Goal: Task Accomplishment & Management: Use online tool/utility

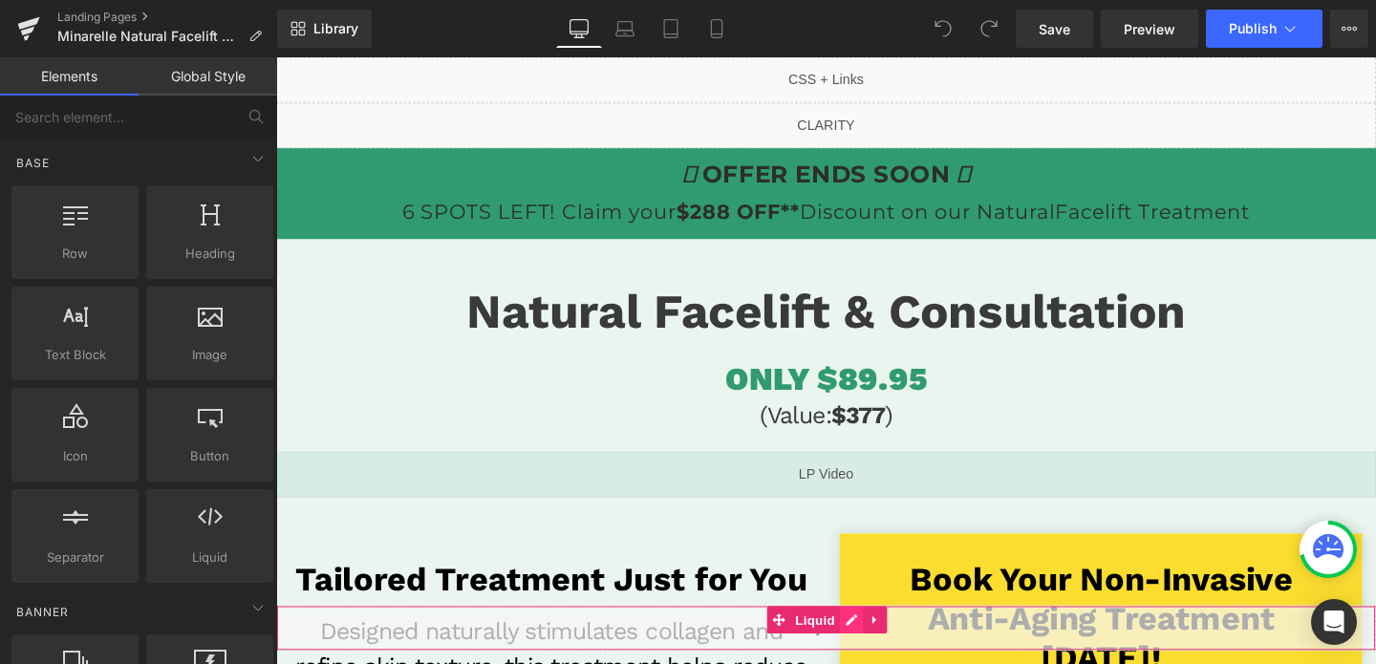
click at [878, 648] on div "Liquid" at bounding box center [854, 657] width 1156 height 48
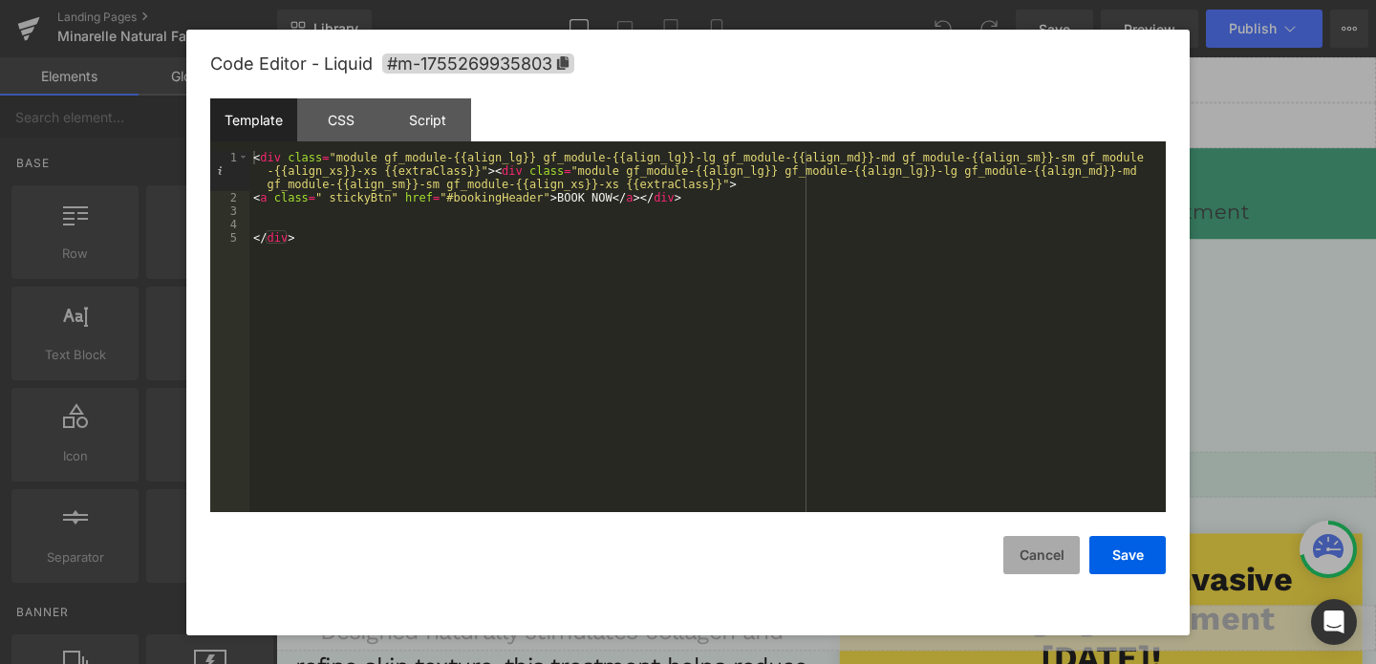
click at [1029, 553] on button "Cancel" at bounding box center [1041, 555] width 76 height 38
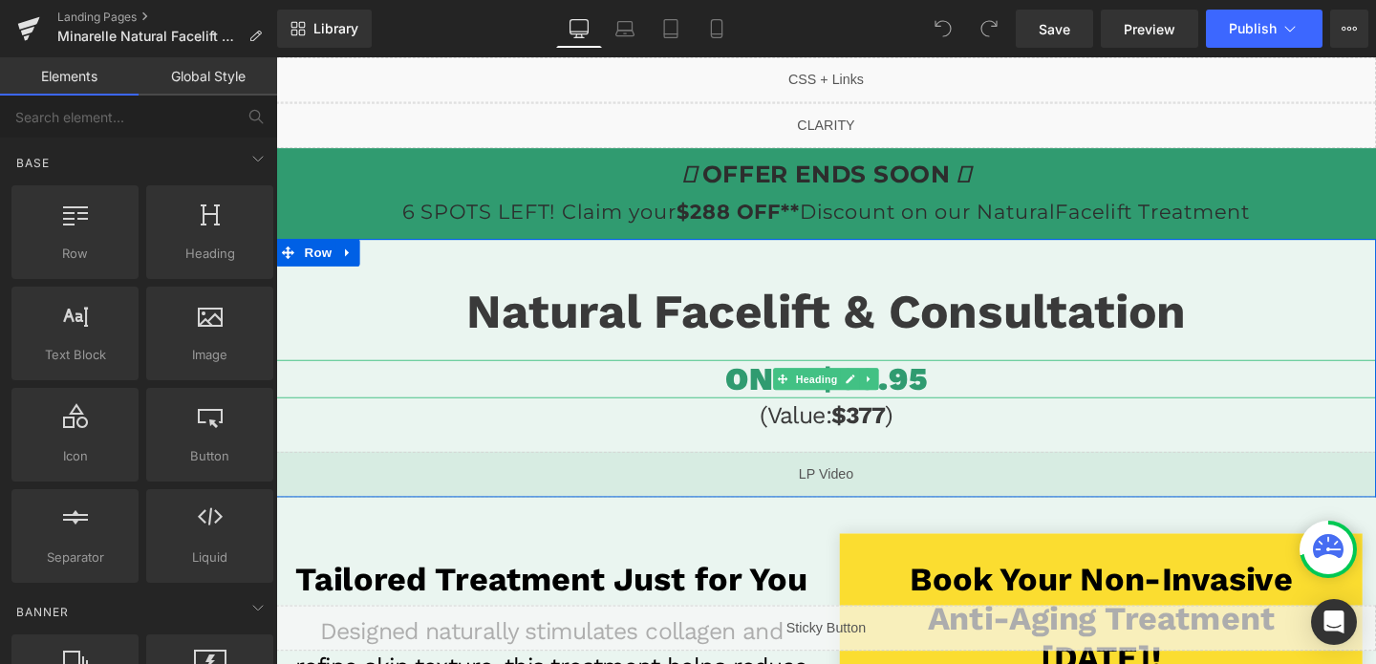
click at [918, 387] on span "ONLY $89.95" at bounding box center [854, 395] width 211 height 40
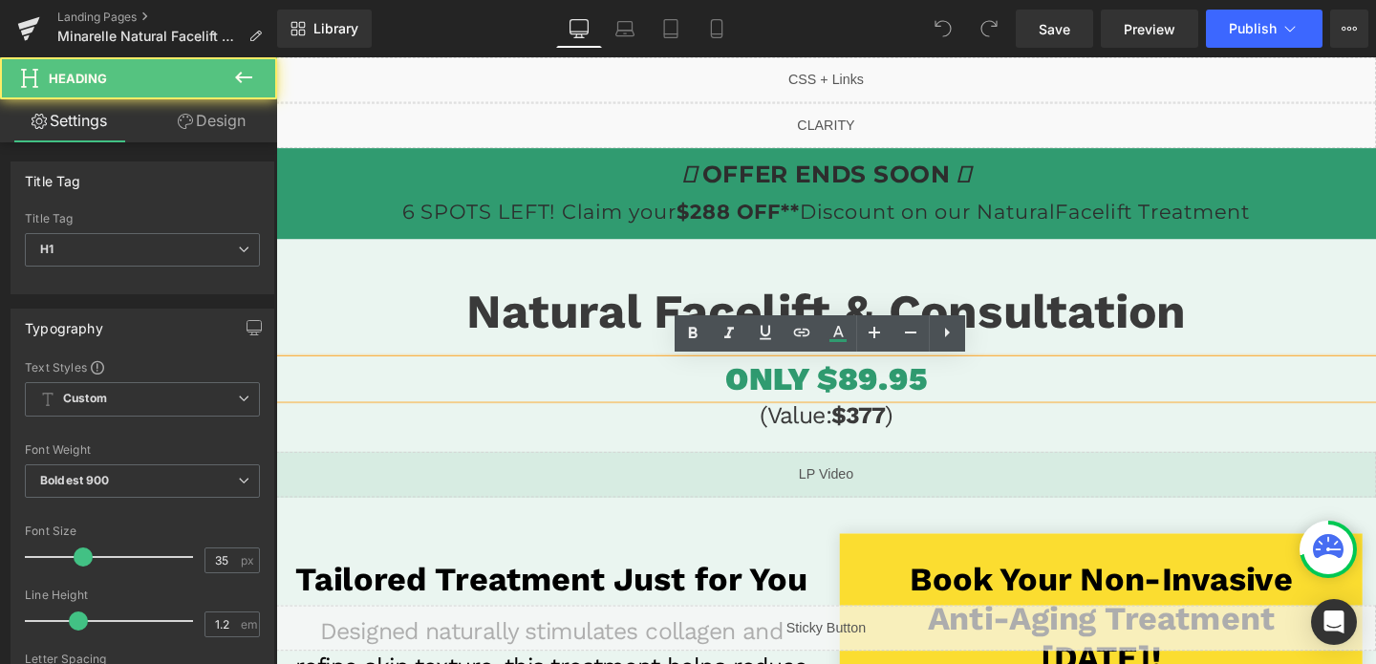
click at [885, 394] on span "ONLY $89.95" at bounding box center [854, 395] width 211 height 40
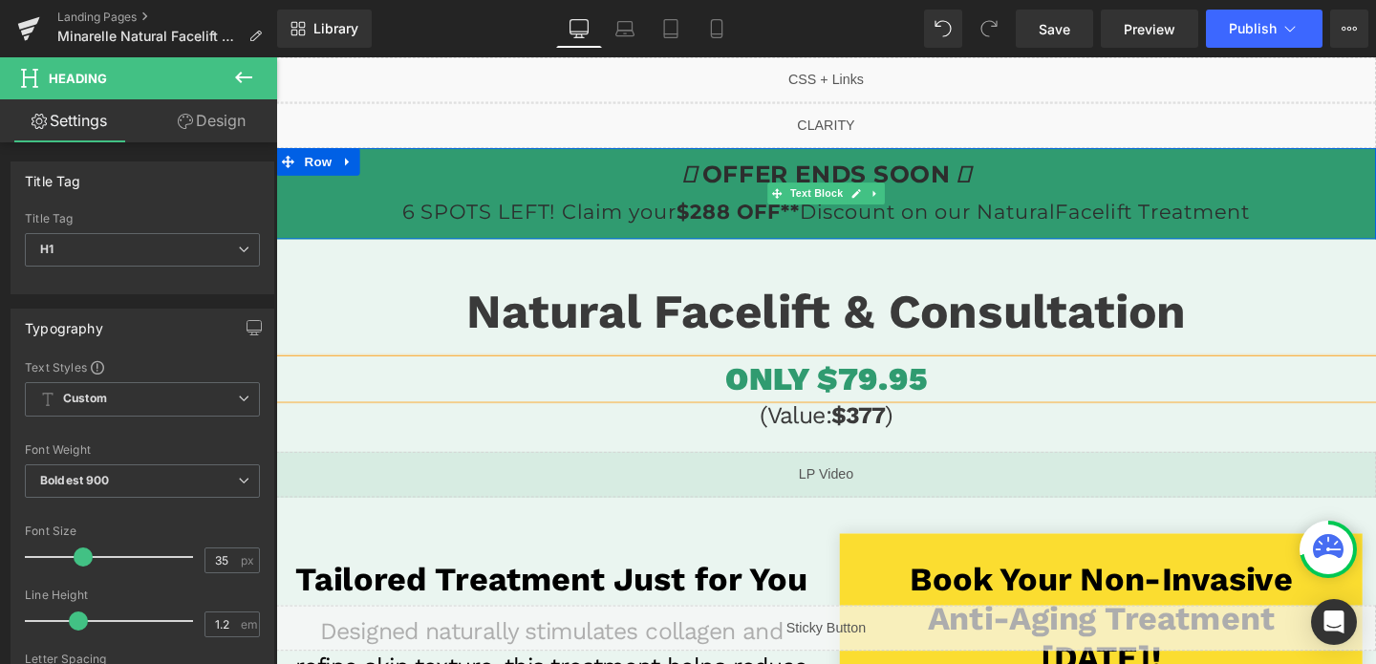
click at [737, 218] on strong "$288 OFF**" at bounding box center [761, 220] width 130 height 26
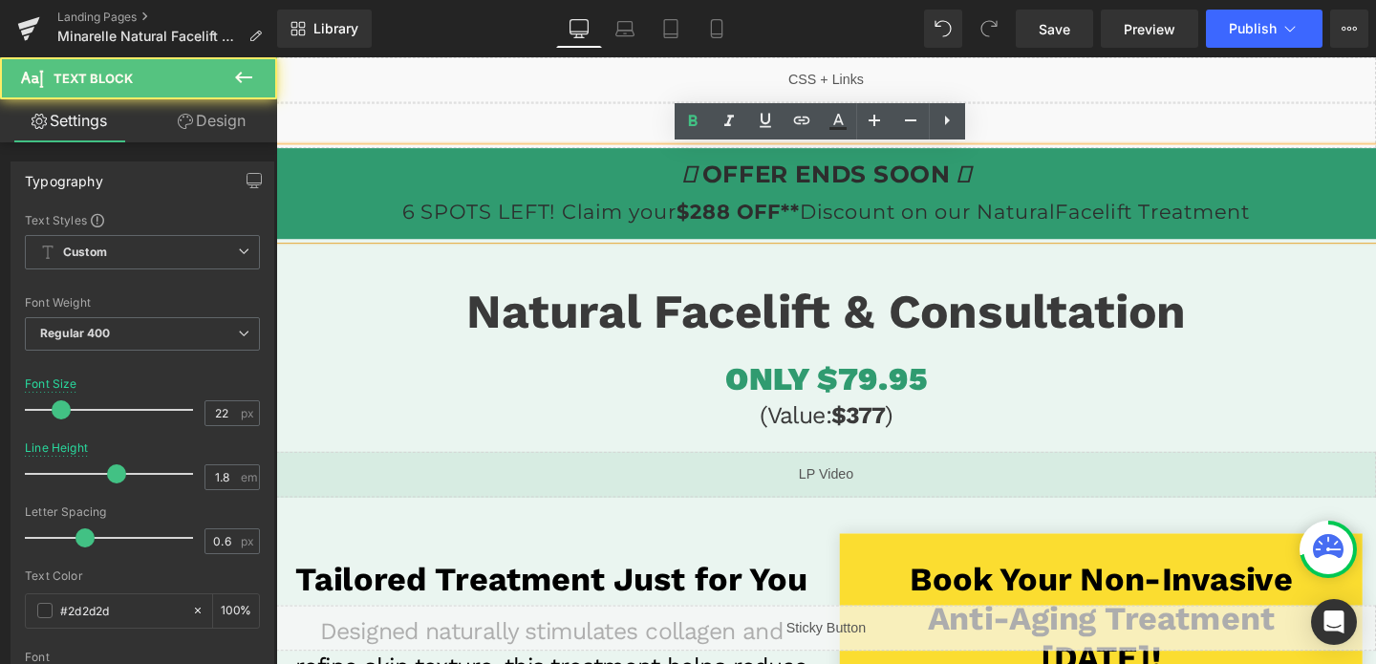
click at [737, 218] on strong "$288 OFF**" at bounding box center [761, 220] width 130 height 26
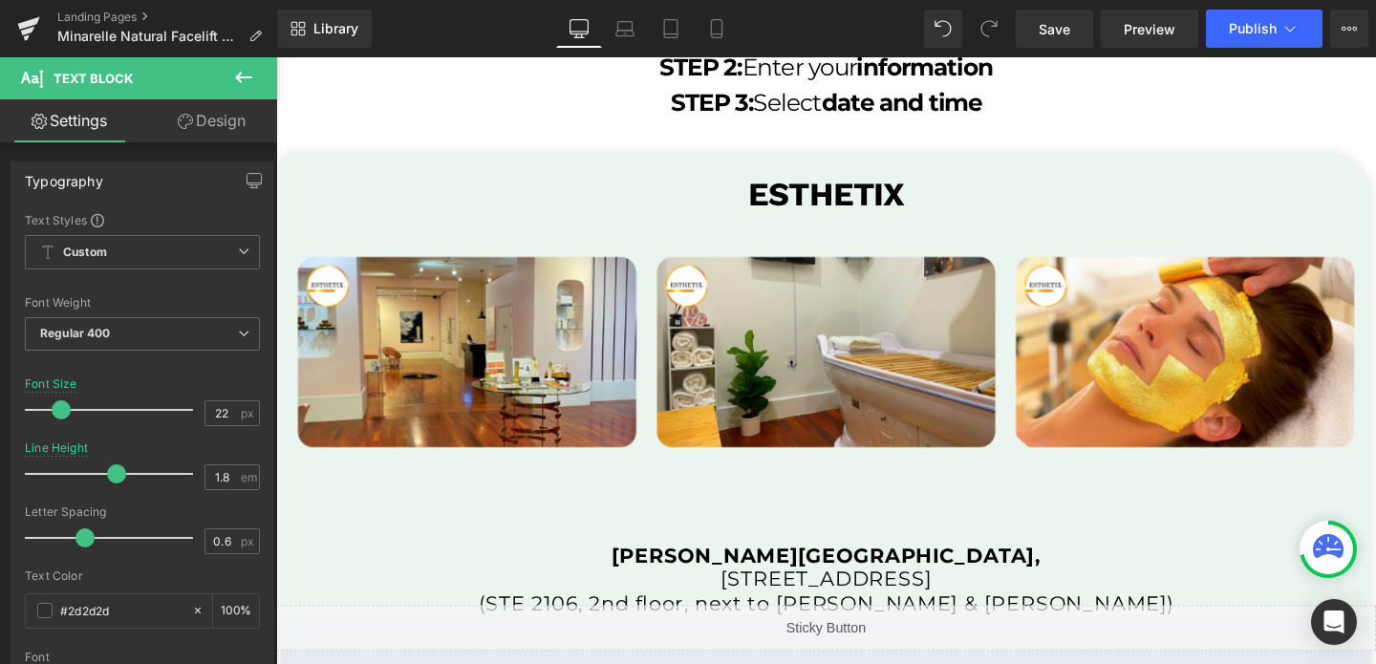
scroll to position [3707, 0]
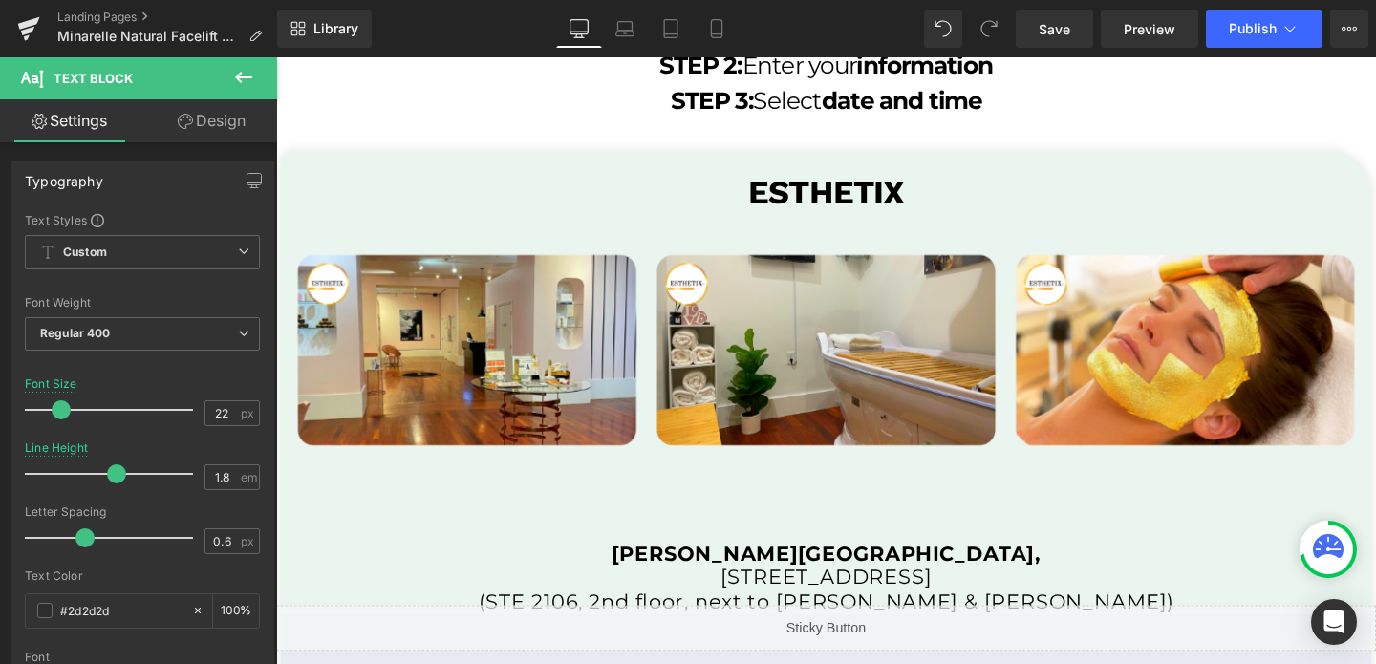
click at [897, 195] on div "esthetix Text Block" at bounding box center [854, 200] width 1146 height 41
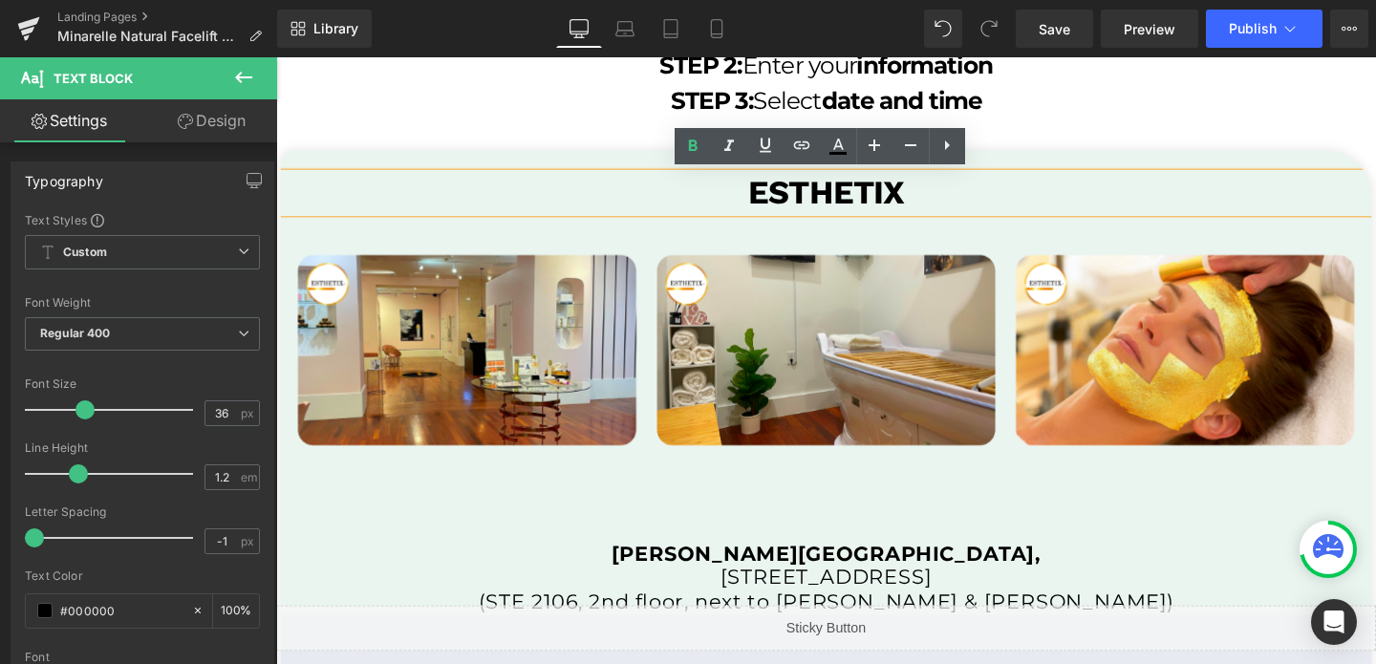
click at [897, 195] on b "esthetix" at bounding box center [854, 200] width 163 height 40
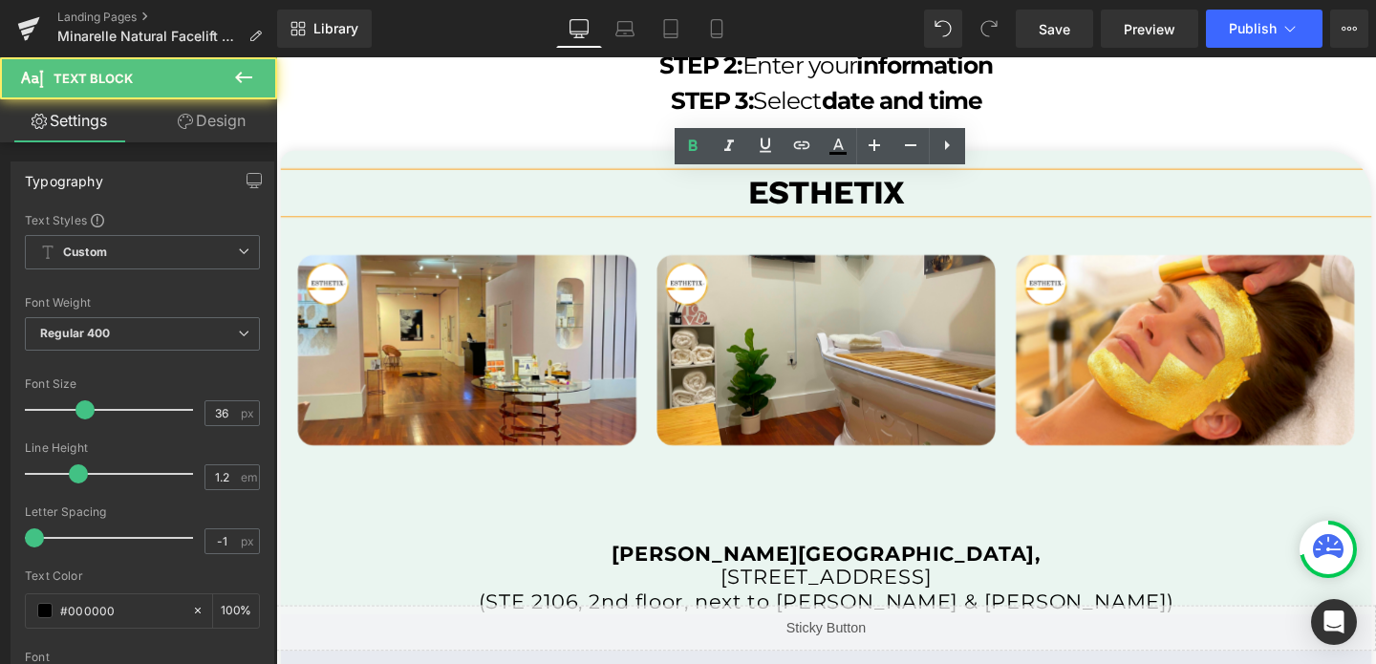
click at [897, 195] on b "esthetix" at bounding box center [854, 200] width 163 height 40
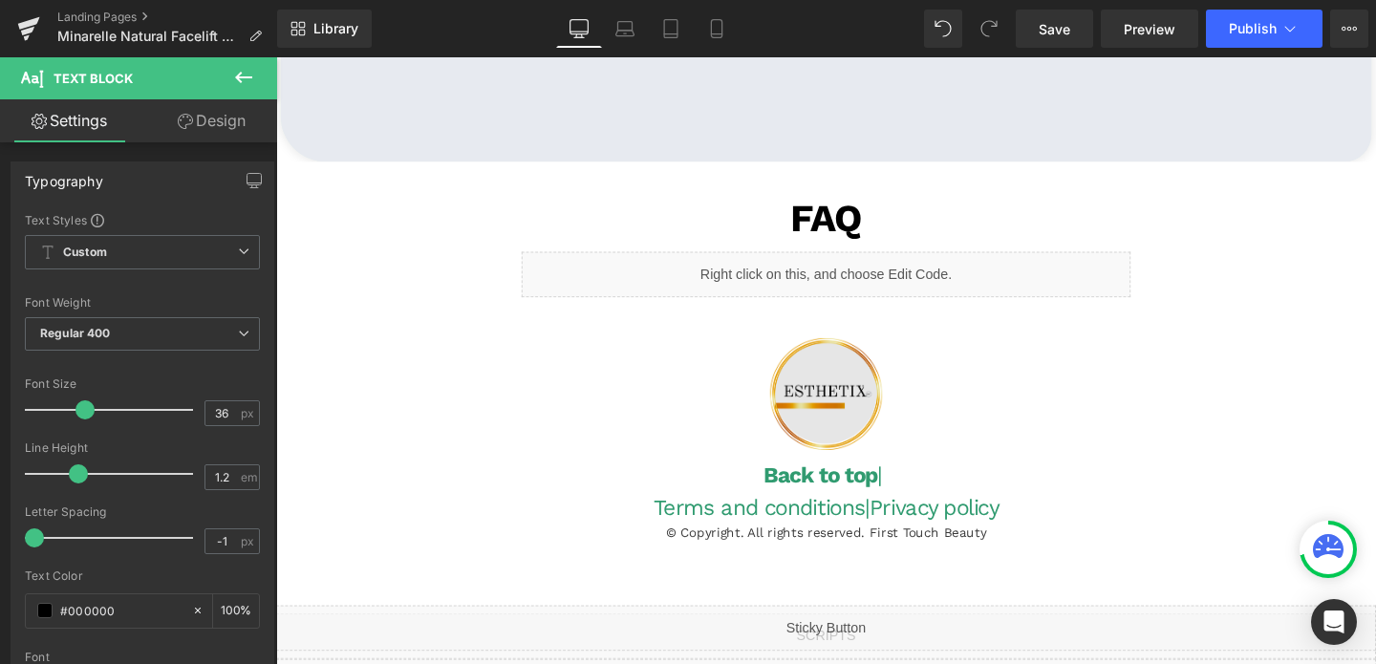
scroll to position [4568, 0]
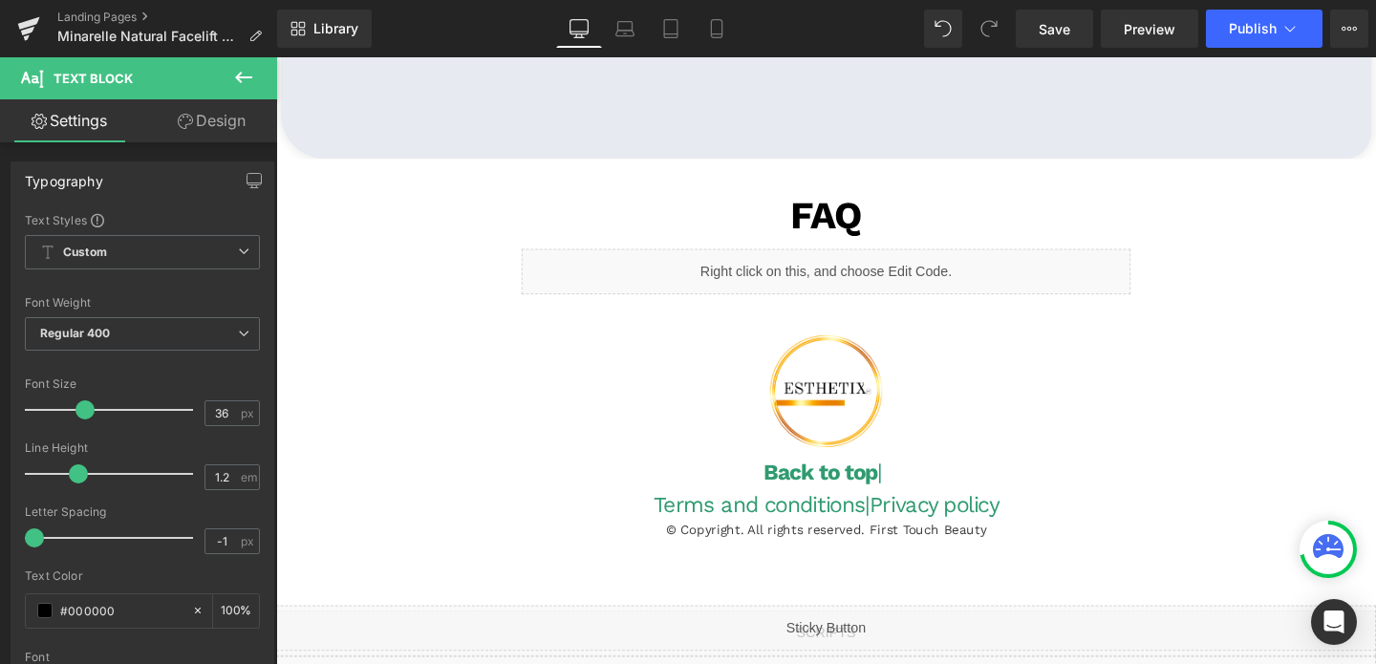
click at [916, 287] on div "Liquid" at bounding box center [854, 283] width 640 height 48
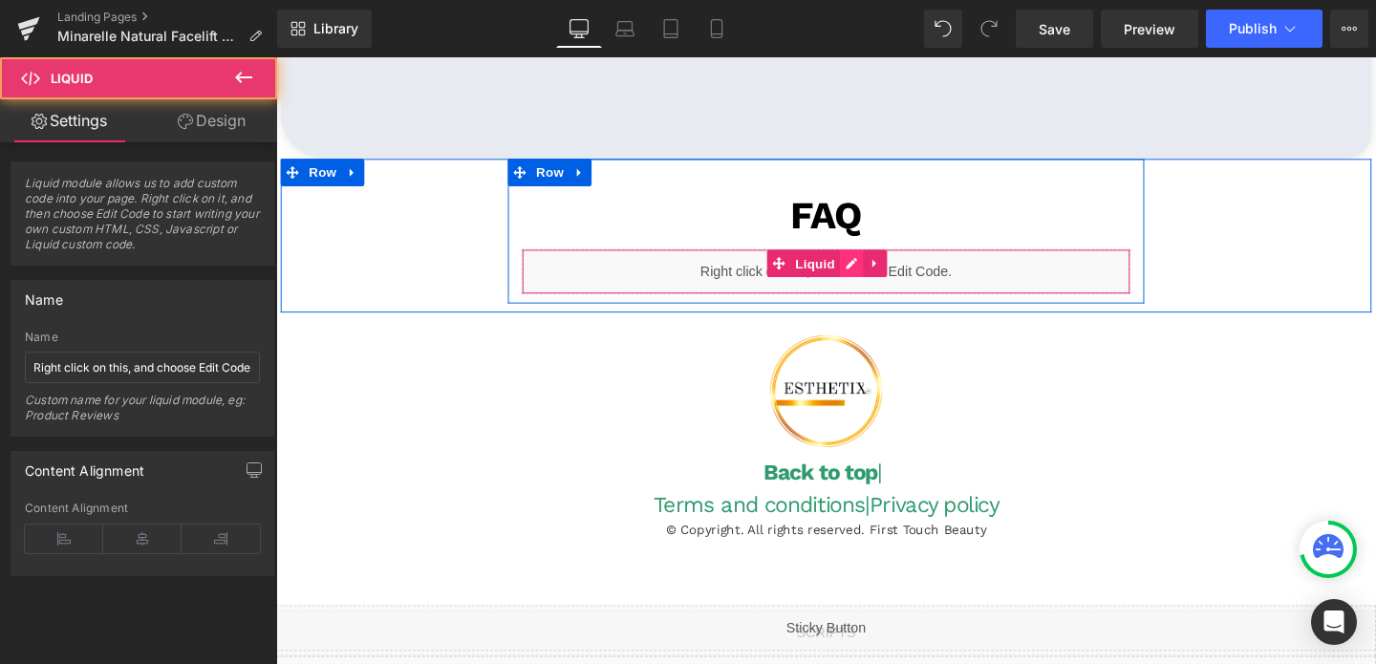
click at [872, 275] on div "Liquid" at bounding box center [854, 283] width 640 height 48
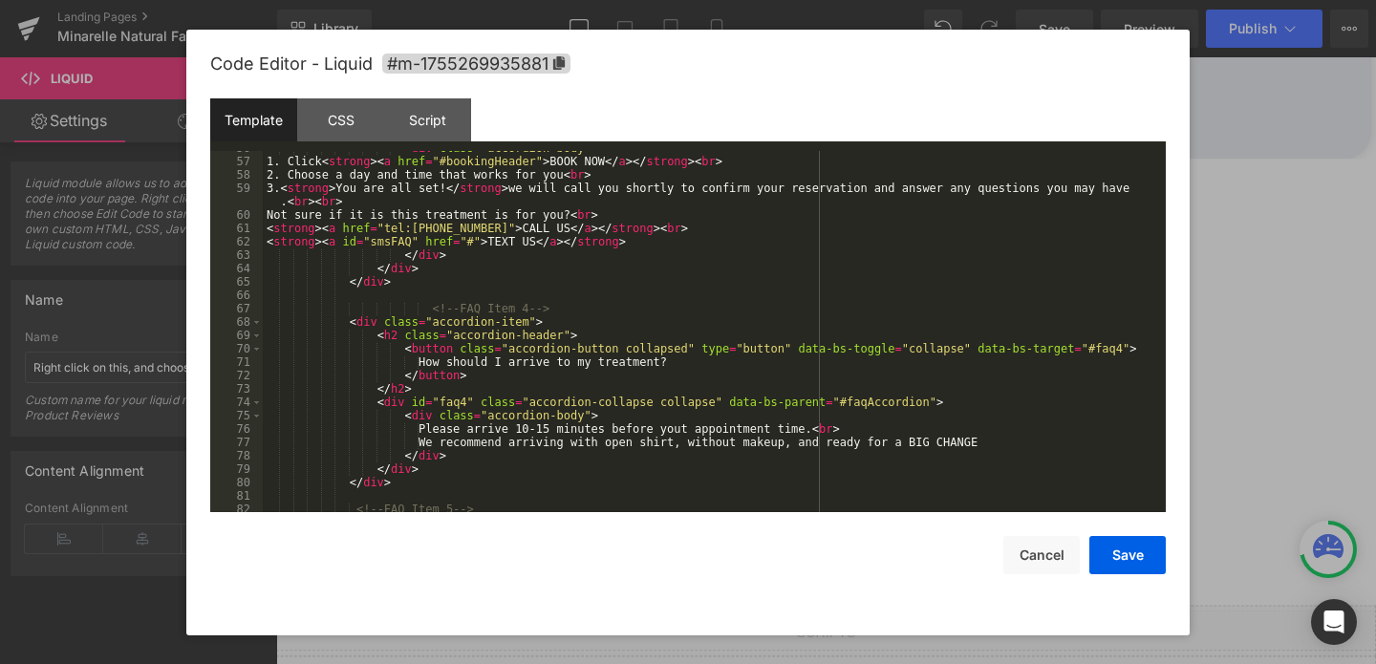
scroll to position [733, 0]
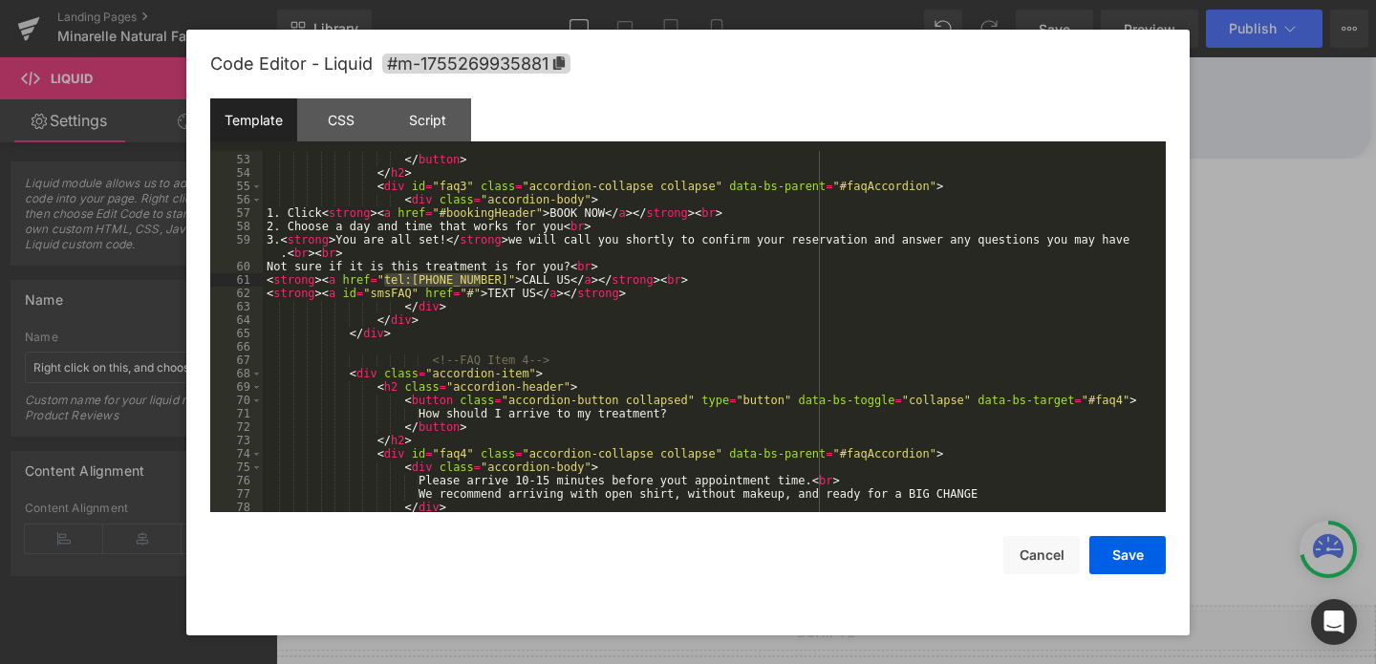
drag, startPoint x: 480, startPoint y: 279, endPoint x: 385, endPoint y: 284, distance: 94.7
click at [385, 284] on div "How do I schedule a treatment? </ button > </ h2 > < div id = "faq3" class = "a…" at bounding box center [710, 333] width 895 height 388
click at [1113, 560] on button "Save" at bounding box center [1127, 555] width 76 height 38
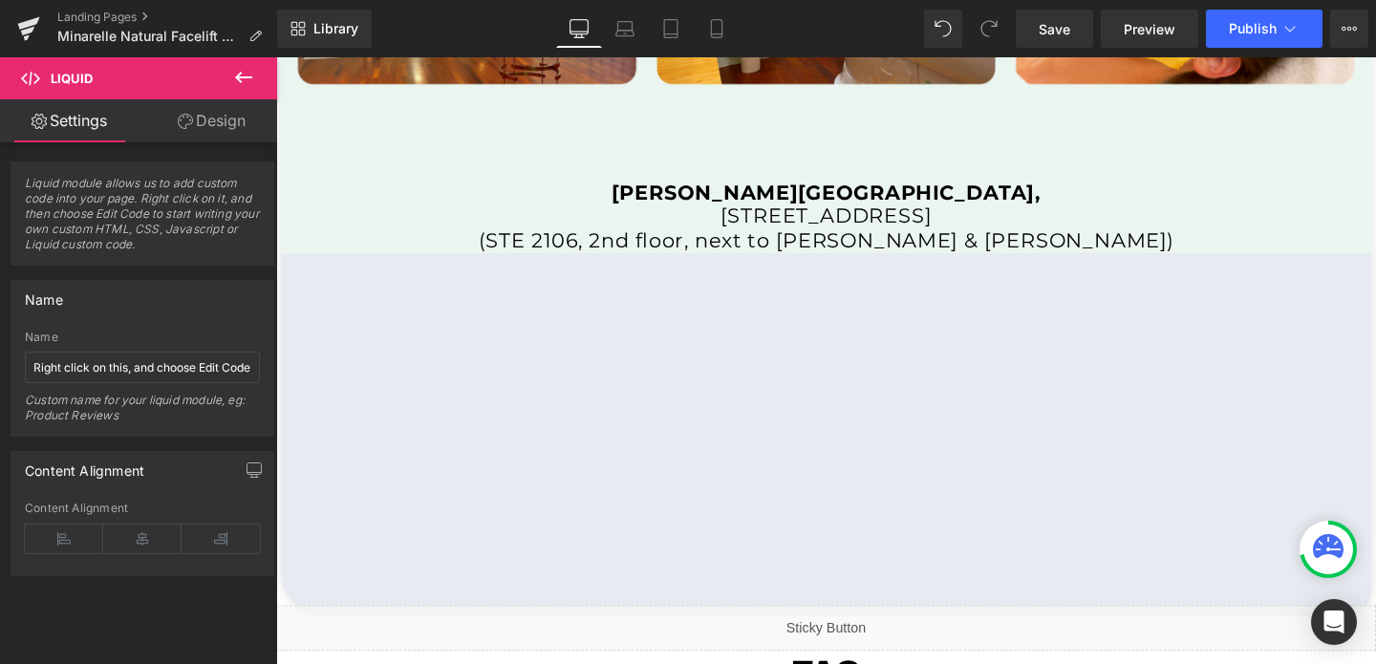
scroll to position [4083, 0]
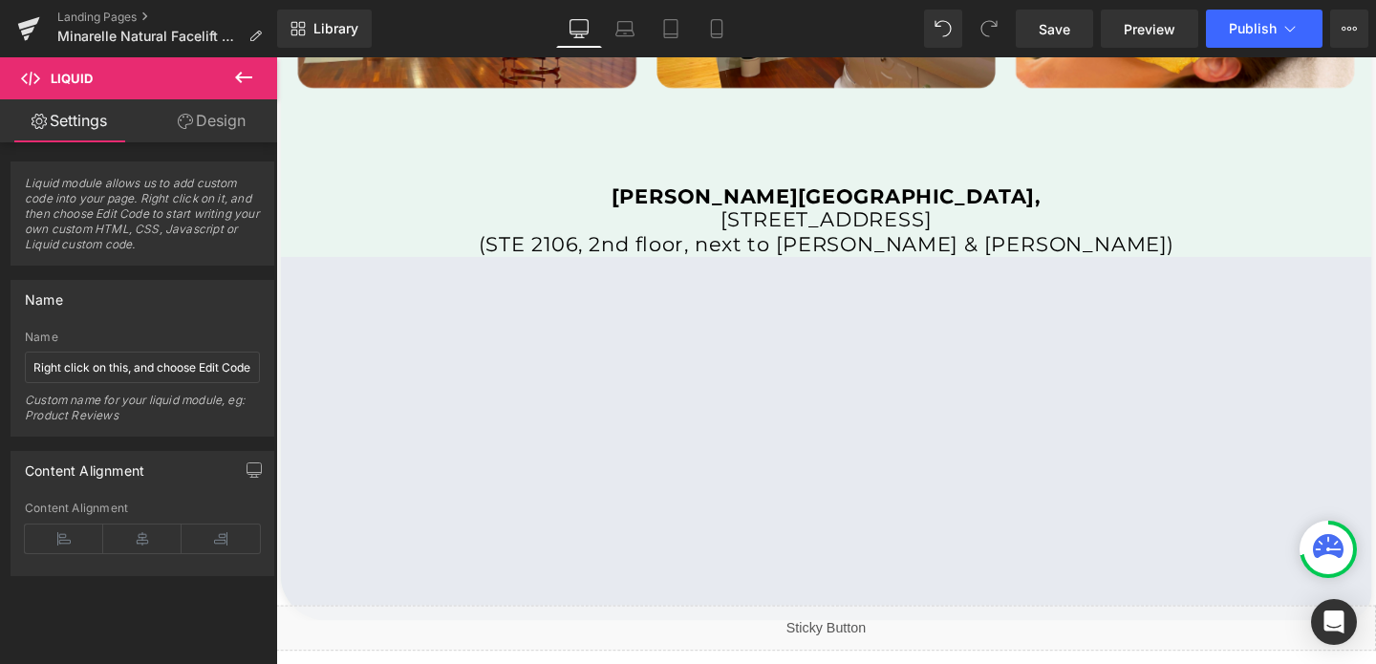
click at [851, 215] on strong "[PERSON_NAME][GEOGRAPHIC_DATA]," at bounding box center [854, 204] width 451 height 26
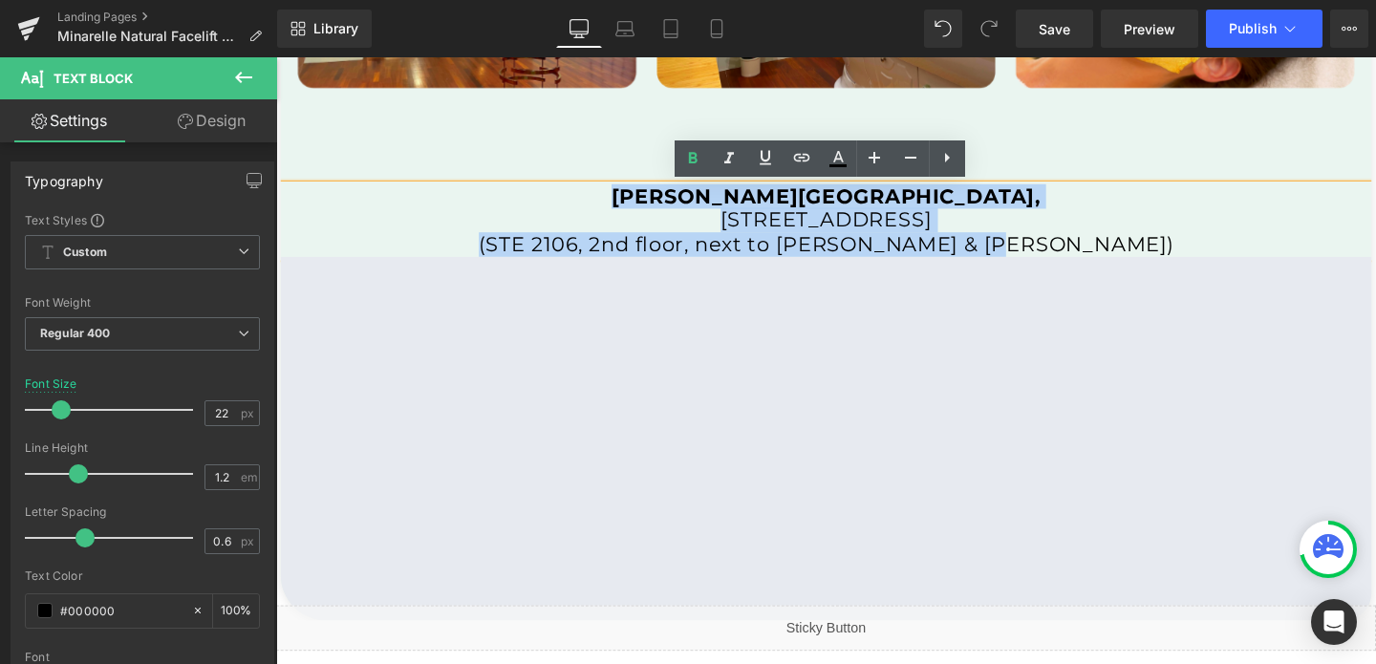
drag, startPoint x: 738, startPoint y: 203, endPoint x: 1144, endPoint y: 250, distance: 408.8
click at [1144, 250] on div "[PERSON_NAME][GEOGRAPHIC_DATA][STREET_ADDRESS] (STE 2106, 2nd floor, next to [P…" at bounding box center [854, 229] width 1146 height 75
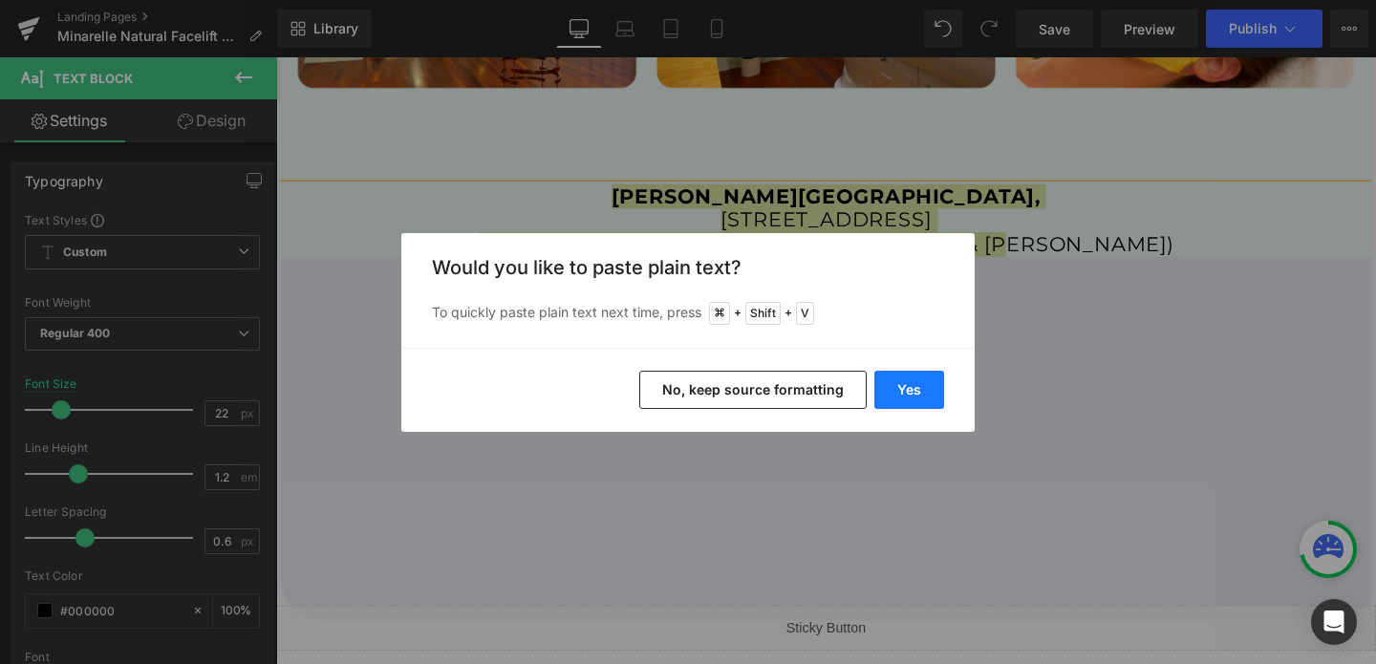
click at [930, 381] on button "Yes" at bounding box center [909, 390] width 70 height 38
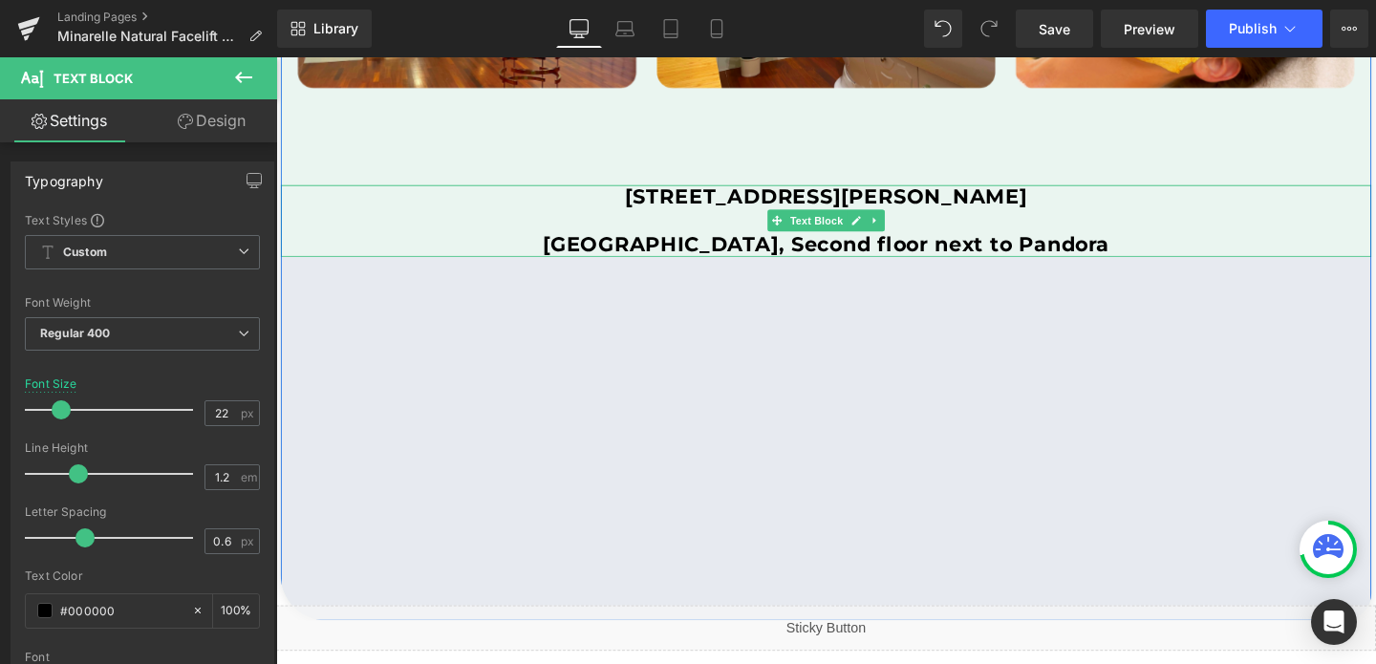
click at [596, 251] on b "[GEOGRAPHIC_DATA], Second floor next to Pandora" at bounding box center [854, 255] width 596 height 26
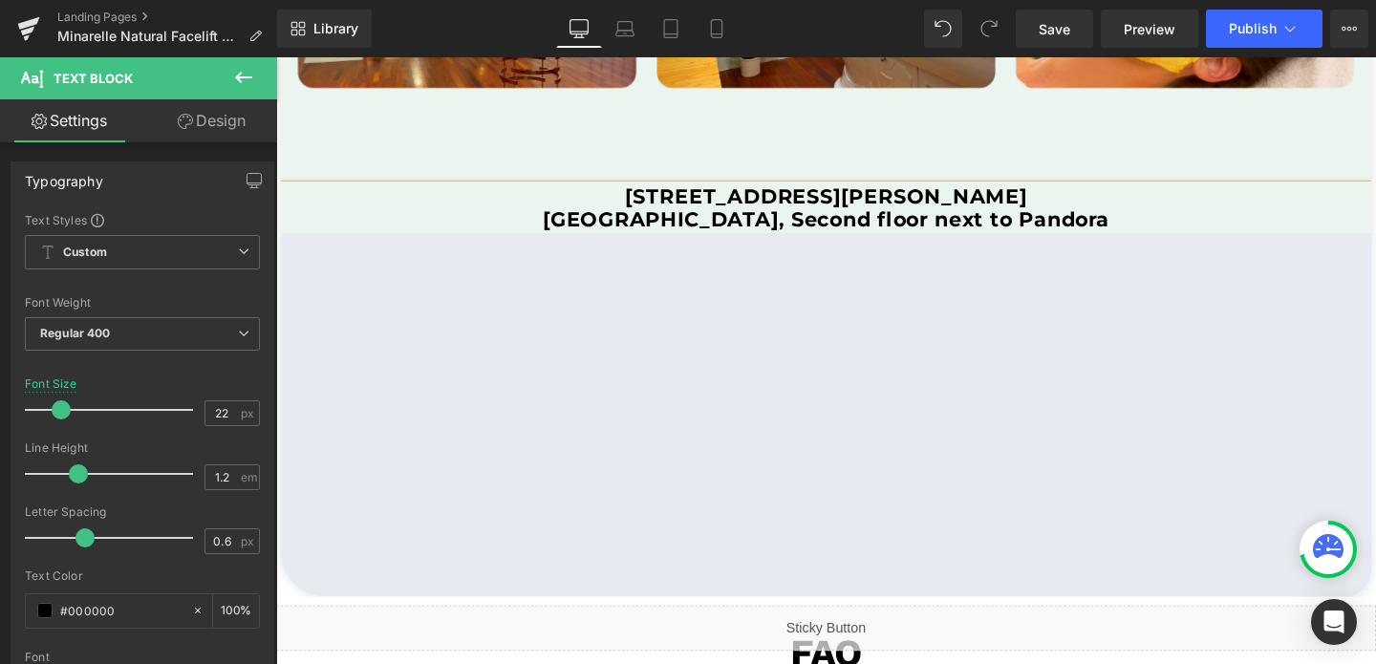
click at [705, 234] on b "[GEOGRAPHIC_DATA], Second floor next to Pandora" at bounding box center [854, 229] width 596 height 26
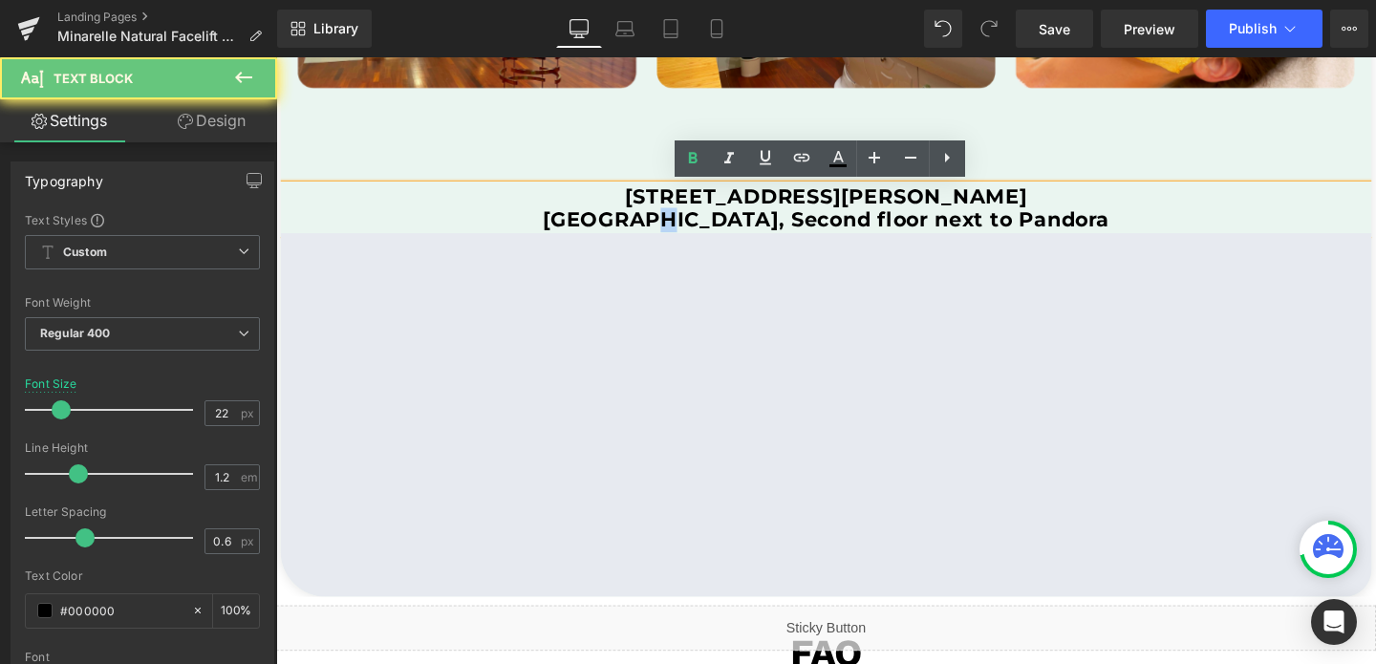
click at [705, 234] on b "[GEOGRAPHIC_DATA], Second floor next to Pandora" at bounding box center [854, 229] width 596 height 26
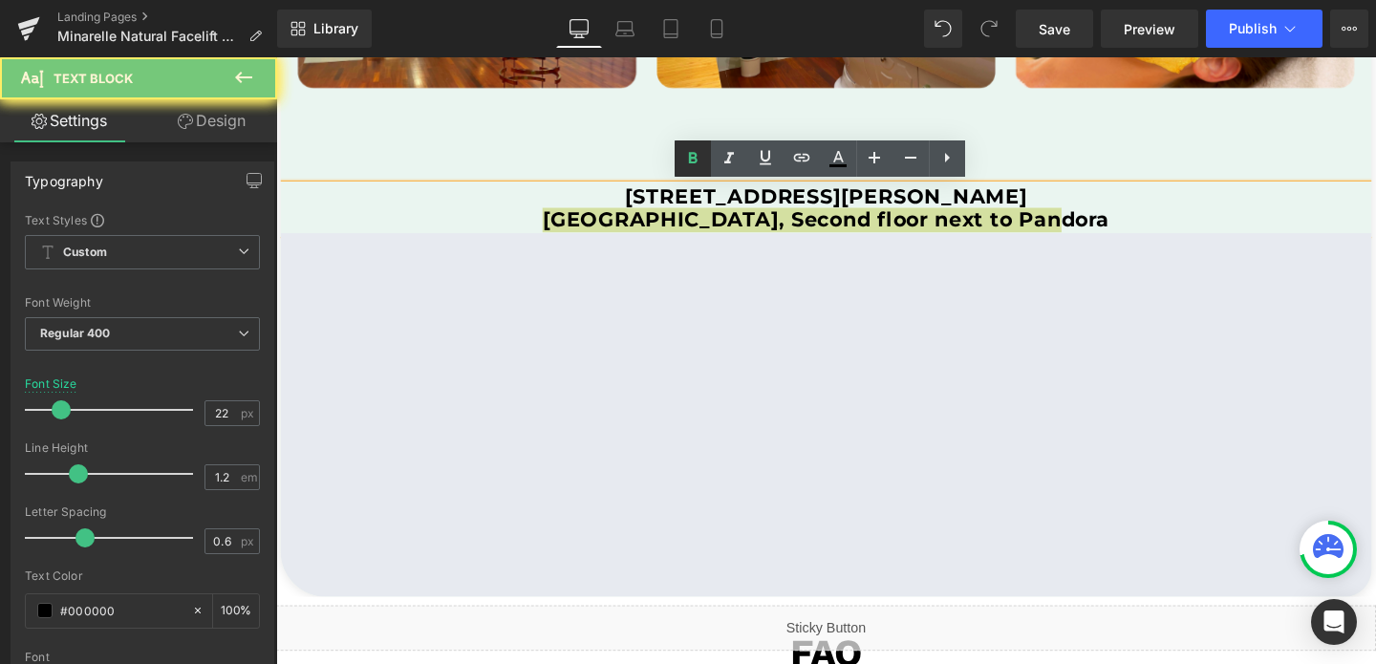
click at [688, 159] on icon at bounding box center [692, 158] width 23 height 23
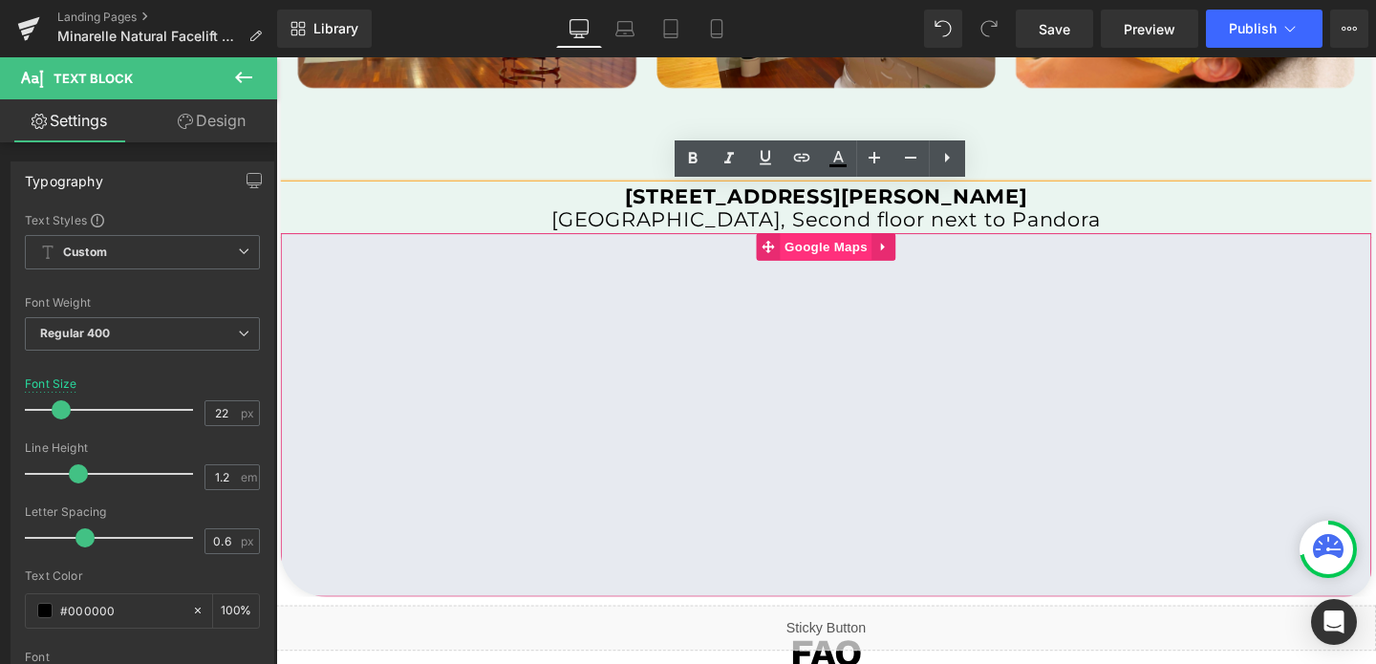
click at [867, 264] on span "Google Maps" at bounding box center [853, 257] width 96 height 29
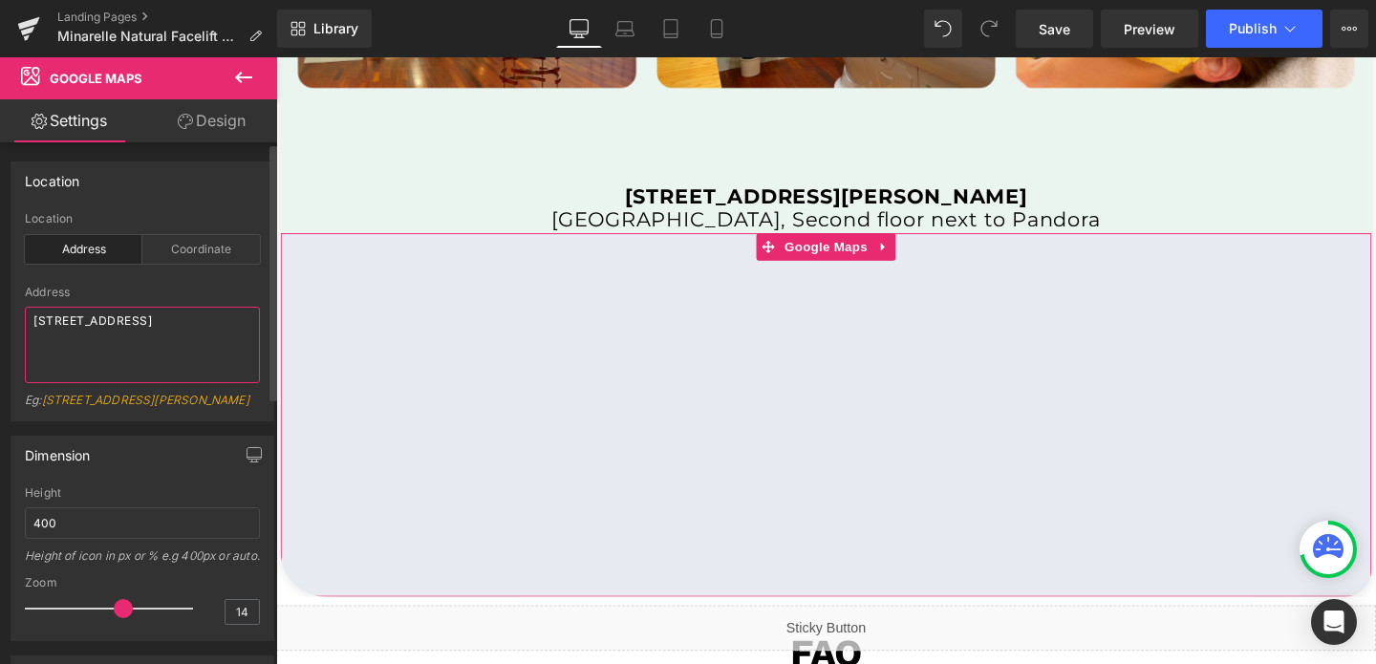
click at [60, 324] on textarea "[STREET_ADDRESS]" at bounding box center [142, 345] width 235 height 76
paste textarea "[STREET_ADDRESS][PERSON_NAME] [GEOGRAPHIC_DATA]."
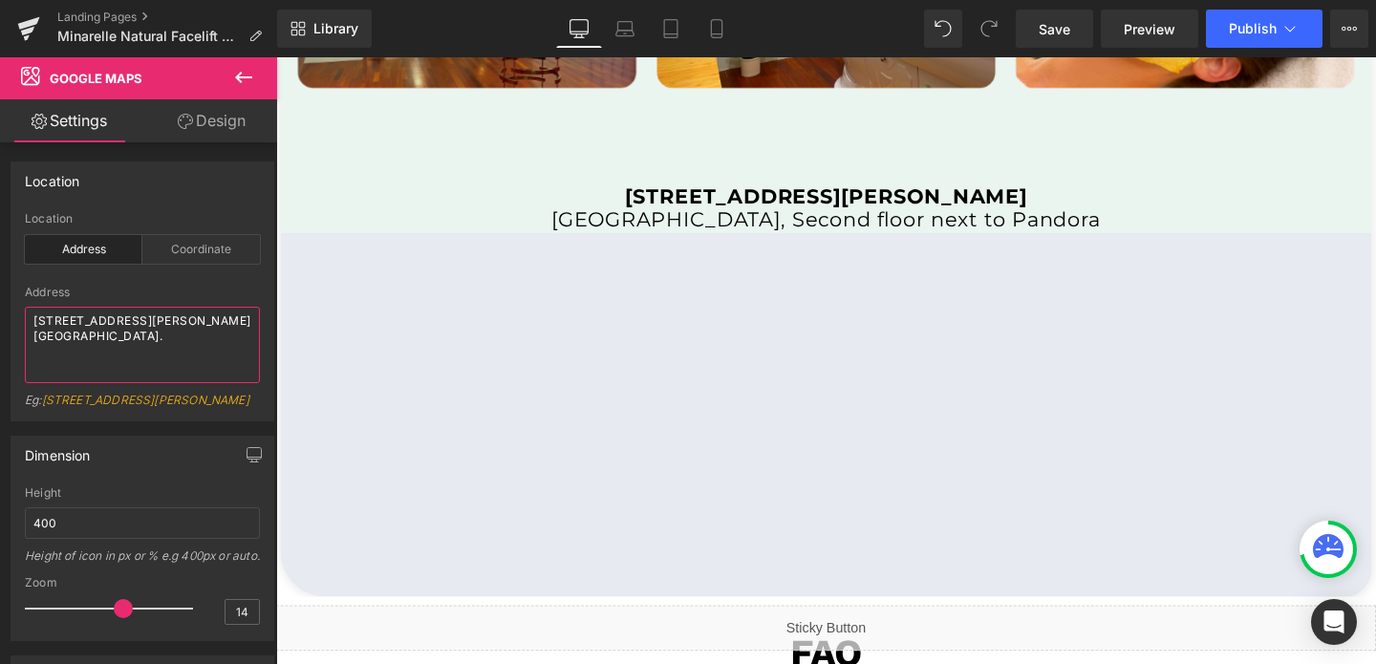
type textarea "[STREET_ADDRESS][PERSON_NAME] [GEOGRAPHIC_DATA]."
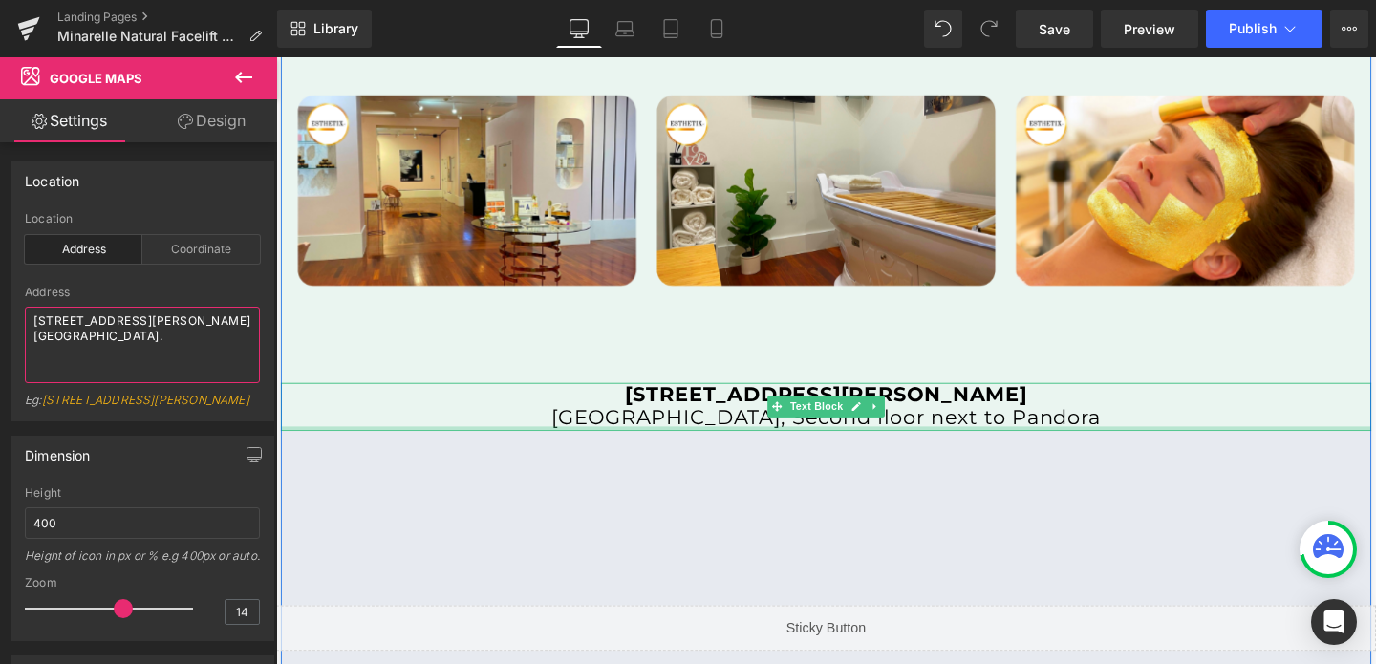
scroll to position [3854, 0]
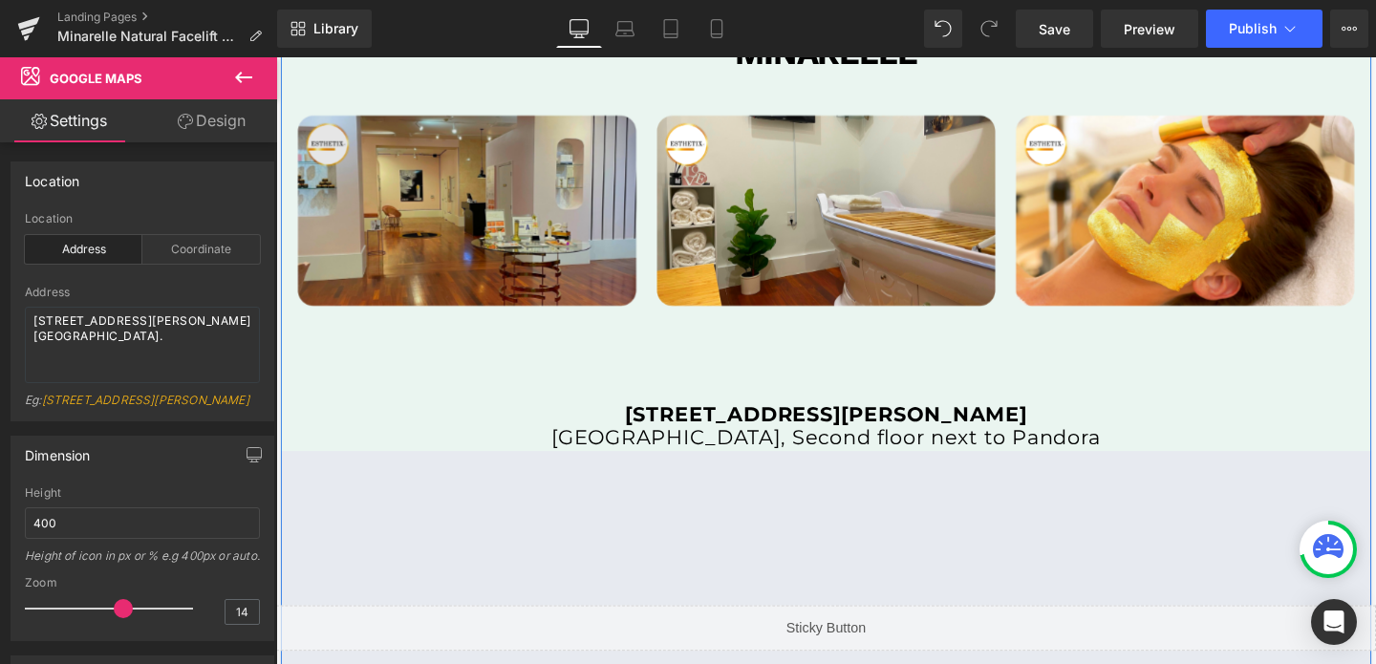
click at [505, 224] on div "Image" at bounding box center [476, 218] width 373 height 261
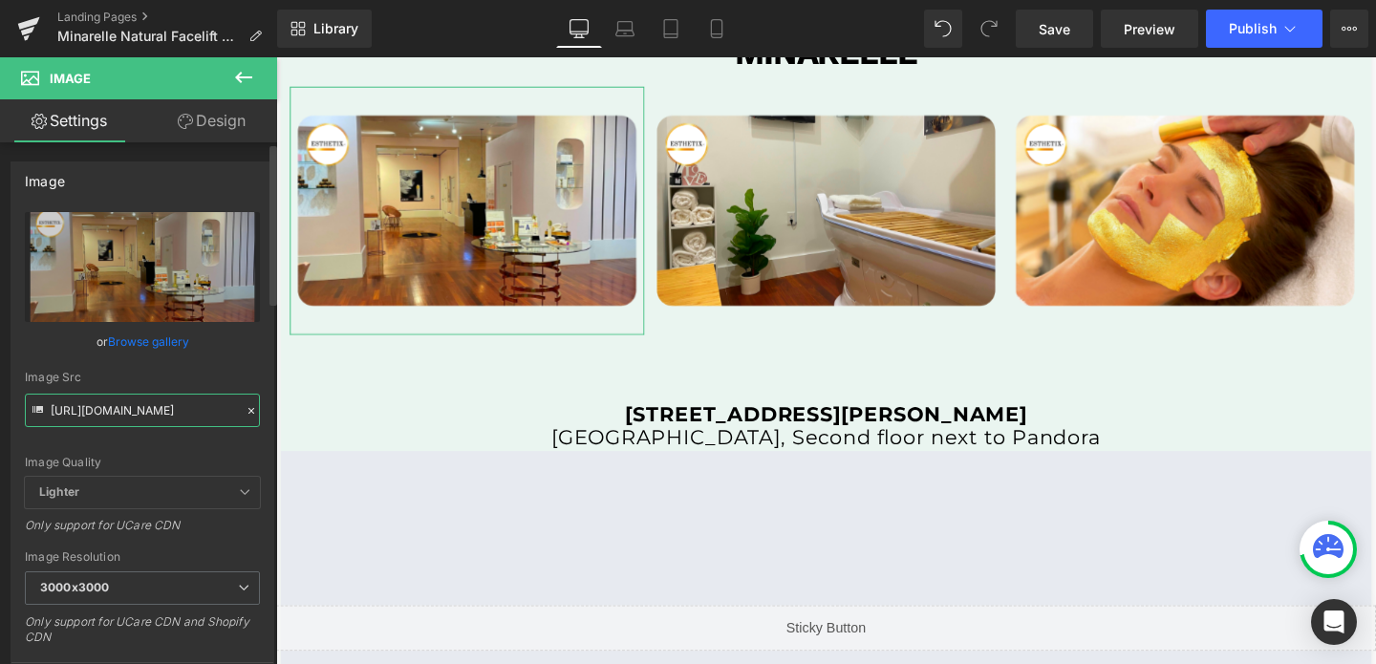
click at [148, 414] on input "[URL][DOMAIN_NAME]" at bounding box center [142, 410] width 235 height 33
paste input "min_temp_3000x3000.png?v=1754055499"
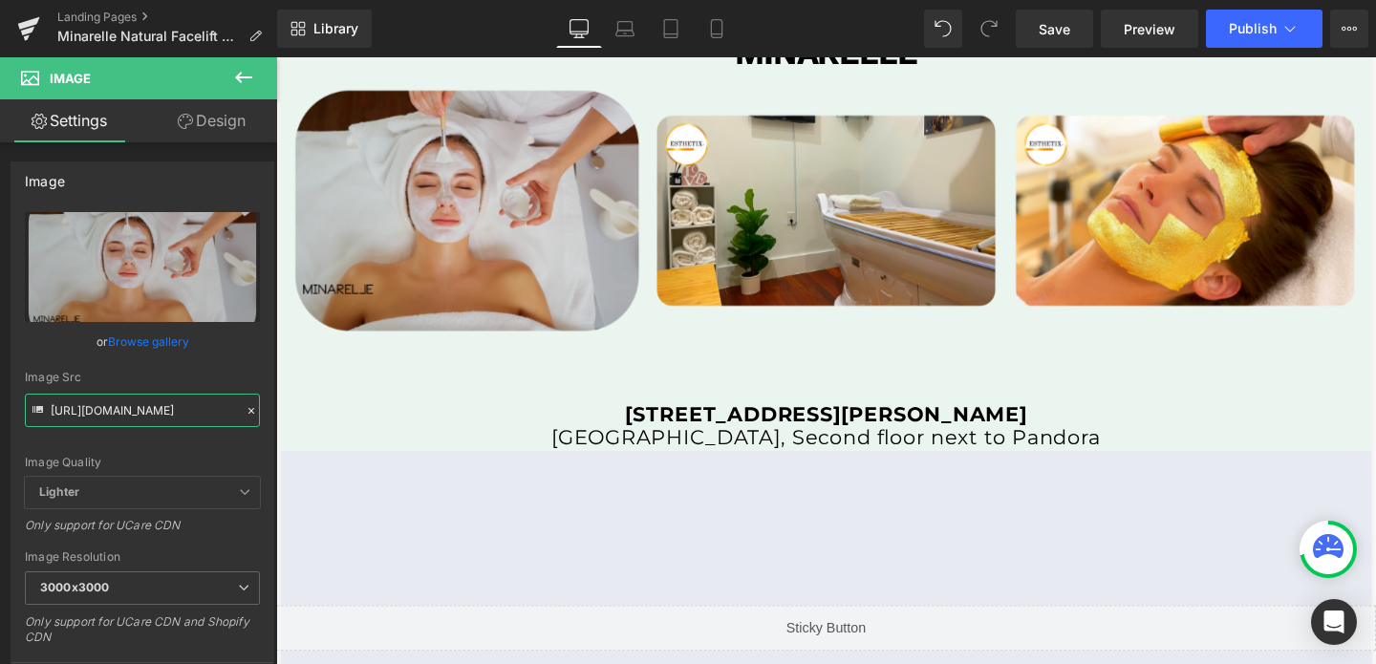
type input "[URL][DOMAIN_NAME]"
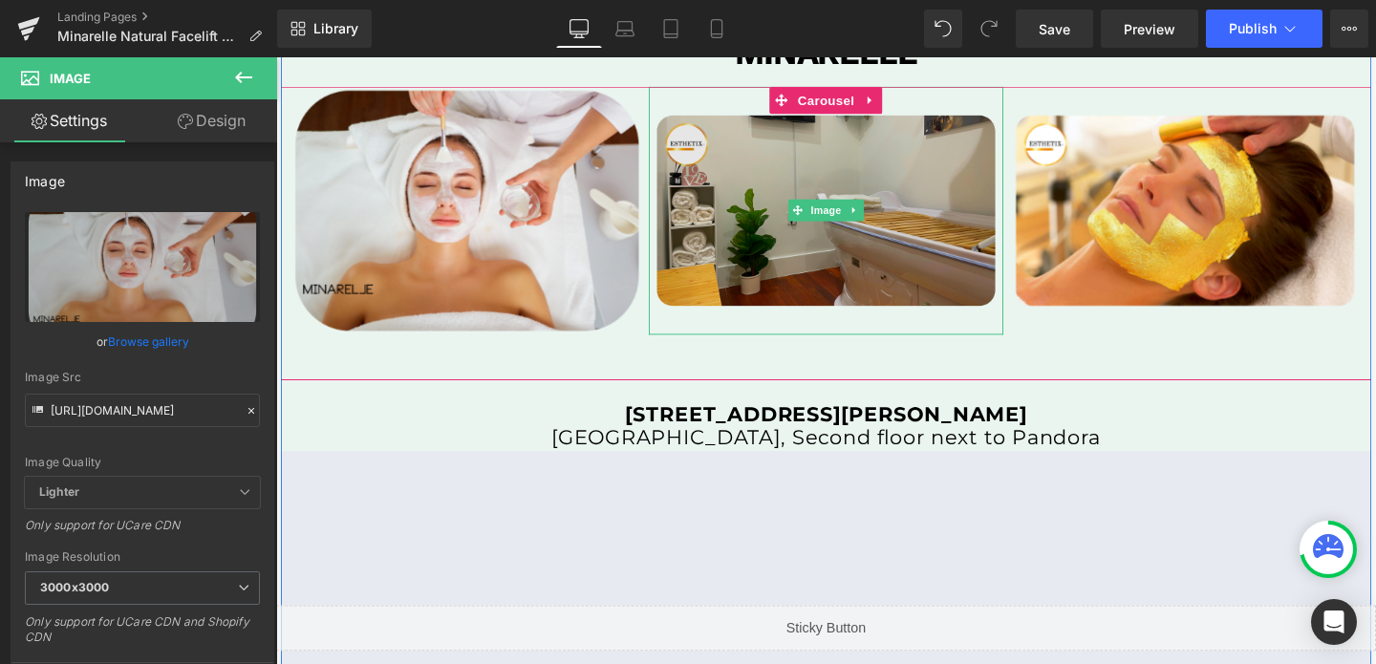
click at [772, 198] on img at bounding box center [854, 218] width 373 height 261
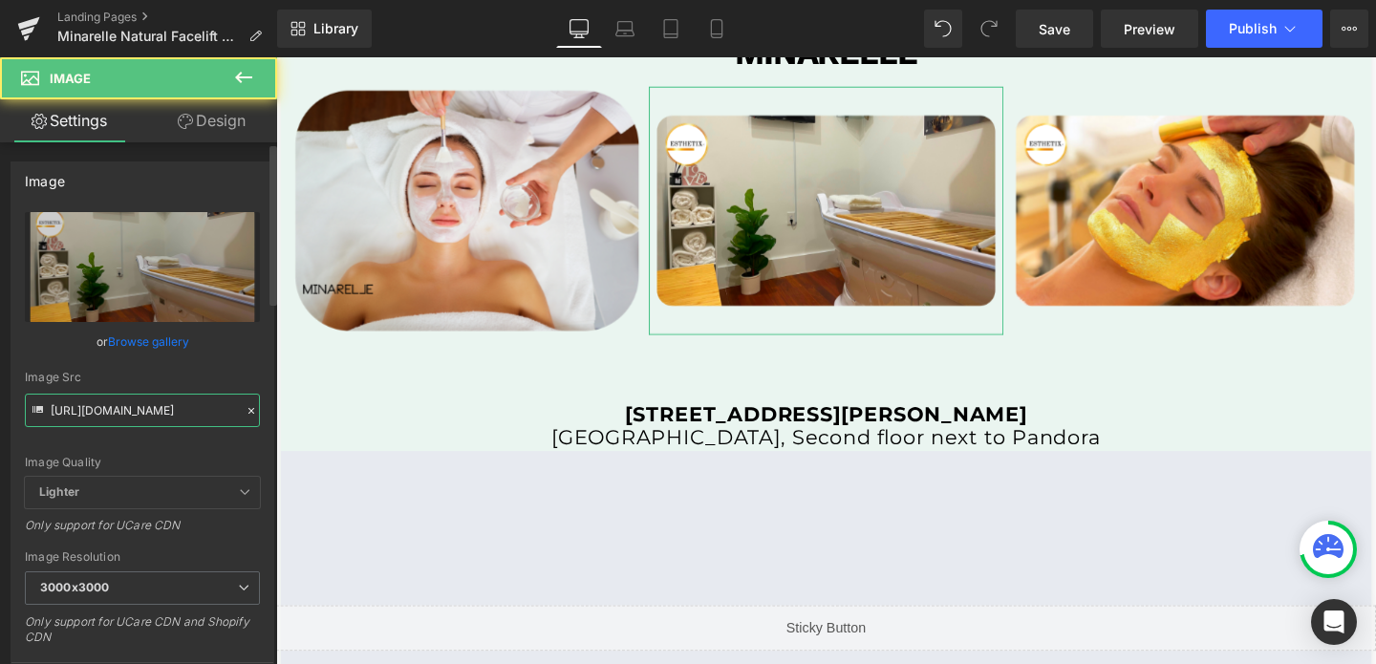
click at [173, 414] on input "[URL][DOMAIN_NAME]" at bounding box center [142, 410] width 235 height 33
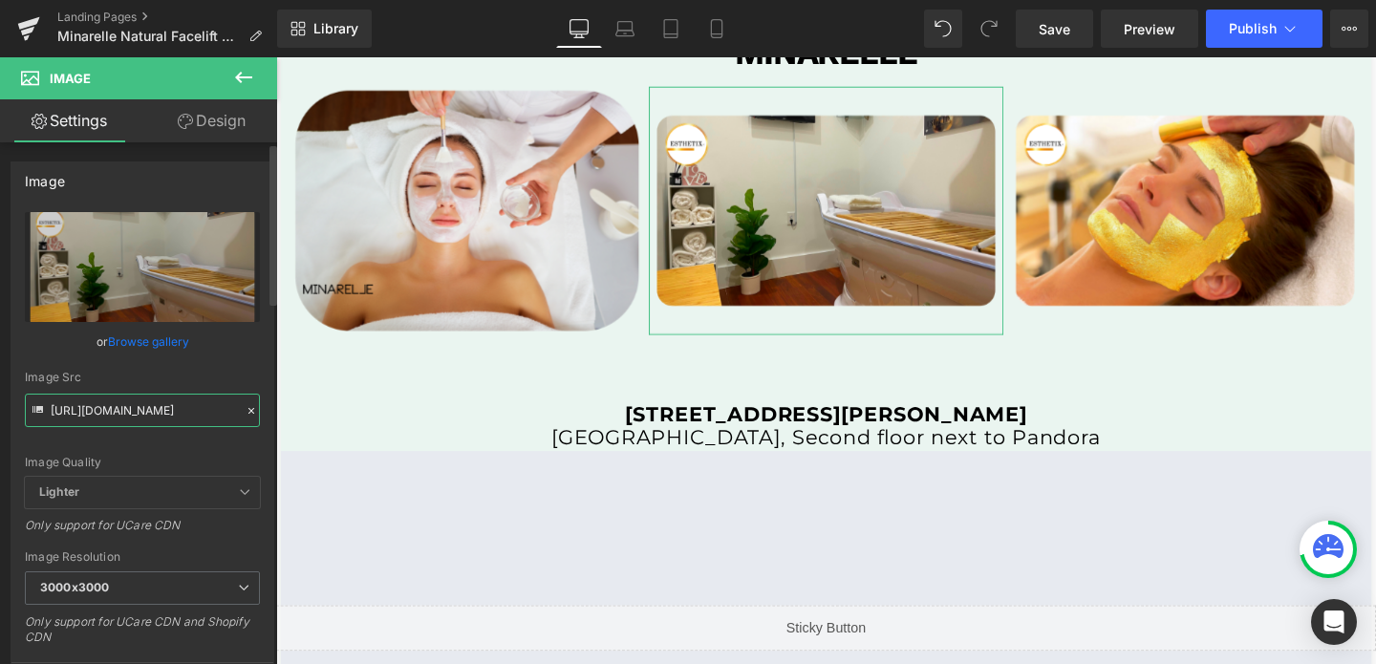
click at [173, 414] on input "[URL][DOMAIN_NAME]" at bounding box center [142, 410] width 235 height 33
paste input "min_temp_2_3000x3000.png?v=1754055518"
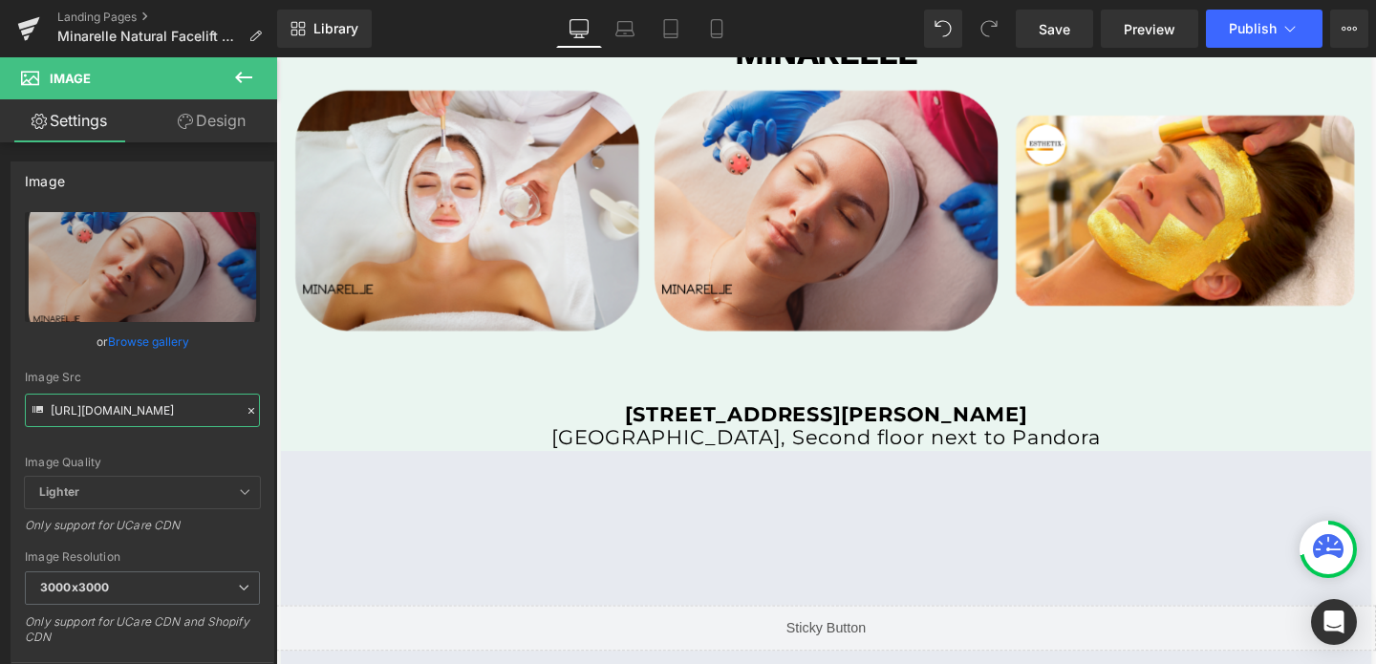
type input "[URL][DOMAIN_NAME]"
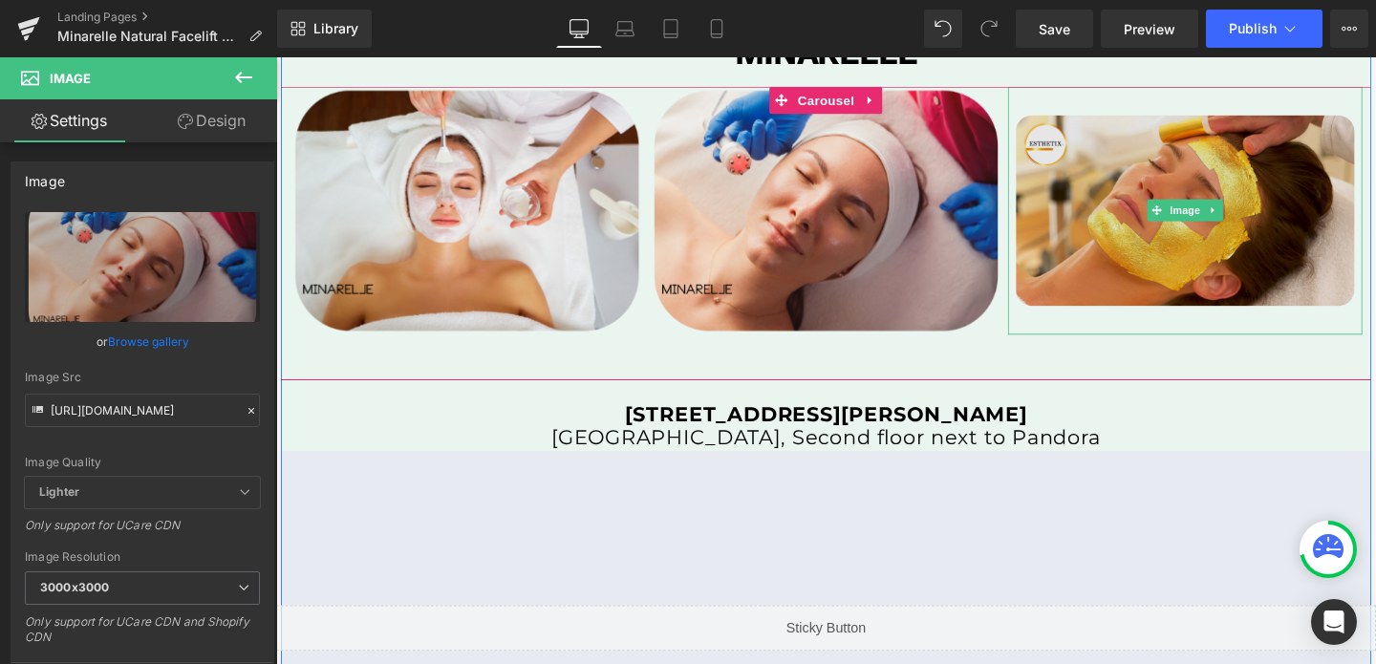
click at [1142, 222] on img at bounding box center [1231, 218] width 373 height 261
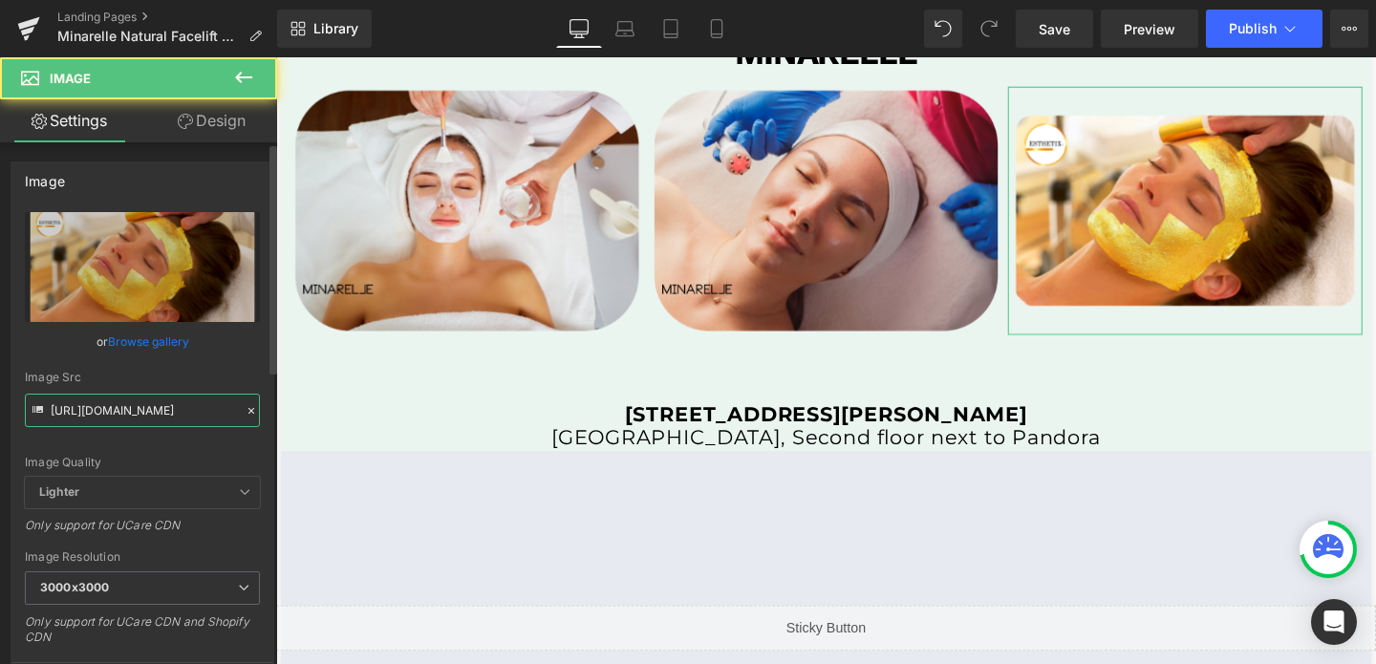
click at [108, 405] on input "[URL][DOMAIN_NAME]" at bounding box center [142, 410] width 235 height 33
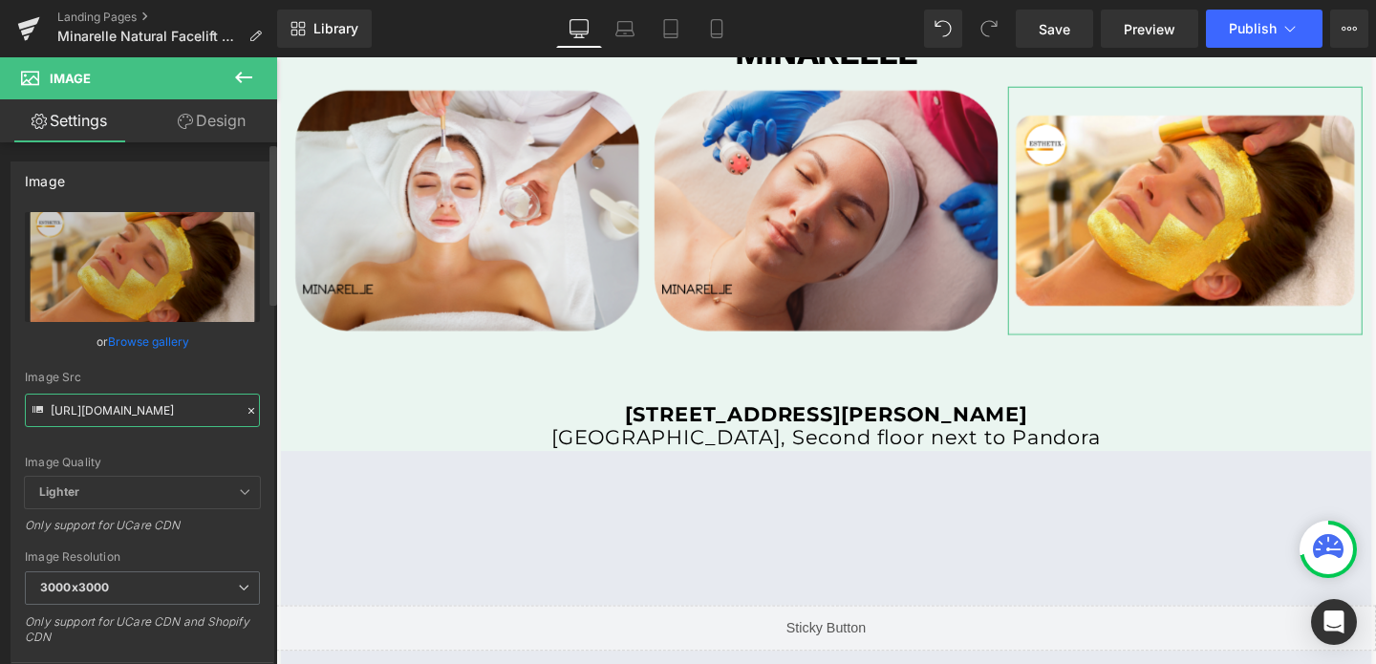
click at [108, 405] on input "[URL][DOMAIN_NAME]" at bounding box center [142, 410] width 235 height 33
paste input "min_temp_3_3000x3000.png?v=1754055503"
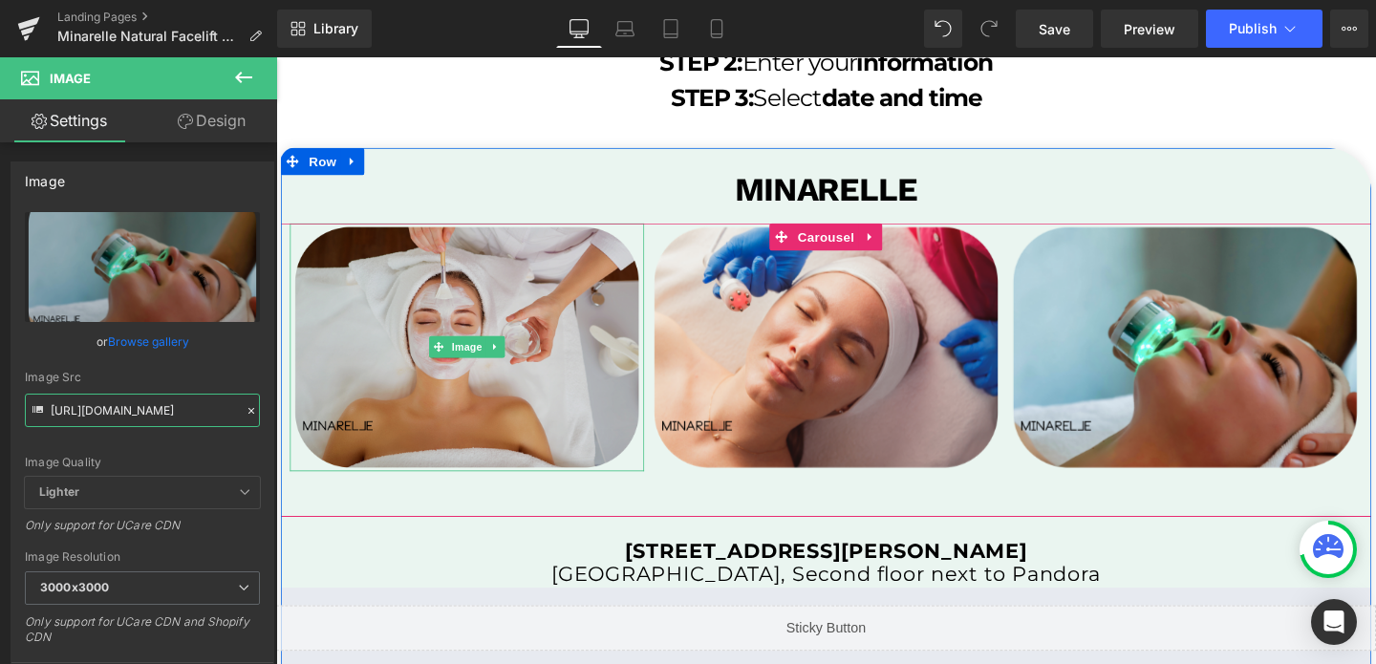
scroll to position [3690, 0]
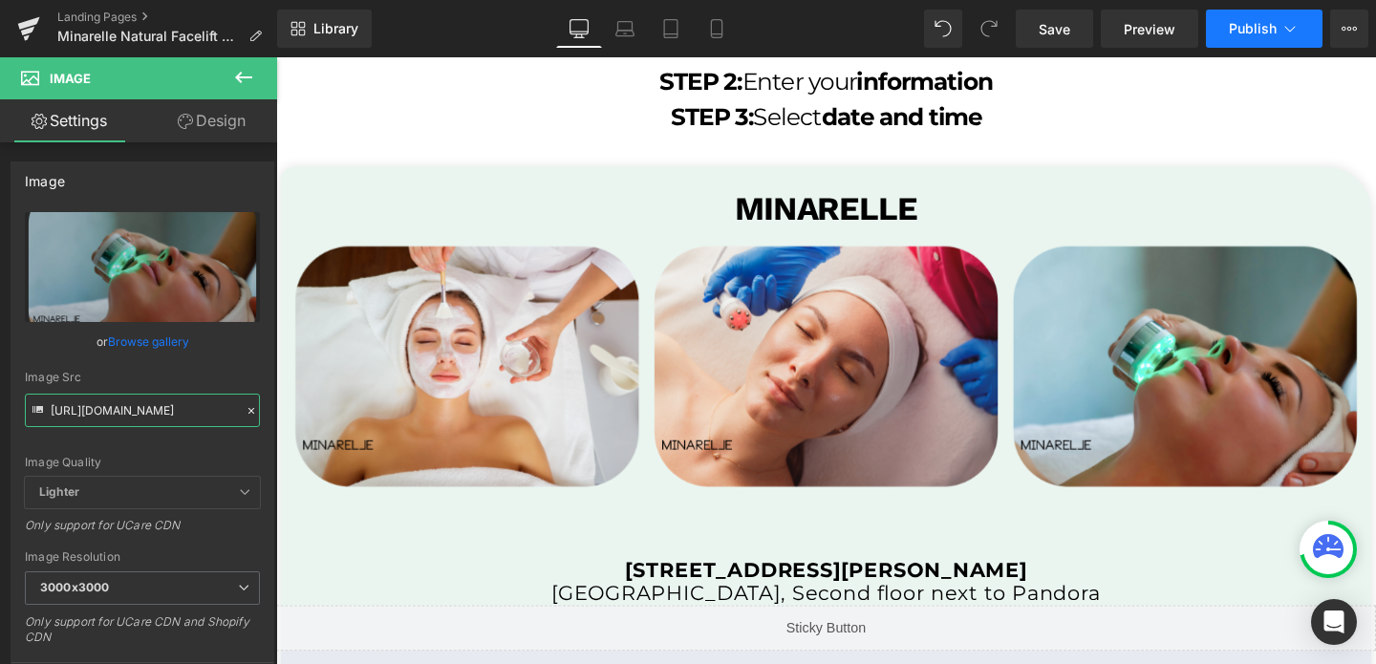
type input "[URL][DOMAIN_NAME]"
click at [1235, 42] on button "Publish" at bounding box center [1264, 29] width 117 height 38
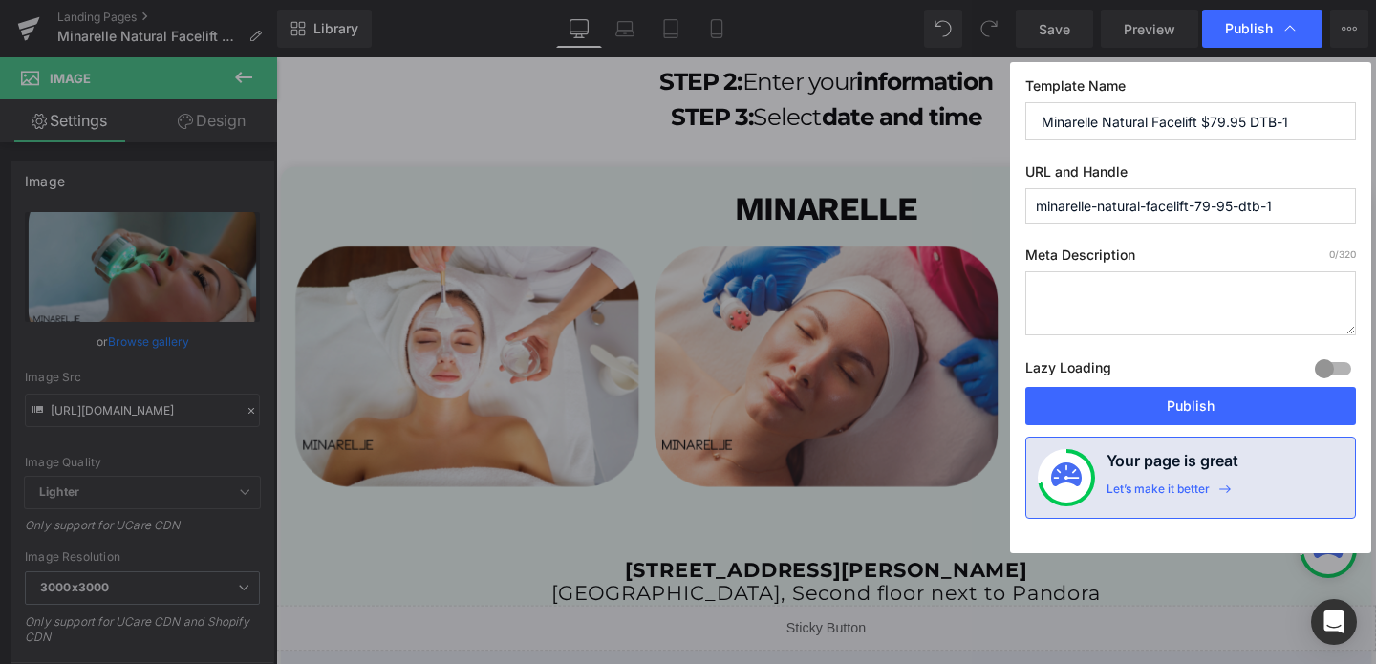
scroll to position [0, 0]
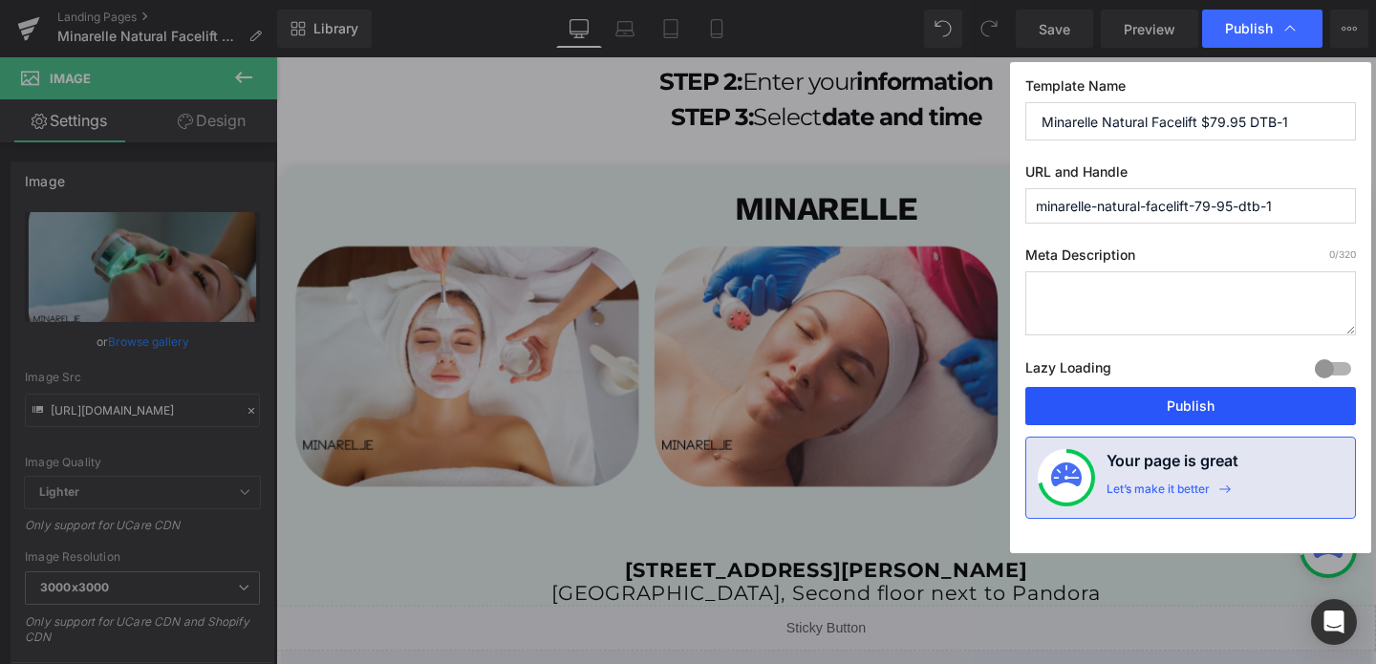
click at [1146, 410] on button "Publish" at bounding box center [1190, 406] width 331 height 38
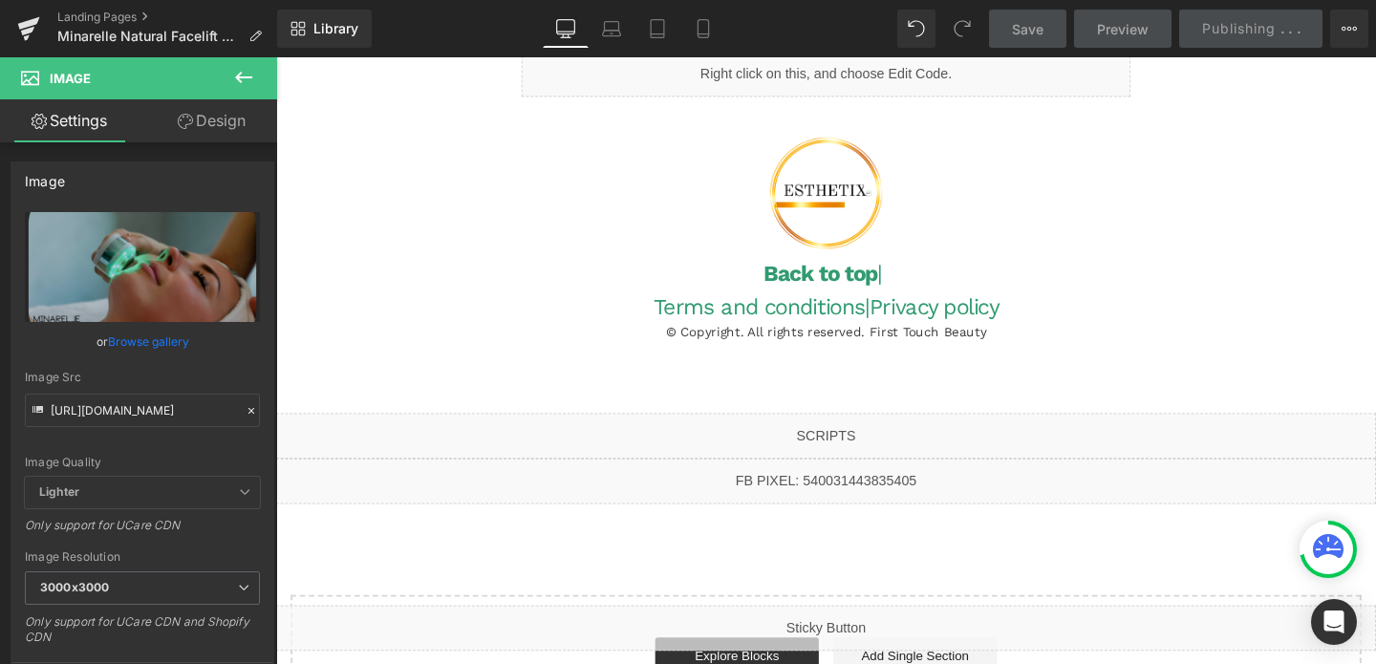
scroll to position [4757, 0]
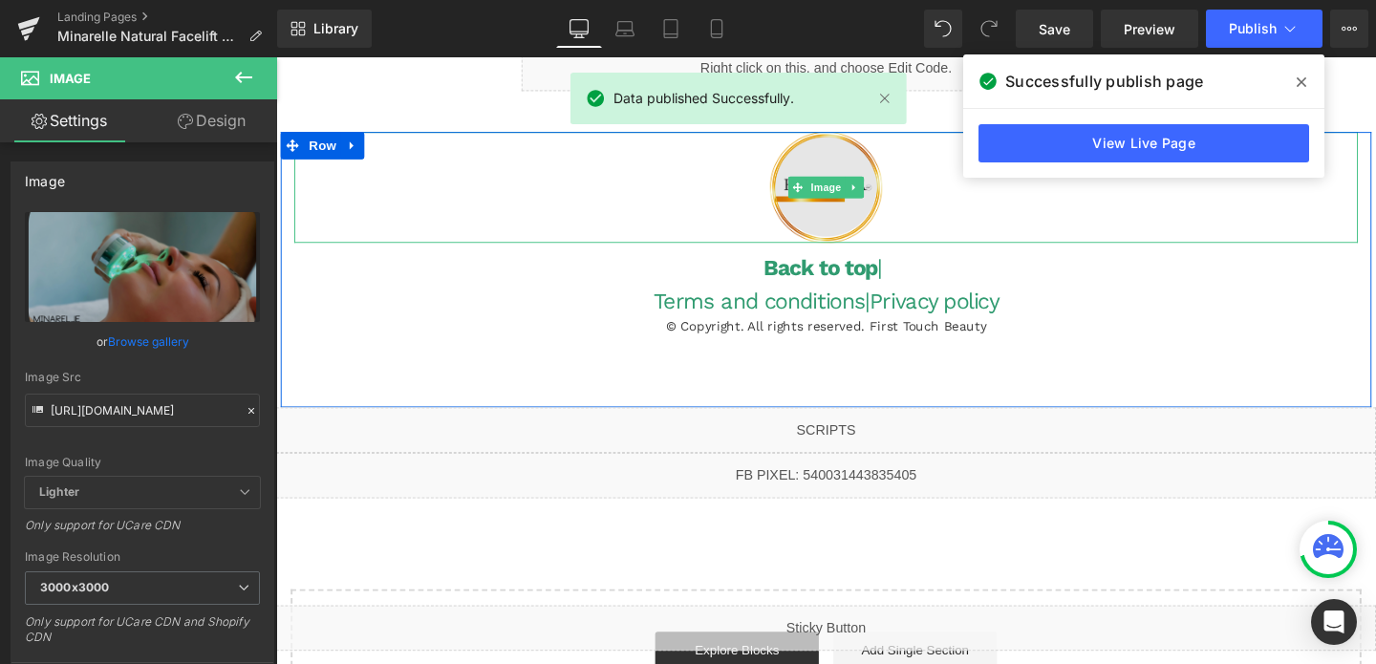
click at [856, 205] on img at bounding box center [854, 194] width 168 height 117
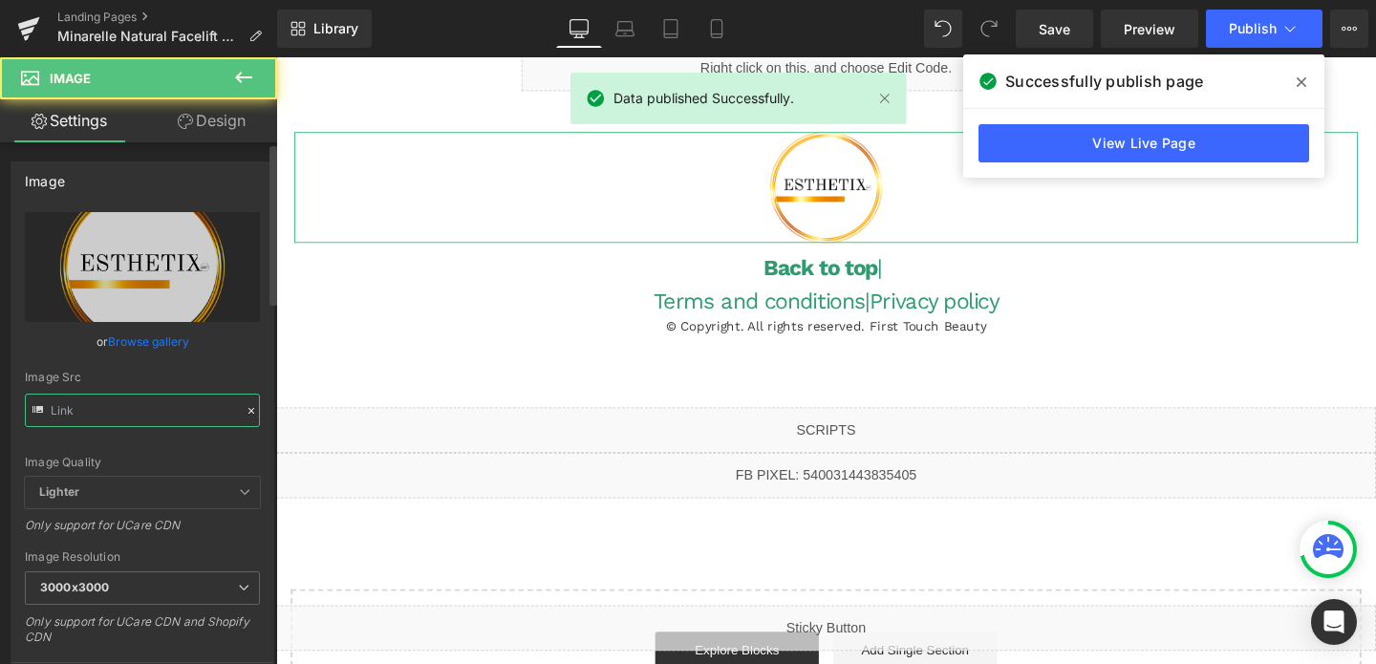
click at [193, 409] on input "text" at bounding box center [142, 410] width 235 height 33
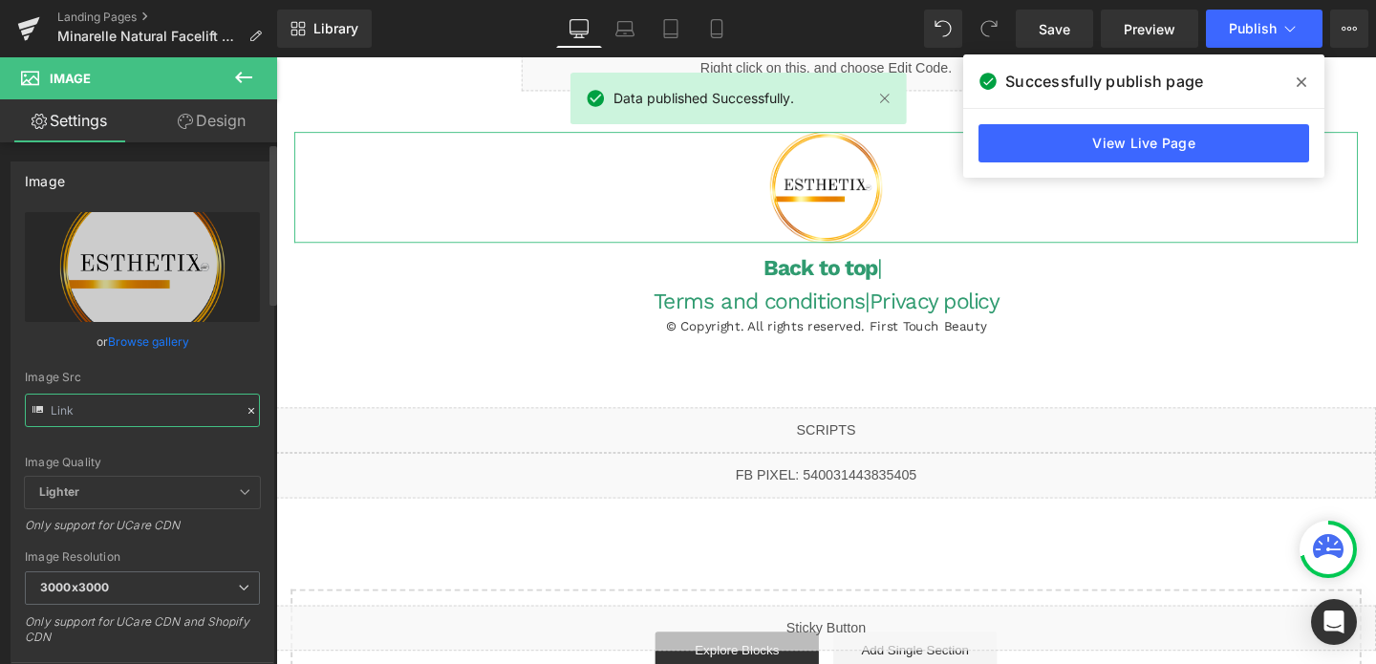
click at [193, 409] on input "text" at bounding box center [142, 410] width 235 height 33
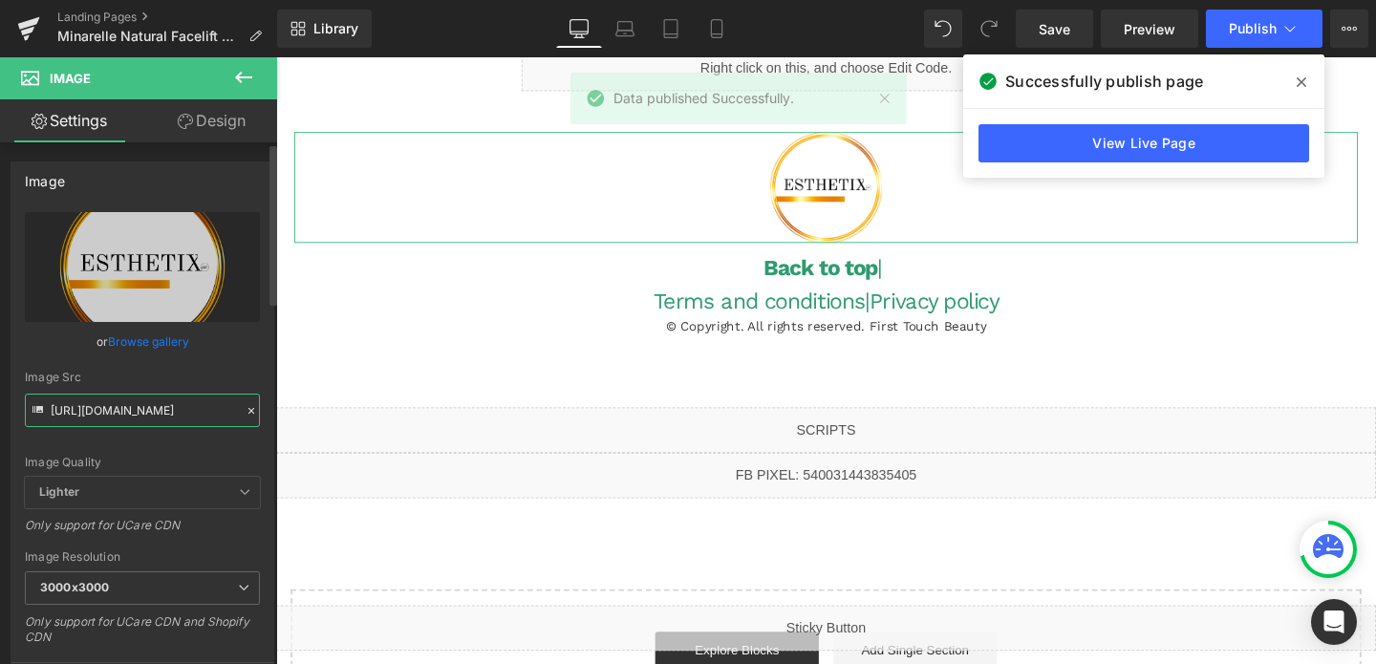
paste input "minarelle-bn_3000x3000.png?v=1754017225"
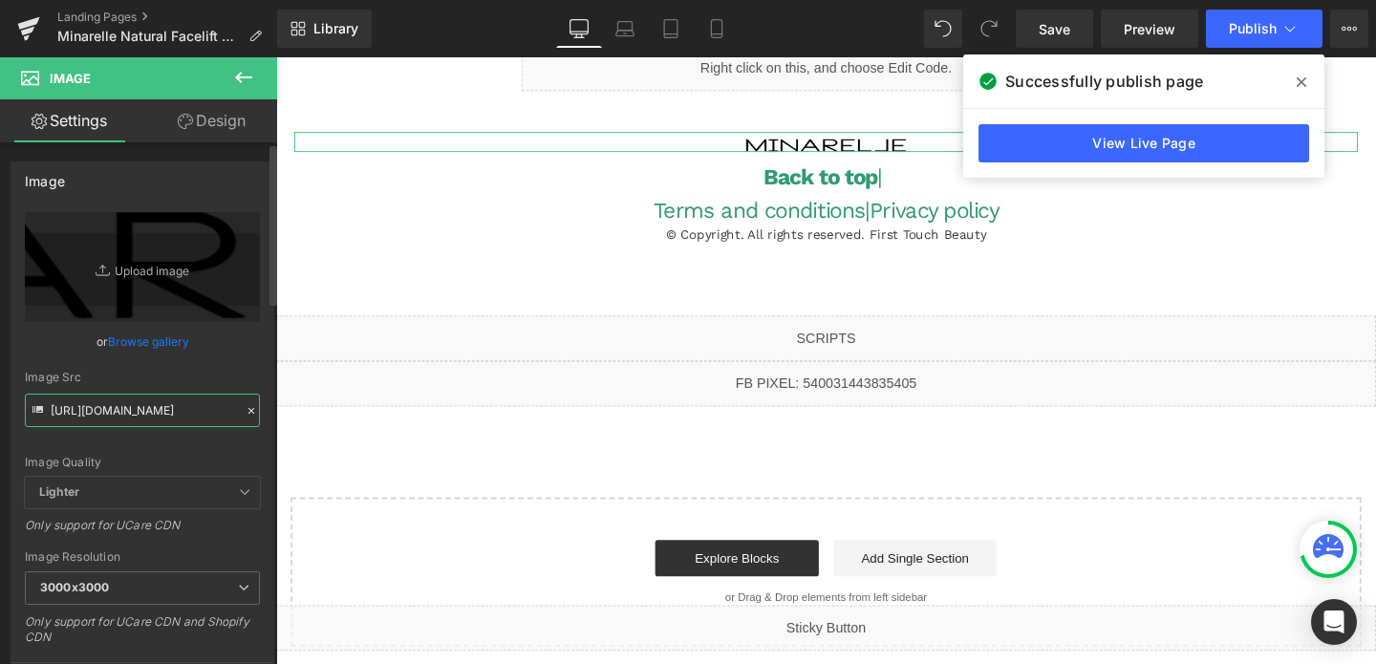
scroll to position [230, 0]
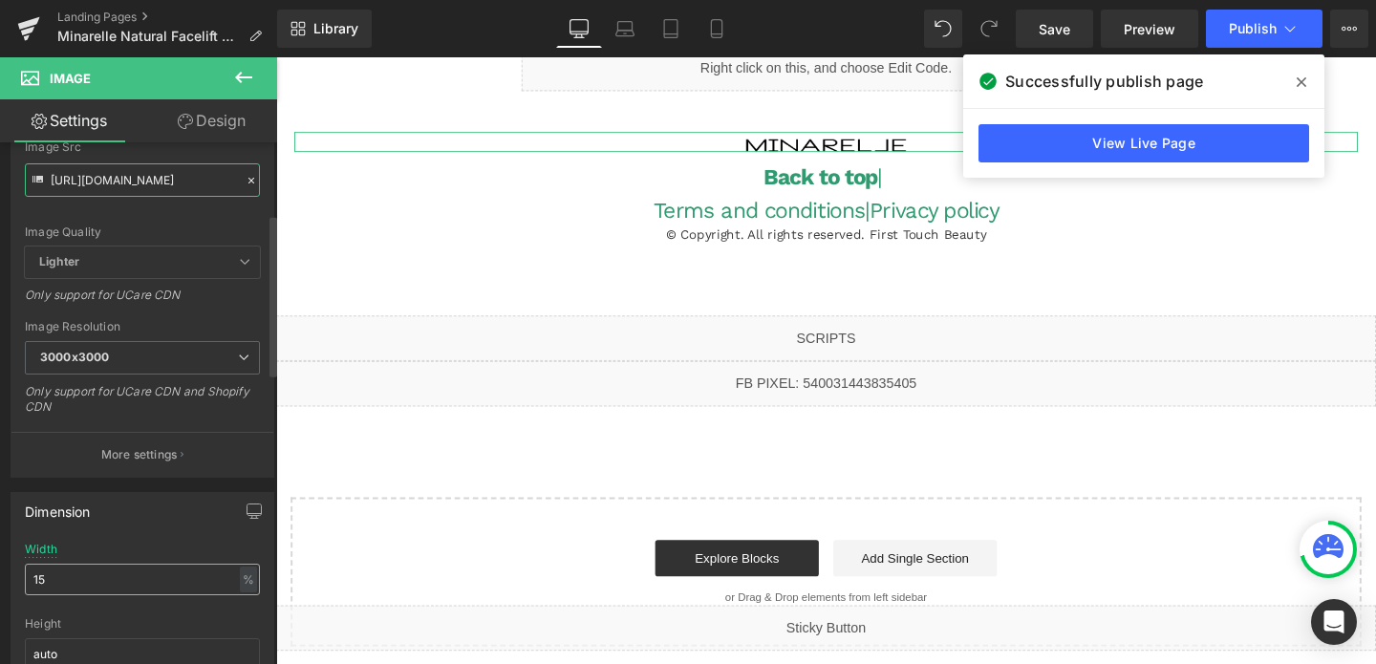
type input "[URL][DOMAIN_NAME]"
click at [75, 583] on input "15" at bounding box center [142, 580] width 235 height 32
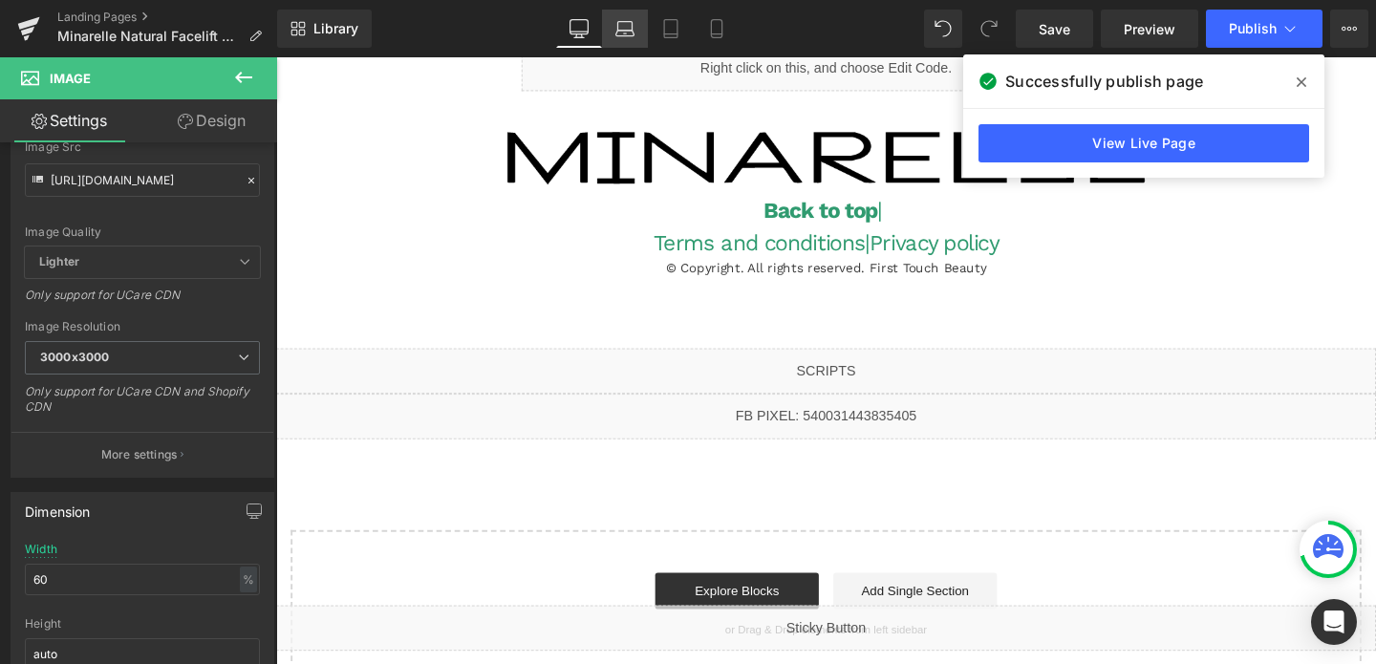
click at [638, 25] on link "Laptop" at bounding box center [625, 29] width 46 height 38
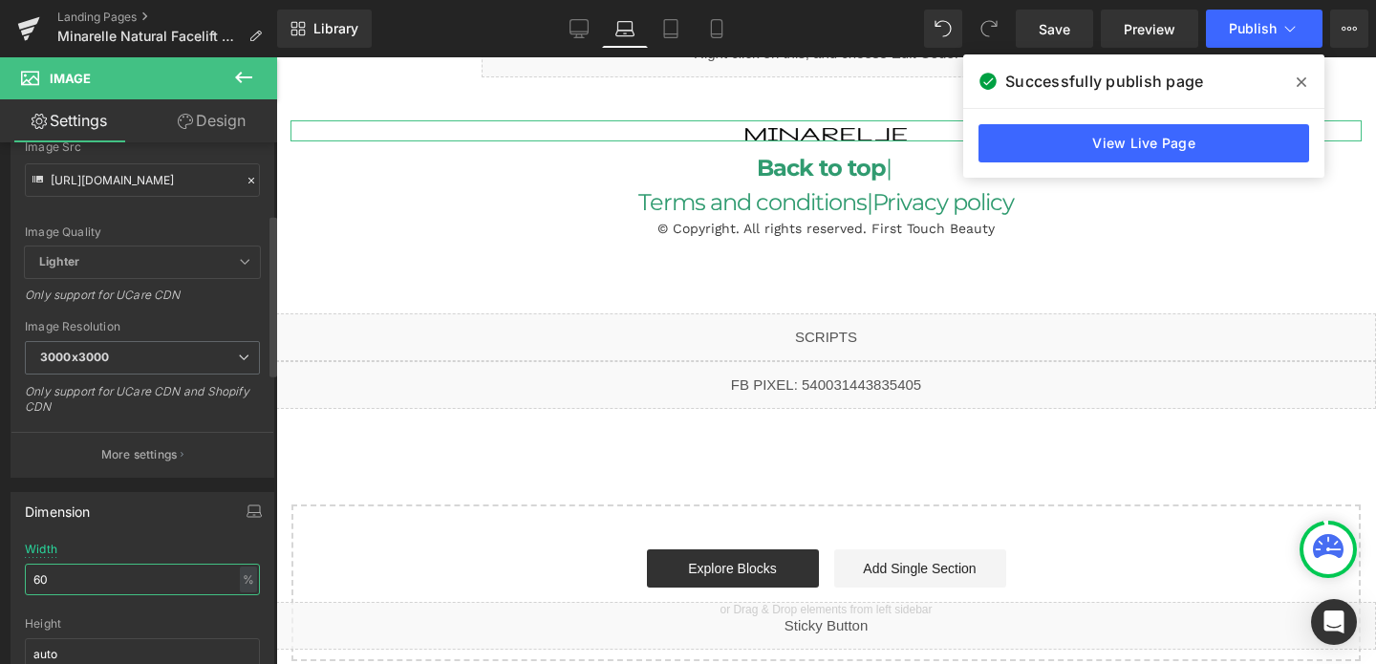
click at [119, 566] on input "60" at bounding box center [142, 580] width 235 height 32
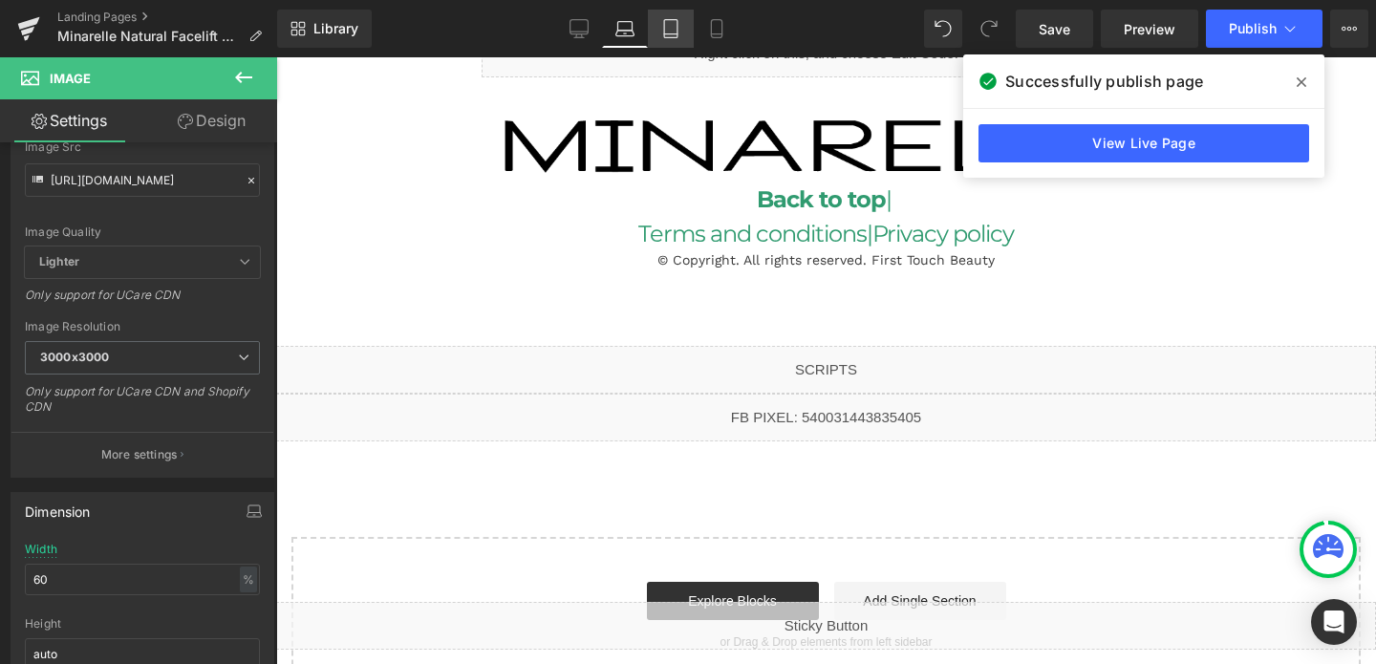
click at [677, 30] on icon at bounding box center [670, 28] width 19 height 19
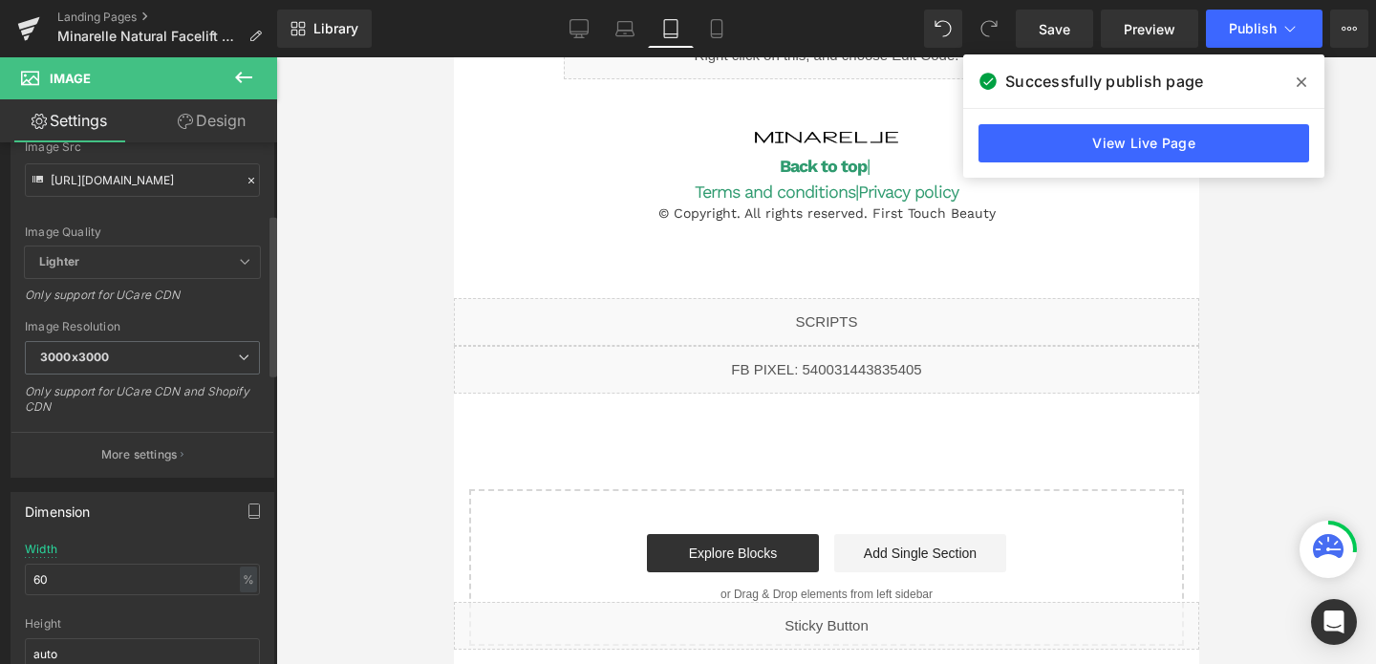
scroll to position [7427, 0]
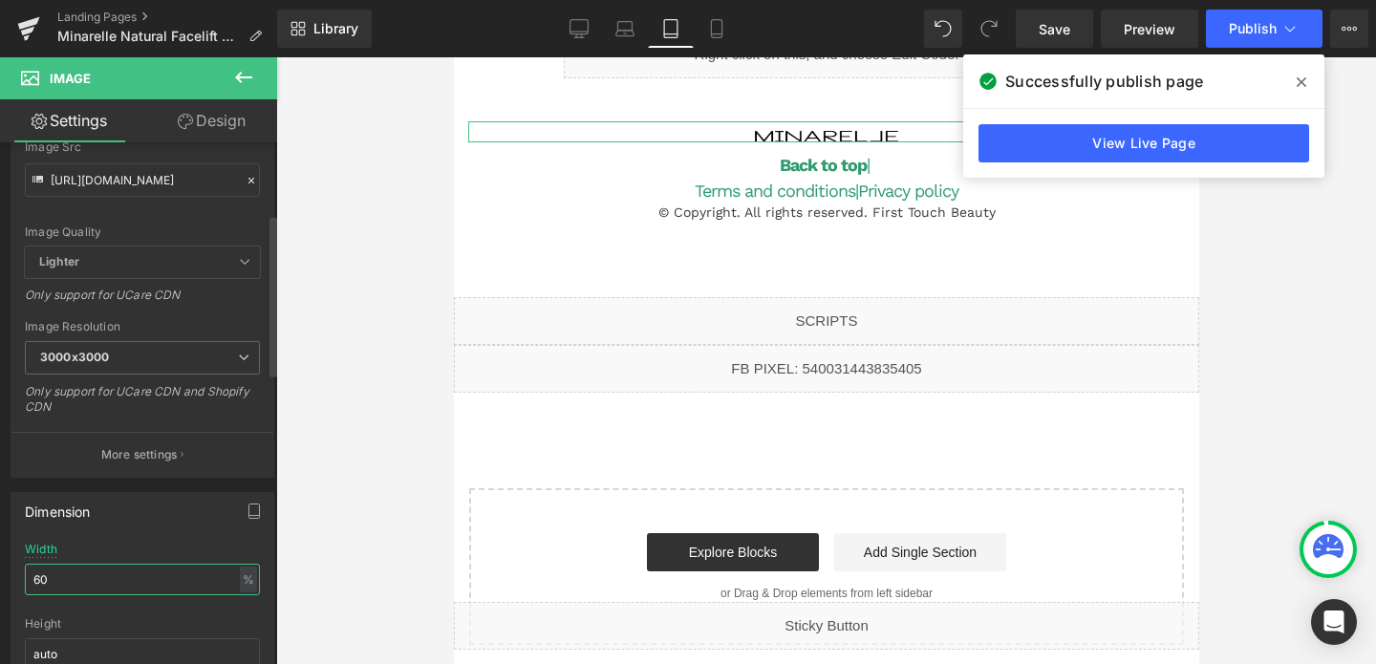
click at [116, 577] on input "60" at bounding box center [142, 580] width 235 height 32
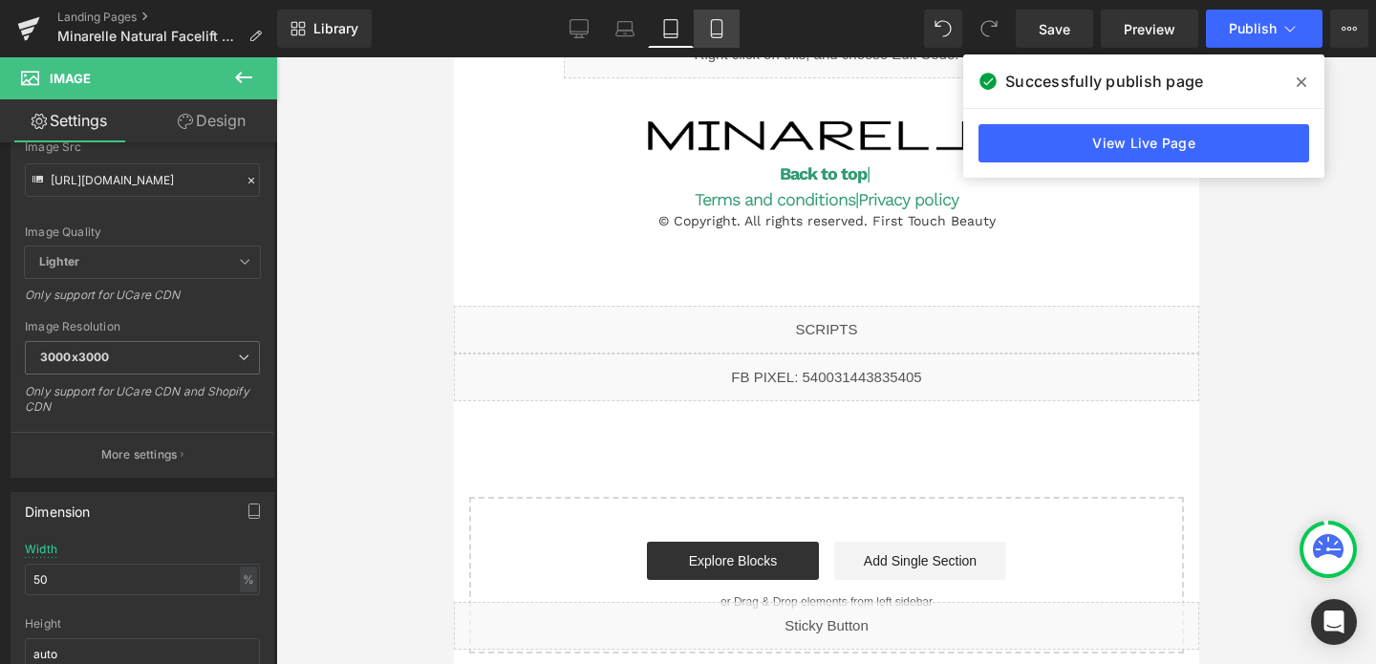
click at [718, 16] on link "Mobile" at bounding box center [717, 29] width 46 height 38
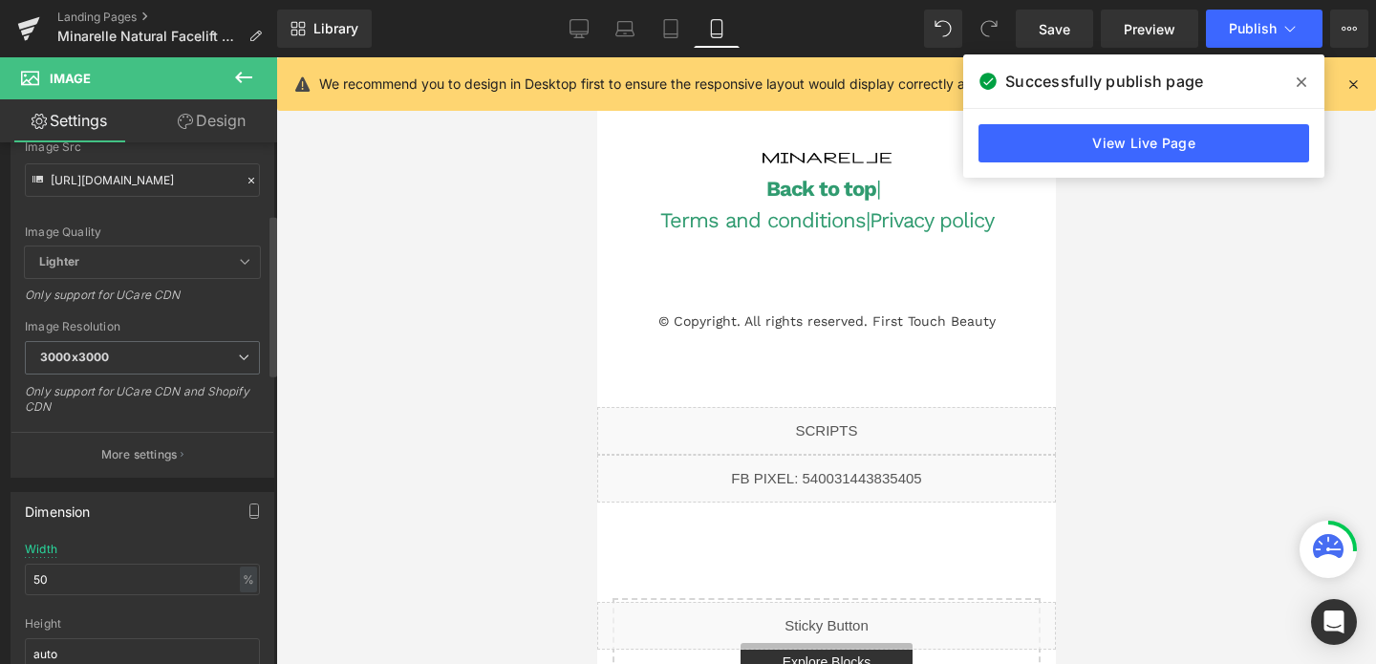
scroll to position [6937, 0]
click at [148, 566] on input "50" at bounding box center [142, 580] width 235 height 32
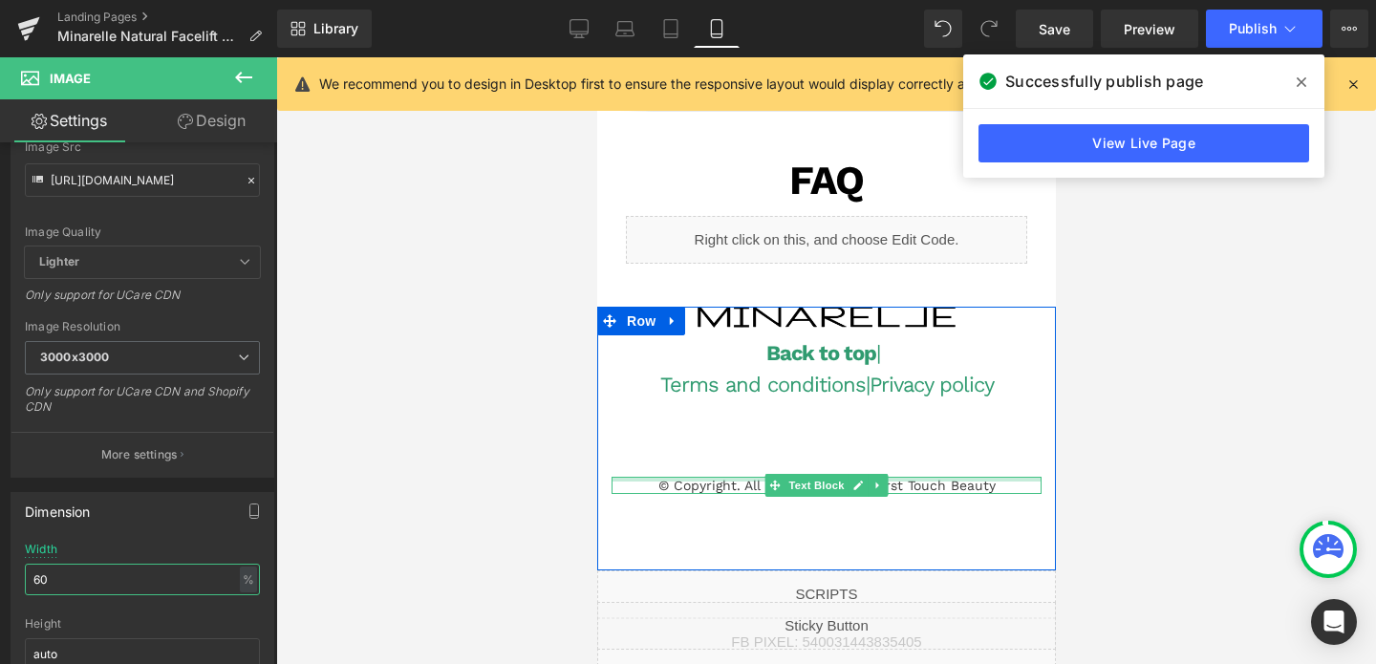
scroll to position [6718, 0]
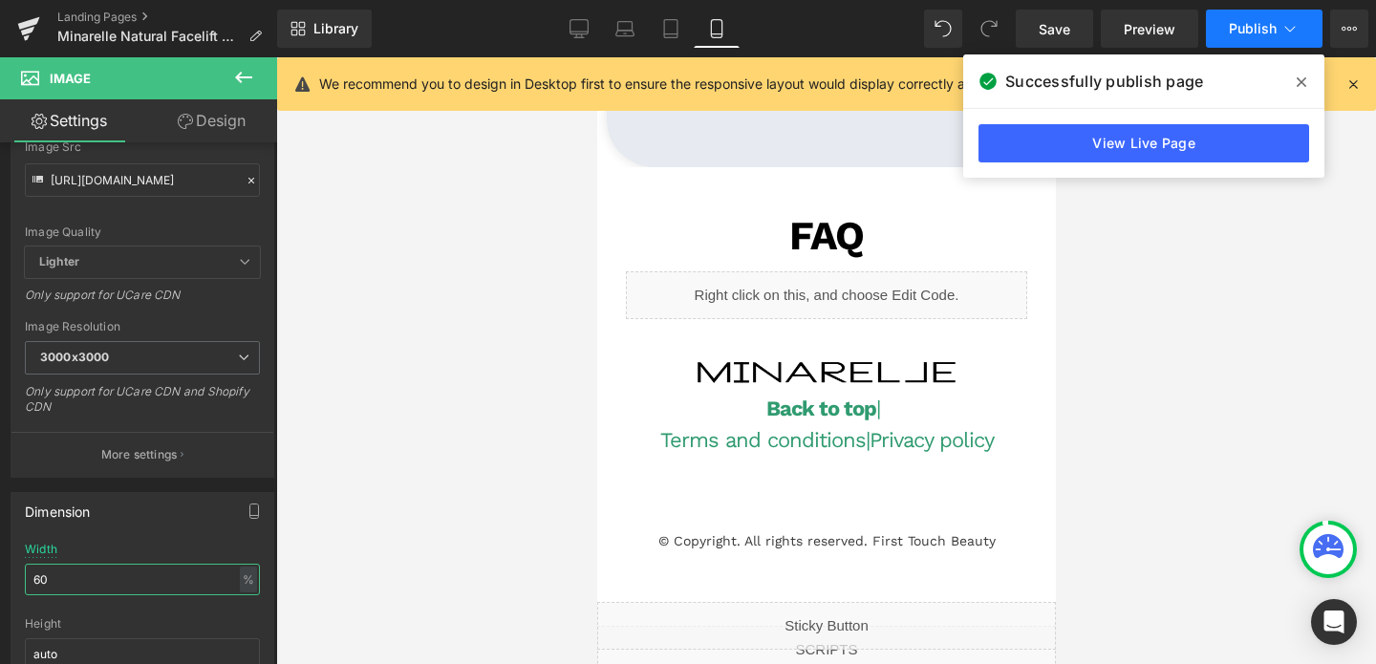
type input "60"
click at [1260, 24] on span "Publish" at bounding box center [1252, 28] width 48 height 15
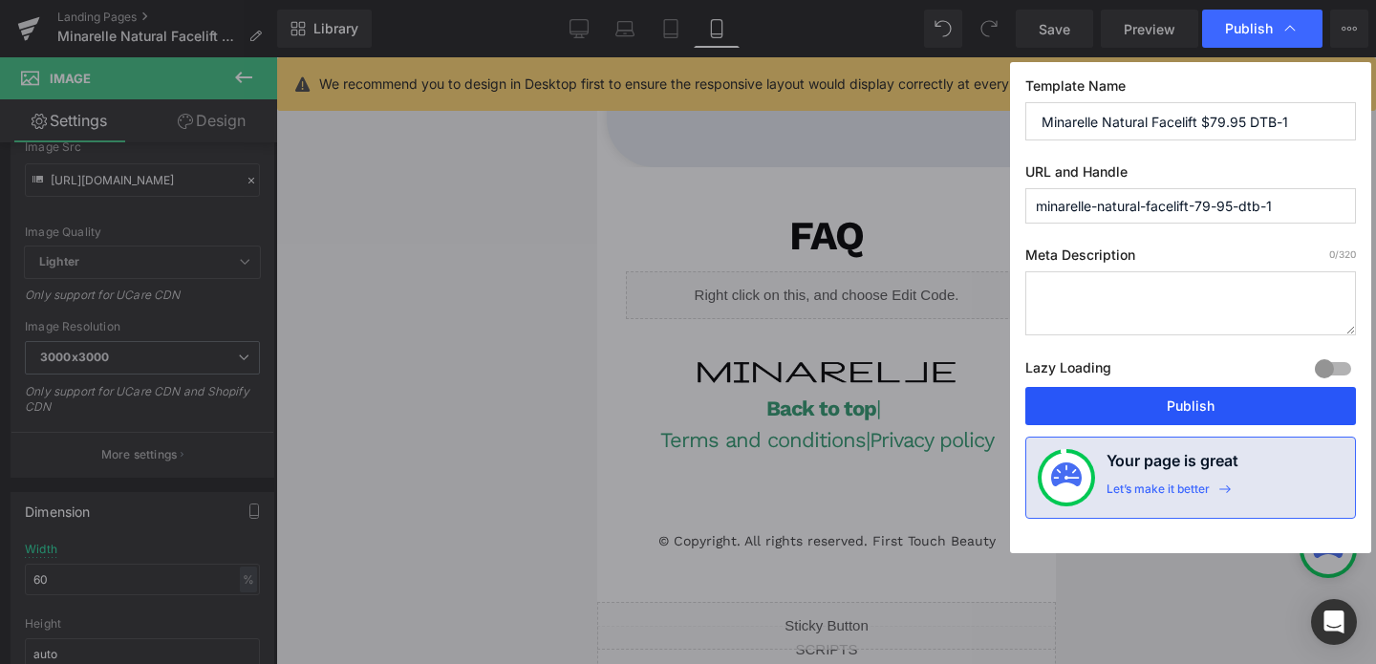
click at [1144, 416] on button "Publish" at bounding box center [1190, 406] width 331 height 38
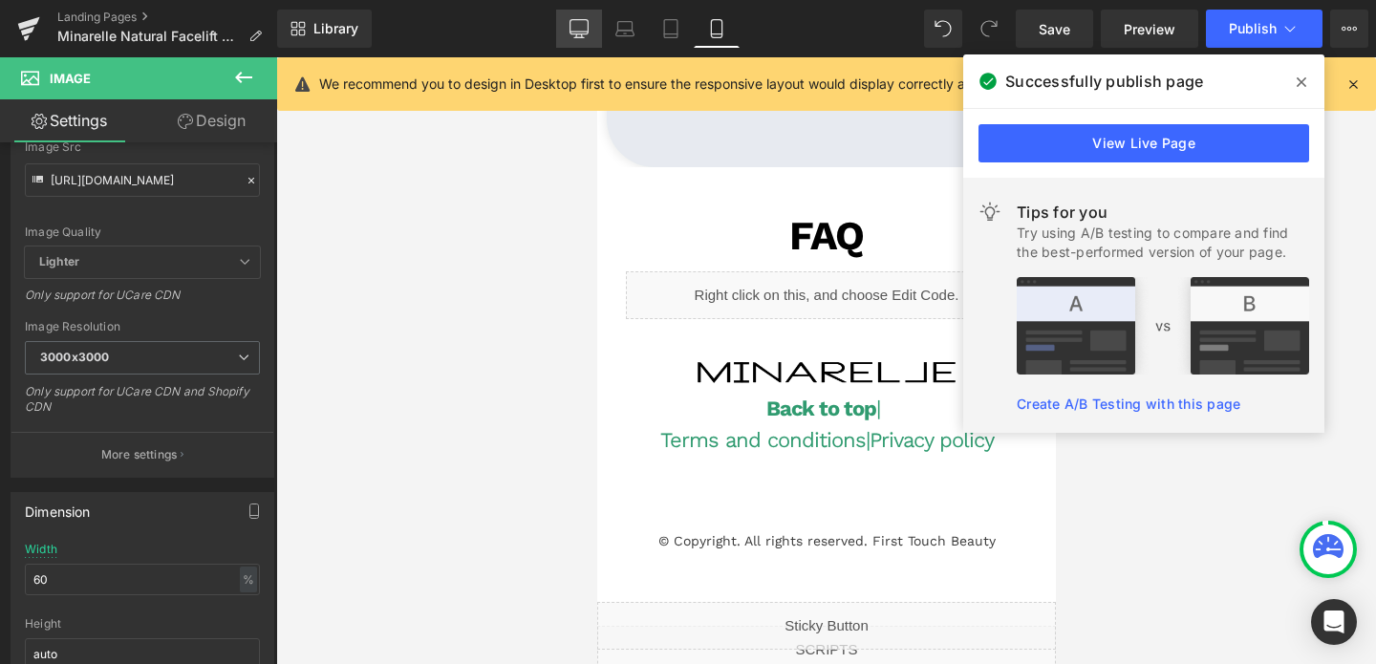
click at [589, 18] on link "Desktop" at bounding box center [579, 29] width 46 height 38
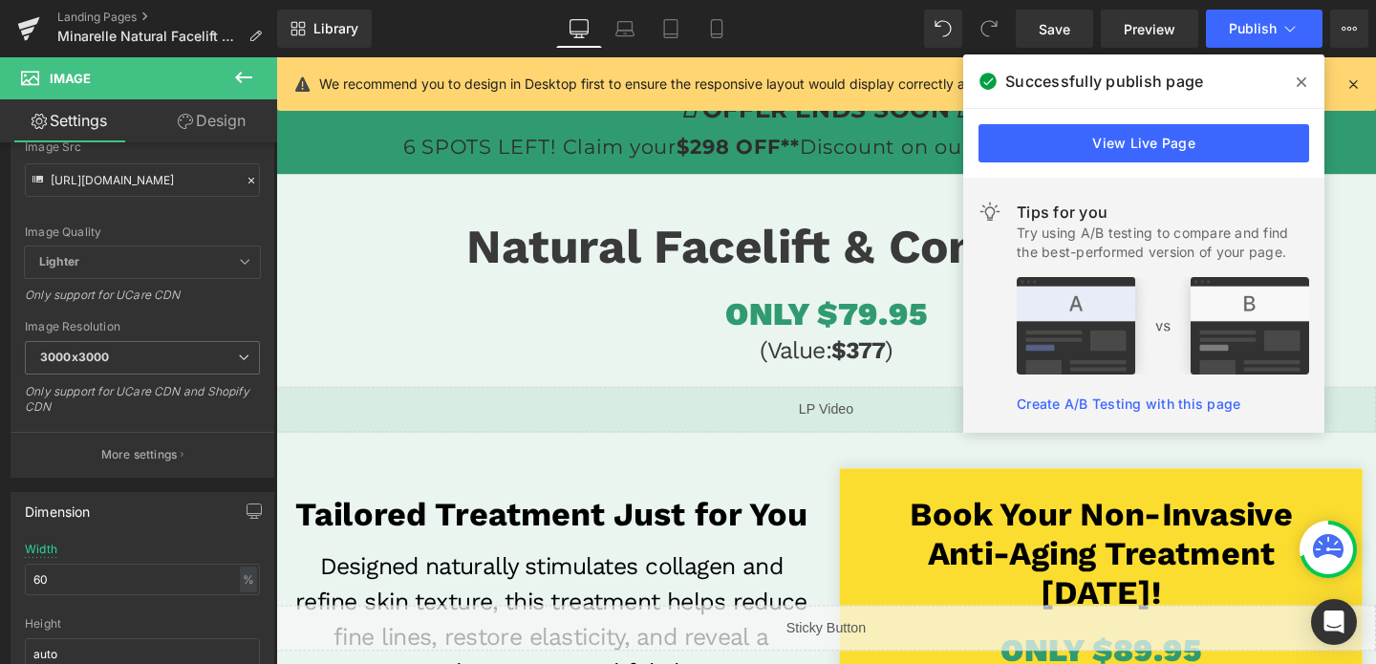
scroll to position [0, 0]
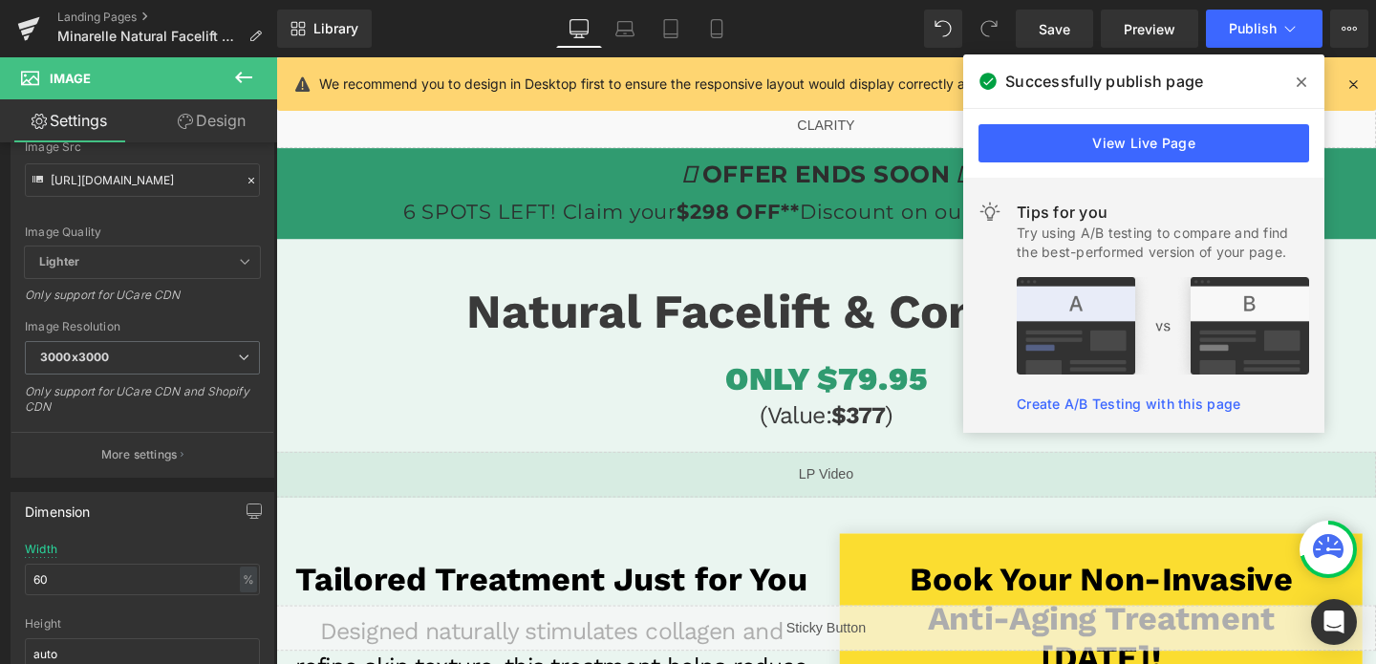
click at [1296, 91] on span at bounding box center [1301, 82] width 31 height 31
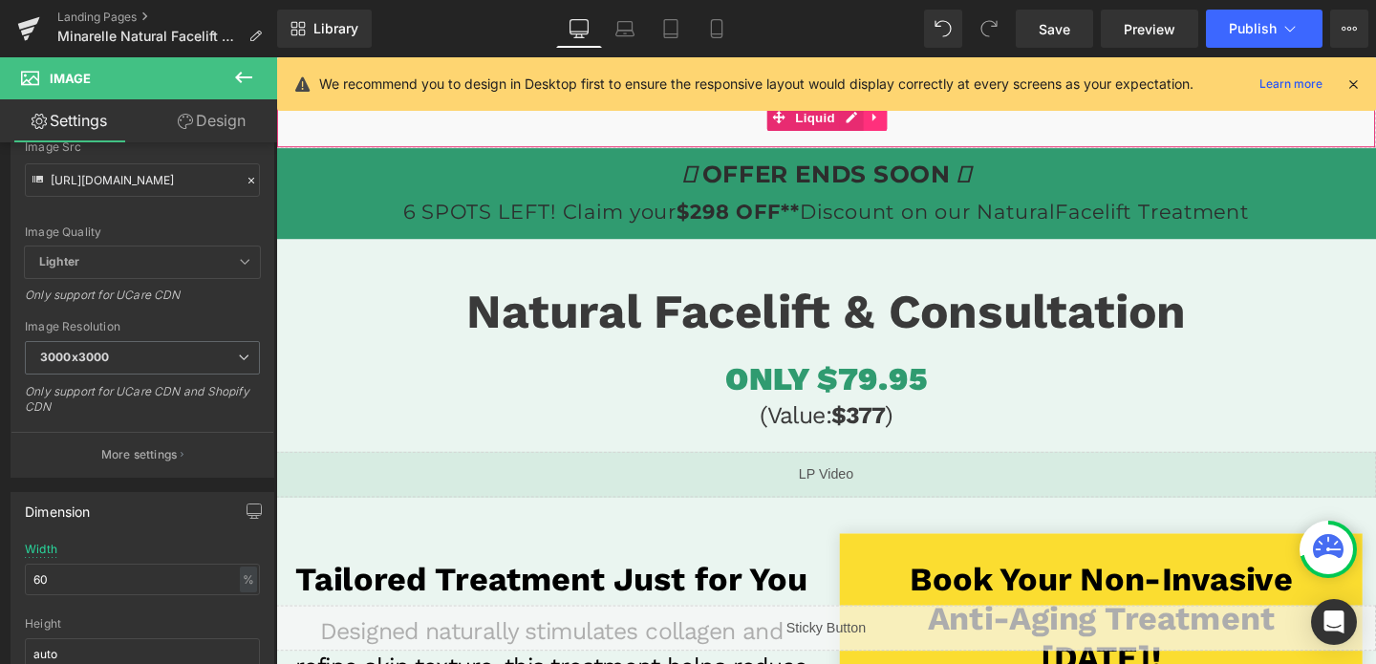
click at [897, 125] on link at bounding box center [905, 120] width 25 height 29
click at [909, 124] on link at bounding box center [918, 120] width 25 height 29
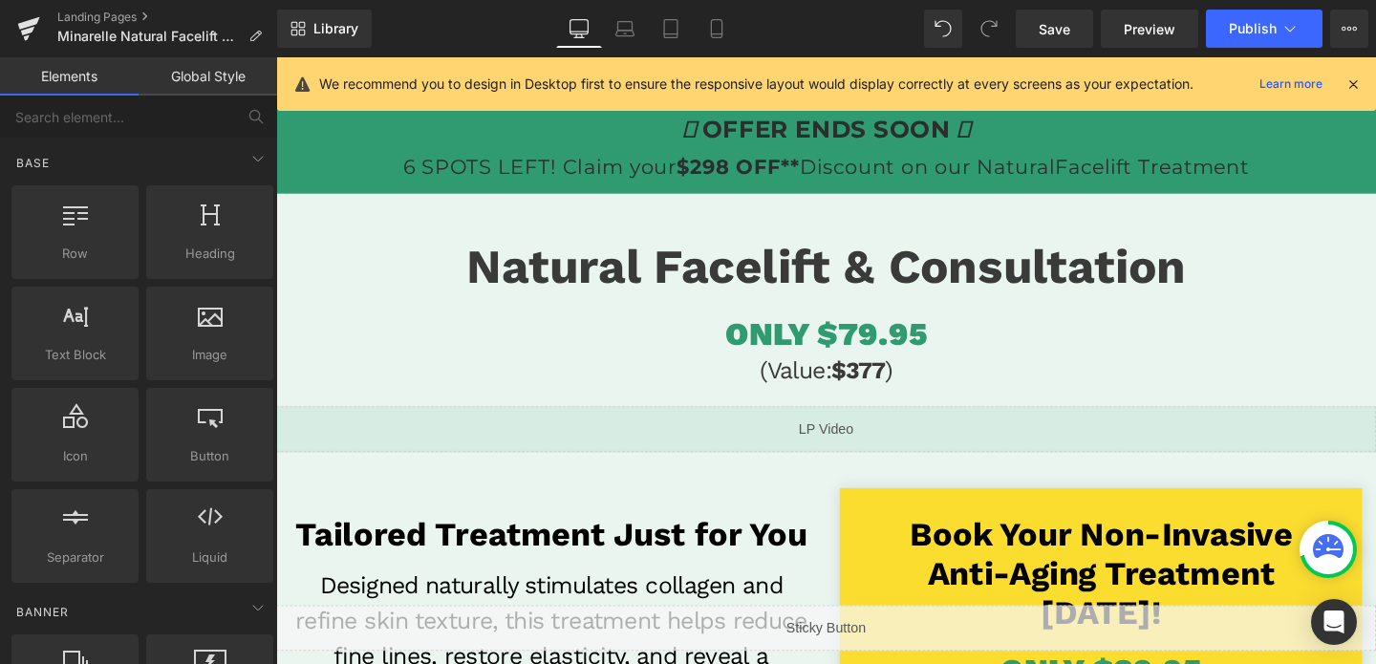
click at [1357, 80] on icon at bounding box center [1352, 83] width 17 height 17
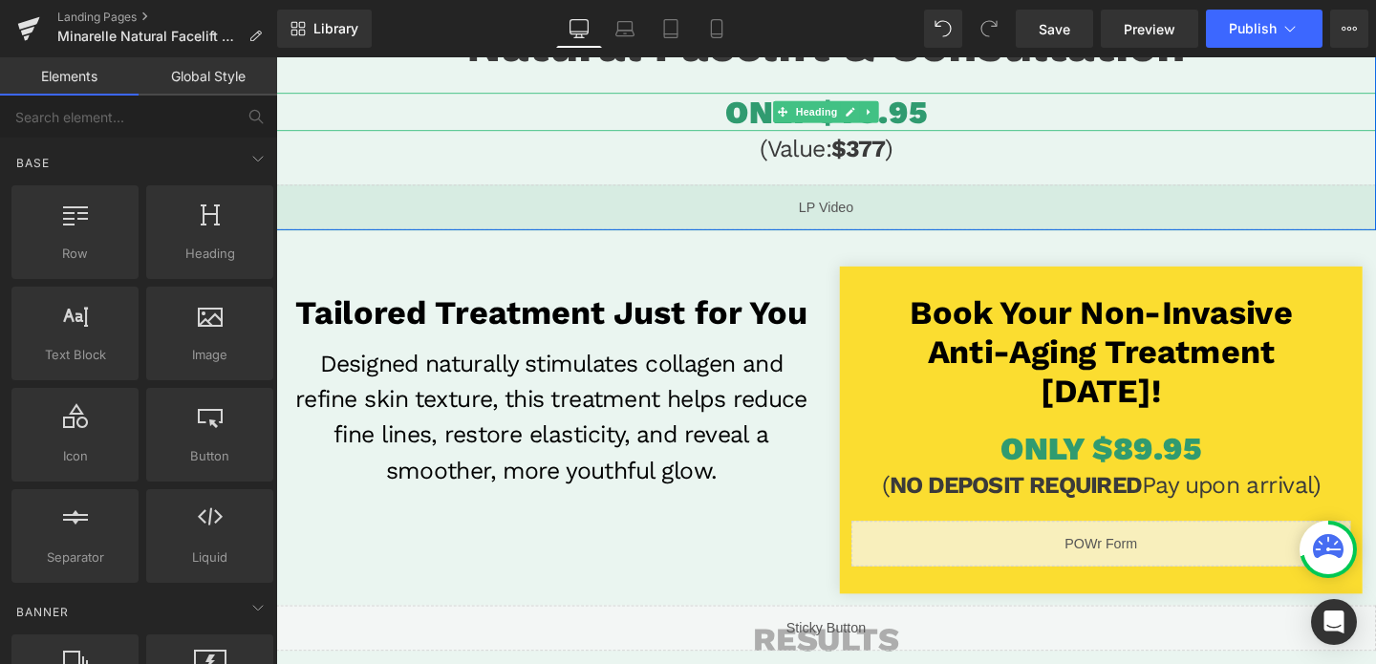
scroll to position [326, 0]
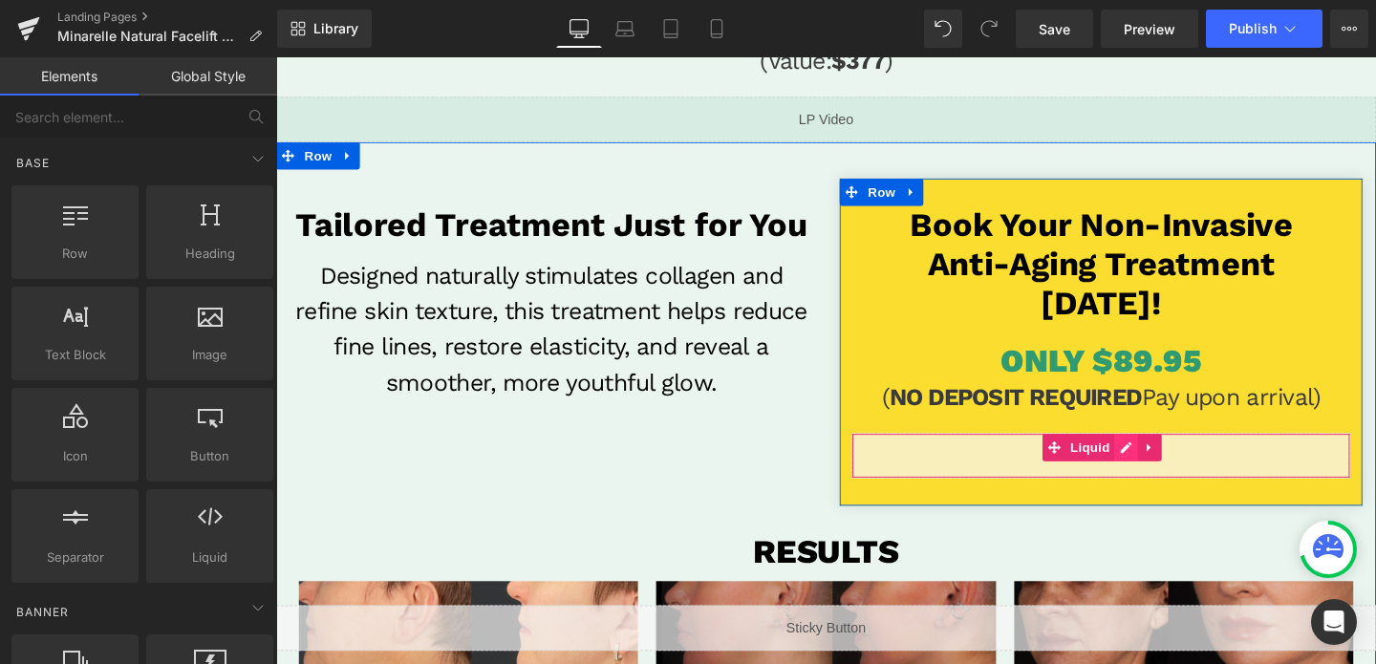
click at [1166, 472] on div "Liquid" at bounding box center [1143, 476] width 524 height 48
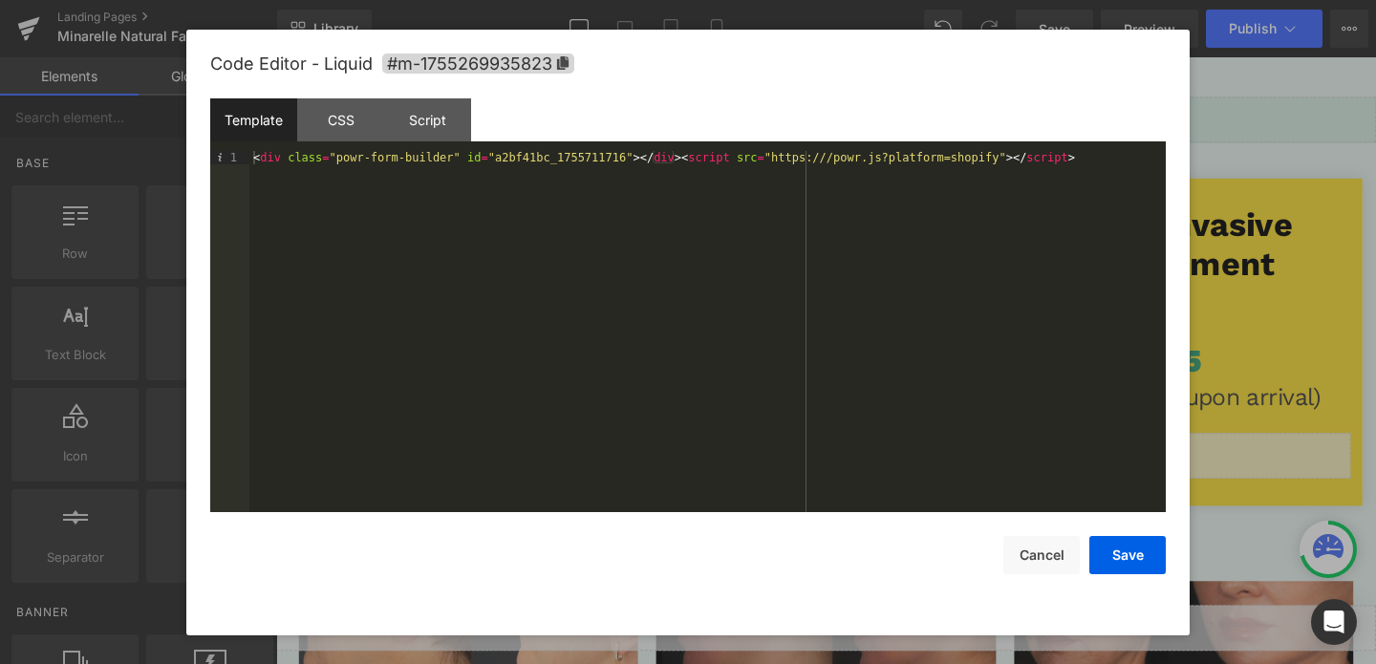
click at [540, 158] on div "< div class = "powr-form-builder" id = "a2bf41bc_1755711716" > </ div > < scrip…" at bounding box center [707, 345] width 916 height 388
click at [1121, 548] on button "Save" at bounding box center [1127, 555] width 76 height 38
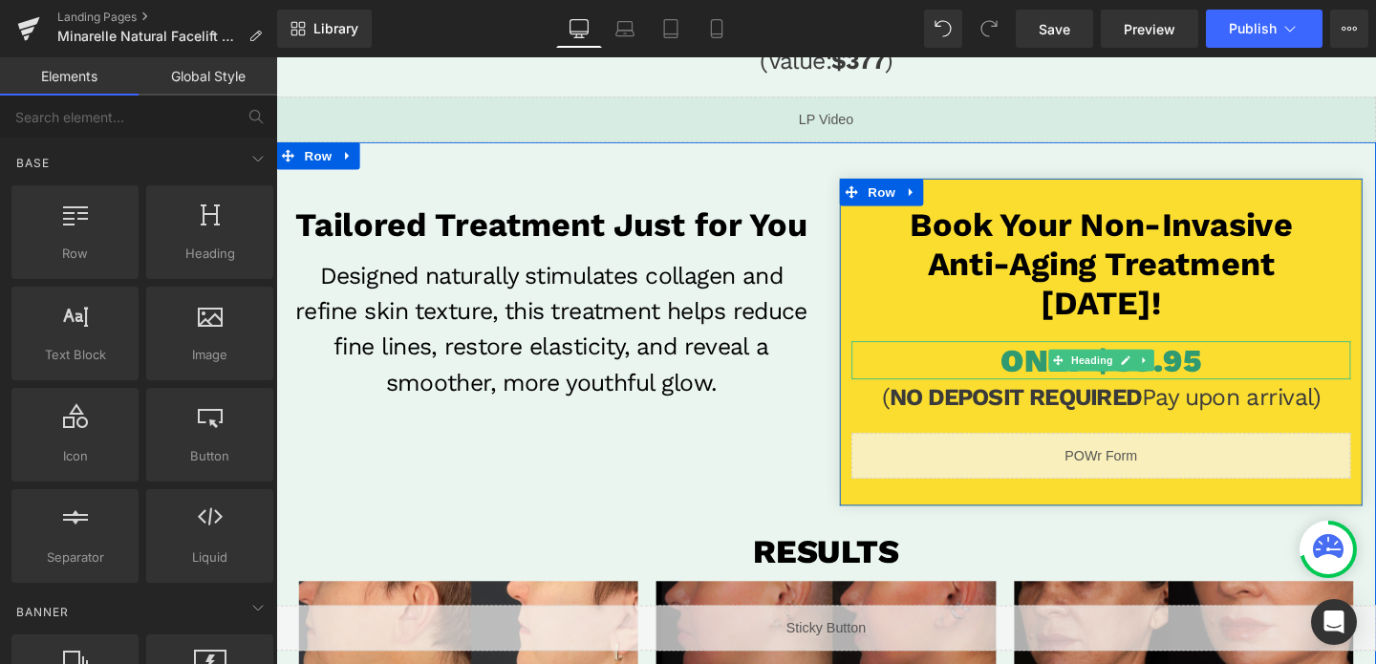
click at [1214, 373] on span "ONLY $89.95" at bounding box center [1142, 375] width 211 height 40
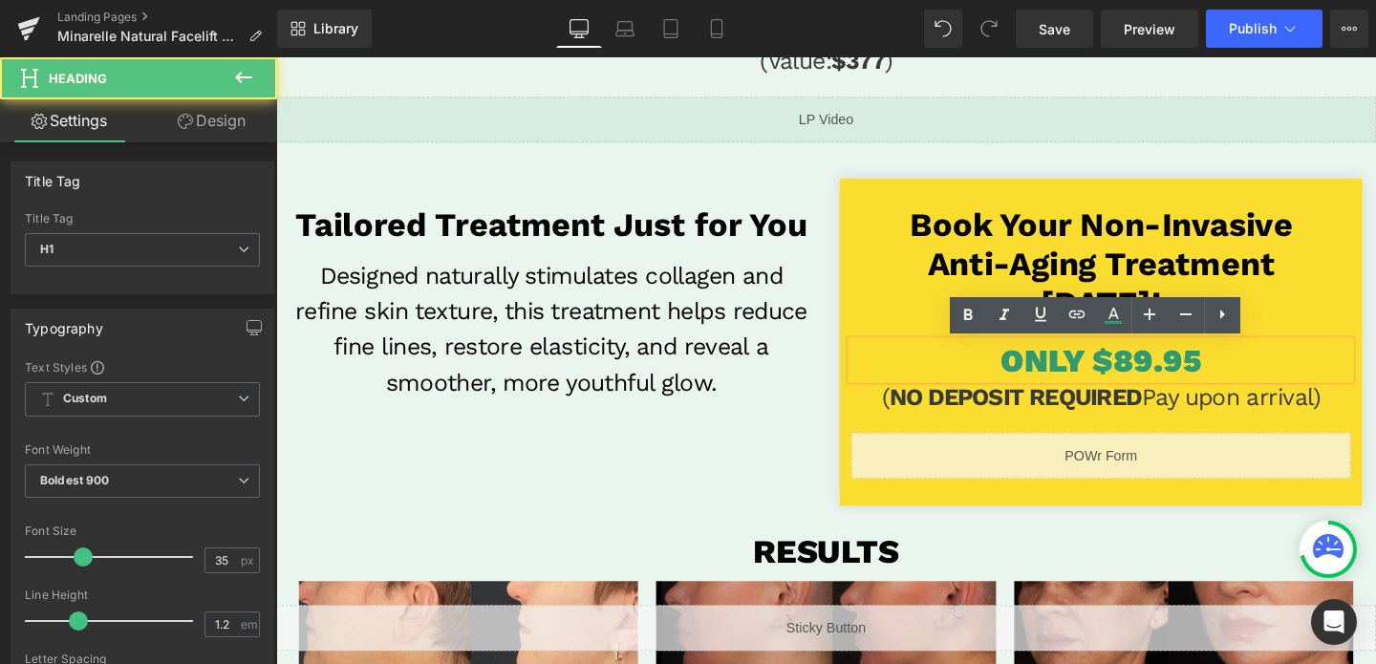
click at [1172, 374] on span "ONLY $89.95" at bounding box center [1142, 375] width 211 height 40
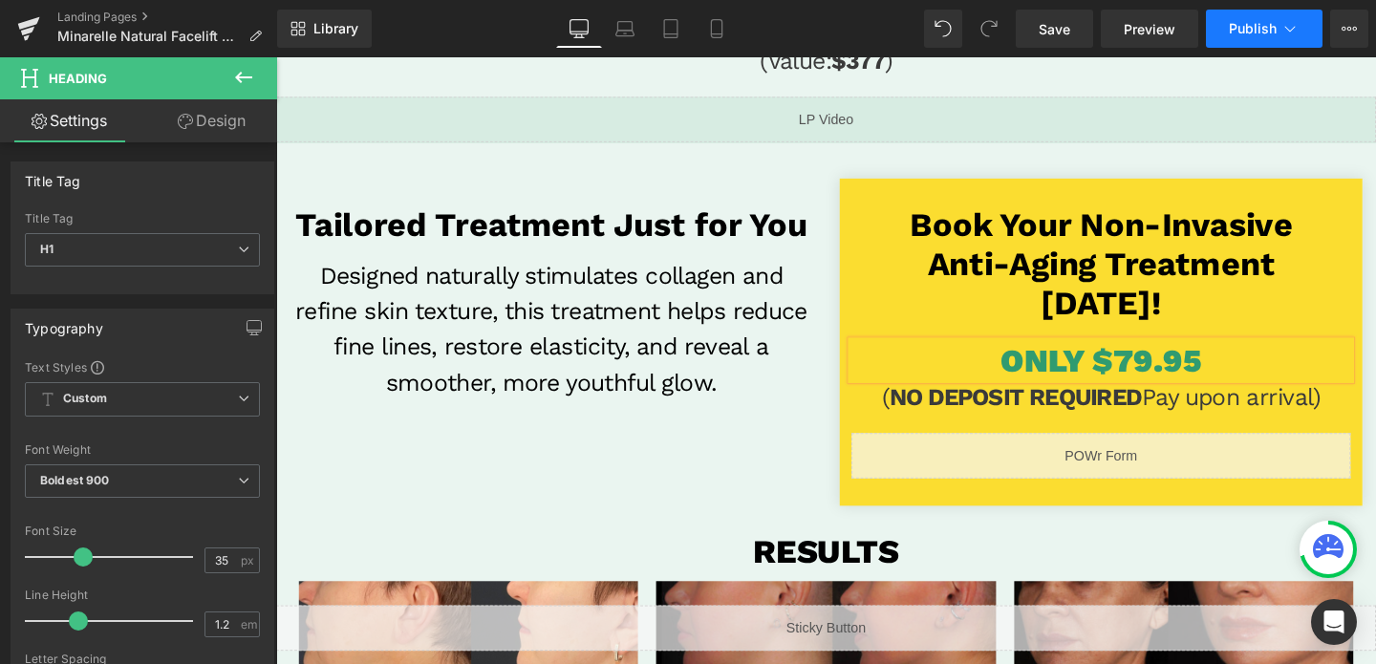
click at [1261, 28] on span "Publish" at bounding box center [1252, 28] width 48 height 15
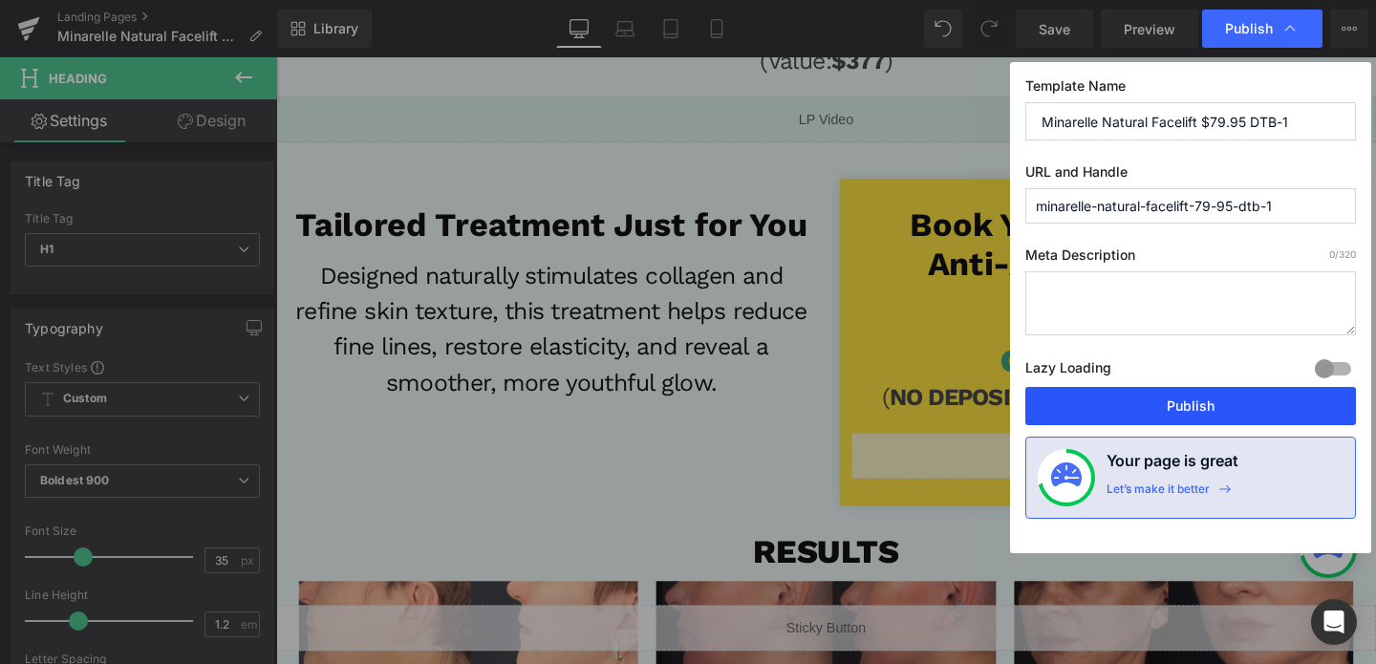
click at [1170, 405] on button "Publish" at bounding box center [1190, 406] width 331 height 38
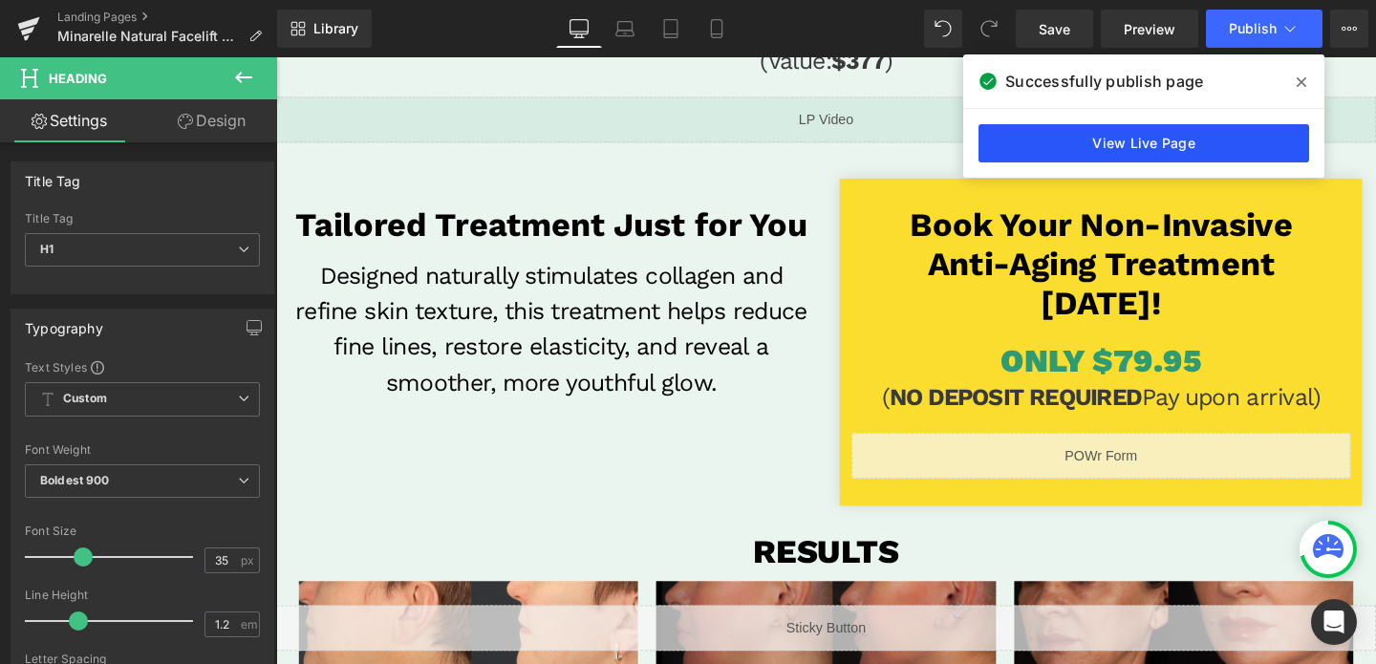
click at [1071, 156] on link "View Live Page" at bounding box center [1143, 143] width 331 height 38
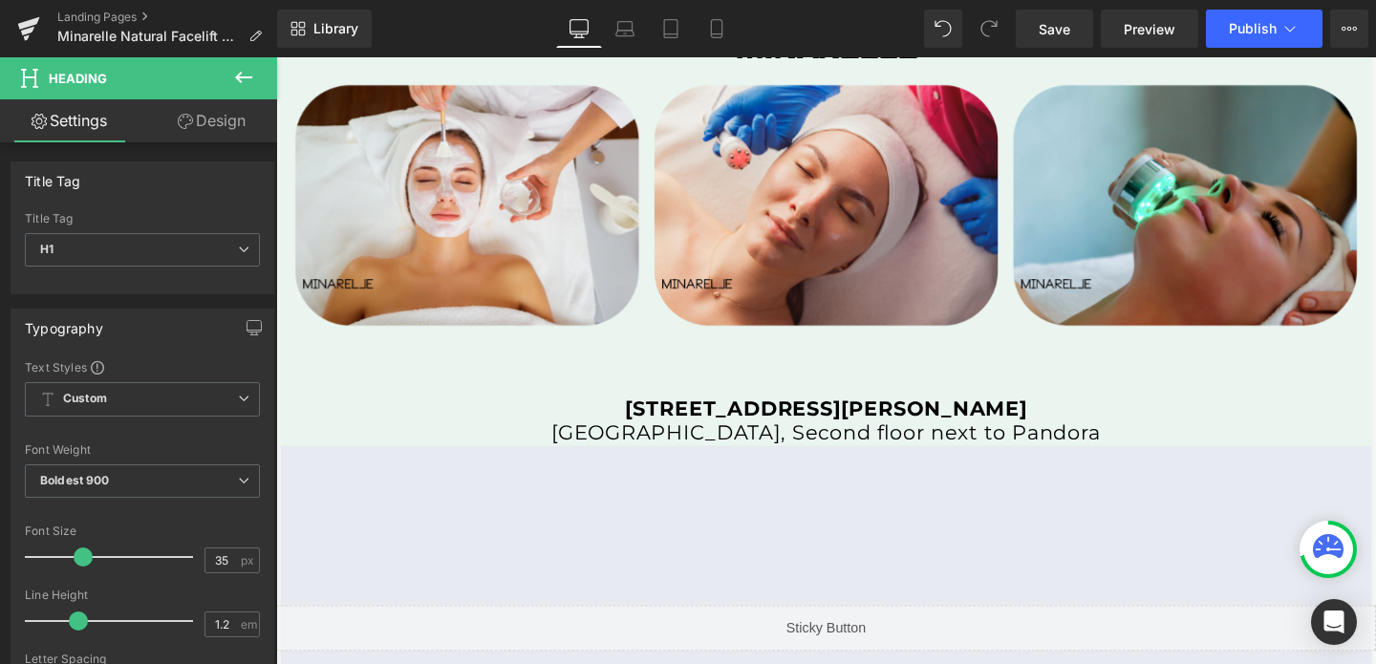
scroll to position [3819, 0]
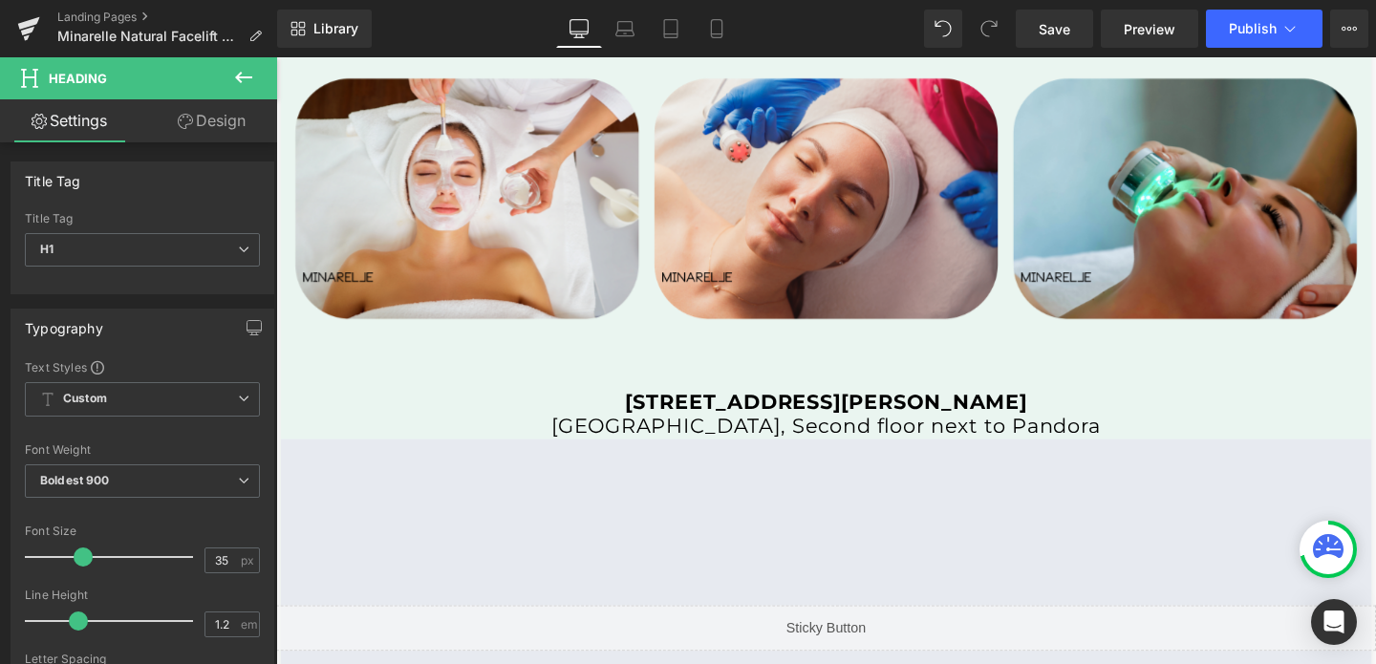
click at [643, 414] on b "[STREET_ADDRESS][PERSON_NAME]" at bounding box center [854, 420] width 422 height 26
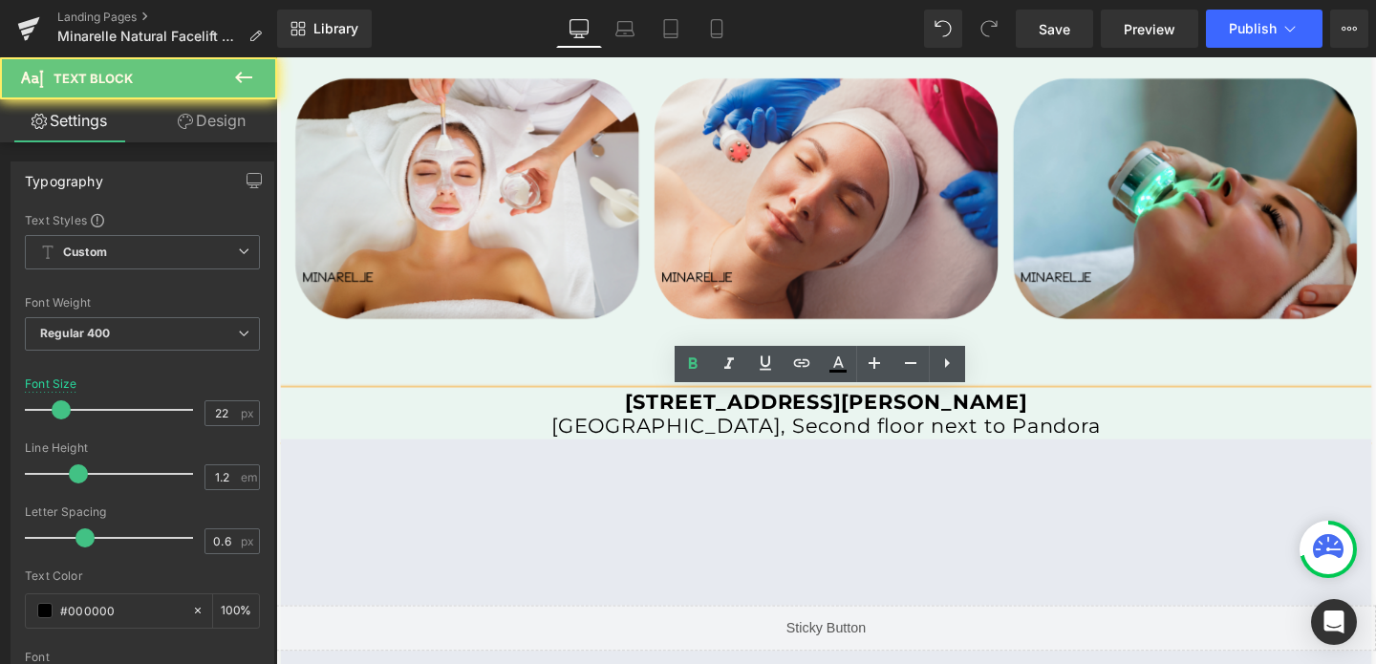
click at [643, 411] on b "[STREET_ADDRESS][PERSON_NAME]" at bounding box center [854, 420] width 422 height 26
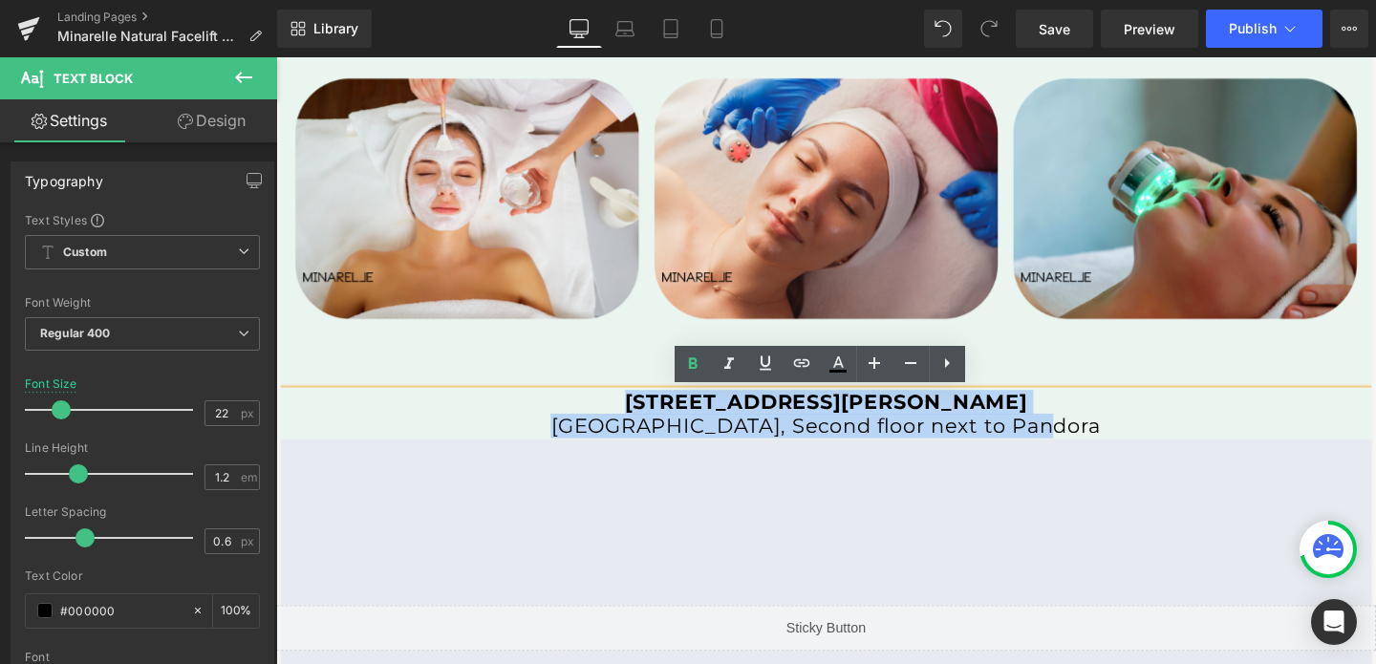
drag, startPoint x: 610, startPoint y: 418, endPoint x: 1139, endPoint y: 437, distance: 528.6
click at [1139, 437] on div "[STREET_ADDRESS][GEOGRAPHIC_DATA][PERSON_NAME], Second floor next to Pandora" at bounding box center [854, 433] width 1146 height 51
copy div "[STREET_ADDRESS][GEOGRAPHIC_DATA][PERSON_NAME], Second floor next to Pandora"
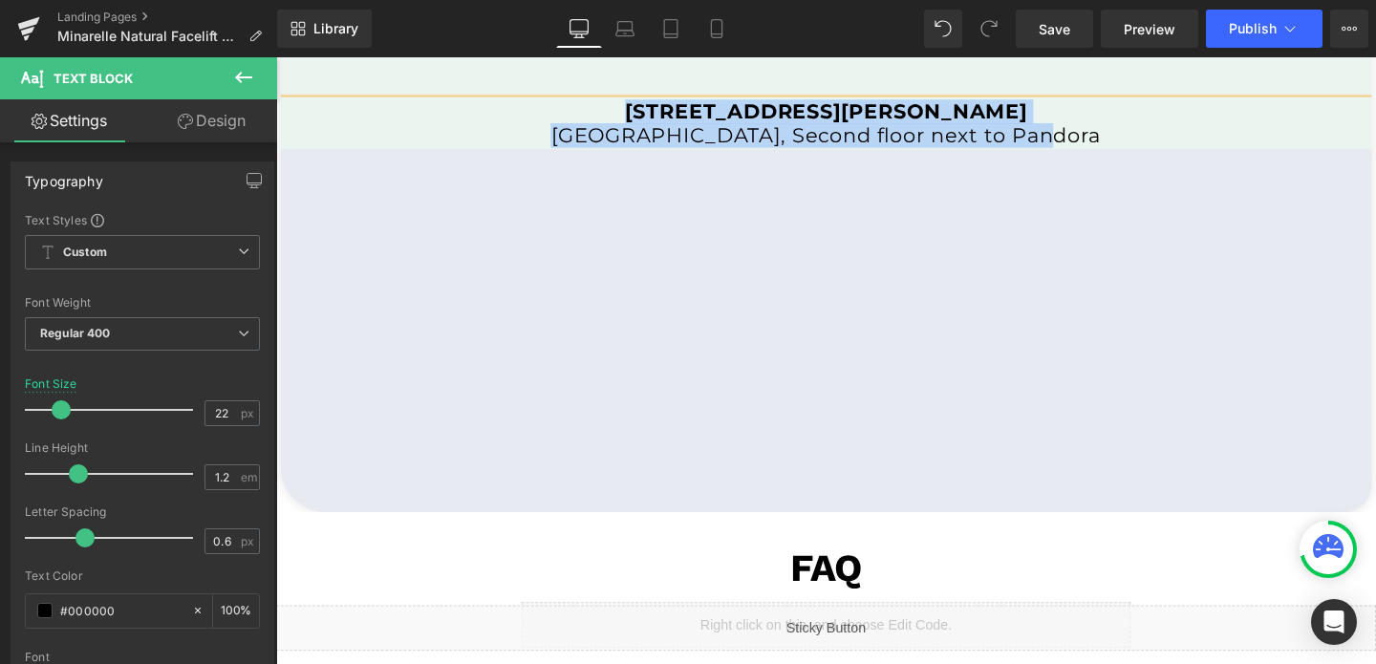
scroll to position [4242, 0]
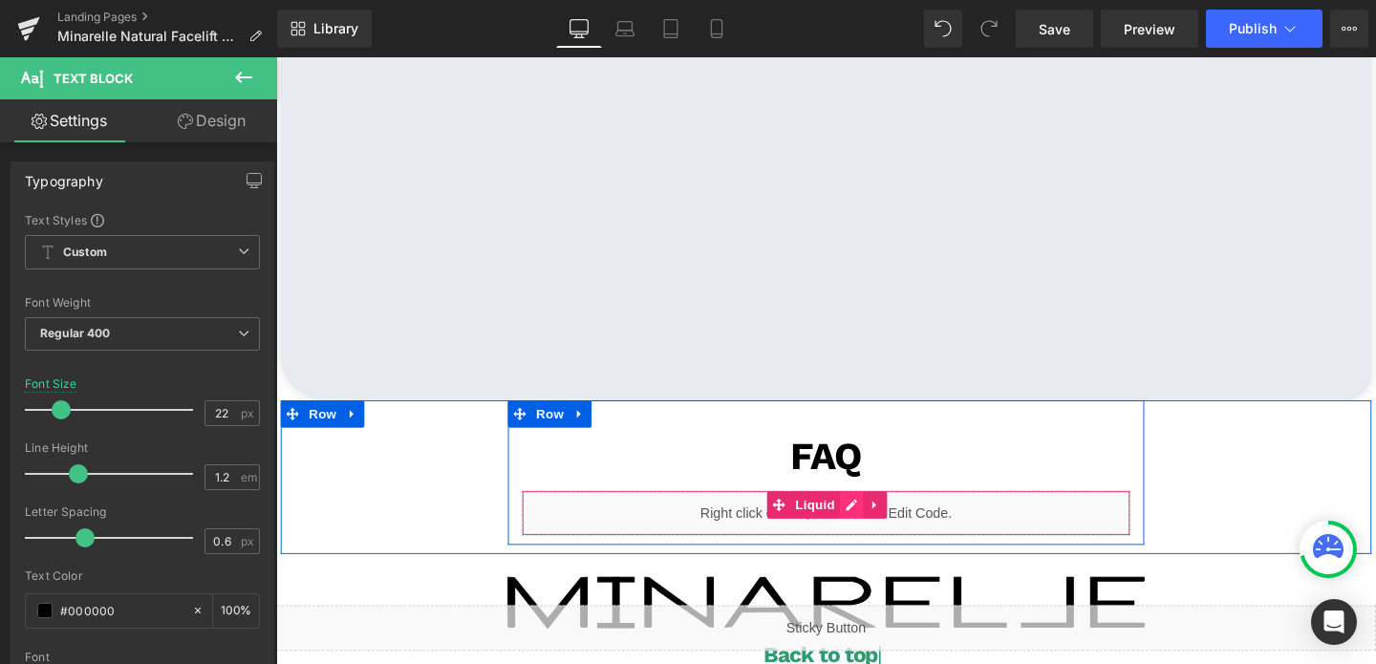
click at [888, 527] on div "Liquid" at bounding box center [854, 536] width 640 height 48
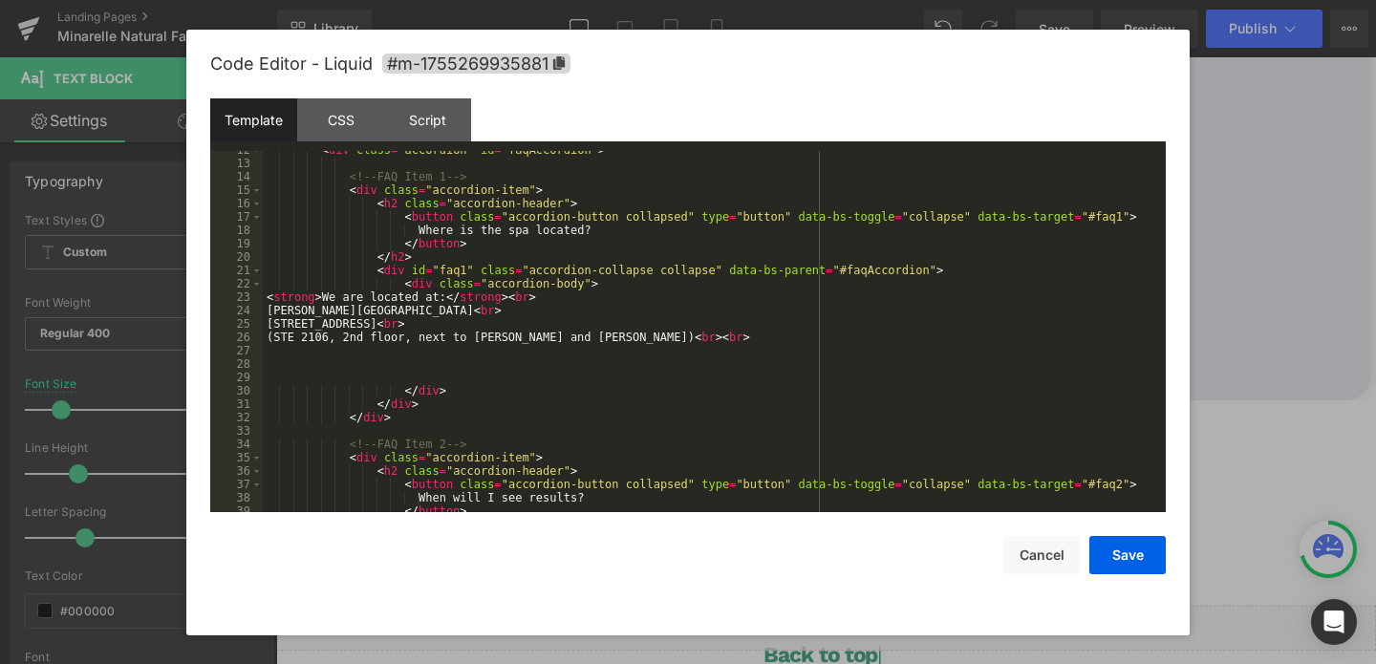
scroll to position [194, 0]
drag, startPoint x: 402, startPoint y: 311, endPoint x: 266, endPoint y: 314, distance: 136.6
click at [266, 314] on div "< div class = "accordion" id = "faqAccordion" > <!-- FAQ Item 1 --> < div class…" at bounding box center [710, 337] width 895 height 388
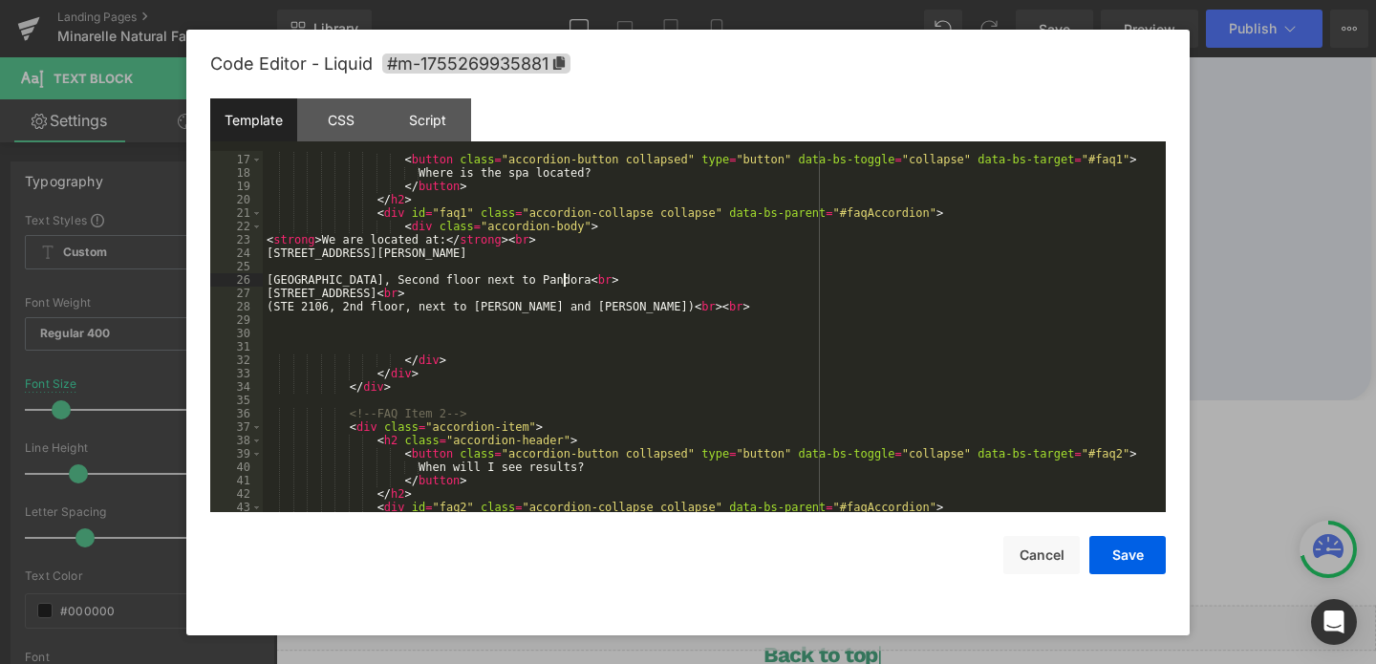
scroll to position [251, 0]
drag, startPoint x: 562, startPoint y: 278, endPoint x: 222, endPoint y: 280, distance: 340.1
click at [222, 280] on pre "16 17 18 19 20 21 22 23 24 25 26 27 28 29 30 31 32 33 34 35 36 37 38 39 40 41 4…" at bounding box center [687, 331] width 955 height 361
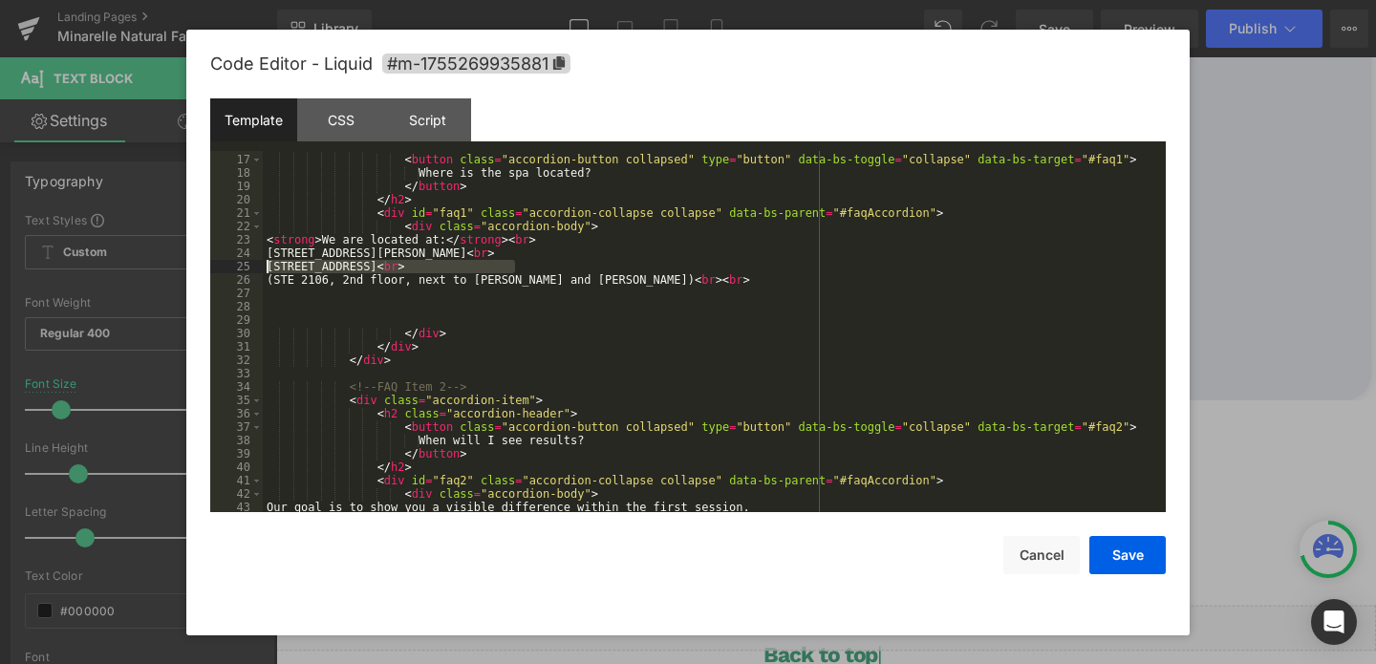
drag, startPoint x: 516, startPoint y: 266, endPoint x: 234, endPoint y: 266, distance: 281.8
click at [234, 266] on pre "16 17 18 19 20 21 22 23 24 25 26 27 28 29 30 31 32 33 34 35 36 37 38 39 40 41 4…" at bounding box center [687, 331] width 955 height 361
drag, startPoint x: 608, startPoint y: 281, endPoint x: 191, endPoint y: 275, distance: 417.5
click at [191, 275] on div "Code Editor - Liquid #m-1755269935881 Template CSS Script Data 16 17 18 19 20 2…" at bounding box center [687, 333] width 1003 height 606
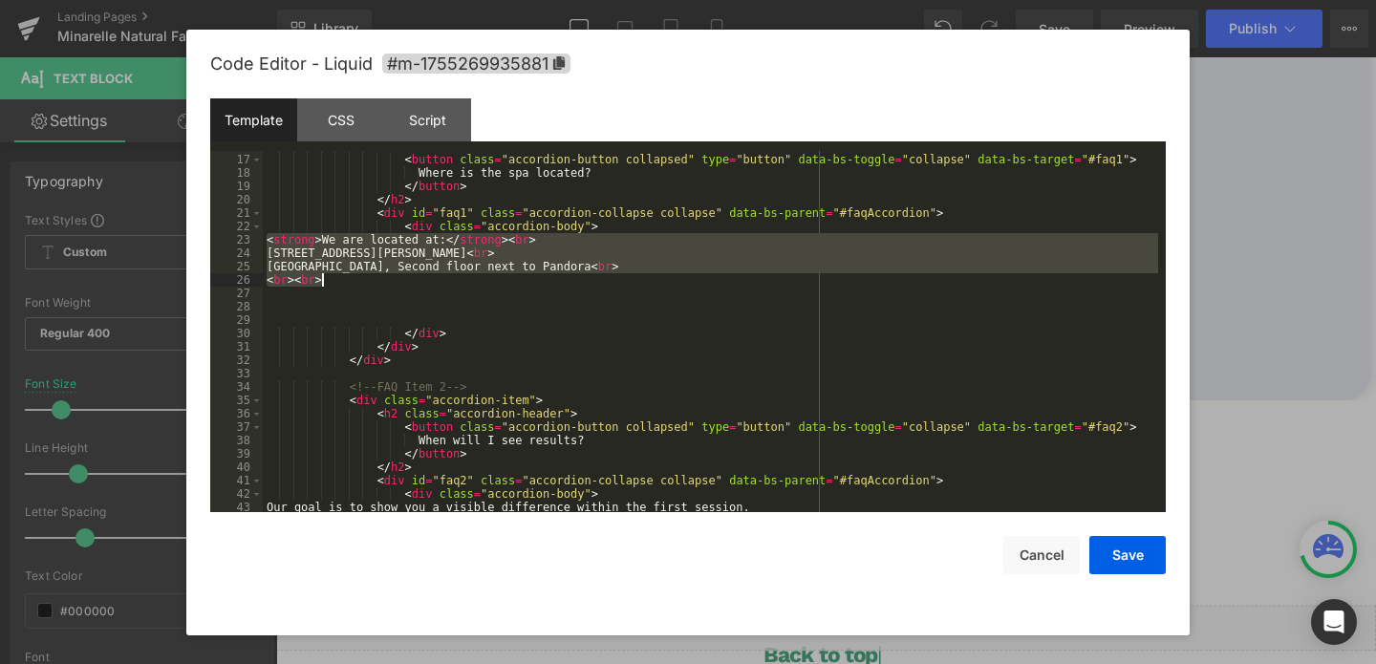
drag, startPoint x: 267, startPoint y: 240, endPoint x: 355, endPoint y: 286, distance: 99.1
click at [355, 286] on div "< h2 class = "accordion-header" > < button class = "accordion-button collapsed"…" at bounding box center [710, 333] width 895 height 388
click at [352, 286] on div "< h2 class = "accordion-header" > < button class = "accordion-button collapsed"…" at bounding box center [710, 333] width 895 height 388
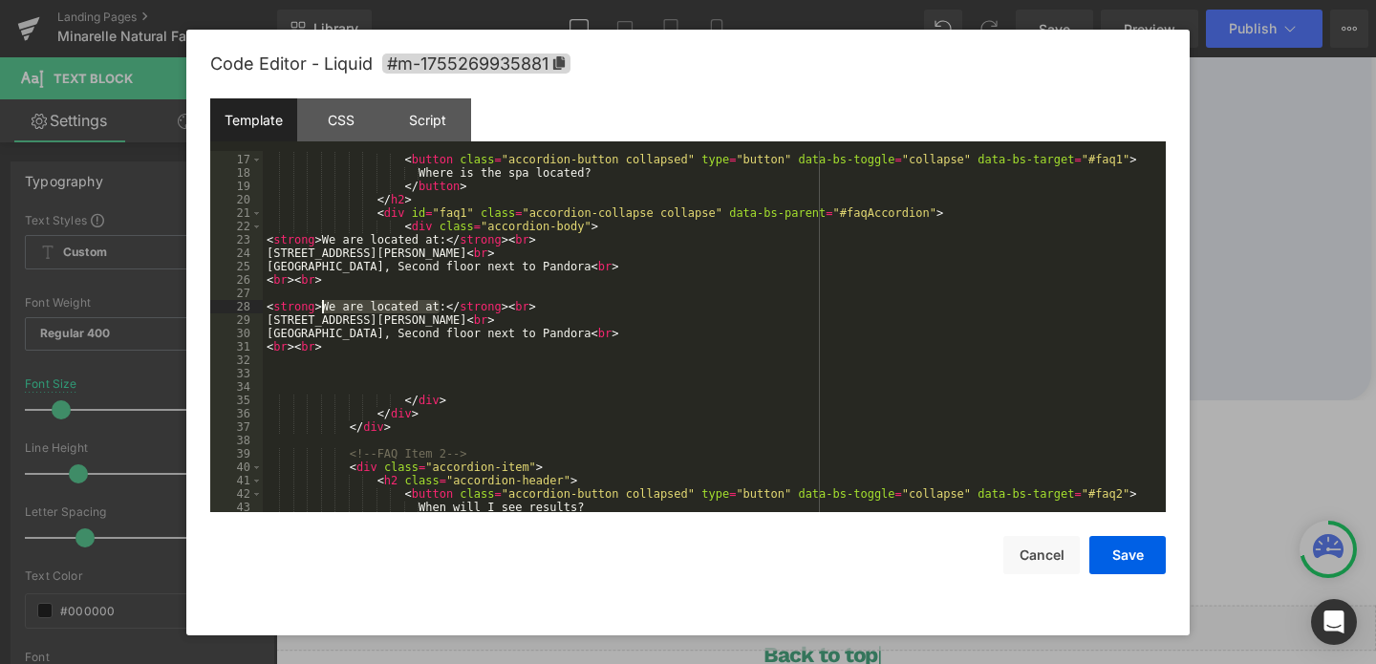
drag, startPoint x: 417, startPoint y: 301, endPoint x: 322, endPoint y: 307, distance: 95.7
click at [322, 307] on div "< h2 class = "accordion-header" > < button class = "accordion-button collapsed"…" at bounding box center [710, 333] width 895 height 388
drag, startPoint x: 557, startPoint y: 318, endPoint x: 214, endPoint y: 322, distance: 343.0
click at [214, 322] on pre "16 17 18 19 20 21 22 23 24 25 26 27 28 29 30 31 32 33 34 35 36 37 38 39 40 41 4…" at bounding box center [687, 331] width 955 height 361
click at [331, 334] on div "< h2 class = "accordion-header" > < button class = "accordion-button collapsed"…" at bounding box center [710, 333] width 895 height 388
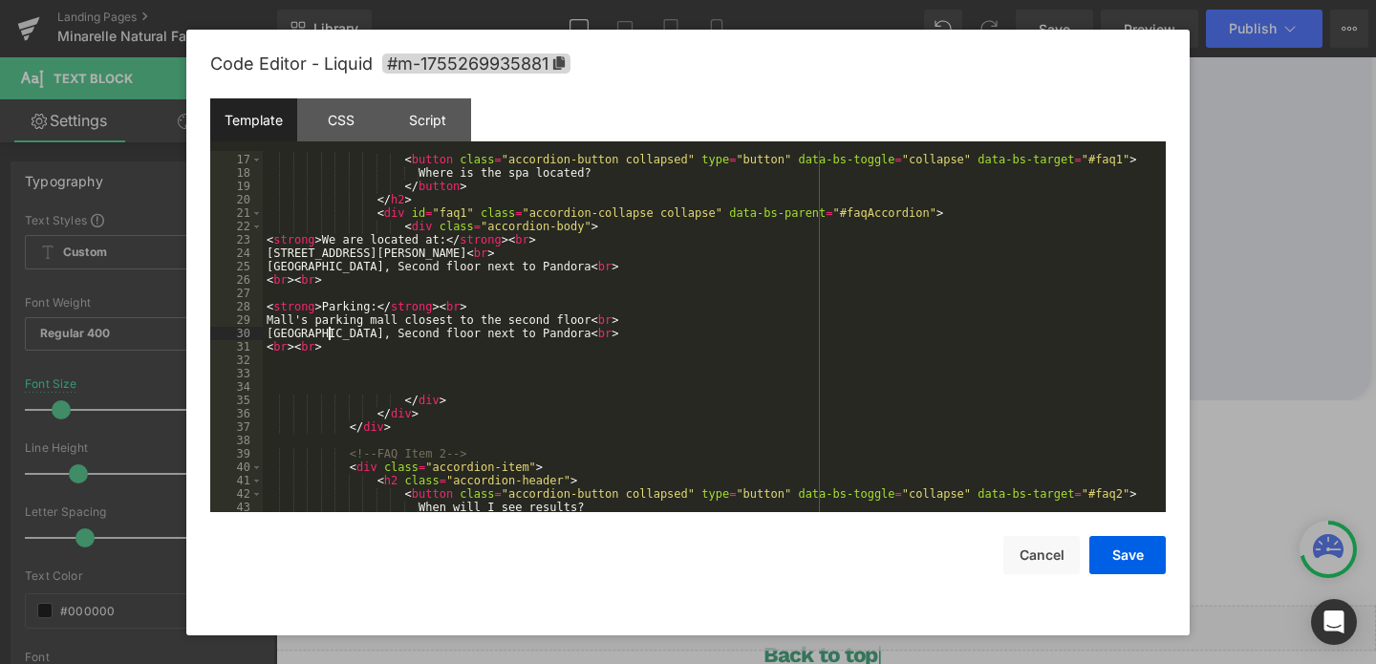
click at [331, 334] on div "< h2 class = "accordion-header" > < button class = "accordion-button collapsed"…" at bounding box center [710, 333] width 895 height 388
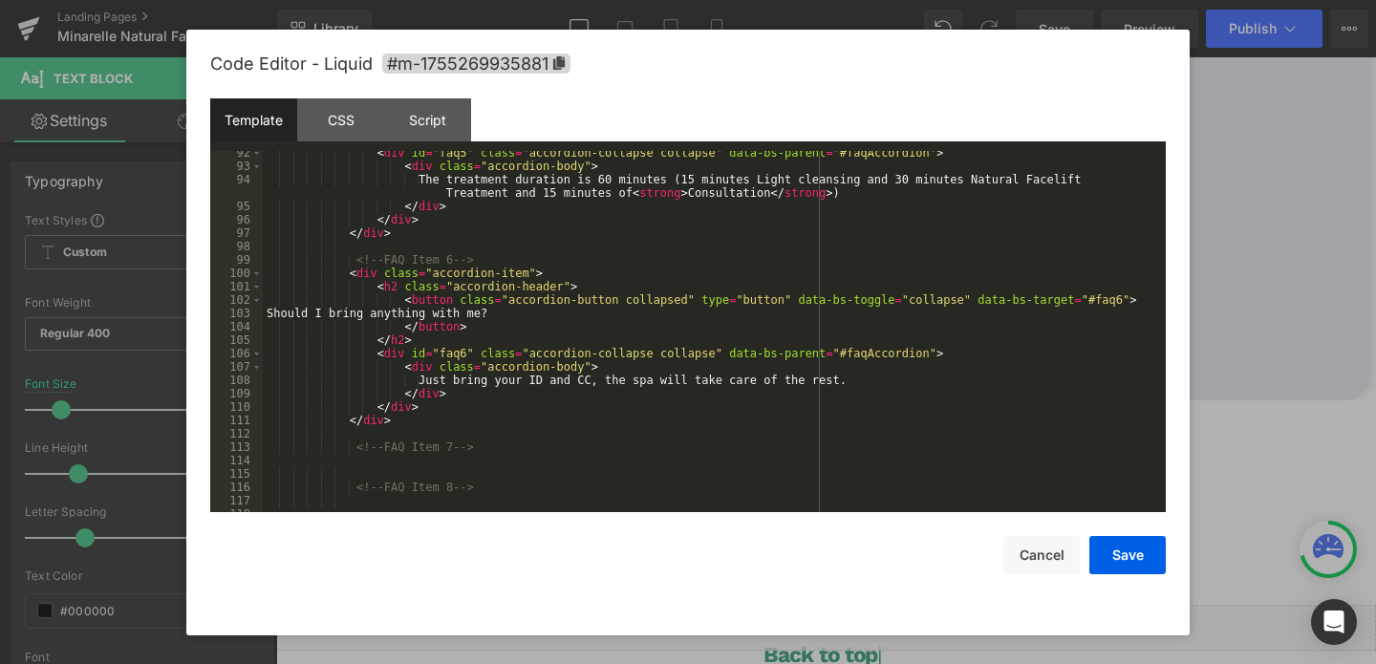
scroll to position [1311, 0]
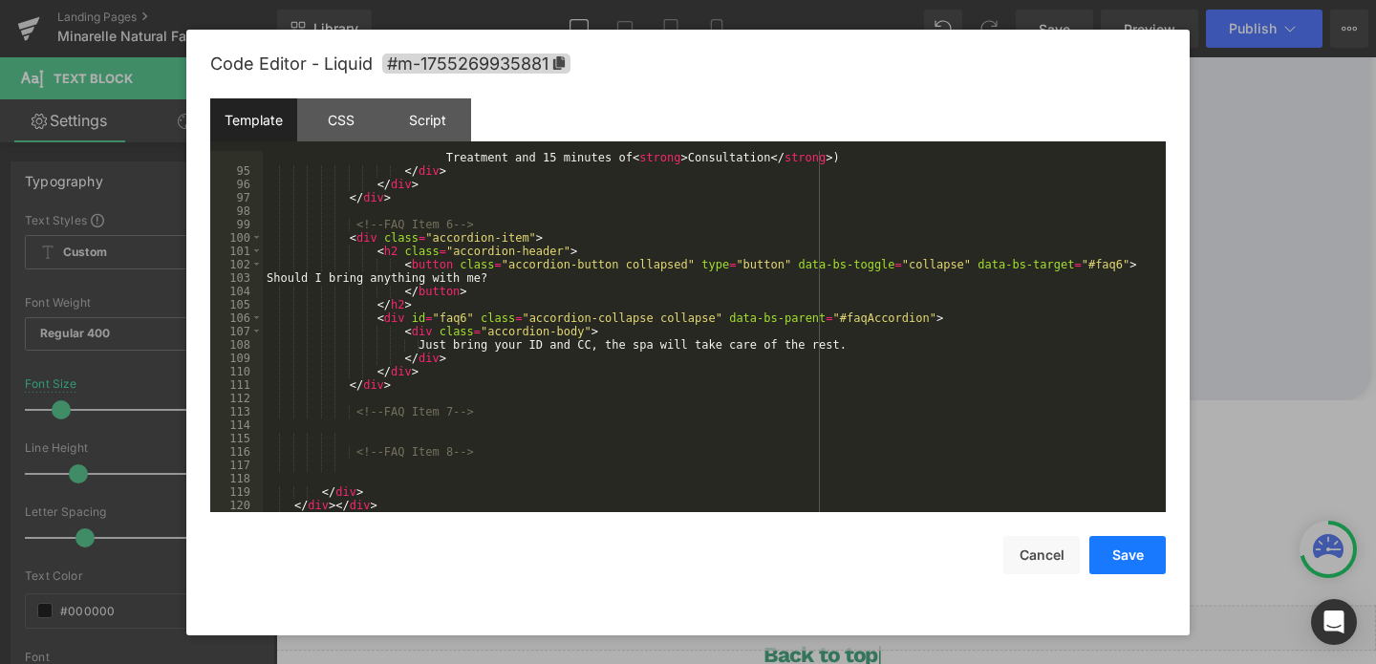
click at [1124, 558] on button "Save" at bounding box center [1127, 555] width 76 height 38
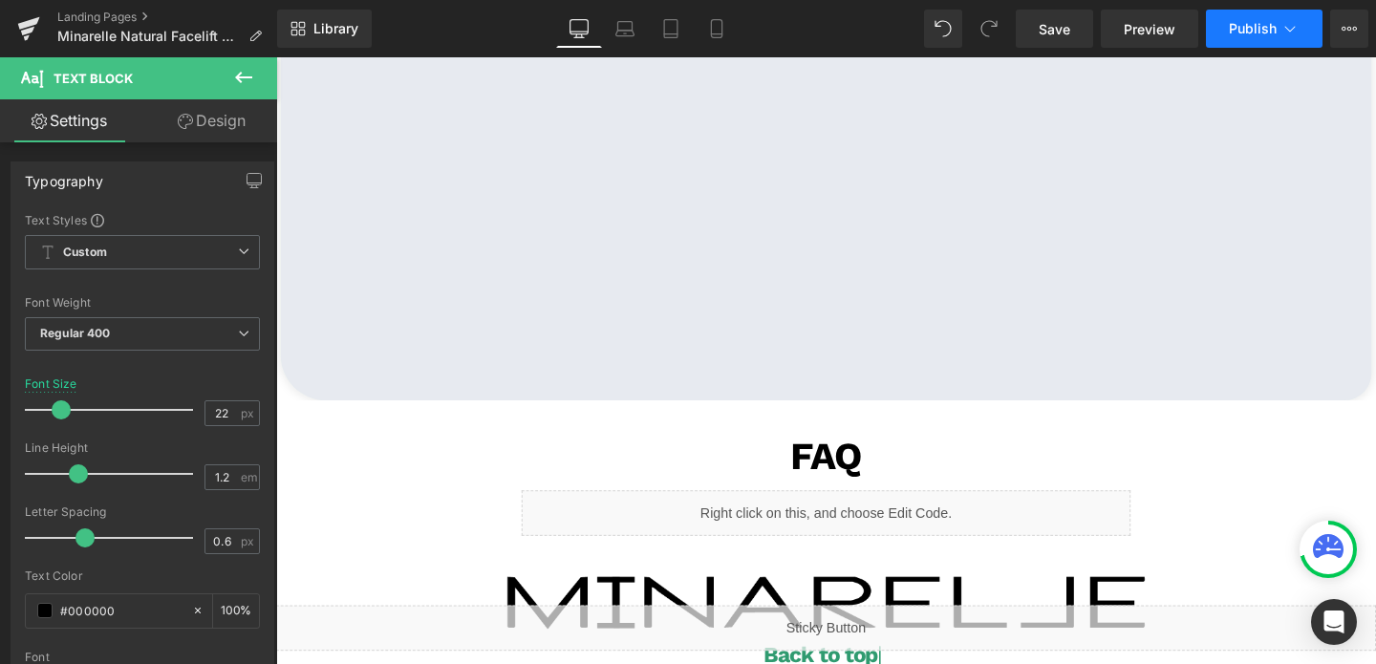
click at [1261, 32] on span "Publish" at bounding box center [1252, 28] width 48 height 15
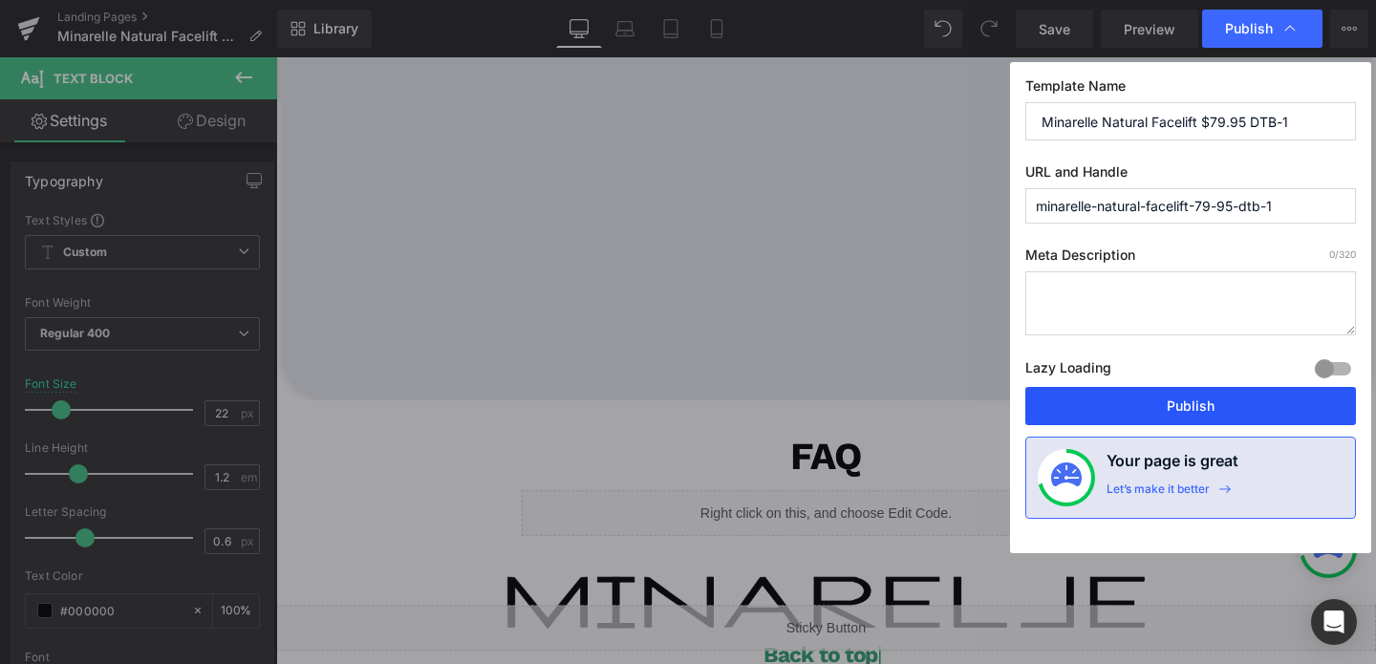
drag, startPoint x: 1169, startPoint y: 408, endPoint x: 926, endPoint y: 364, distance: 247.5
click at [1169, 408] on button "Publish" at bounding box center [1190, 406] width 331 height 38
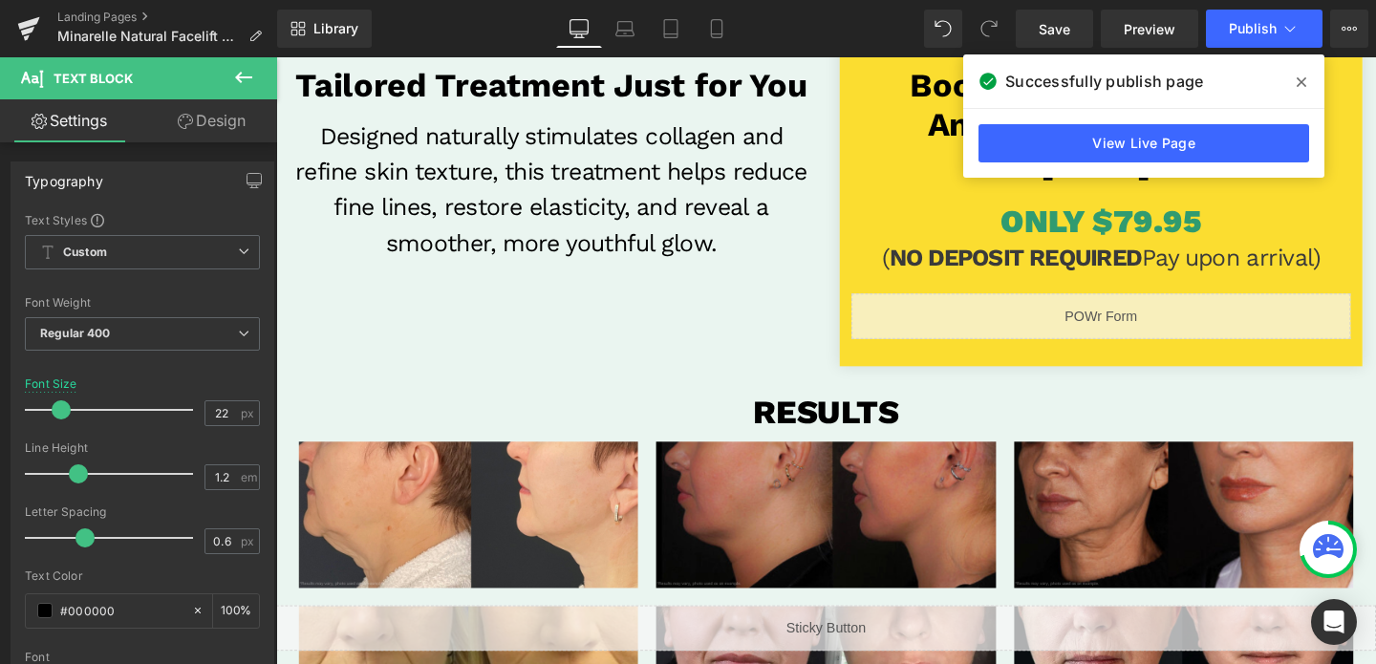
scroll to position [468, 0]
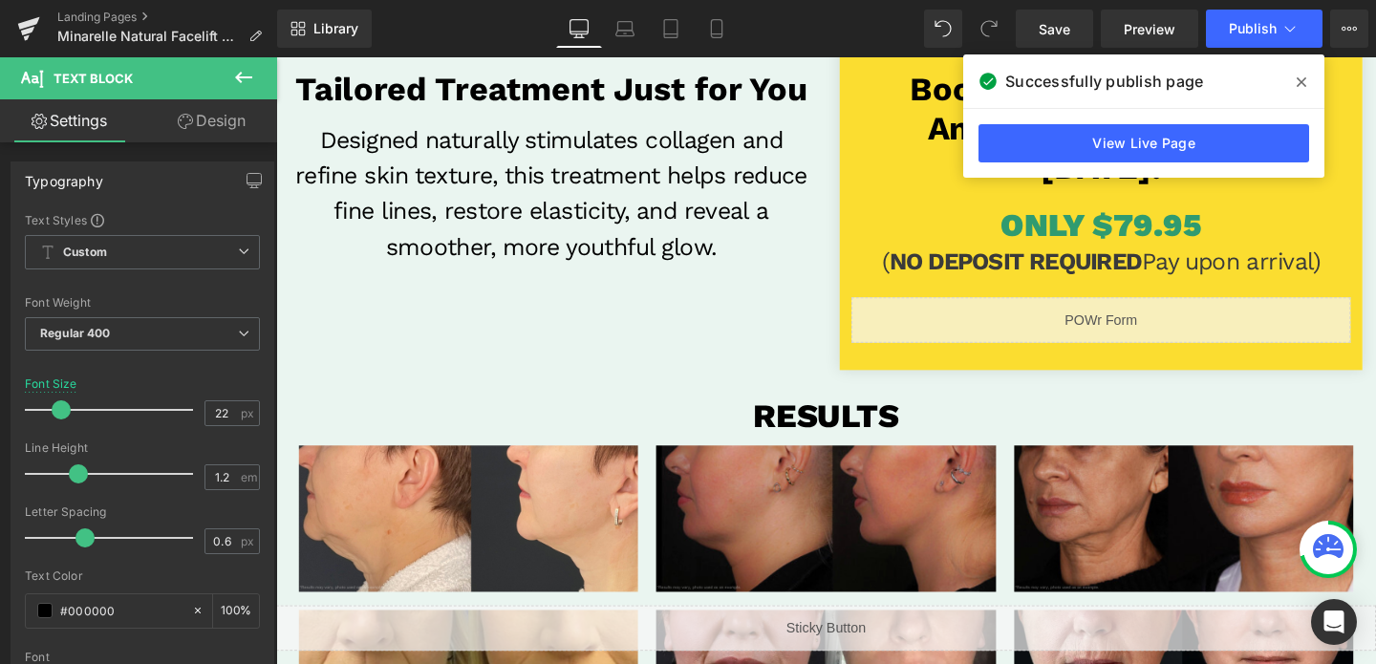
click at [1130, 325] on div "Liquid" at bounding box center [1143, 334] width 524 height 48
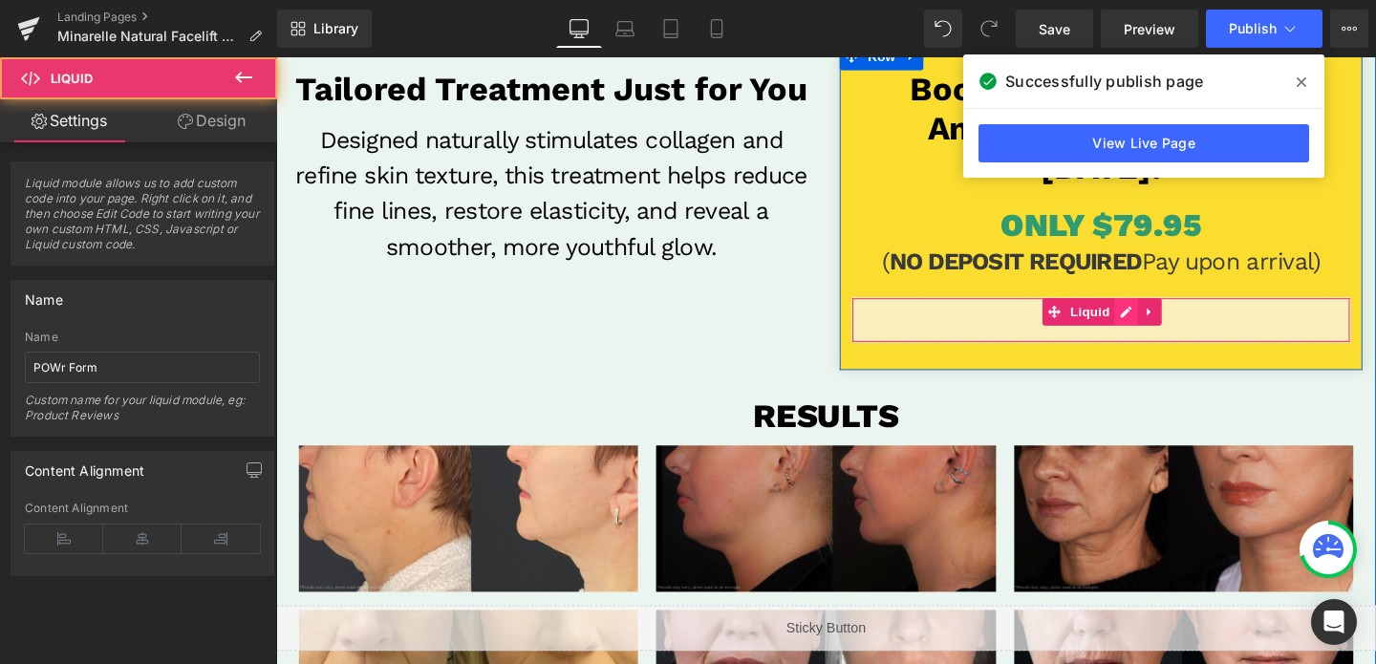
click at [1159, 330] on div "Liquid" at bounding box center [1143, 334] width 524 height 48
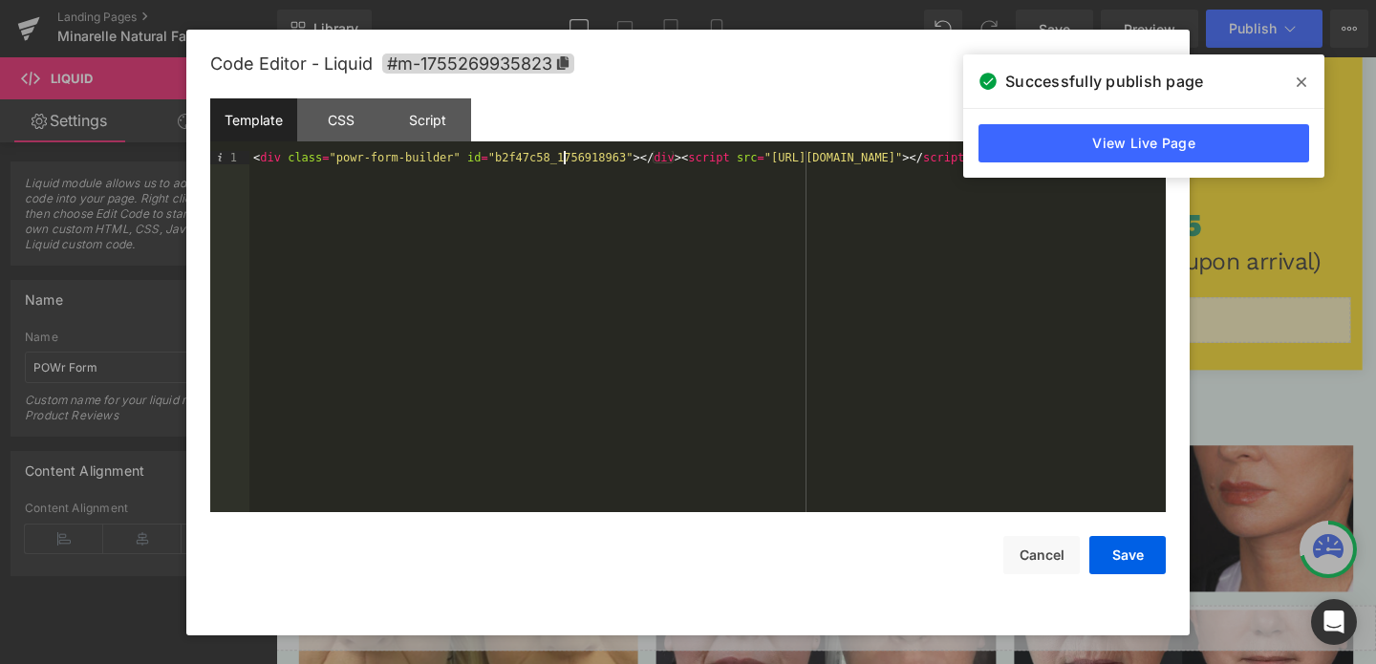
click at [561, 160] on div "< div class = "powr-form-builder" id = "b2f47c58_1756918963" > </ div > < scrip…" at bounding box center [707, 345] width 916 height 388
drag, startPoint x: 1114, startPoint y: 564, endPoint x: 933, endPoint y: 333, distance: 292.6
click at [1114, 564] on button "Save" at bounding box center [1127, 555] width 76 height 38
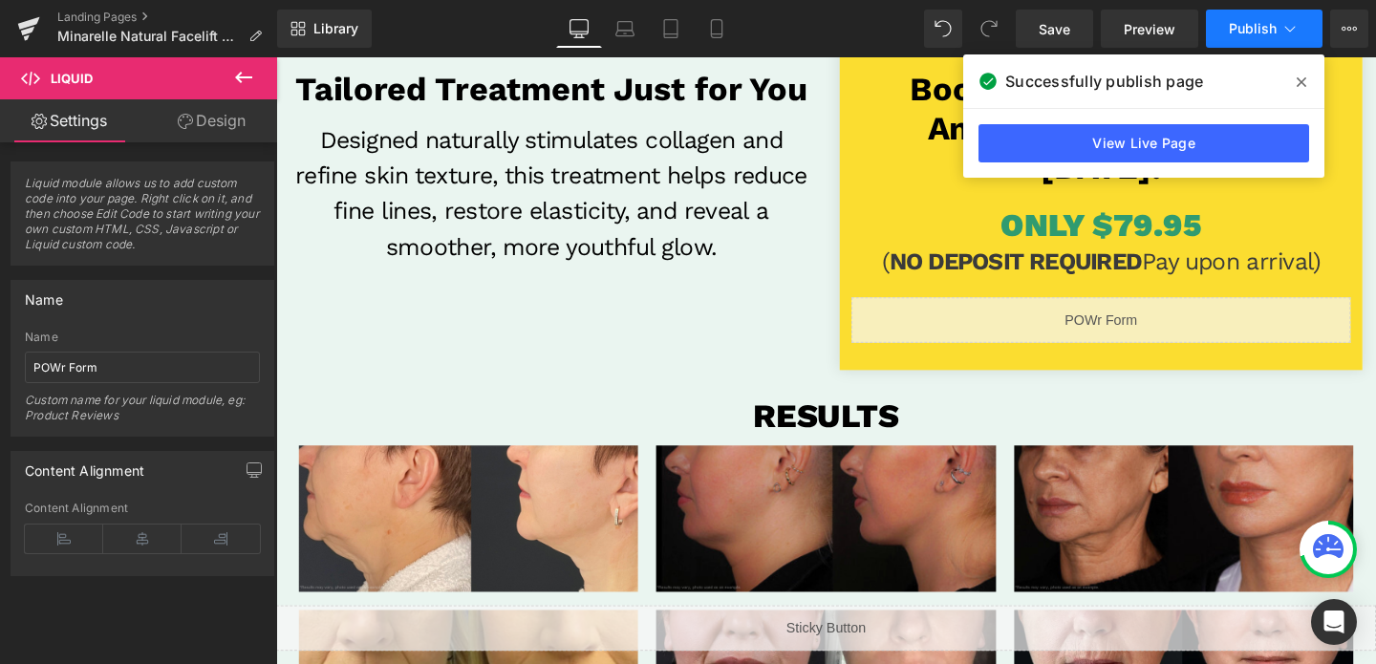
click at [1258, 30] on span "Publish" at bounding box center [1252, 28] width 48 height 15
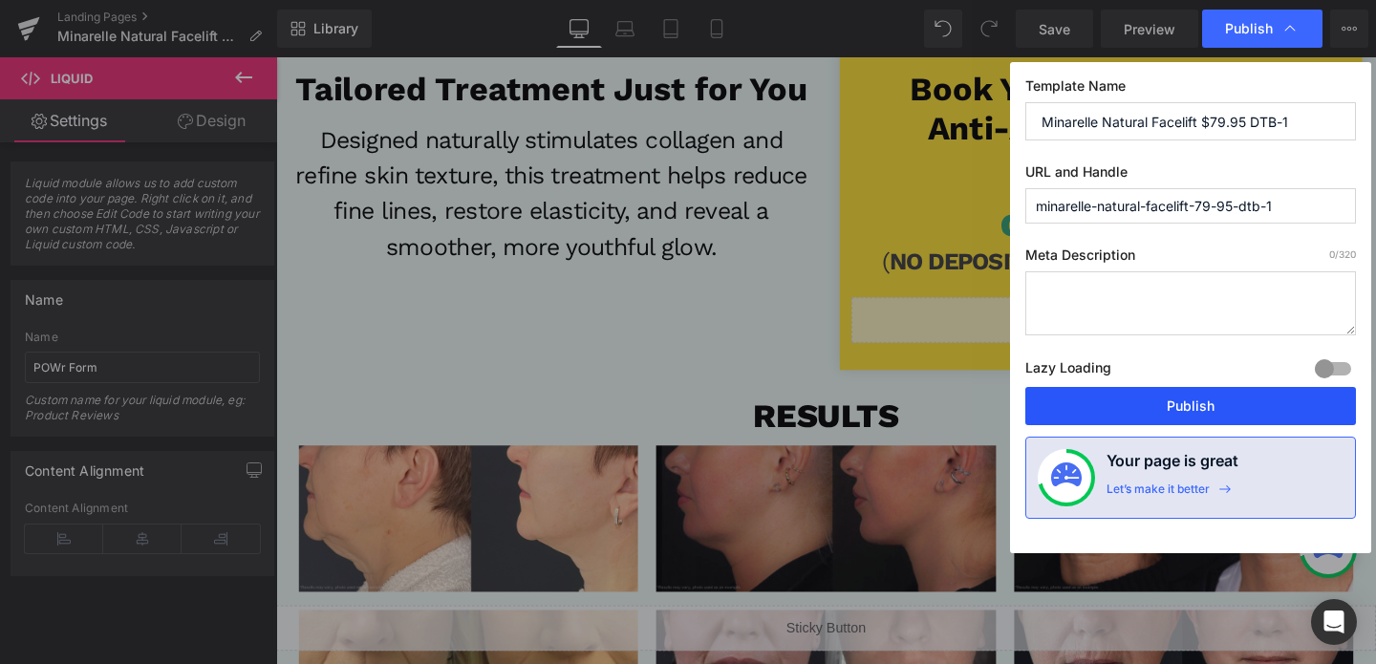
click at [1191, 395] on button "Publish" at bounding box center [1190, 406] width 331 height 38
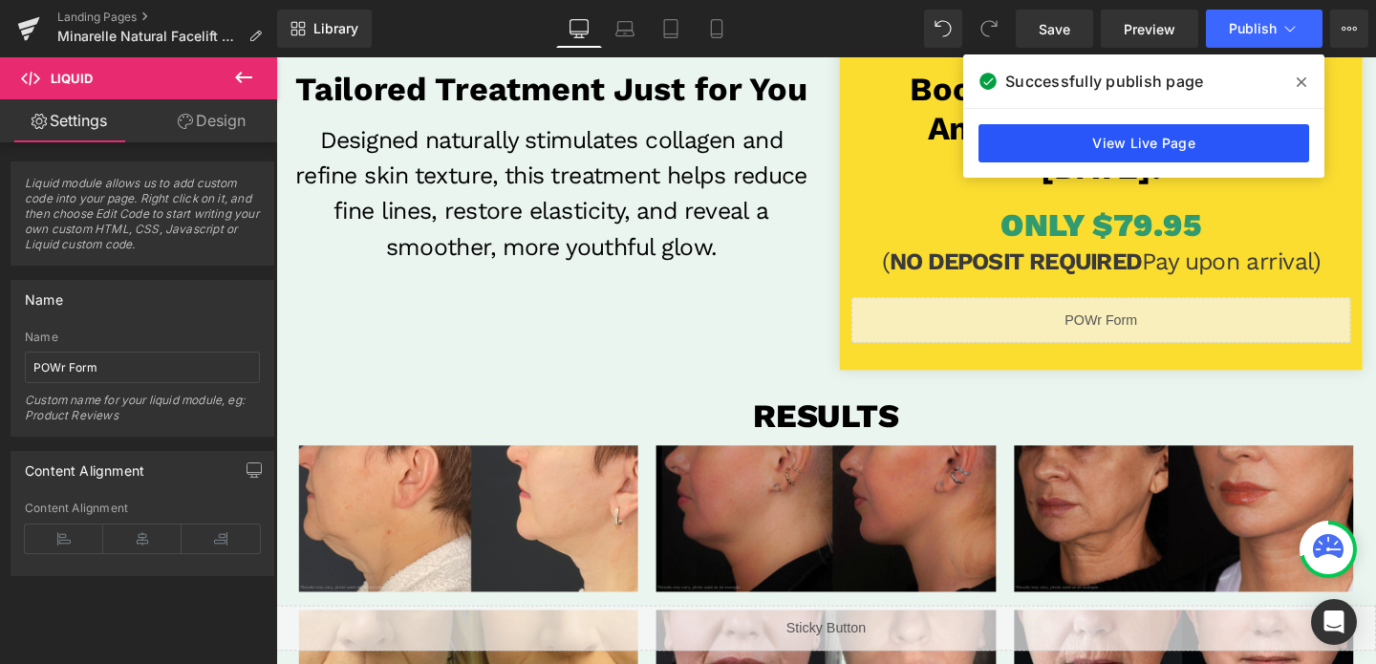
click at [1177, 130] on link "View Live Page" at bounding box center [1143, 143] width 331 height 38
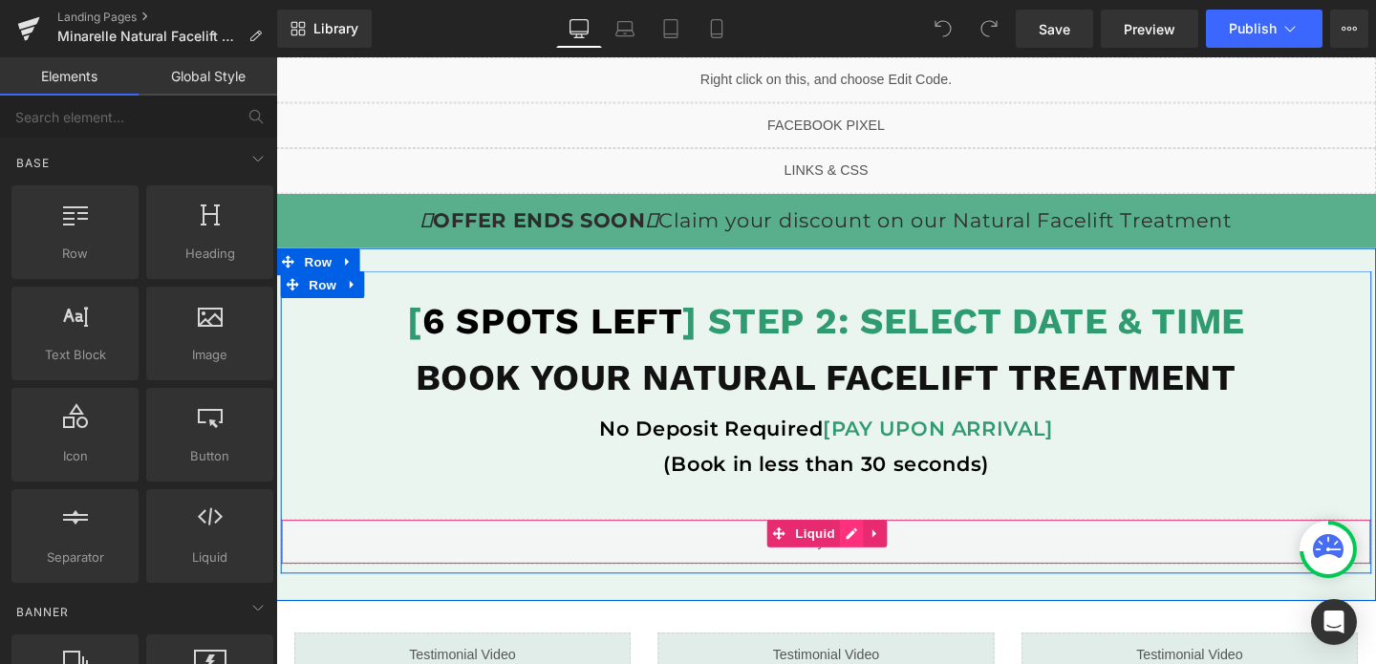
click at [877, 557] on div "Liquid" at bounding box center [854, 567] width 1146 height 48
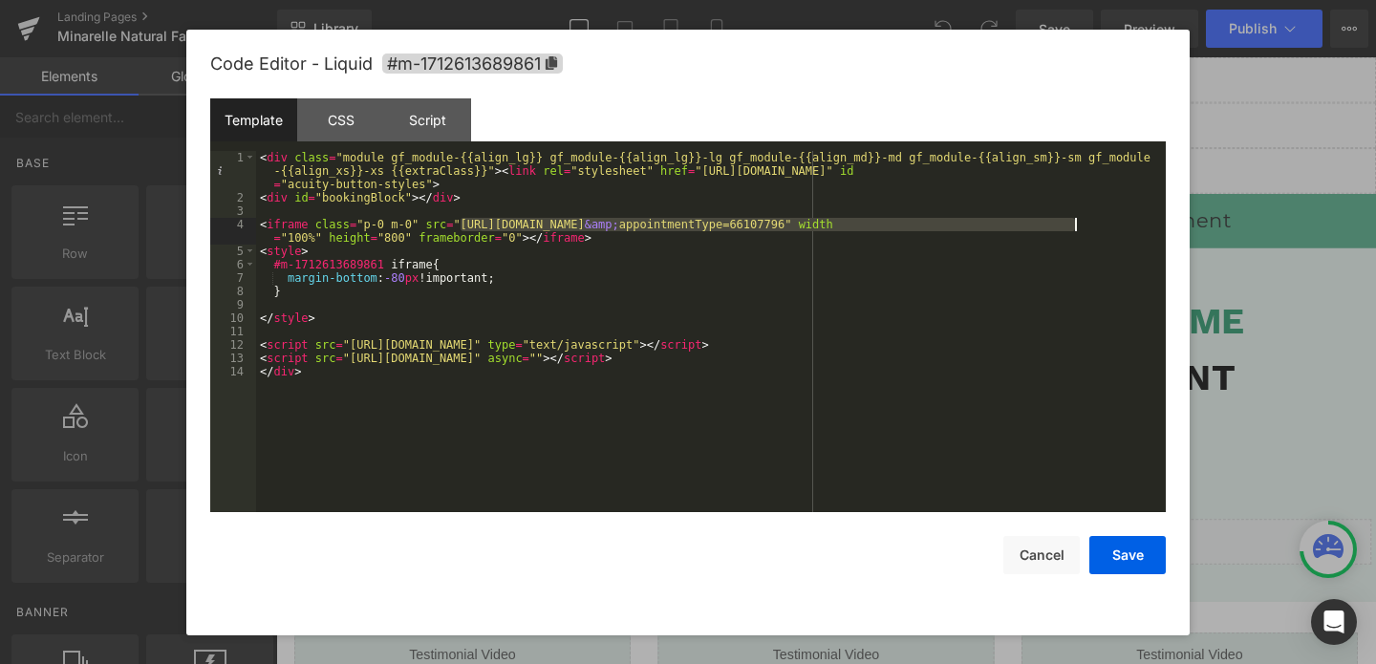
drag, startPoint x: 460, startPoint y: 224, endPoint x: 1074, endPoint y: 224, distance: 613.3
click at [1074, 224] on div "< div class = "module gf_module-{{align_lg}} gf_module-{{align_lg}}-lg gf_modul…" at bounding box center [710, 358] width 909 height 415
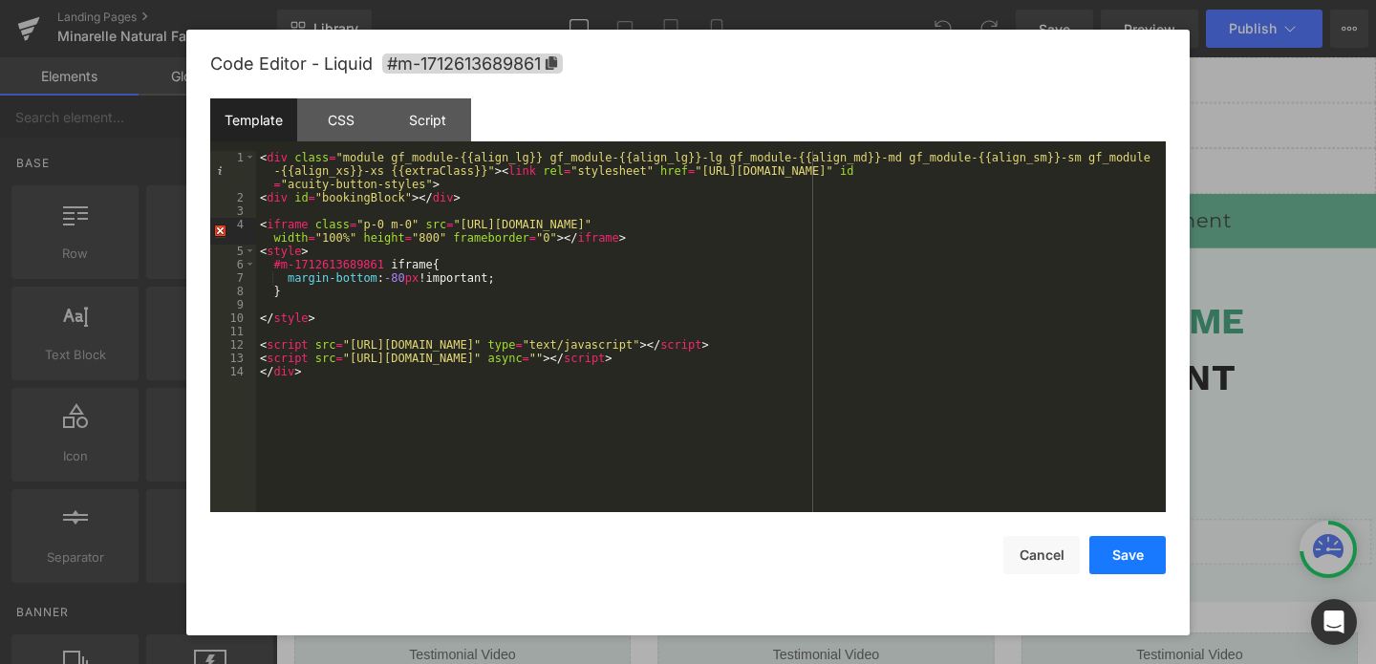
click at [1126, 553] on button "Save" at bounding box center [1127, 555] width 76 height 38
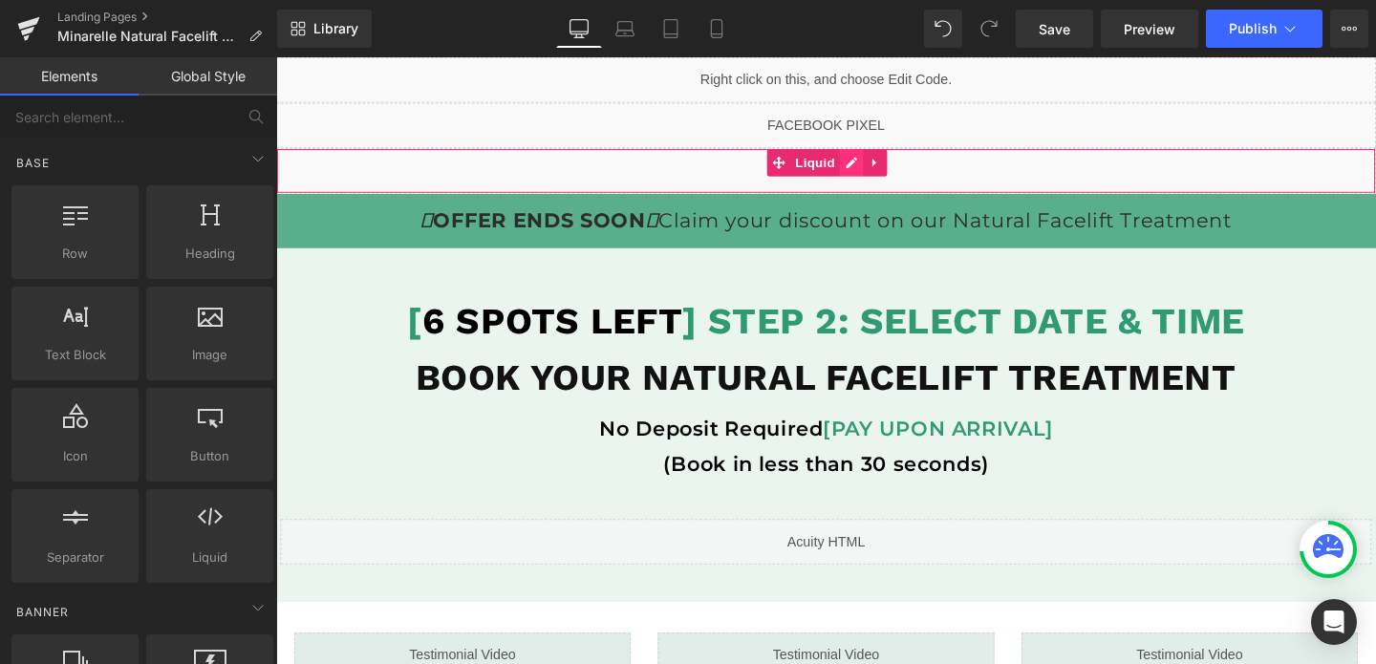
click at [874, 171] on div "Liquid" at bounding box center [854, 177] width 1156 height 48
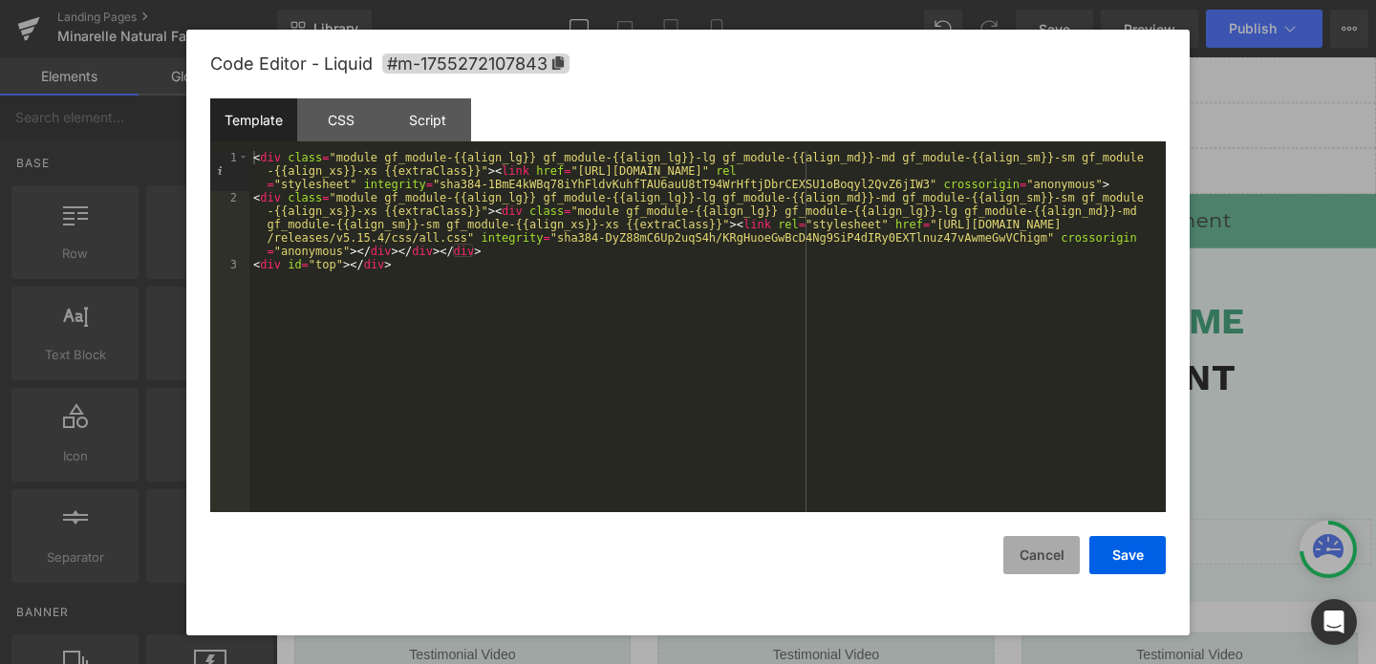
click at [1055, 553] on button "Cancel" at bounding box center [1041, 555] width 76 height 38
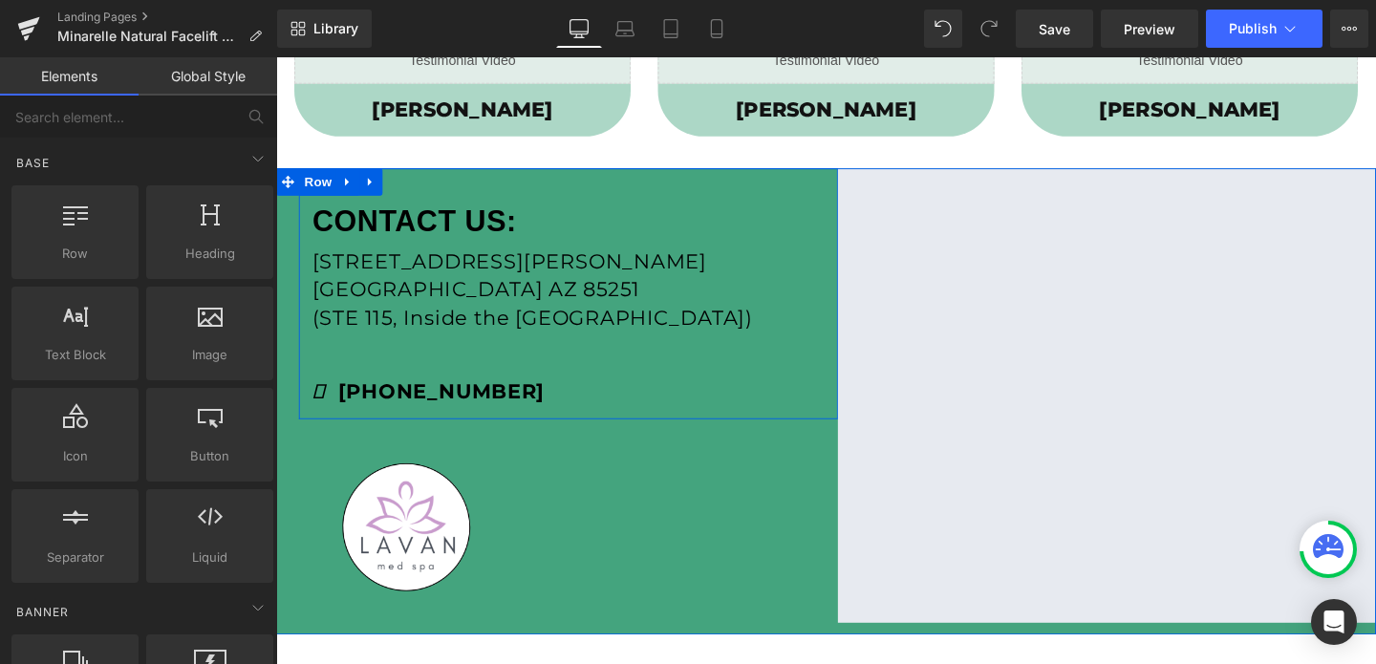
scroll to position [661, 0]
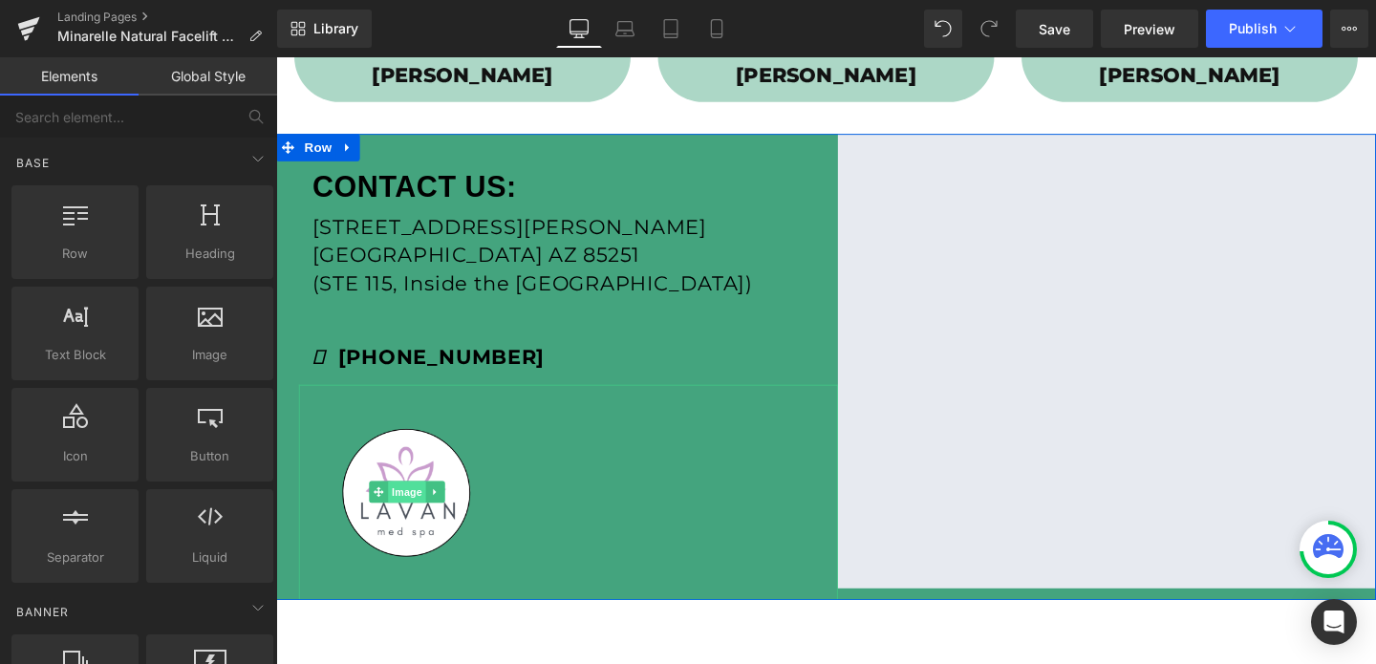
click at [416, 502] on span "Image" at bounding box center [414, 513] width 40 height 23
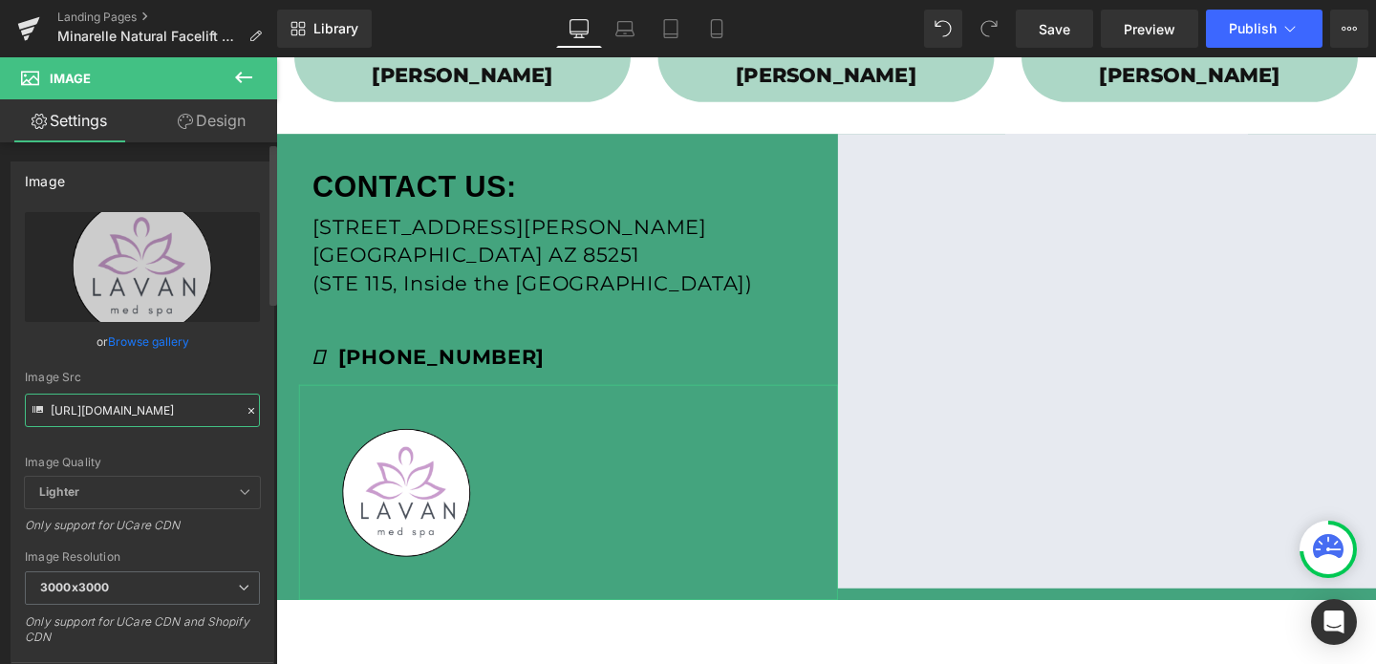
click at [170, 415] on input "https://cdn.shopify.com/s/files/1/0570/4895/7112/files/lacan_medspa_logo_3000x3…" at bounding box center [142, 410] width 235 height 33
paste input "minarelle-bn_3000x3000.png?v=175401722"
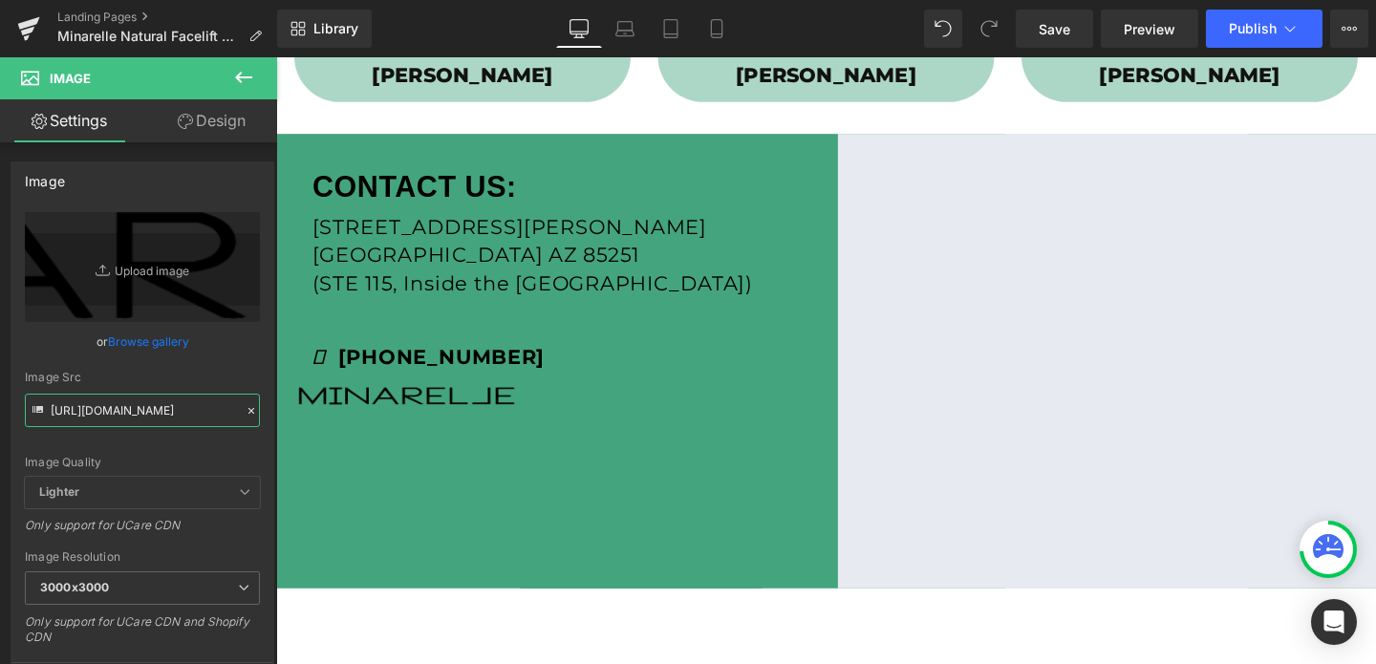
type input "[URL][DOMAIN_NAME]"
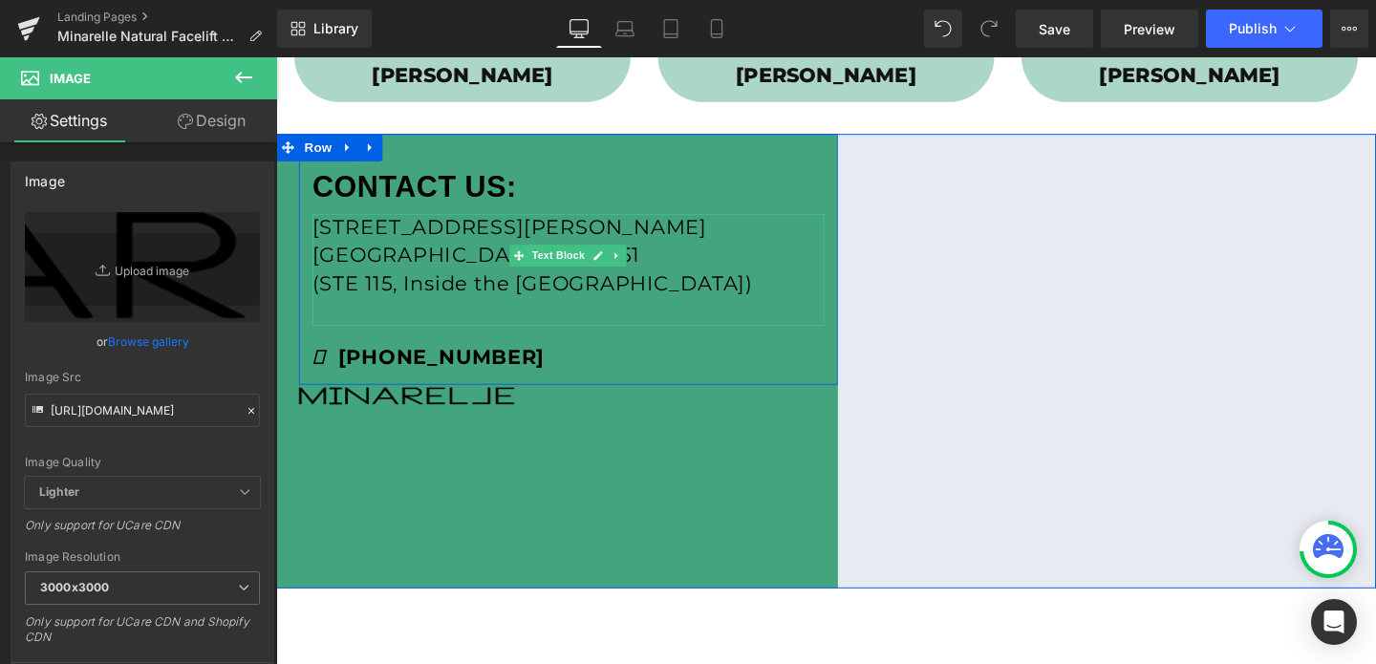
click at [424, 249] on p "3301 N. Miller Rd. Scottsdale AZ 85251" at bounding box center [583, 251] width 538 height 59
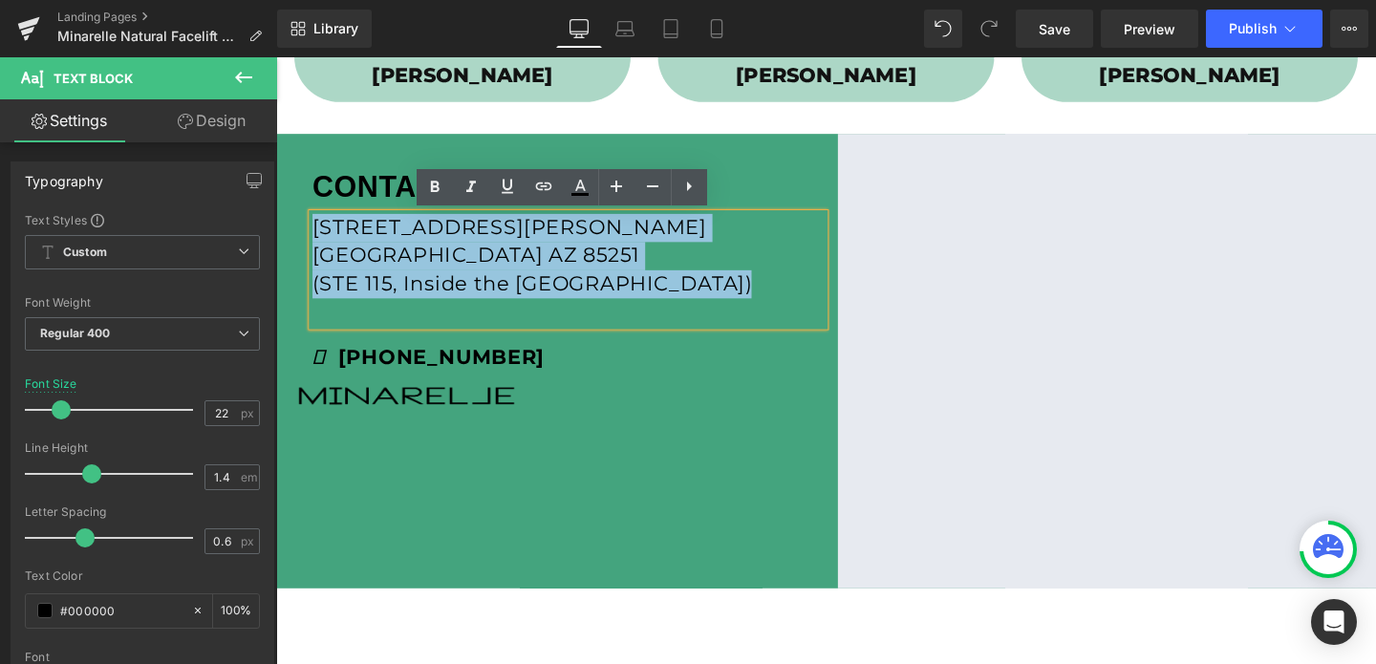
drag, startPoint x: 313, startPoint y: 234, endPoint x: 263, endPoint y: 219, distance: 52.9
click at [276, 219] on html "Liquid Liquid Liquid OFFER ENDS SOON Claim your discount on our Natural Facelif…" at bounding box center [854, 146] width 1156 height 1500
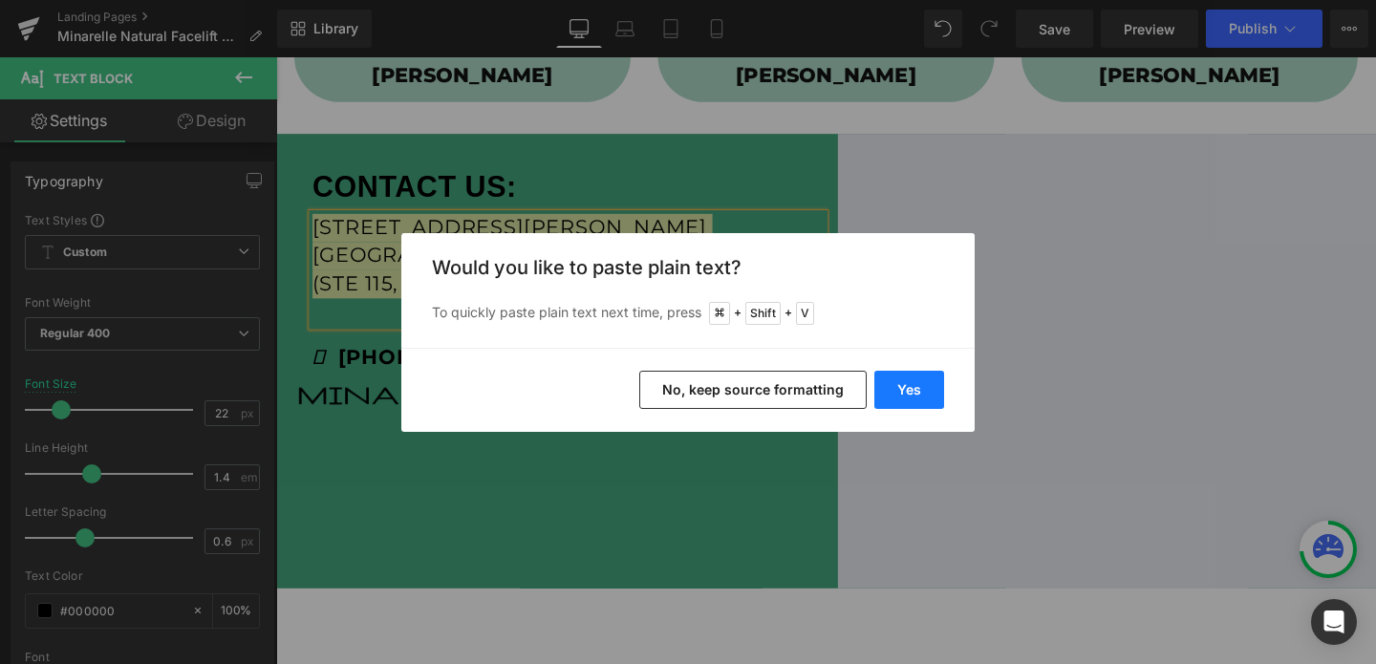
click at [908, 385] on button "Yes" at bounding box center [909, 390] width 70 height 38
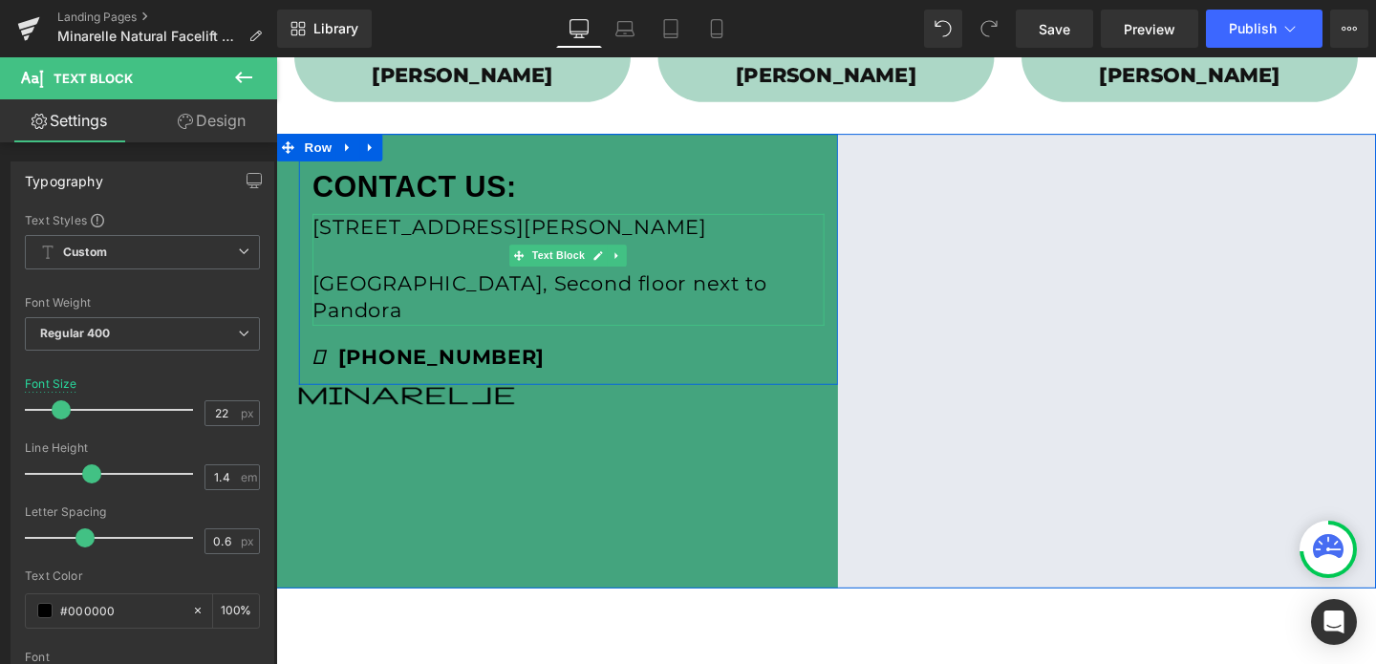
click at [333, 296] on p "[GEOGRAPHIC_DATA], Second floor next to Pandora" at bounding box center [583, 310] width 538 height 59
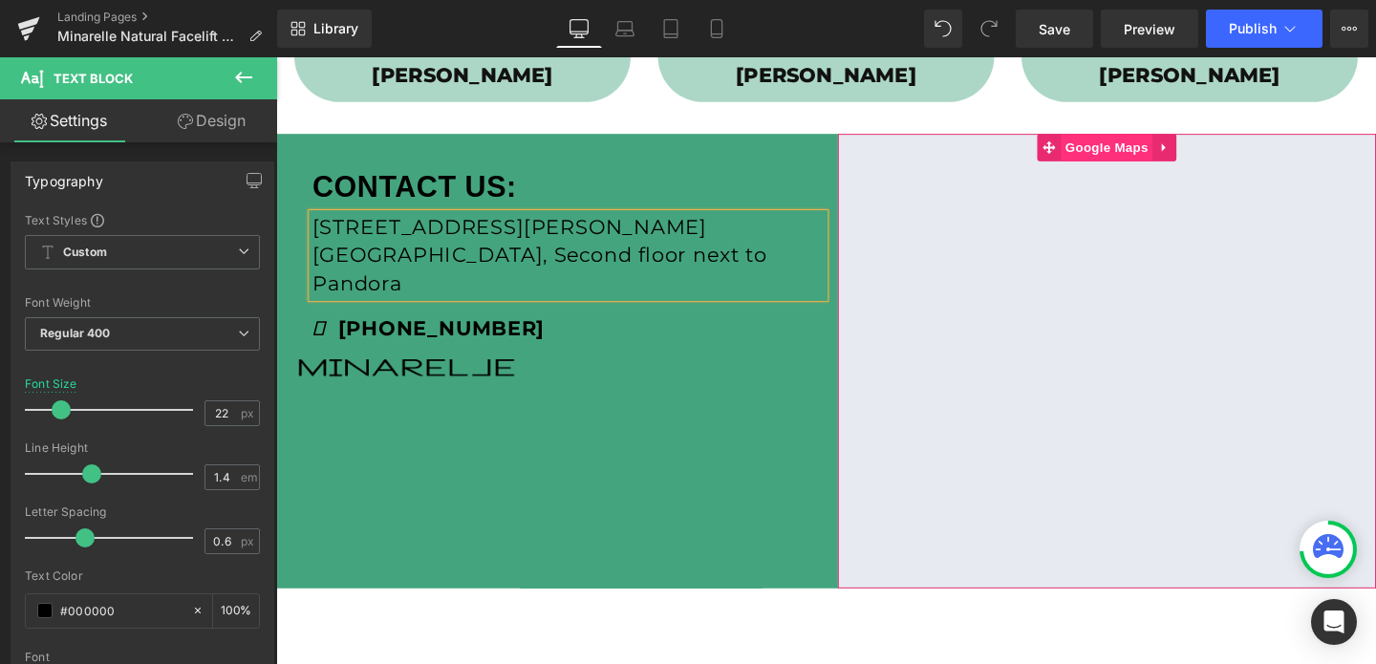
click at [1145, 151] on span "Google Maps" at bounding box center [1148, 152] width 96 height 29
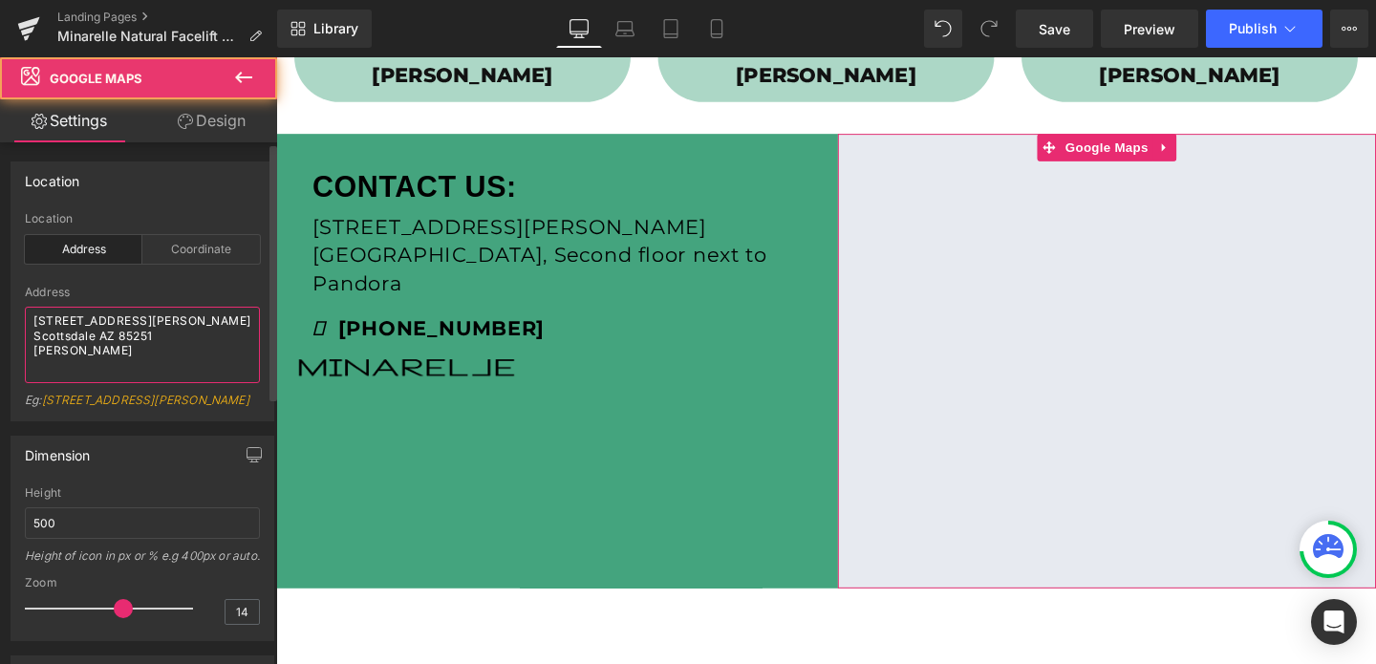
click at [125, 337] on textarea "3301 N. Miller Rd. Scottsdale AZ 85251 lavan" at bounding box center [142, 345] width 235 height 76
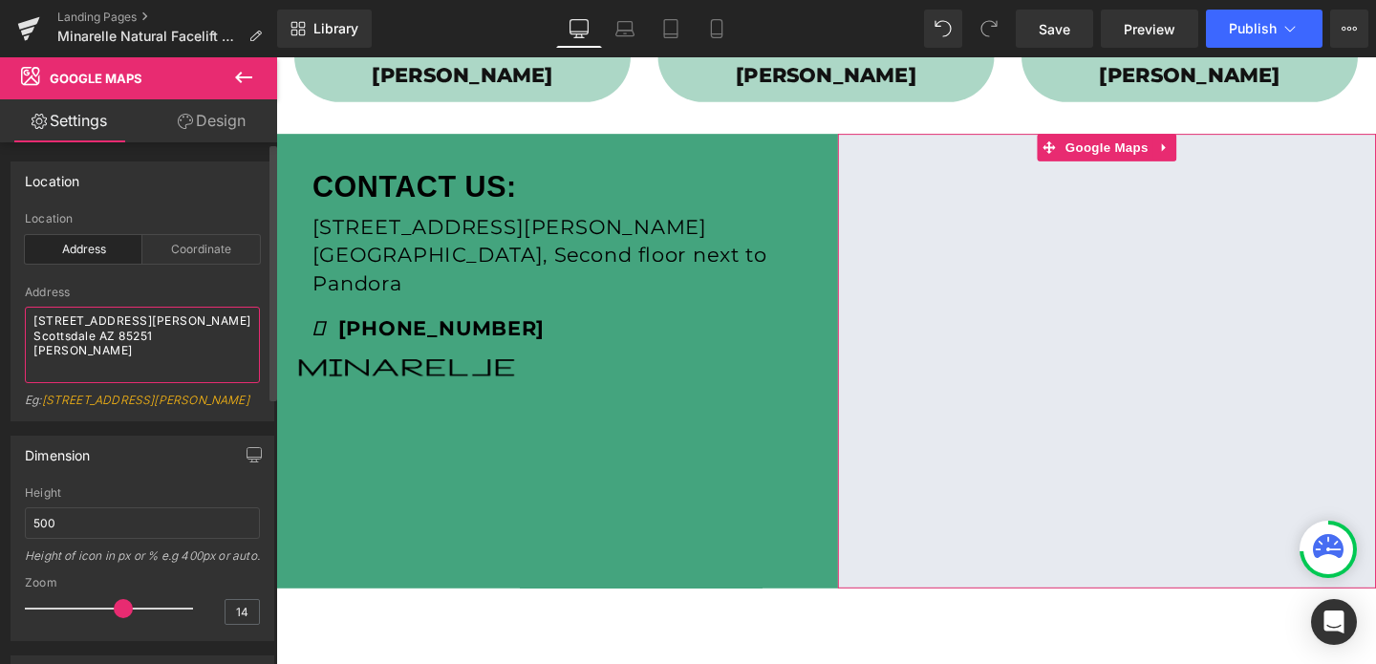
click at [125, 337] on textarea "3301 N. Miller Rd. Scottsdale AZ 85251 lavan" at bounding box center [142, 345] width 235 height 76
paste textarea "[STREET_ADDRESS][PERSON_NAME] [GEOGRAPHIC_DATA]."
type textarea "[STREET_ADDRESS][PERSON_NAME] [GEOGRAPHIC_DATA]."
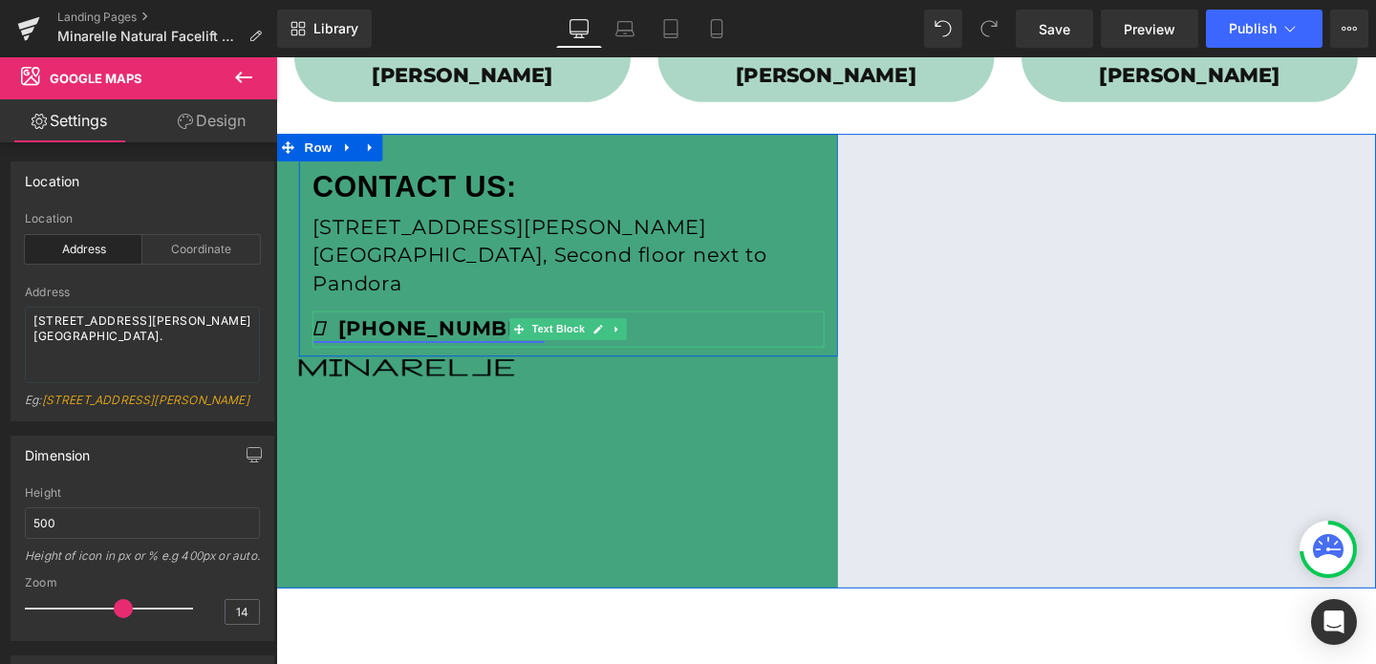
click at [464, 330] on strong "(480) 535-1117" at bounding box center [436, 343] width 244 height 26
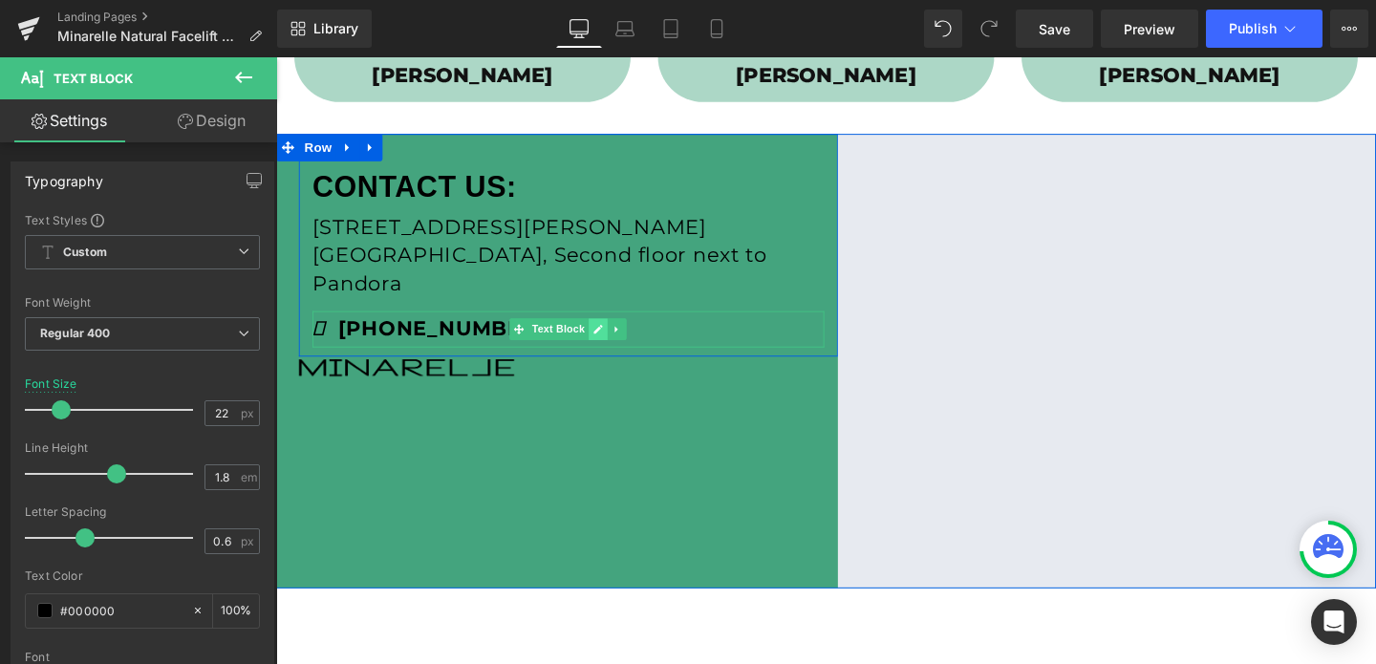
click at [610, 337] on icon at bounding box center [614, 342] width 11 height 11
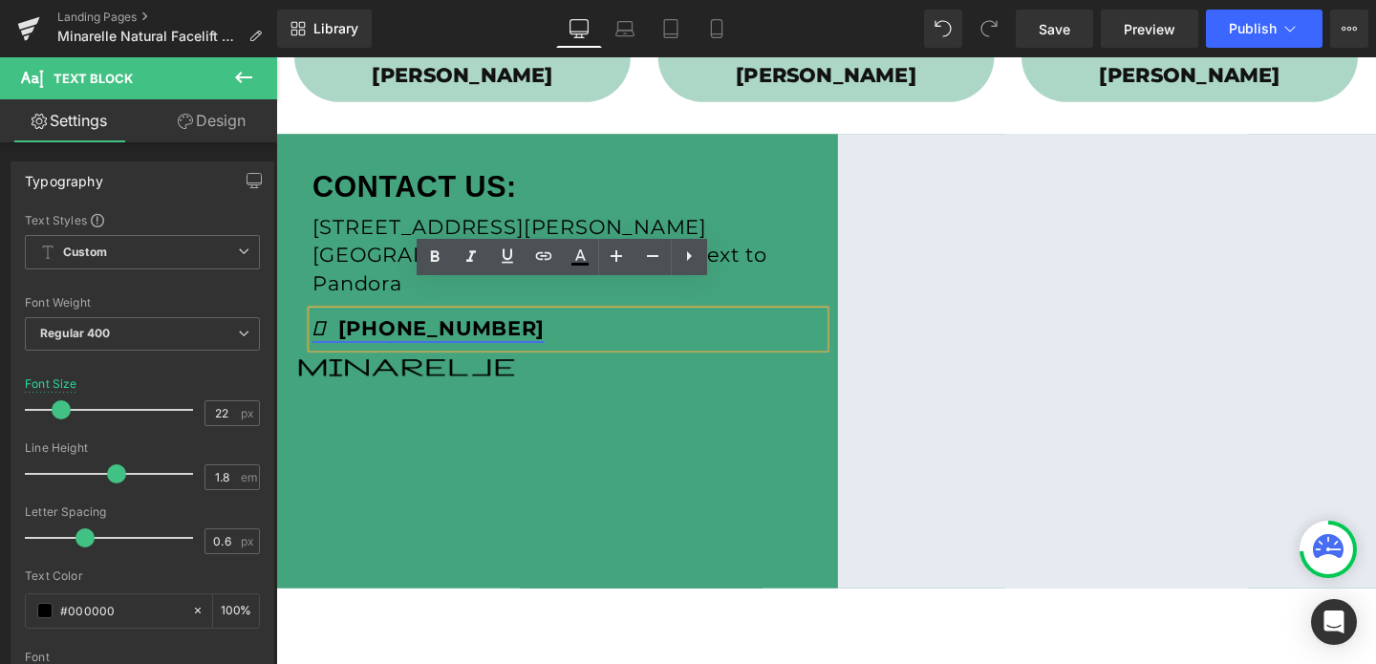
click at [447, 330] on strong "(480) 535-1117" at bounding box center [436, 343] width 244 height 26
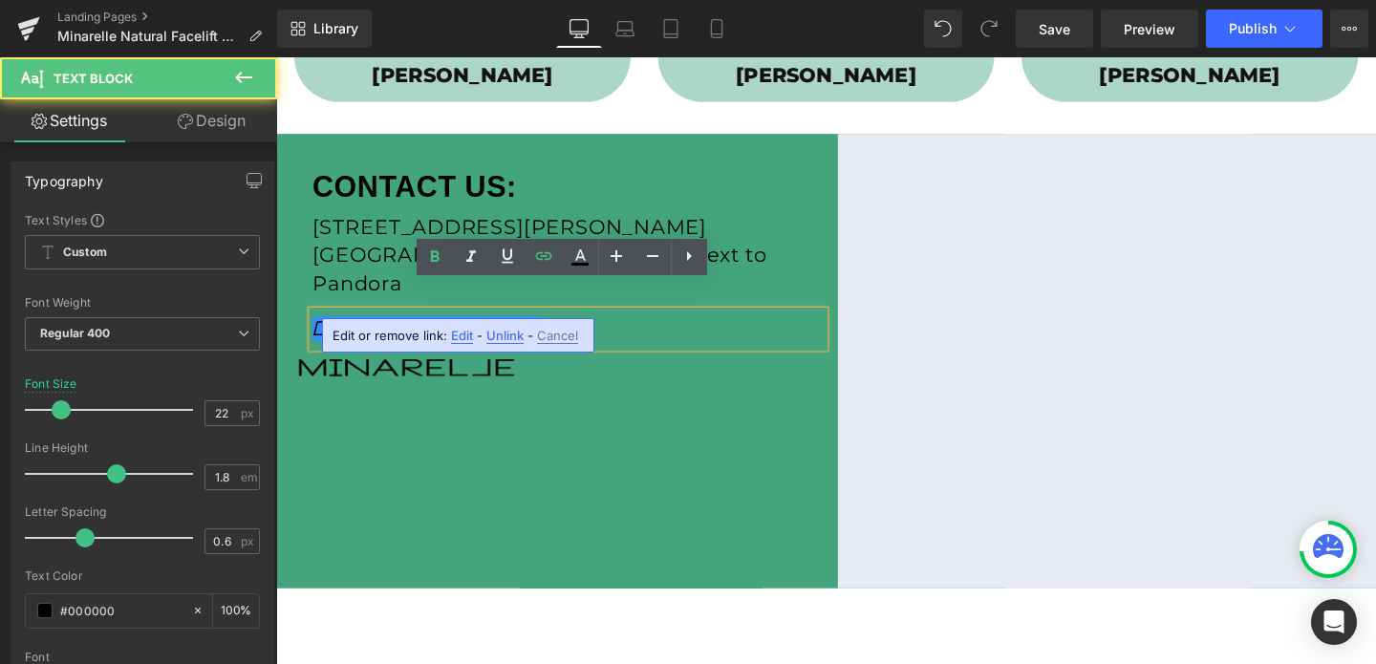
click at [455, 332] on span "Edit" at bounding box center [462, 336] width 22 height 16
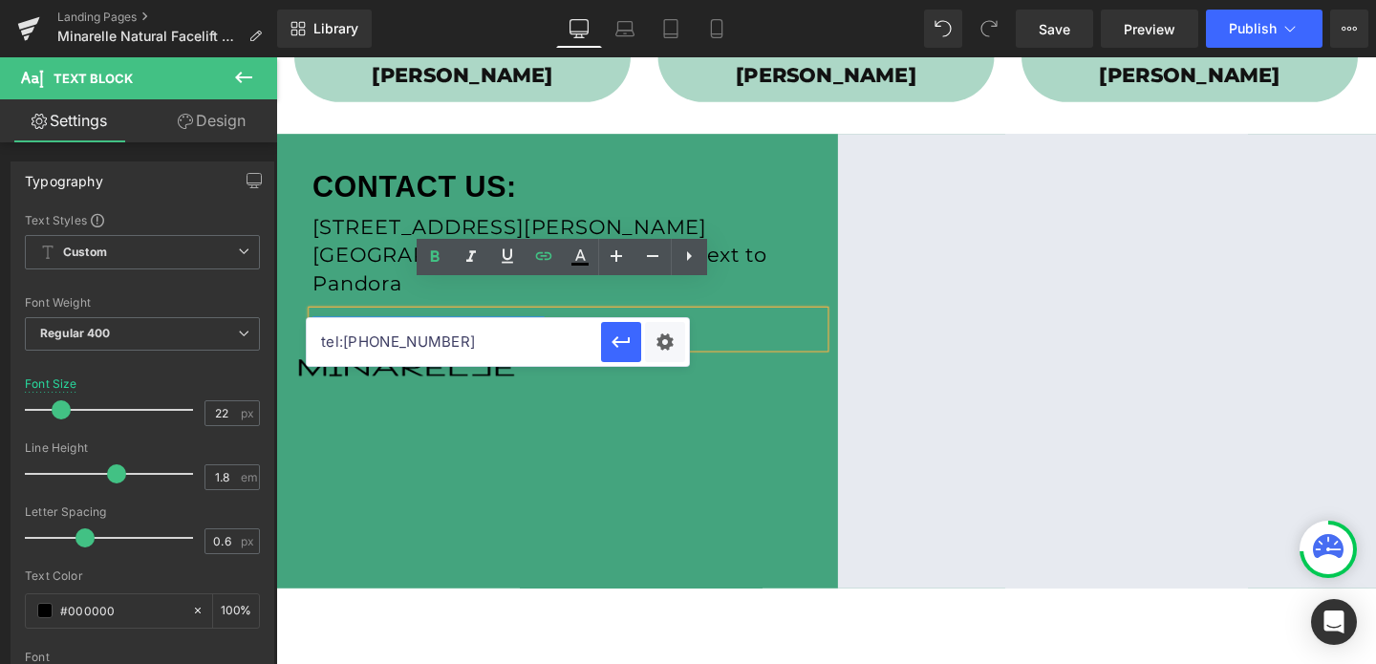
click at [438, 336] on input "tel:4805351117" at bounding box center [454, 342] width 294 height 48
paste input "7035705548"
type input "tel:7035705548"
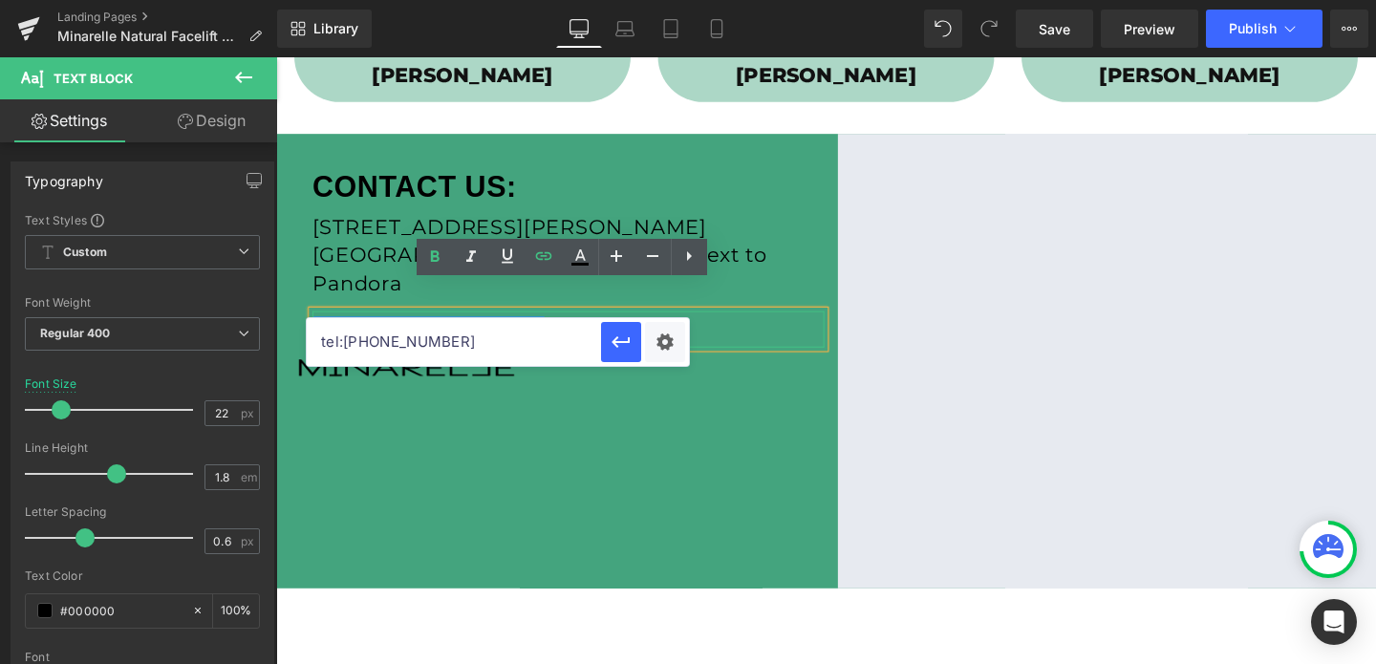
click at [373, 330] on strong "(480) 535-1117" at bounding box center [436, 343] width 244 height 26
drag, startPoint x: 392, startPoint y: 315, endPoint x: 356, endPoint y: 315, distance: 35.3
click at [355, 330] on strong "(480) 535-1117" at bounding box center [436, 343] width 244 height 26
click at [433, 330] on strong "(703) 535-1117" at bounding box center [436, 343] width 244 height 26
click at [609, 345] on icon "button" at bounding box center [620, 342] width 23 height 23
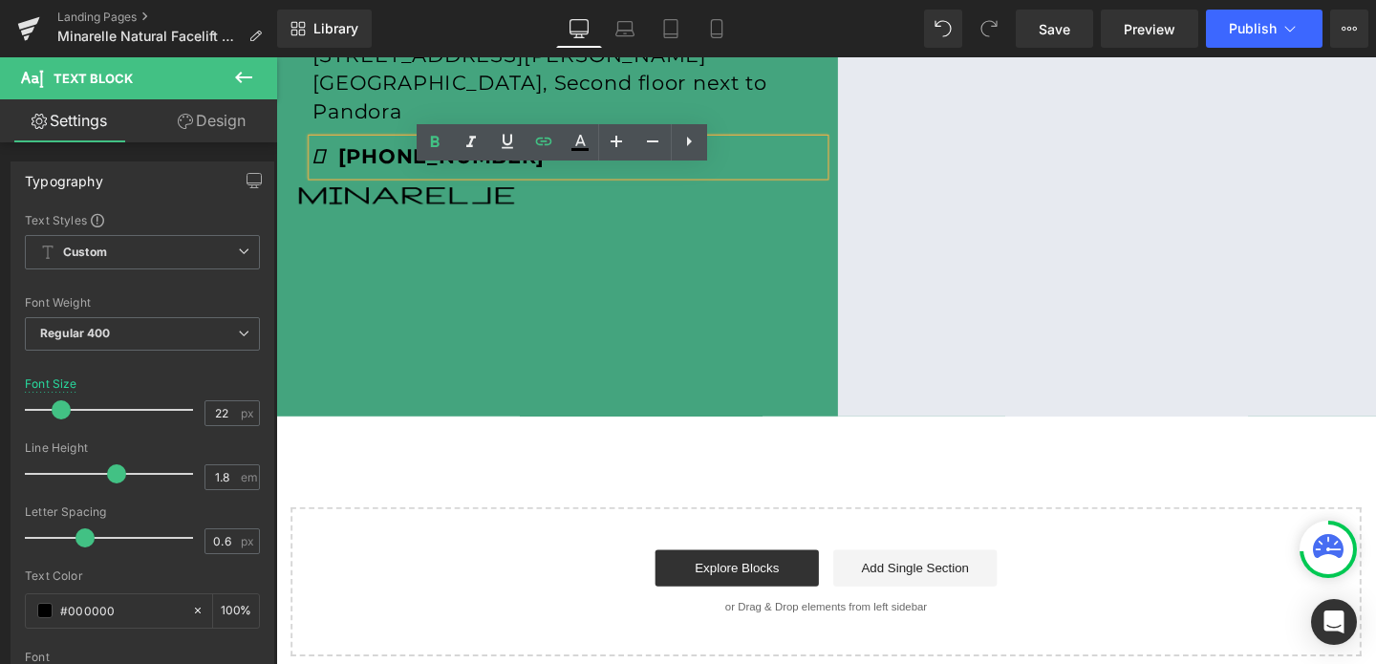
scroll to position [863, 0]
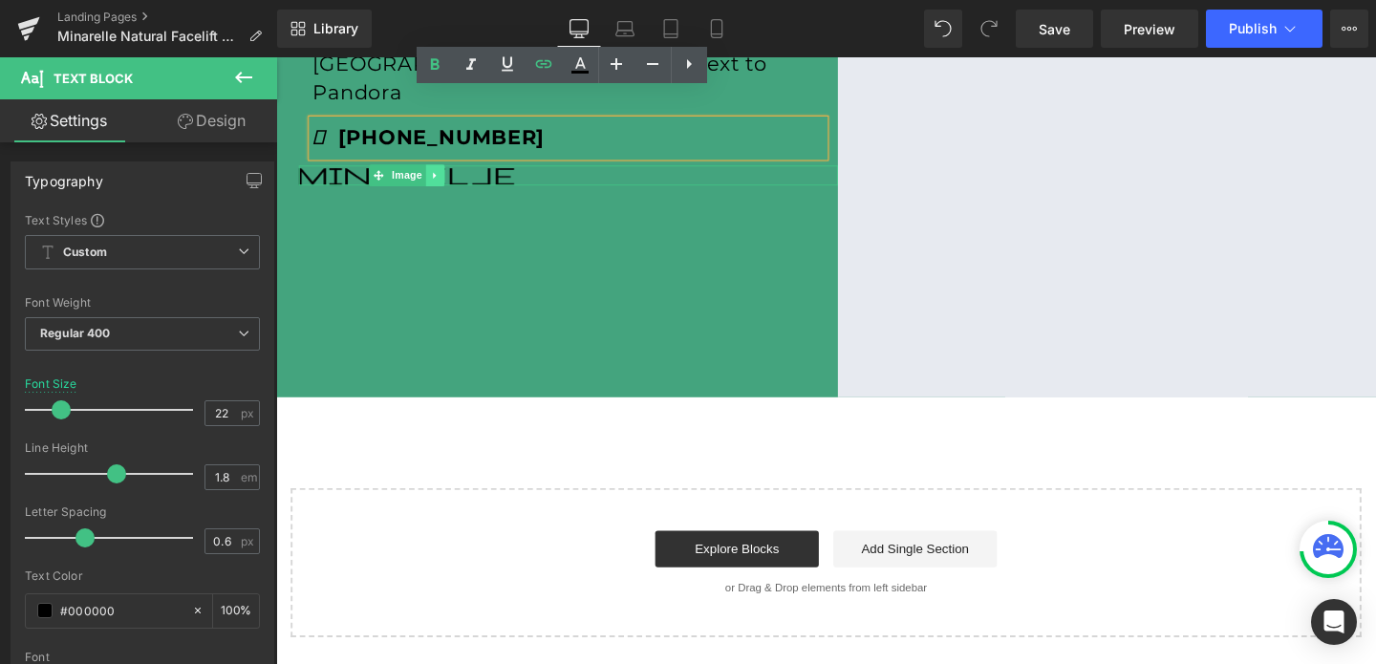
click at [444, 170] on link at bounding box center [443, 181] width 20 height 23
click at [388, 170] on link "Image" at bounding box center [373, 181] width 59 height 23
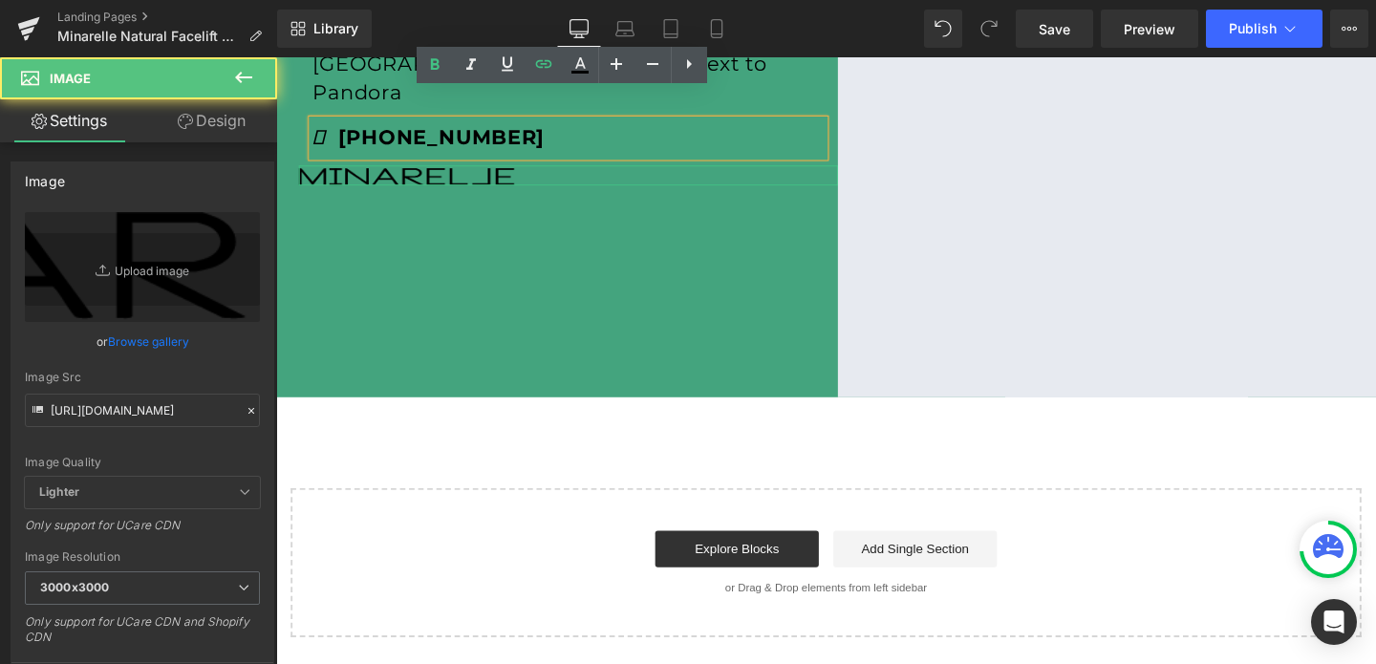
click at [224, 109] on link "Design" at bounding box center [211, 120] width 139 height 43
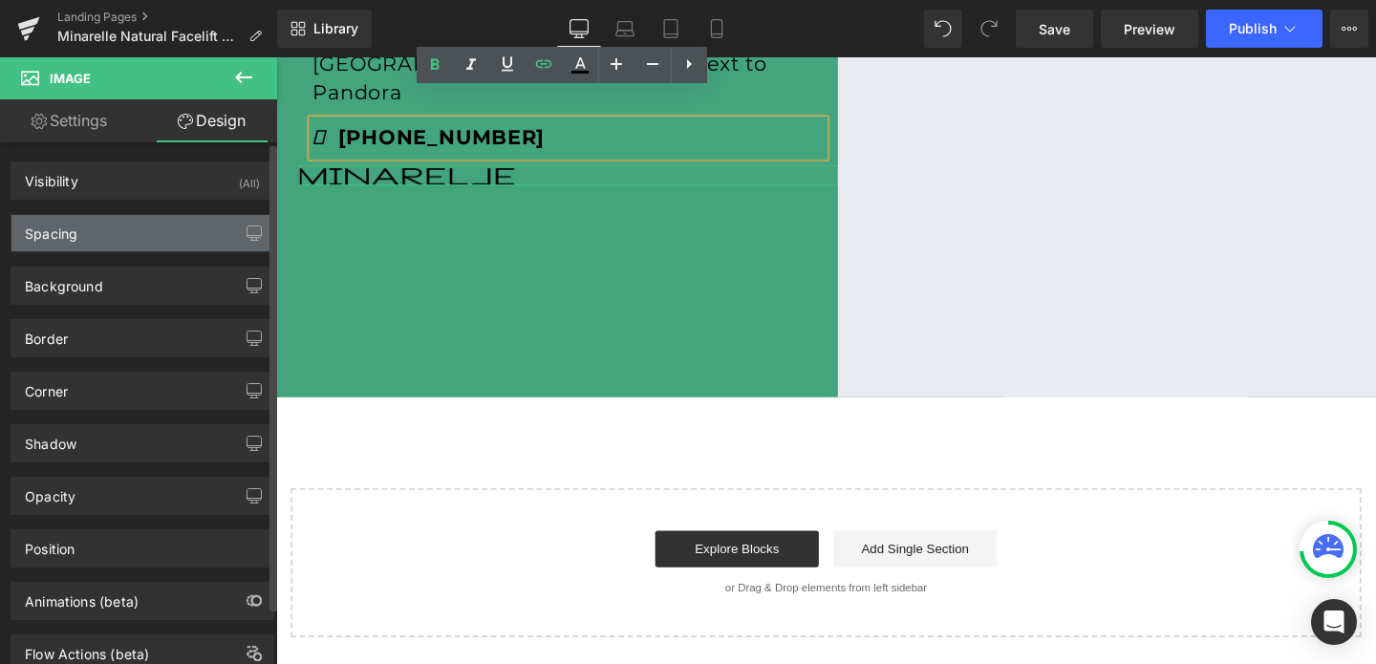
click at [119, 234] on div "Spacing" at bounding box center [142, 233] width 262 height 36
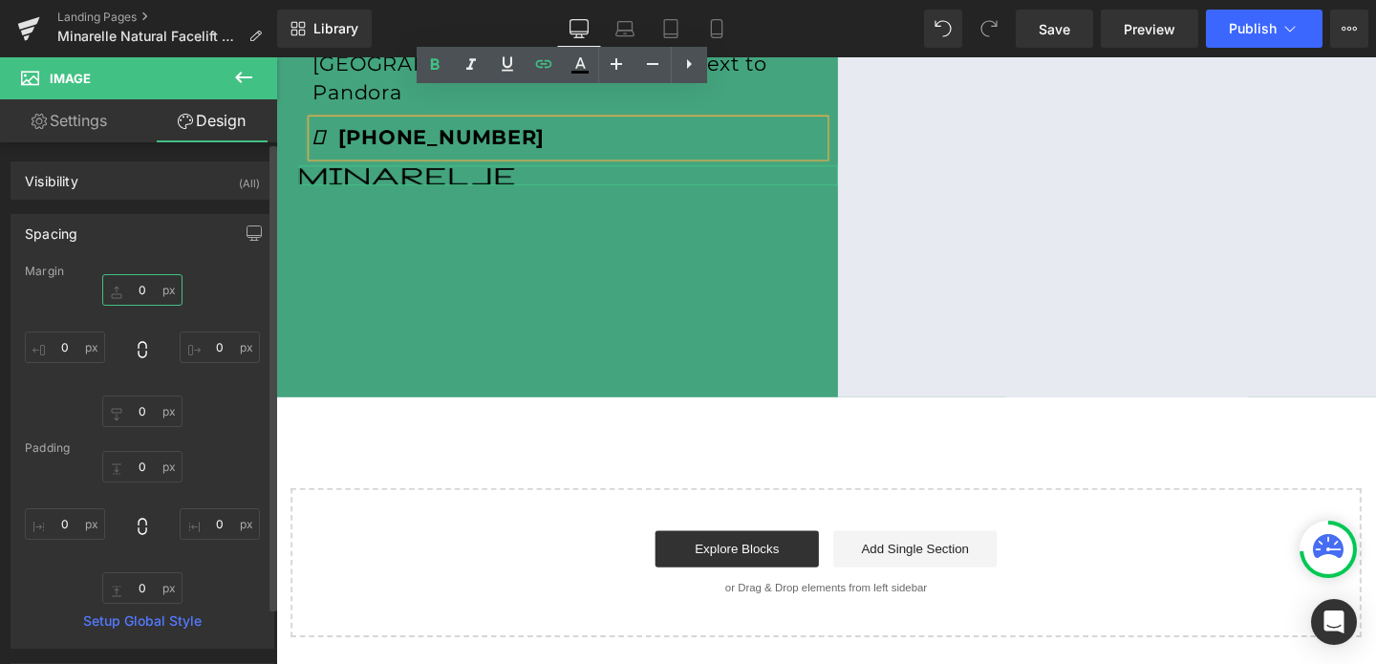
click at [145, 290] on input "0" at bounding box center [142, 290] width 80 height 32
type input "30"
click at [142, 408] on input "0" at bounding box center [142, 411] width 80 height 32
type input "30"
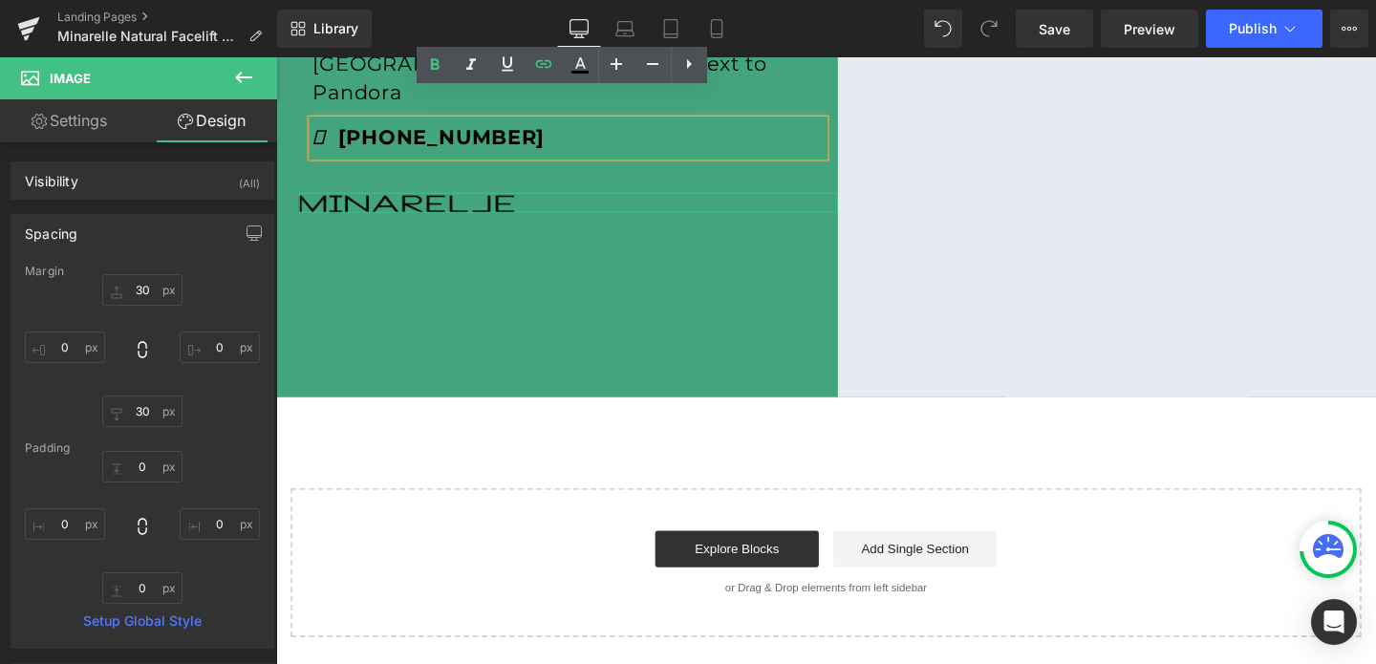
click at [43, 120] on icon at bounding box center [39, 121] width 15 height 15
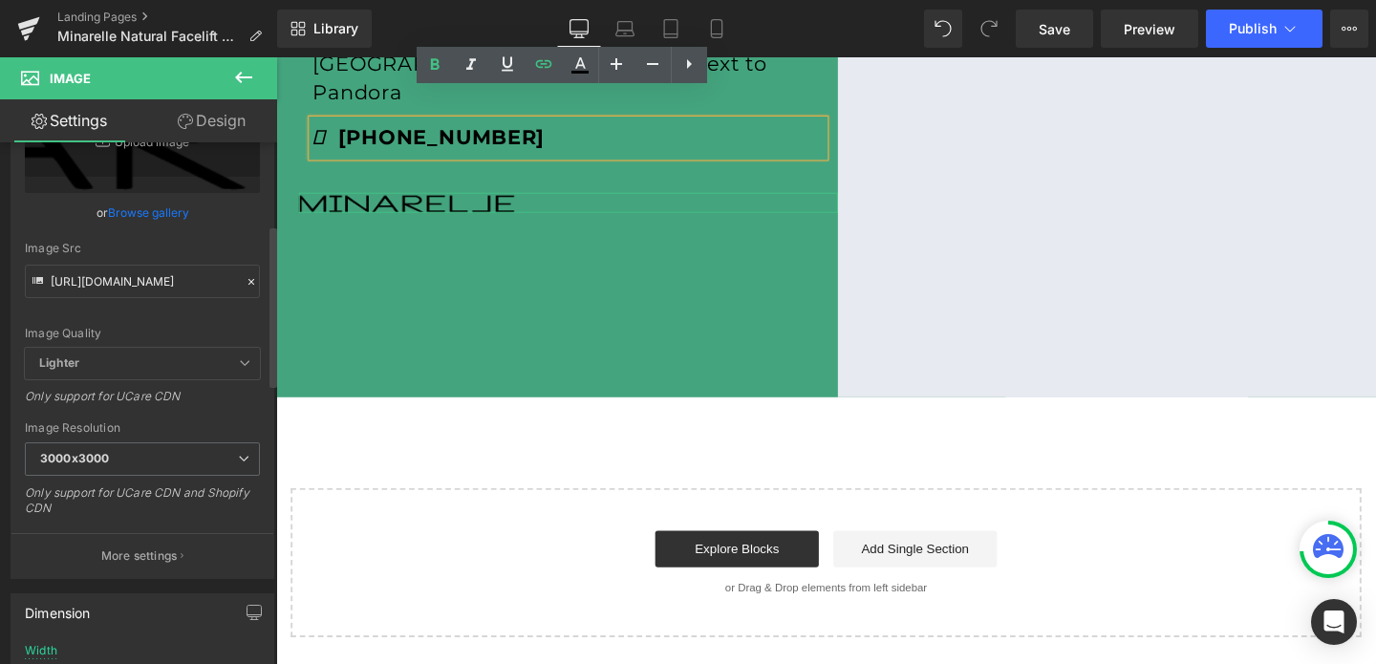
scroll to position [291, 0]
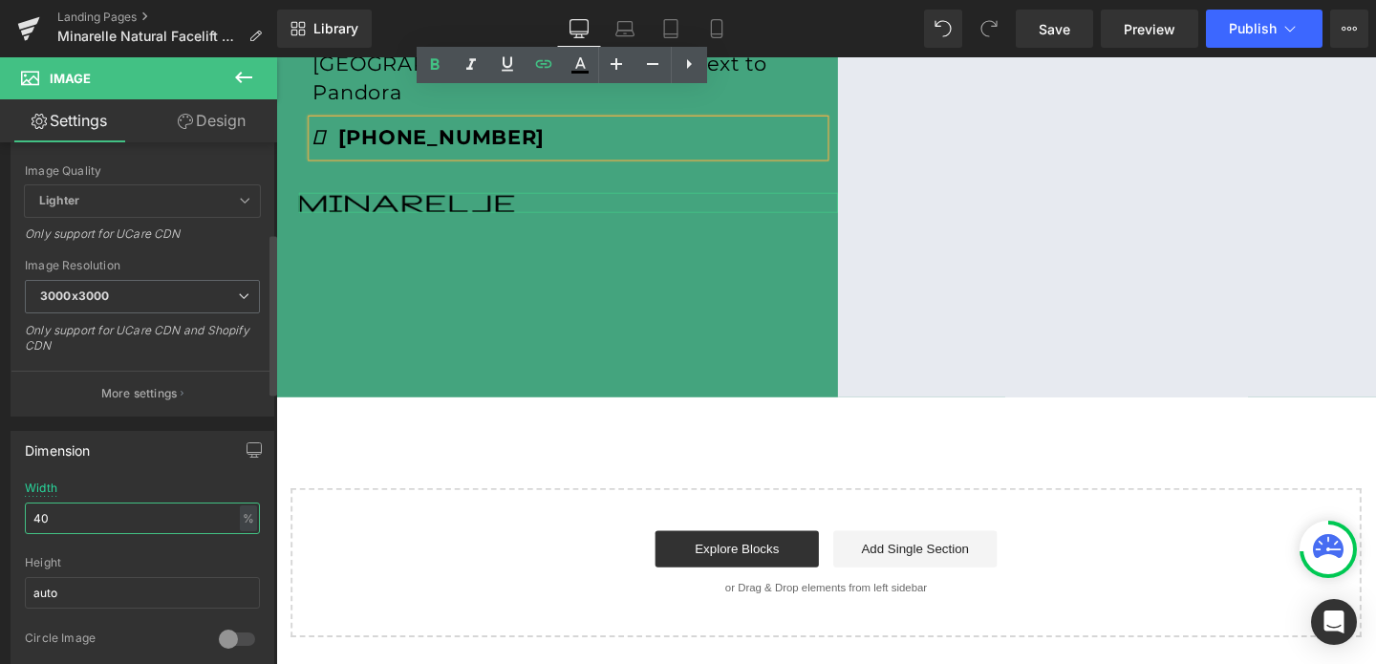
click at [63, 514] on input "40" at bounding box center [142, 518] width 235 height 32
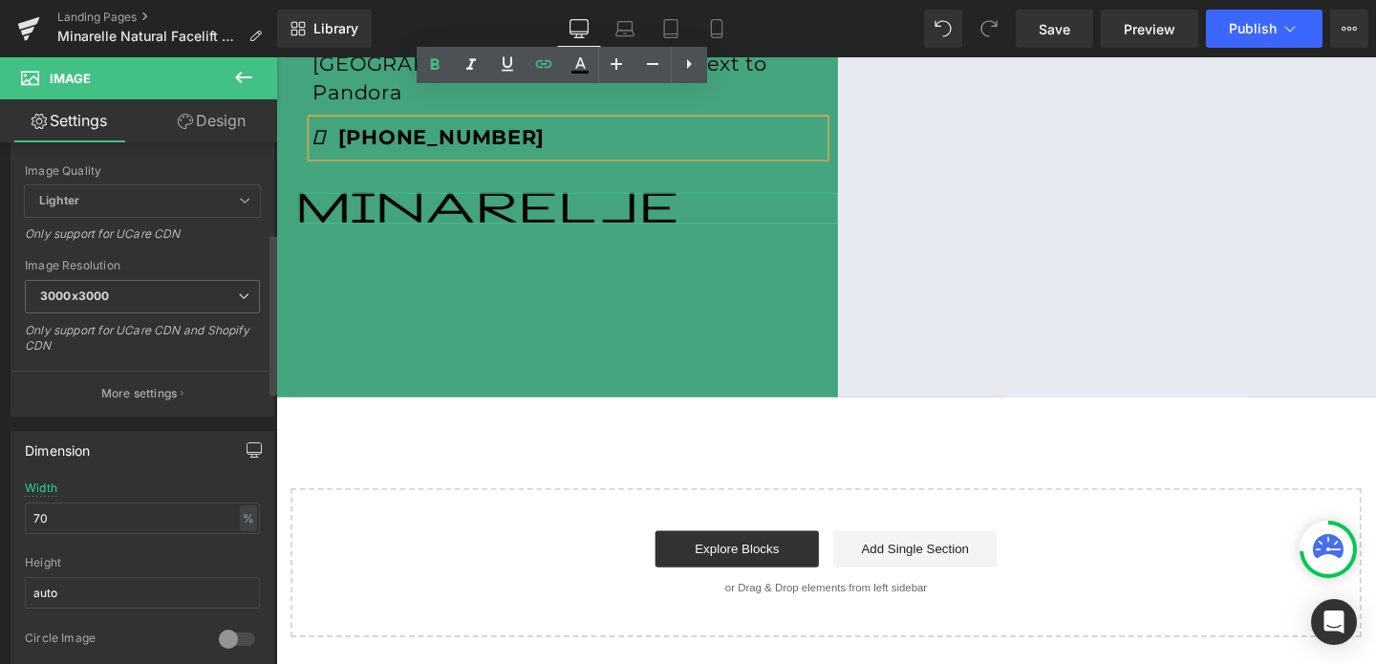
click at [246, 445] on icon "button" at bounding box center [253, 449] width 15 height 15
click at [105, 497] on button "Laptop" at bounding box center [106, 491] width 59 height 32
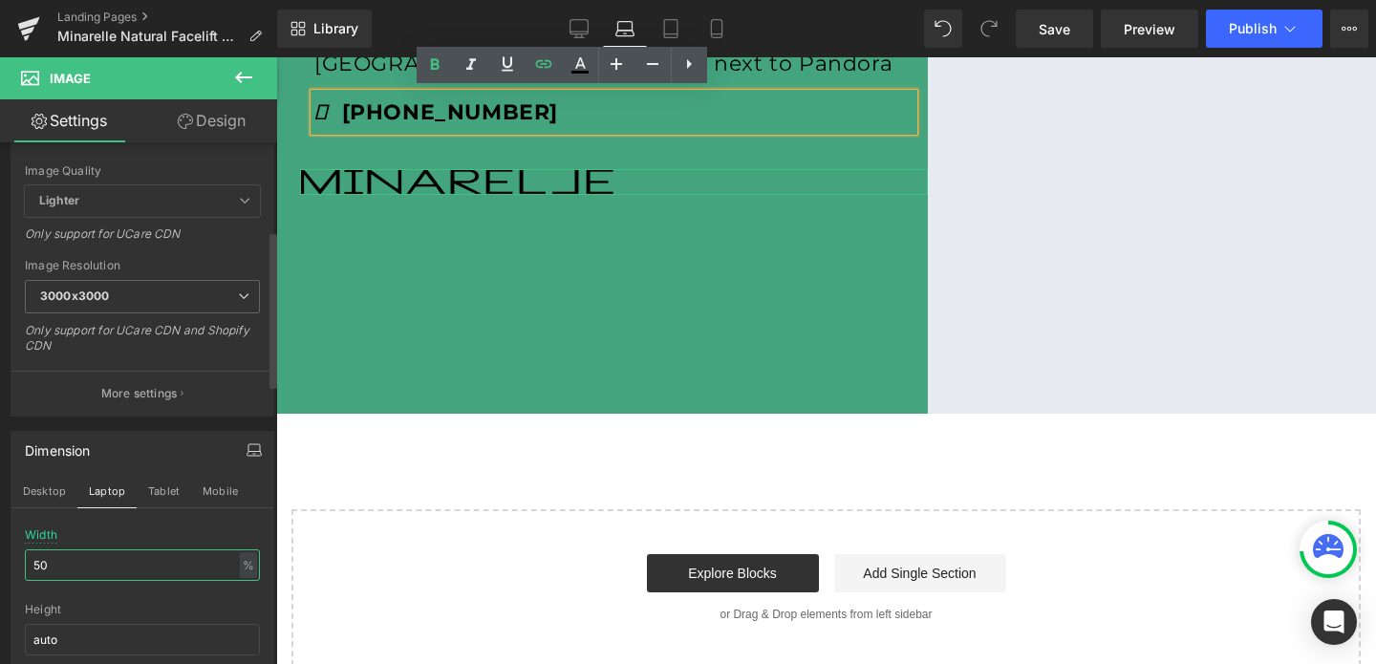
click at [79, 562] on input "50" at bounding box center [142, 565] width 235 height 32
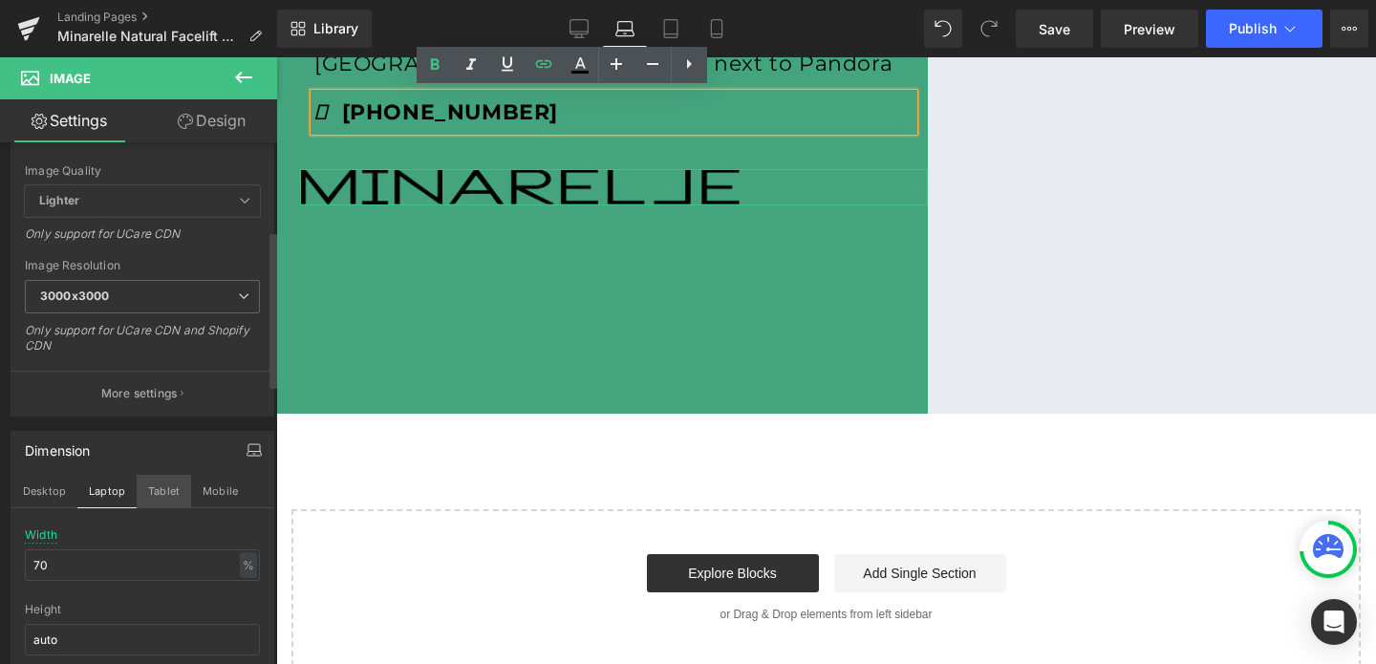
click at [164, 486] on button "Tablet" at bounding box center [164, 491] width 54 height 32
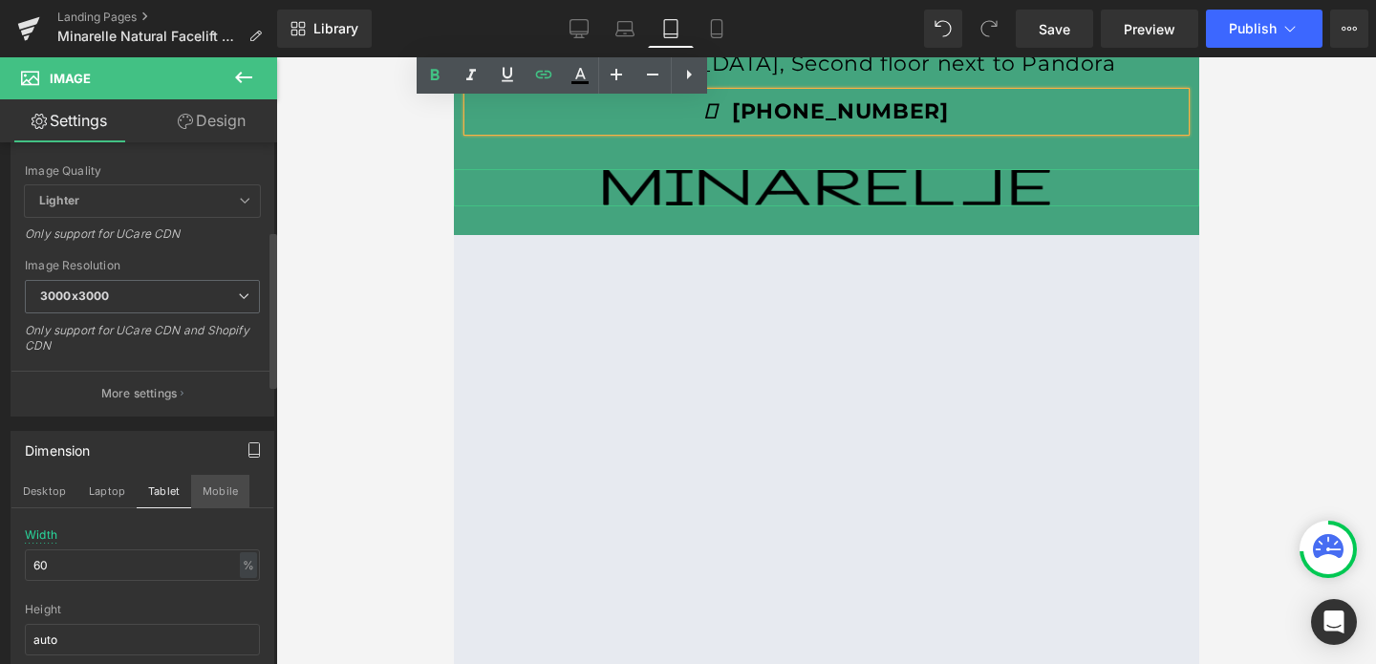
click at [214, 490] on button "Mobile" at bounding box center [220, 491] width 58 height 32
type input "80"
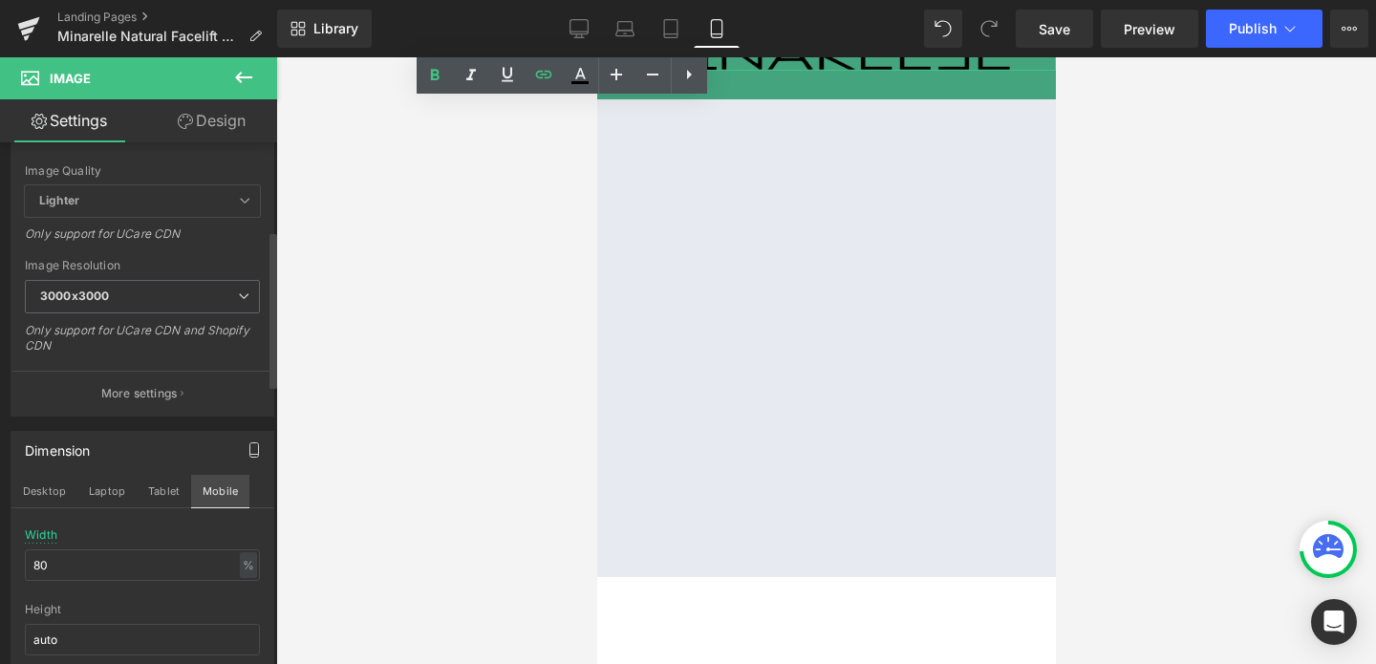
scroll to position [1109, 0]
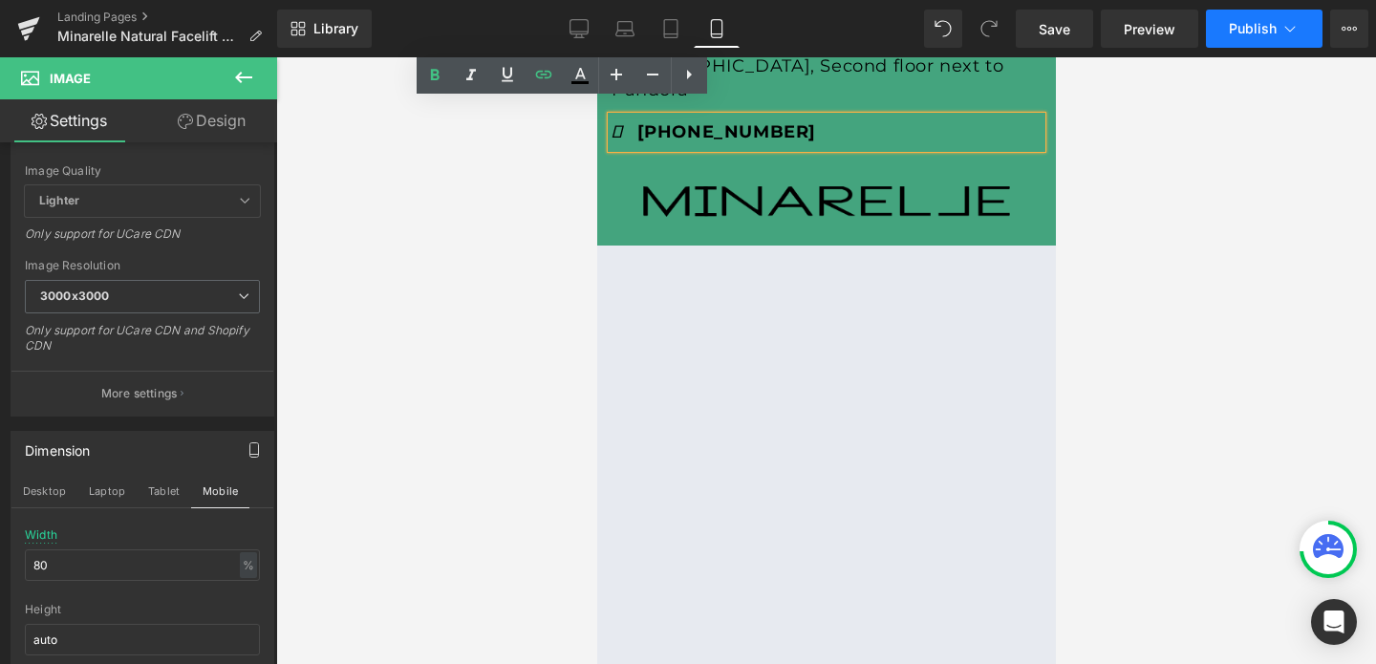
click at [1244, 23] on span "Publish" at bounding box center [1252, 28] width 48 height 15
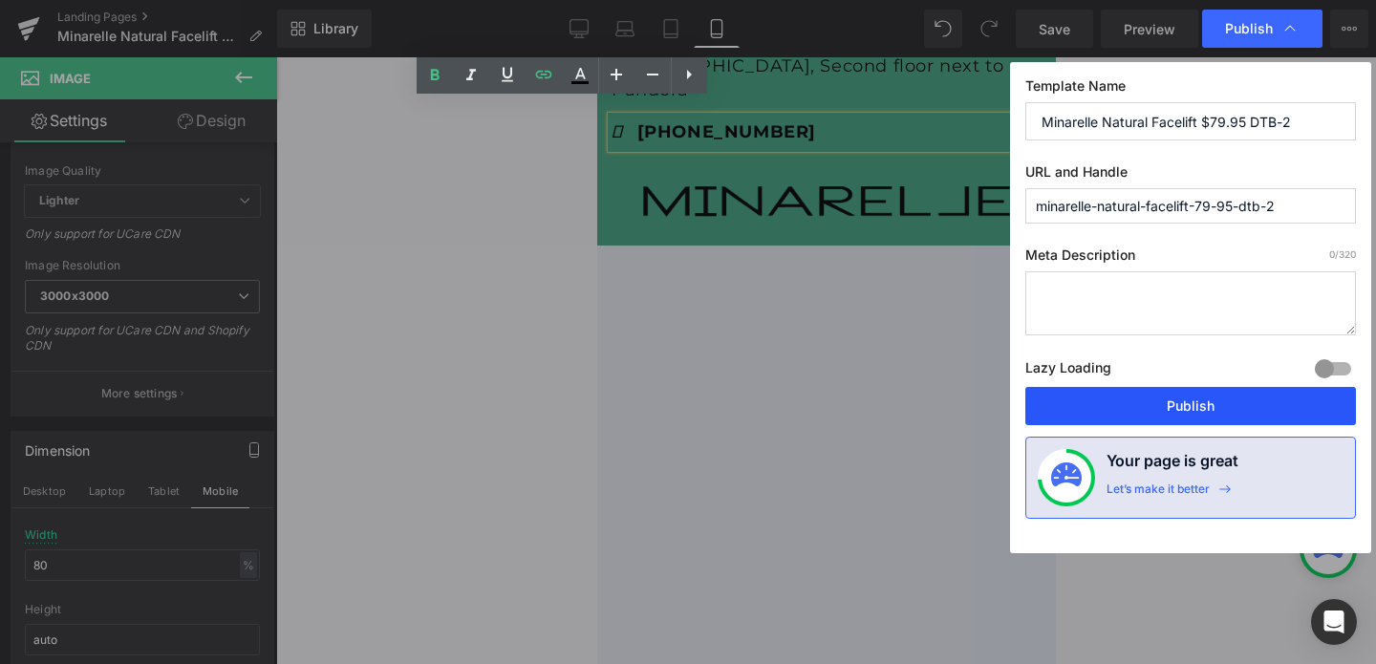
click at [1176, 392] on button "Publish" at bounding box center [1190, 406] width 331 height 38
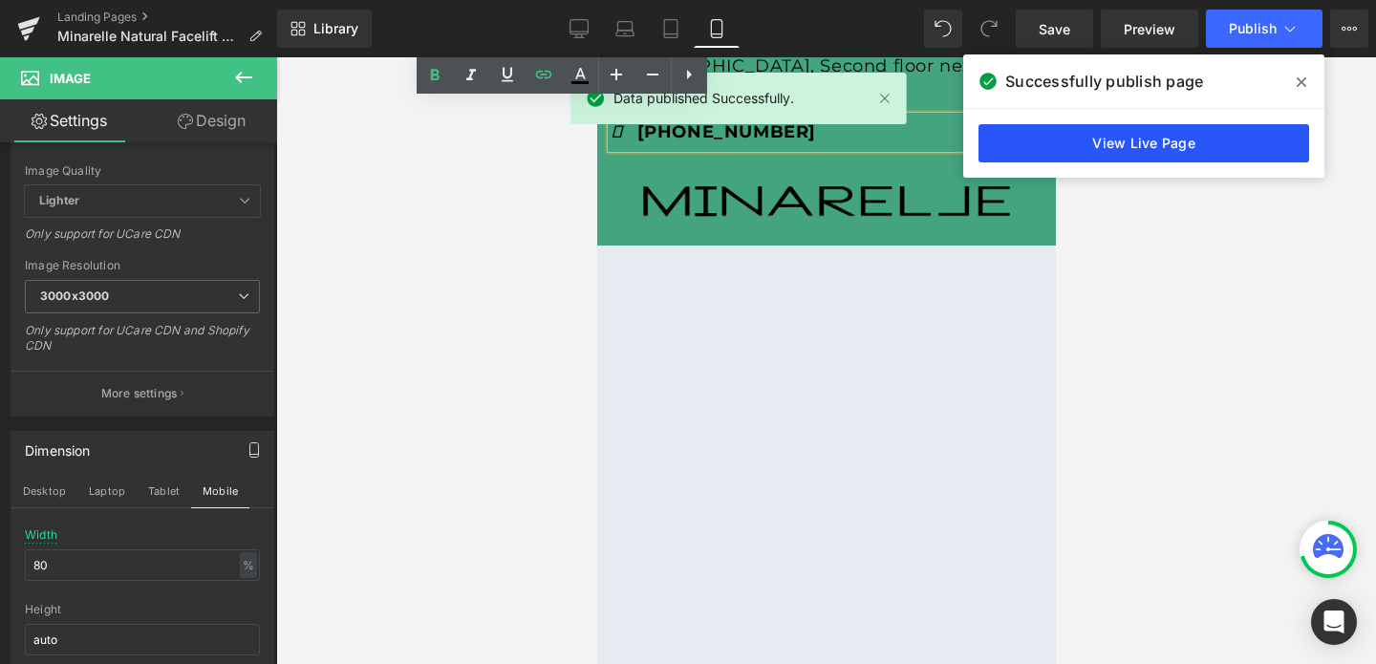
click at [1084, 143] on link "View Live Page" at bounding box center [1143, 143] width 331 height 38
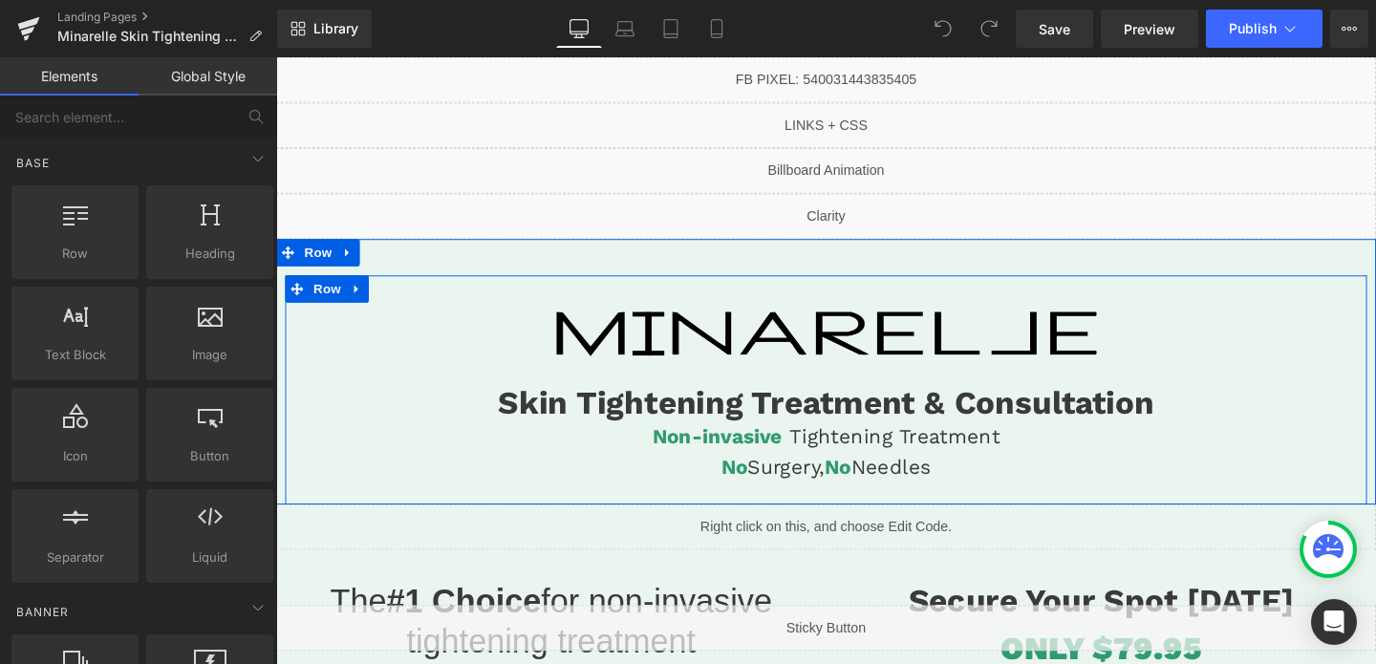
click at [802, 377] on div "Image Skin Tightening Treatment & Consultation Heading Non-invasive Tightening …" at bounding box center [854, 395] width 1137 height 217
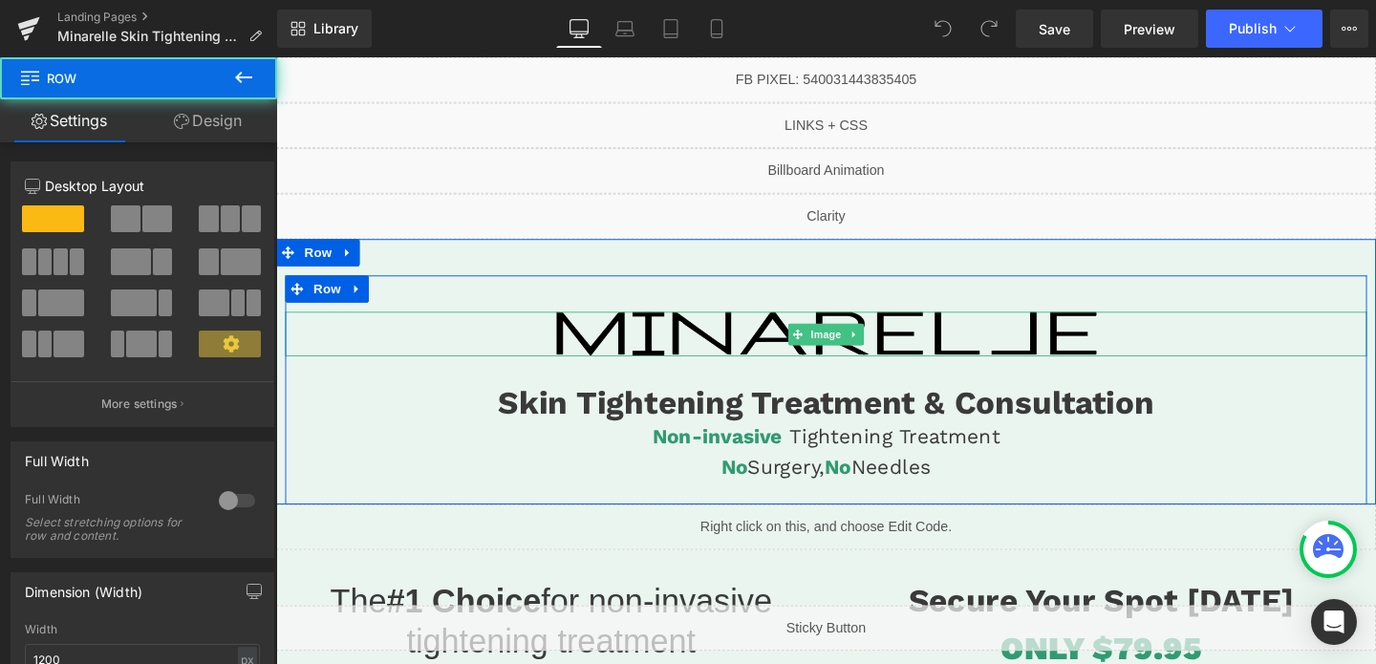
click at [815, 351] on span at bounding box center [824, 348] width 20 height 23
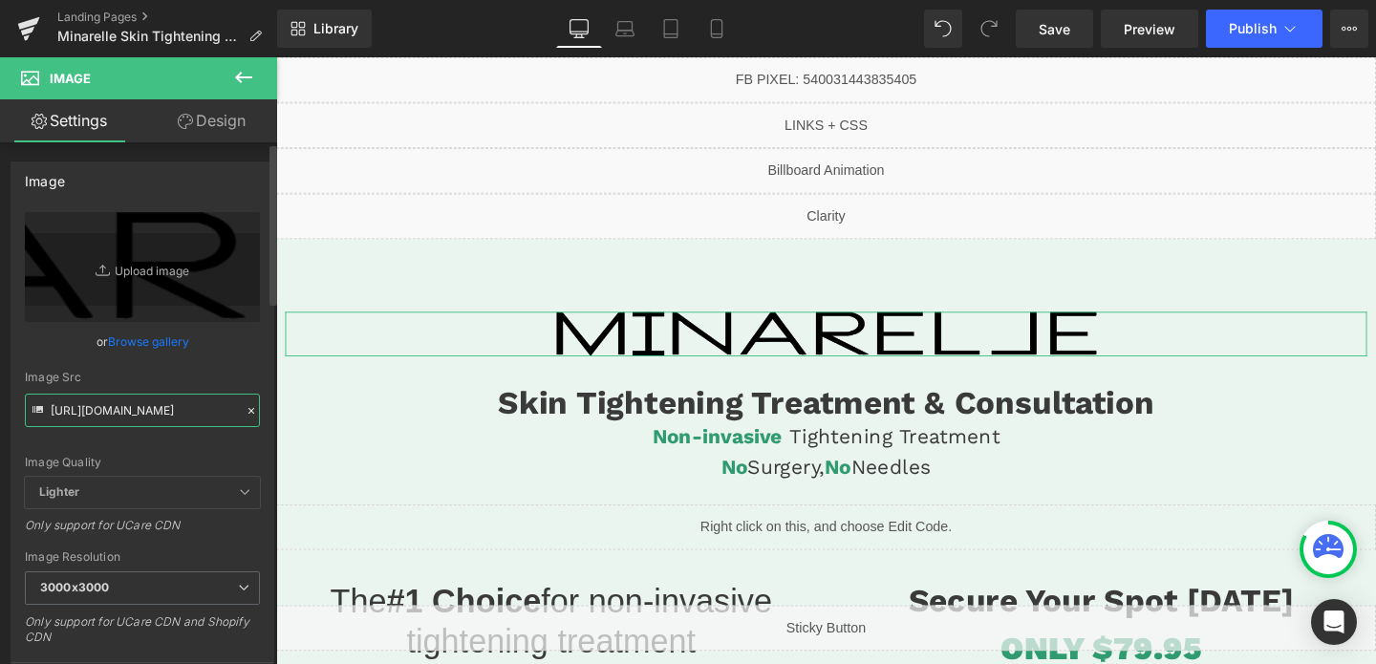
click at [176, 410] on input "[URL][DOMAIN_NAME]" at bounding box center [142, 410] width 235 height 33
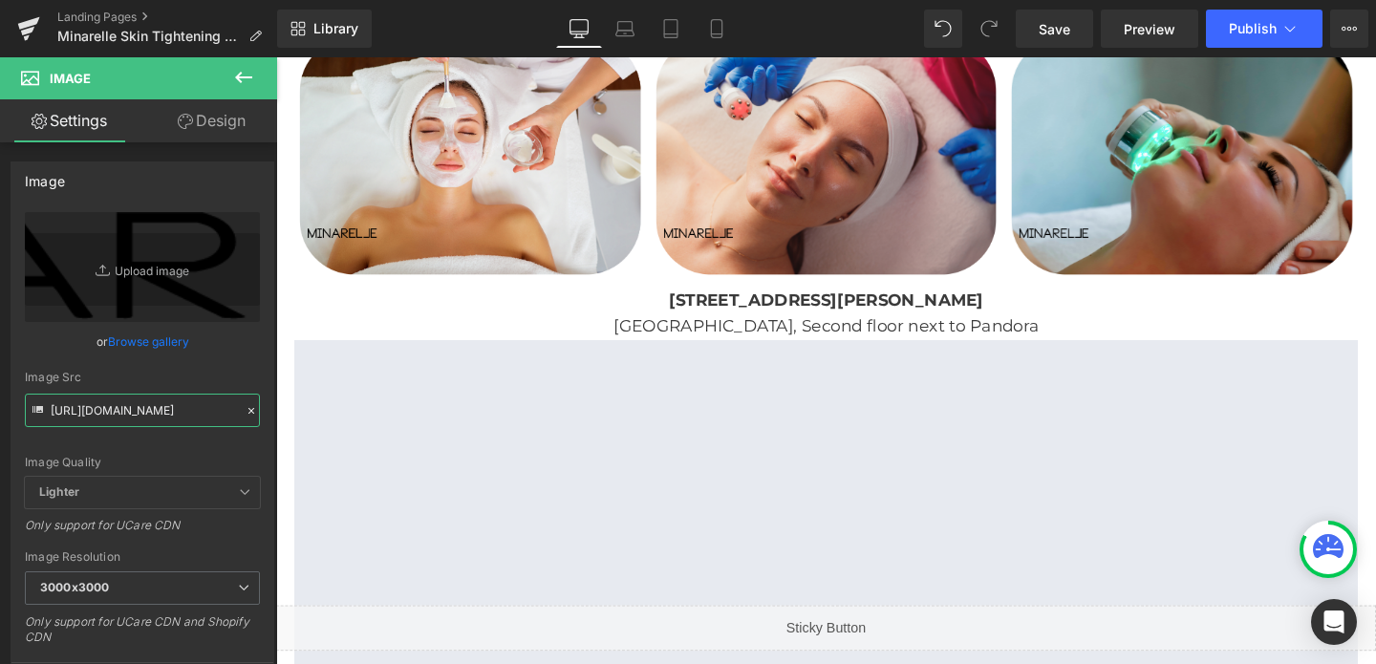
scroll to position [3371, 0]
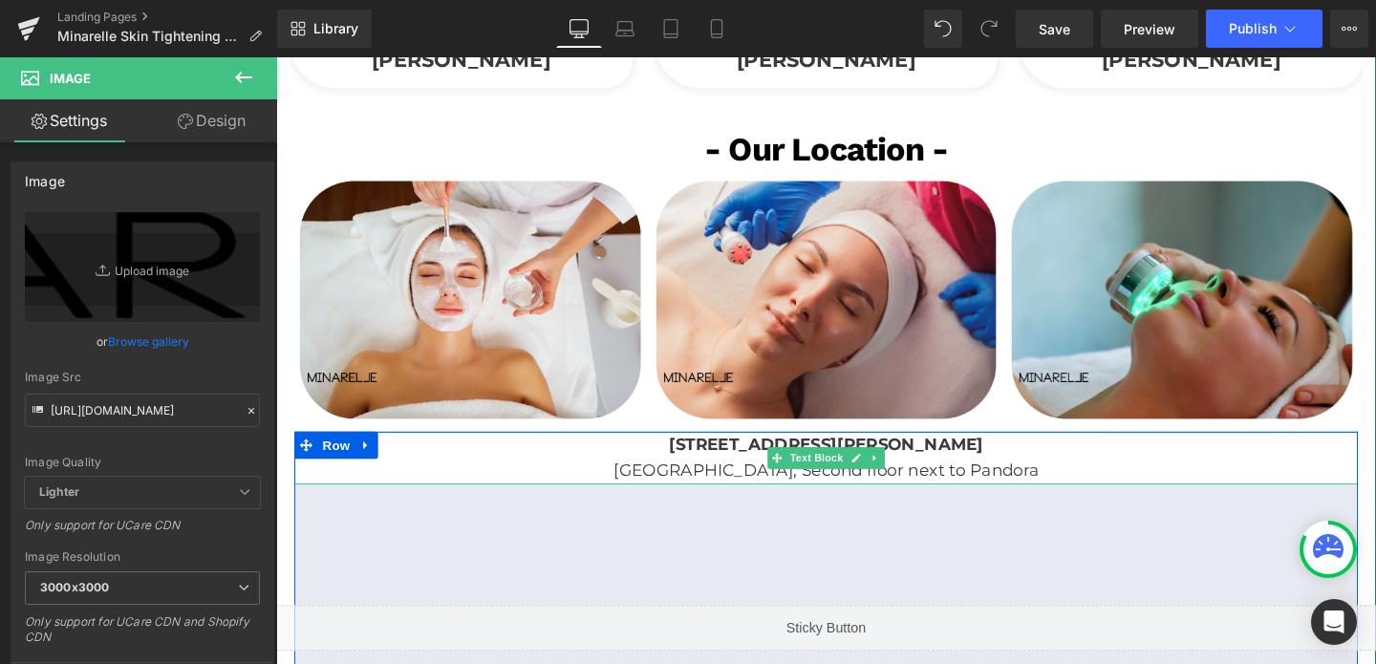
click at [819, 454] on b "[STREET_ADDRESS][PERSON_NAME]" at bounding box center [854, 464] width 331 height 21
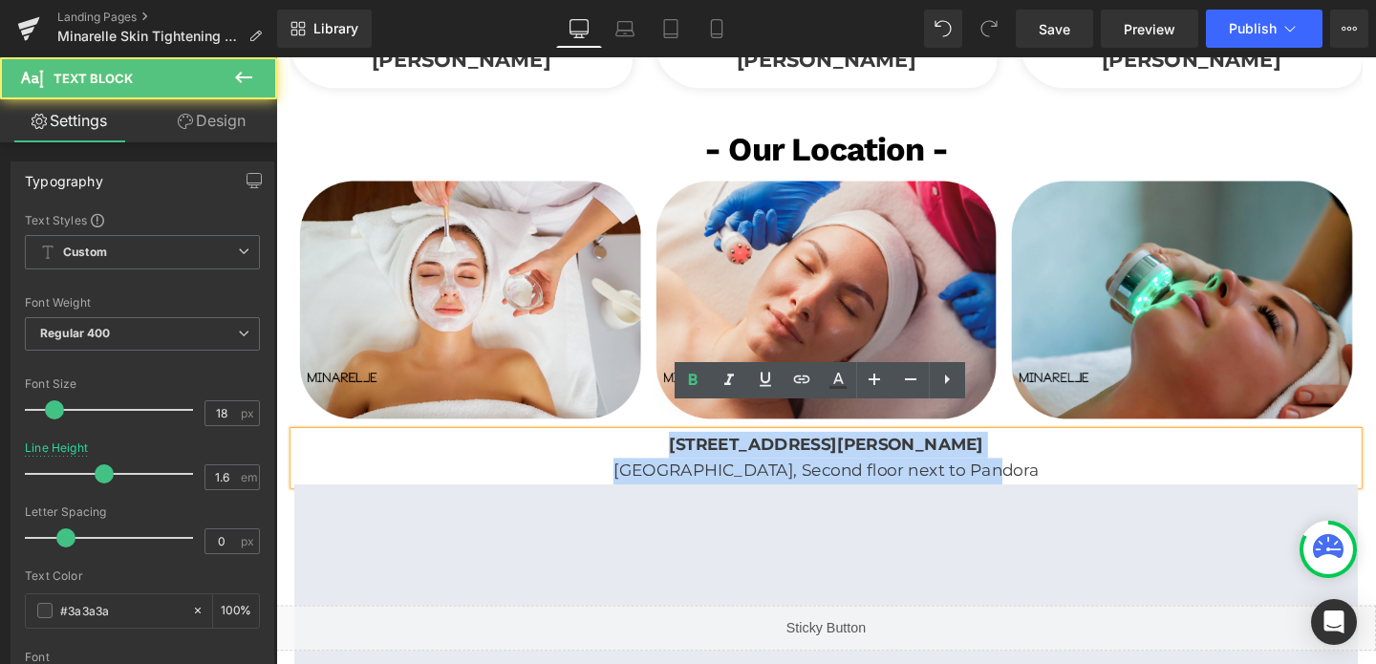
drag, startPoint x: 671, startPoint y: 437, endPoint x: 1055, endPoint y: 453, distance: 384.4
click at [1055, 453] on div "[STREET_ADDRESS][GEOGRAPHIC_DATA][PERSON_NAME], Second floor next to Pandora" at bounding box center [854, 478] width 1118 height 55
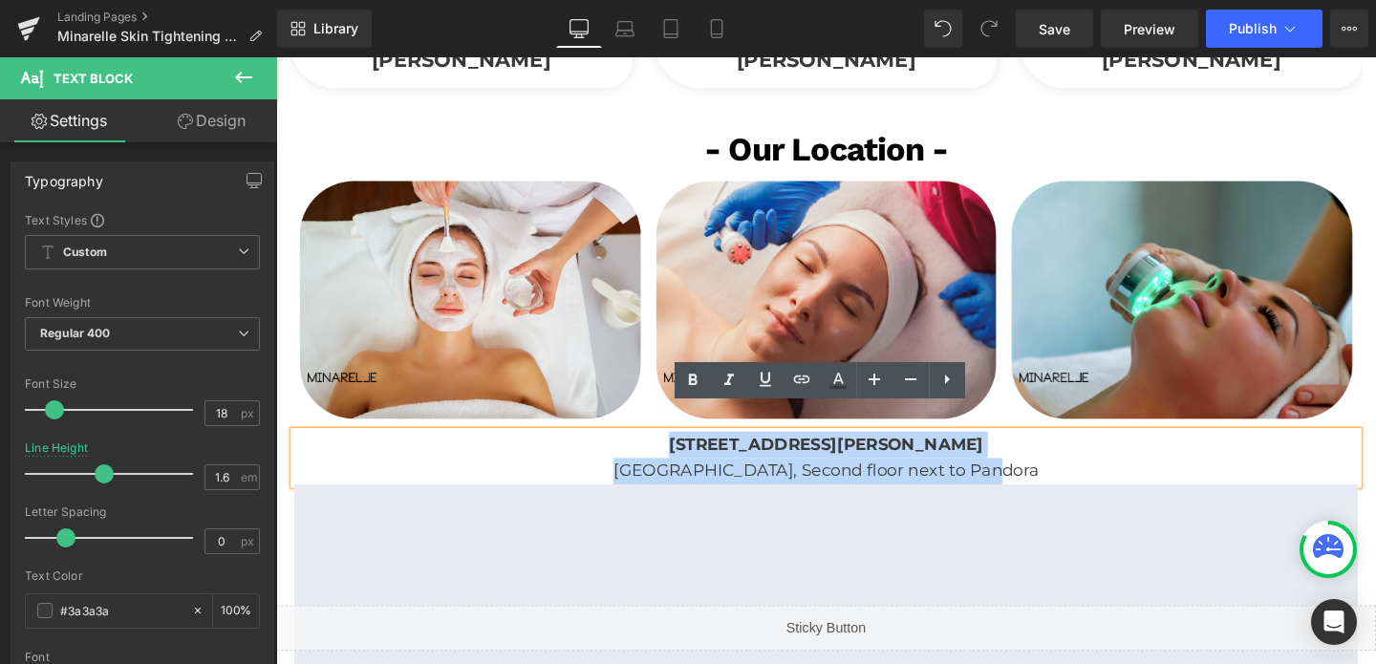
copy div "[STREET_ADDRESS][GEOGRAPHIC_DATA][PERSON_NAME], Second floor next to Pandora"
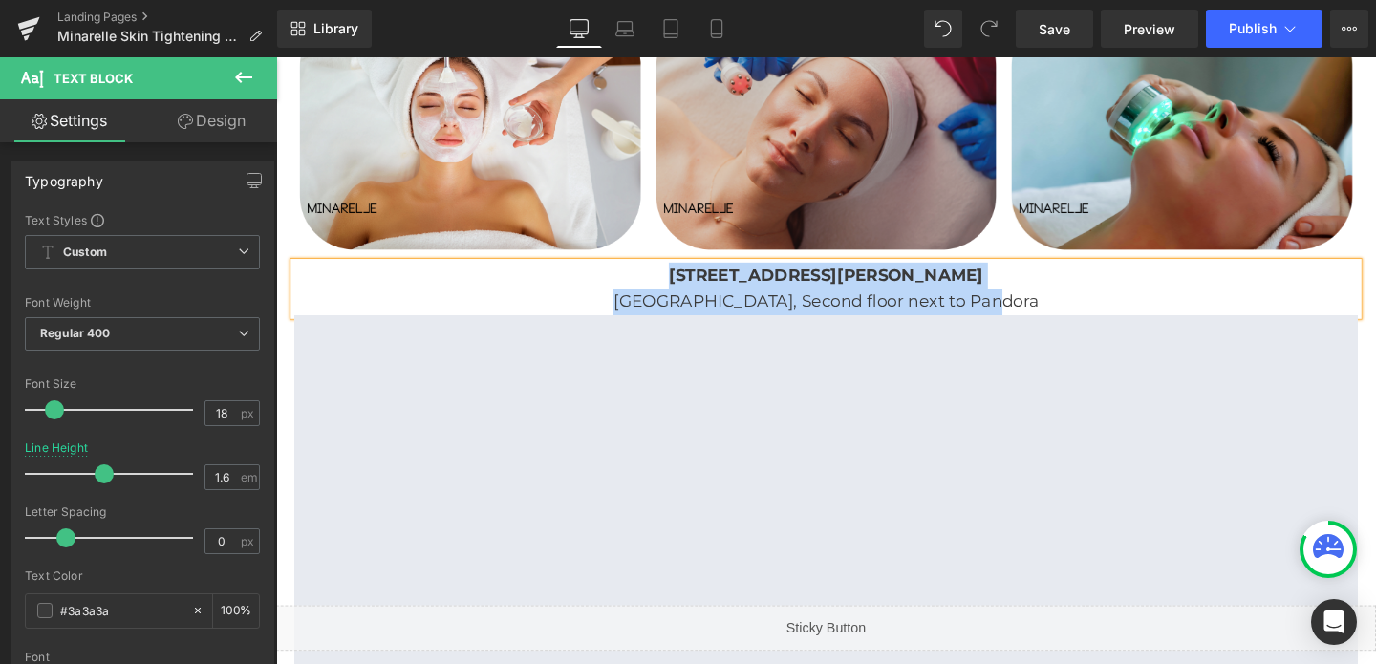
scroll to position [3563, 0]
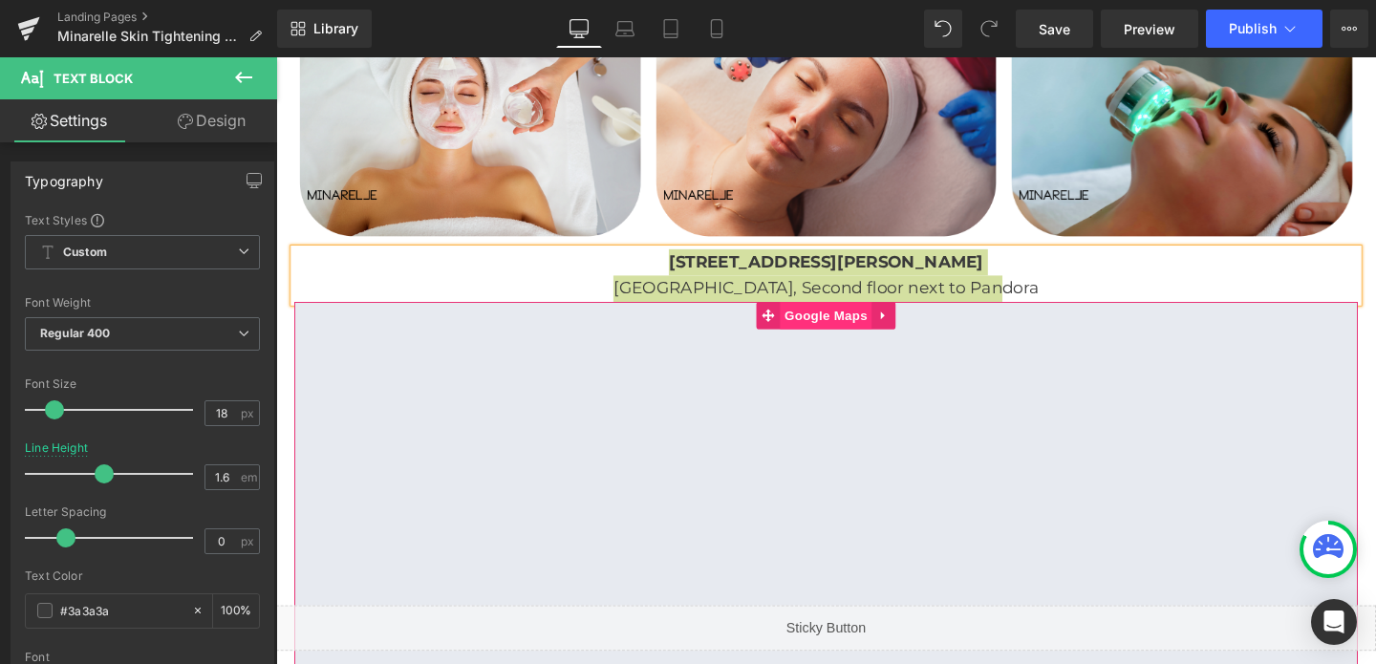
click at [853, 314] on span "Google Maps" at bounding box center [853, 328] width 96 height 29
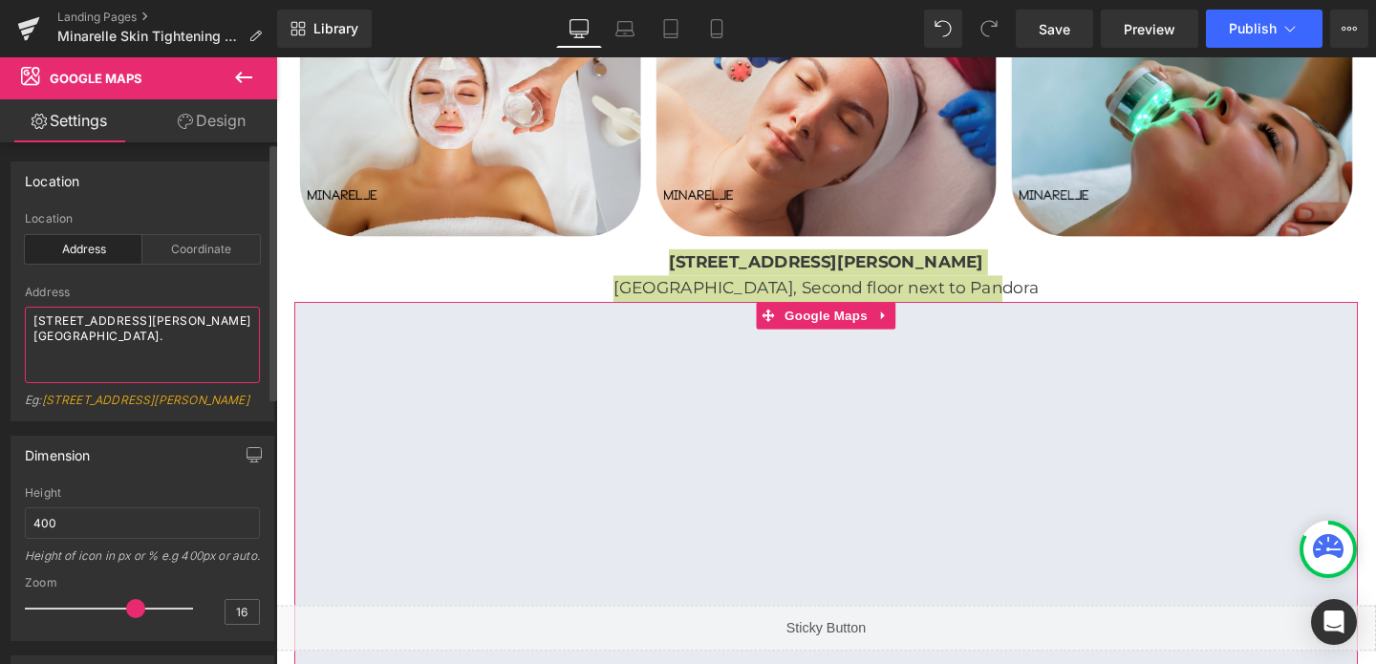
click at [111, 330] on textarea "[STREET_ADDRESS][PERSON_NAME] [GEOGRAPHIC_DATA]." at bounding box center [142, 345] width 235 height 76
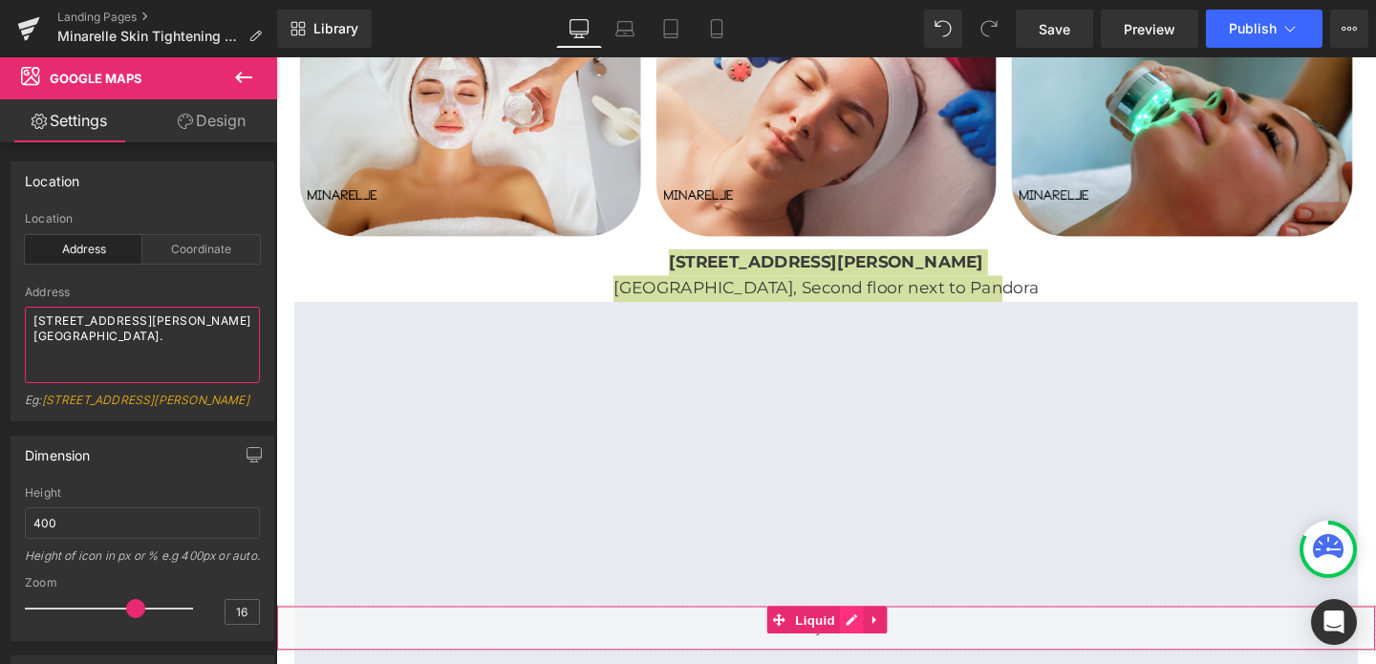
click at [881, 651] on div "Liquid" at bounding box center [854, 657] width 1156 height 48
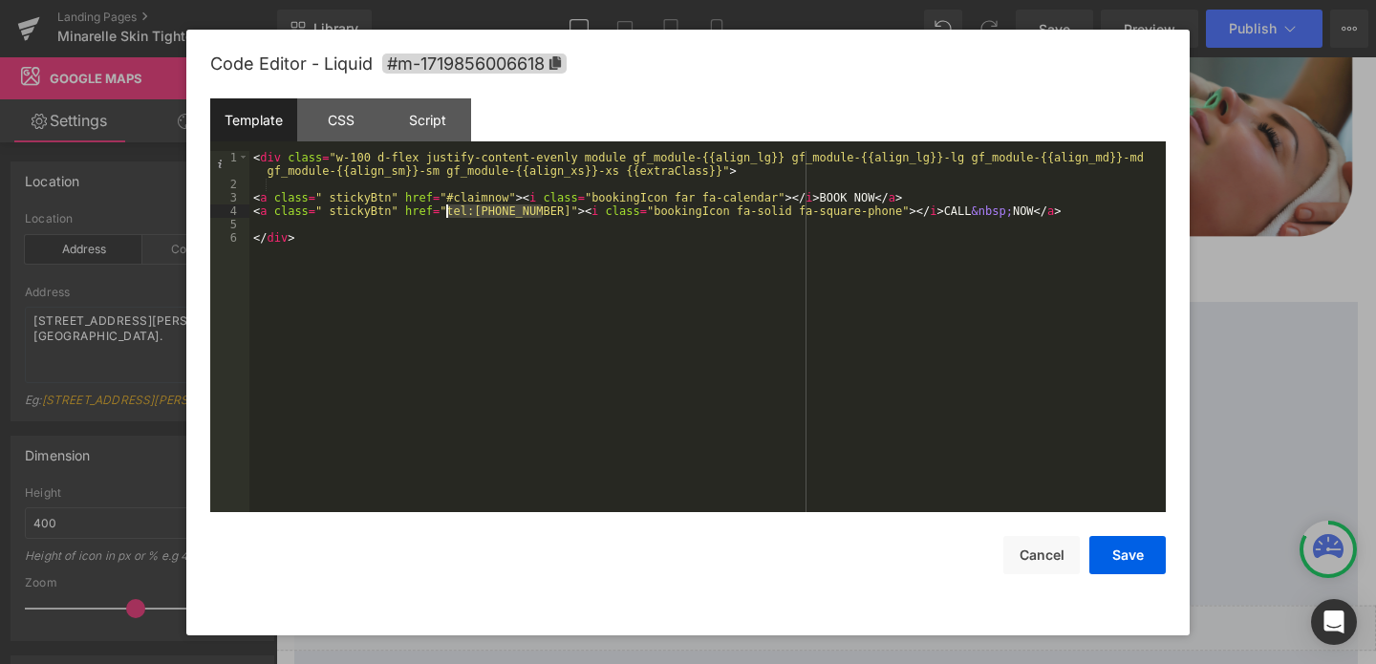
drag, startPoint x: 543, startPoint y: 205, endPoint x: 447, endPoint y: 214, distance: 95.9
click at [447, 214] on div "< div class = "w-100 d-flex justify-content-evenly module gf_module-{{align_lg}…" at bounding box center [707, 351] width 916 height 401
click at [1015, 562] on button "Cancel" at bounding box center [1041, 555] width 76 height 38
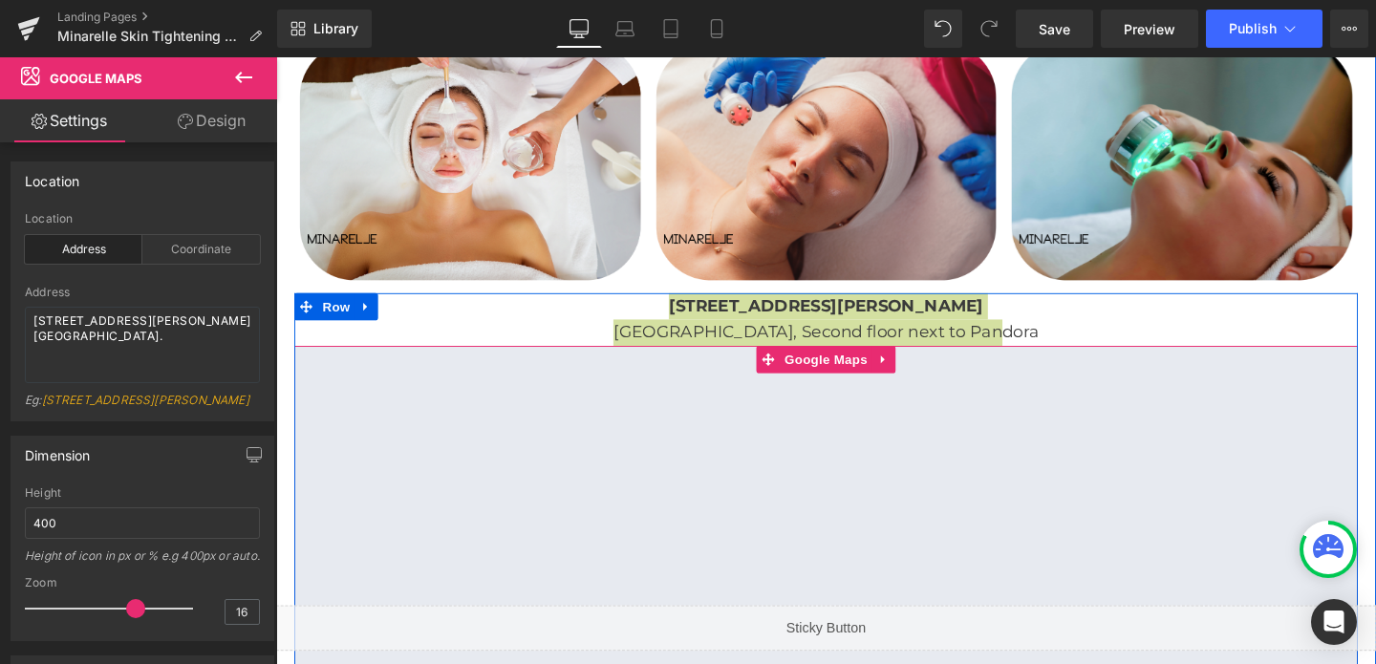
scroll to position [3514, 0]
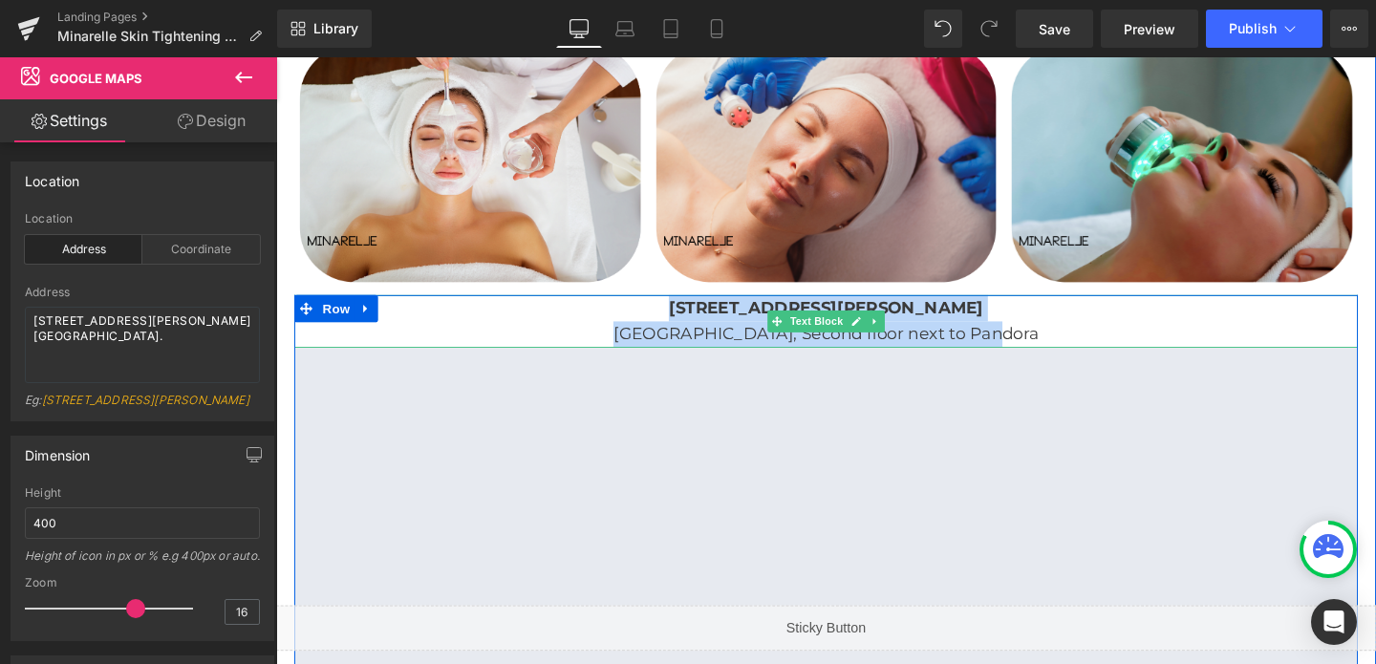
click at [886, 338] on span "[GEOGRAPHIC_DATA], Second floor next to Pandora" at bounding box center [853, 348] width 447 height 21
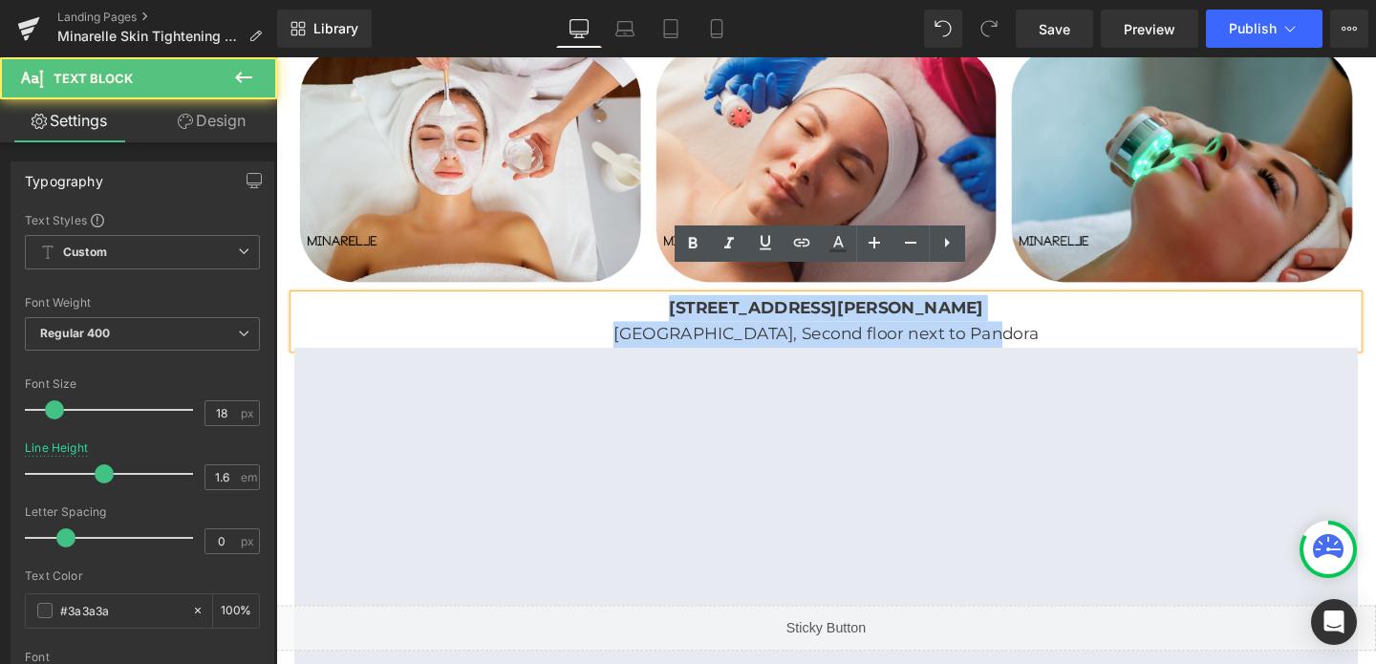
drag, startPoint x: 669, startPoint y: 292, endPoint x: 1059, endPoint y: 330, distance: 392.5
click at [1059, 330] on div "[STREET_ADDRESS][GEOGRAPHIC_DATA][PERSON_NAME], Second floor next to Pandora" at bounding box center [854, 335] width 1118 height 55
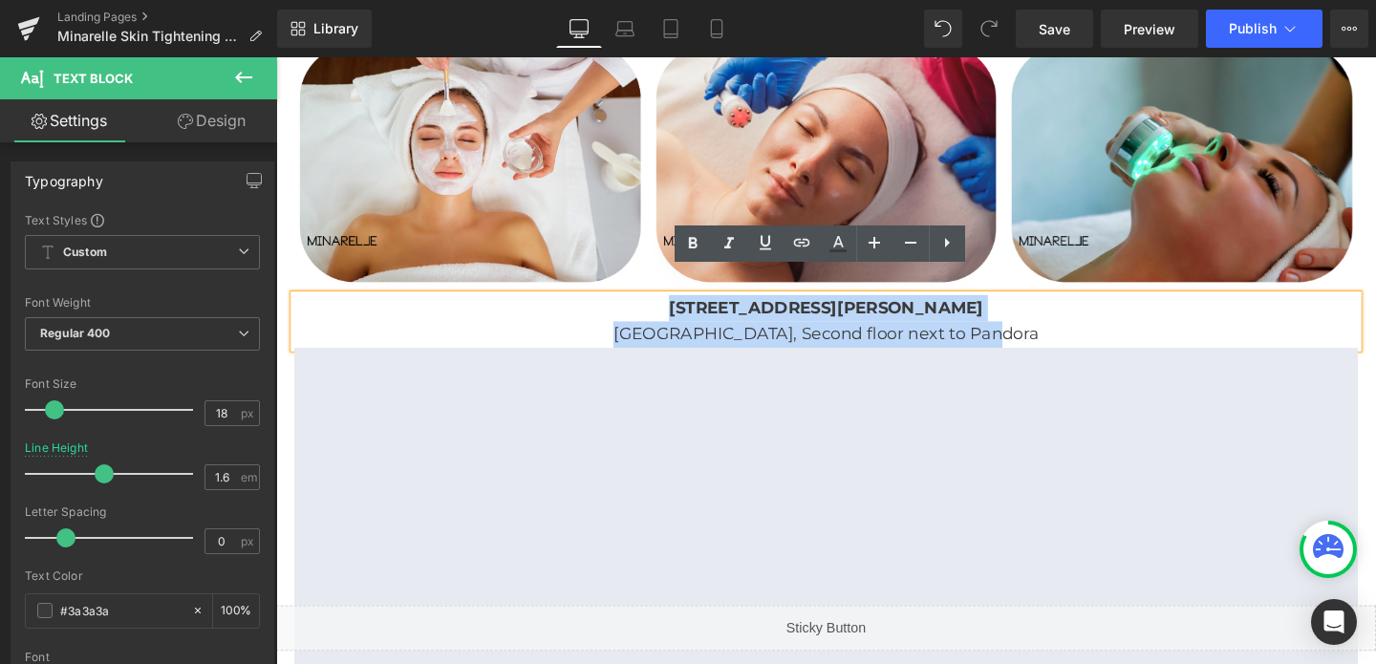
copy div "[STREET_ADDRESS][GEOGRAPHIC_DATA][PERSON_NAME], Second floor next to Pandora"
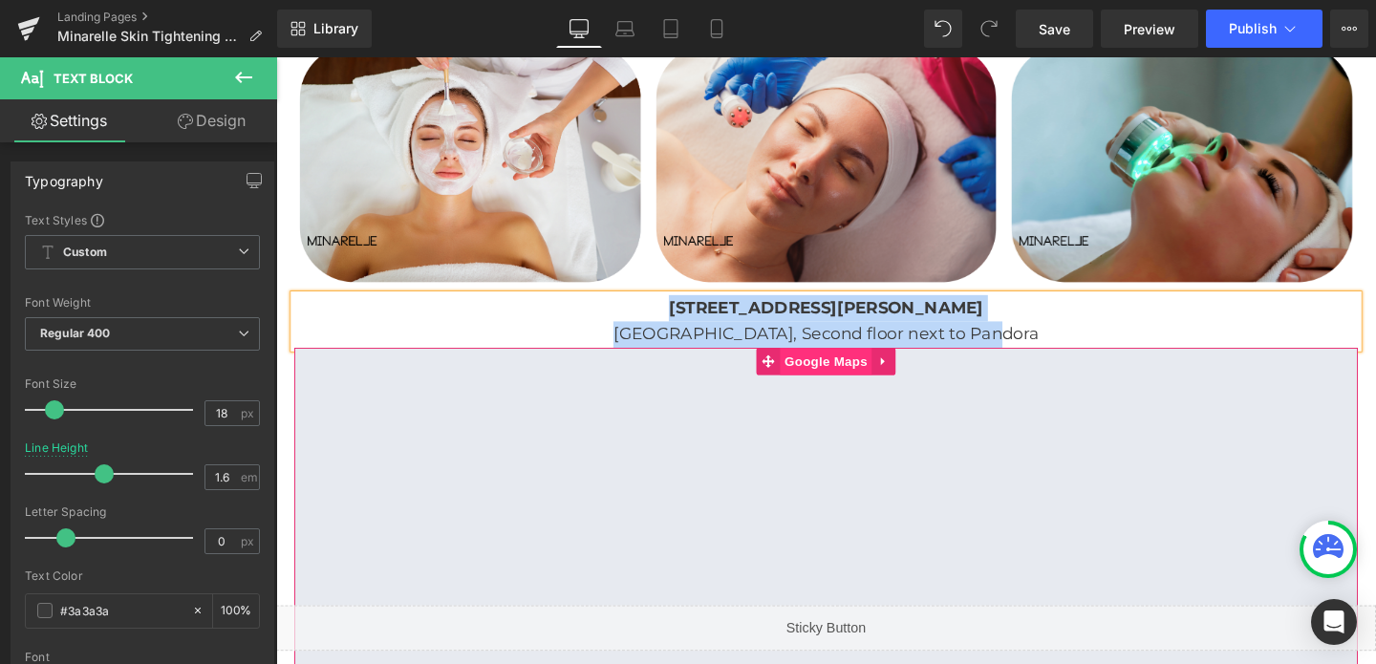
click at [867, 363] on span "Google Maps" at bounding box center [853, 377] width 96 height 29
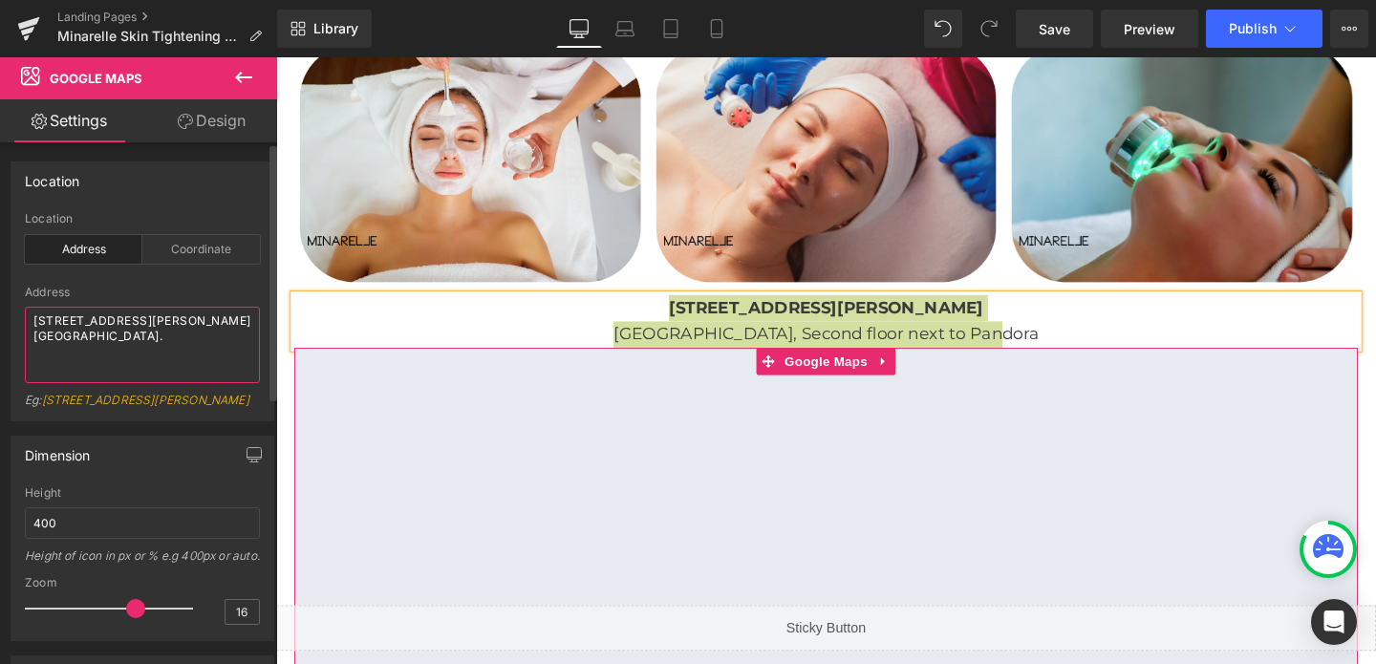
click at [105, 329] on textarea "[STREET_ADDRESS][PERSON_NAME] [GEOGRAPHIC_DATA]." at bounding box center [142, 345] width 235 height 76
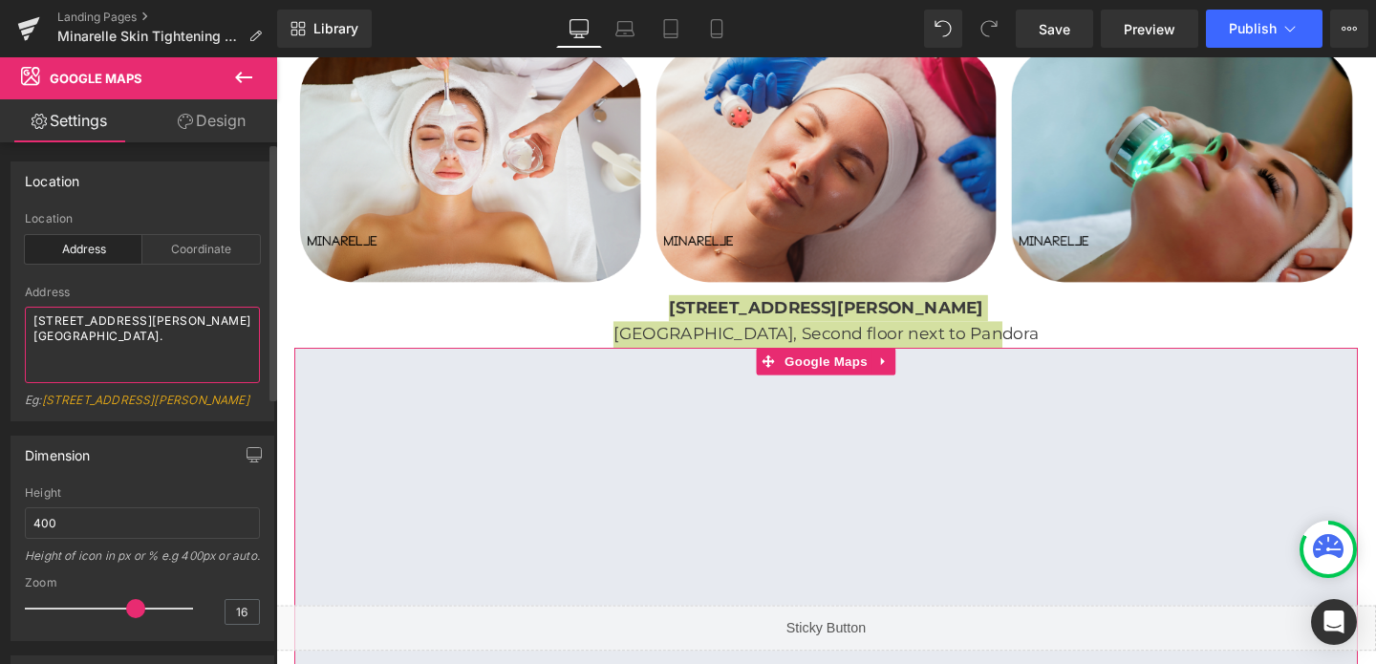
click at [105, 329] on textarea "[STREET_ADDRESS][PERSON_NAME] [GEOGRAPHIC_DATA]." at bounding box center [142, 345] width 235 height 76
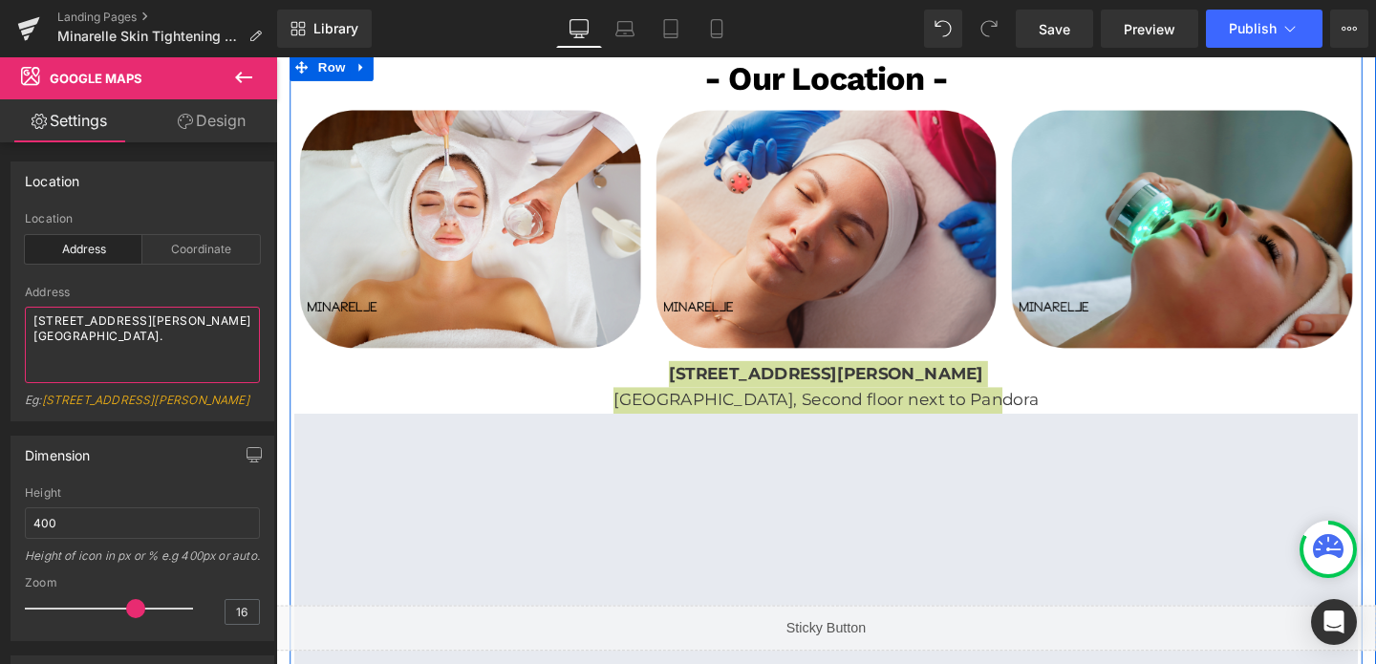
scroll to position [3427, 0]
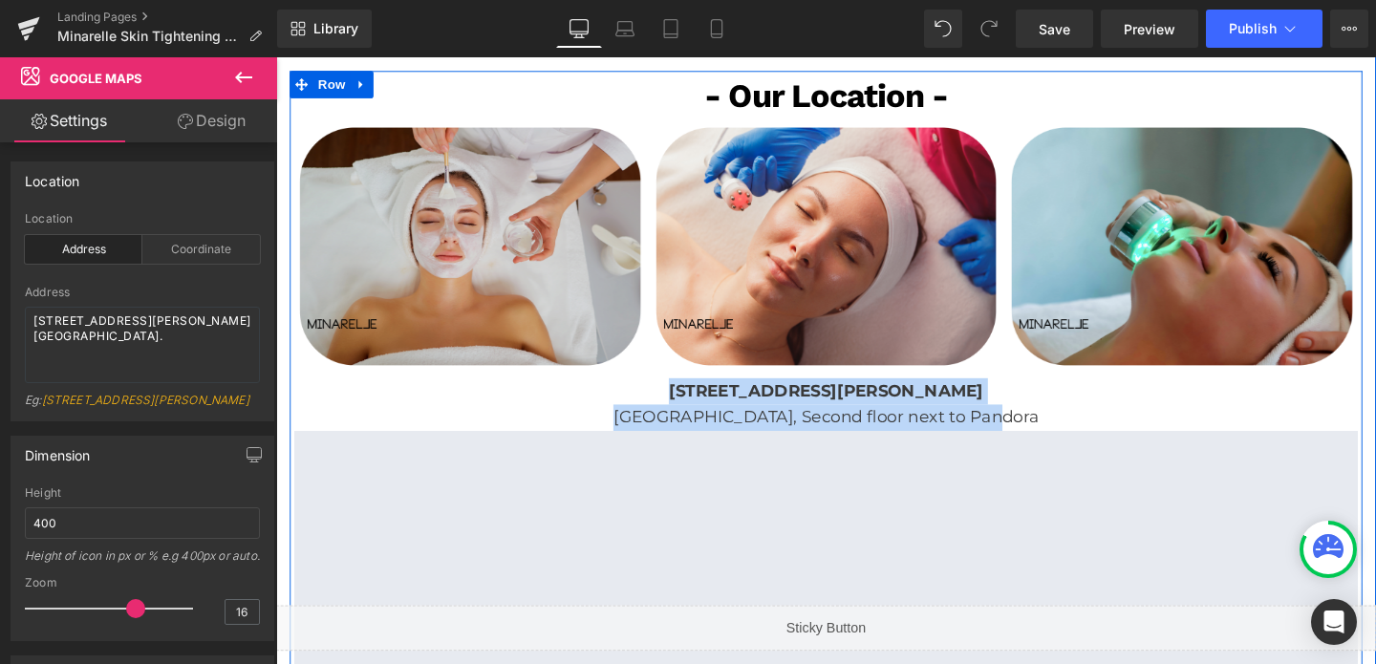
click at [451, 211] on img at bounding box center [480, 256] width 370 height 259
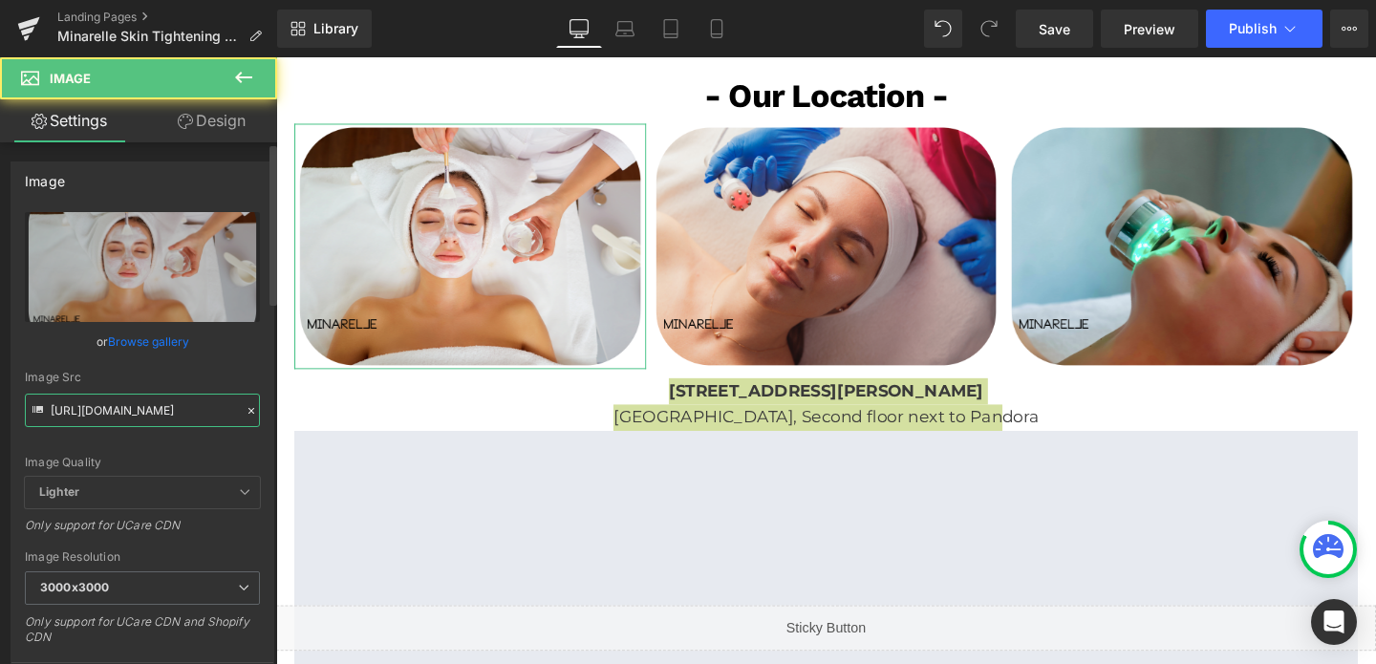
click at [104, 404] on input "[URL][DOMAIN_NAME]" at bounding box center [142, 410] width 235 height 33
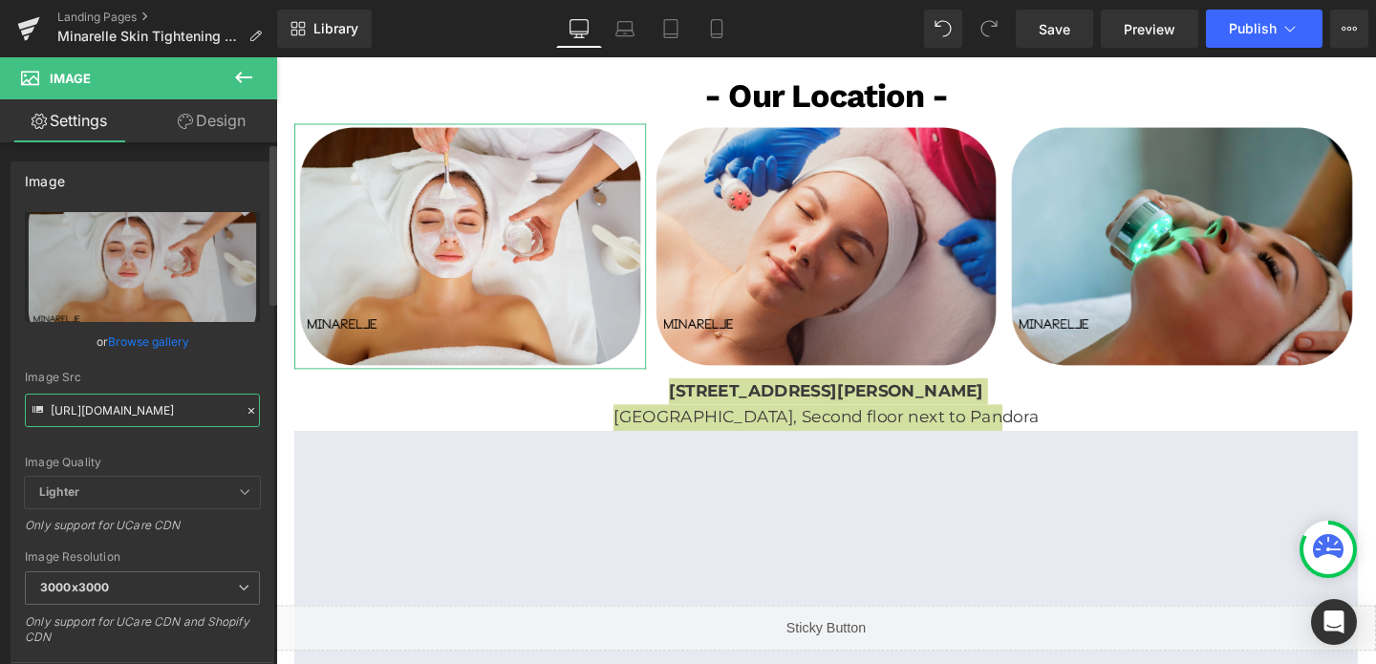
click at [104, 404] on input "[URL][DOMAIN_NAME]" at bounding box center [142, 410] width 235 height 33
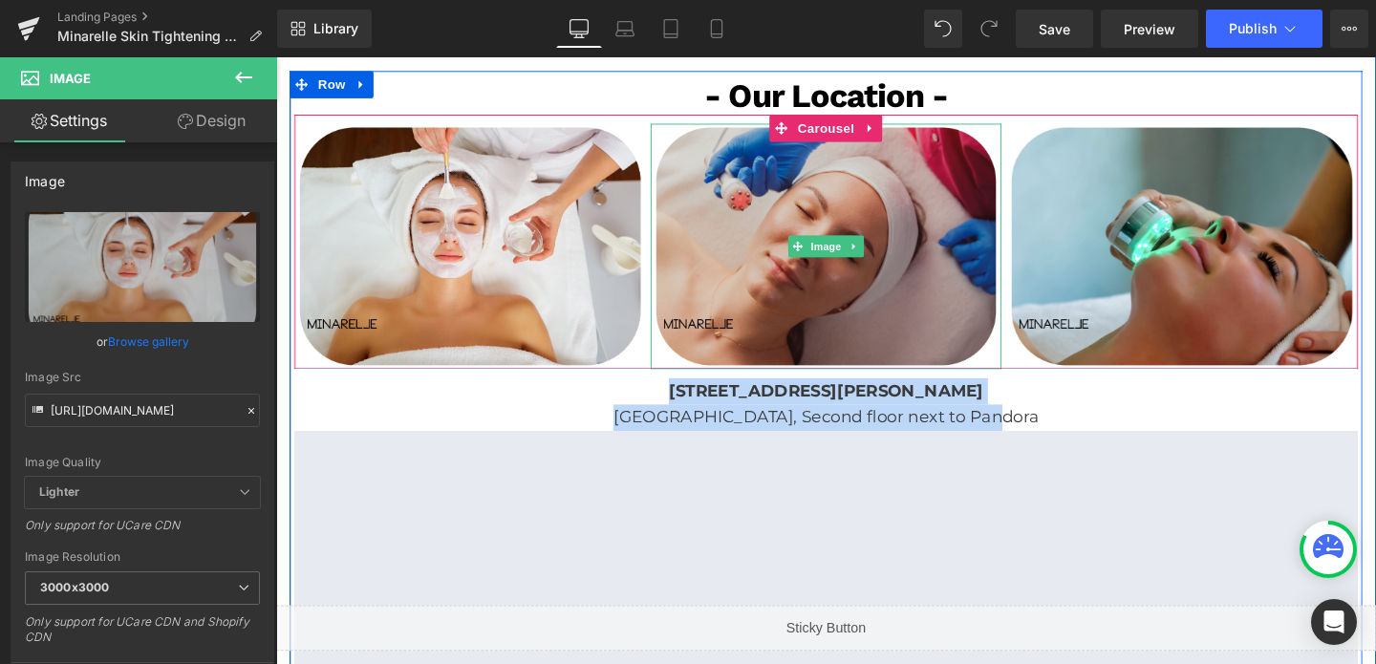
click at [857, 176] on img at bounding box center [855, 256] width 370 height 259
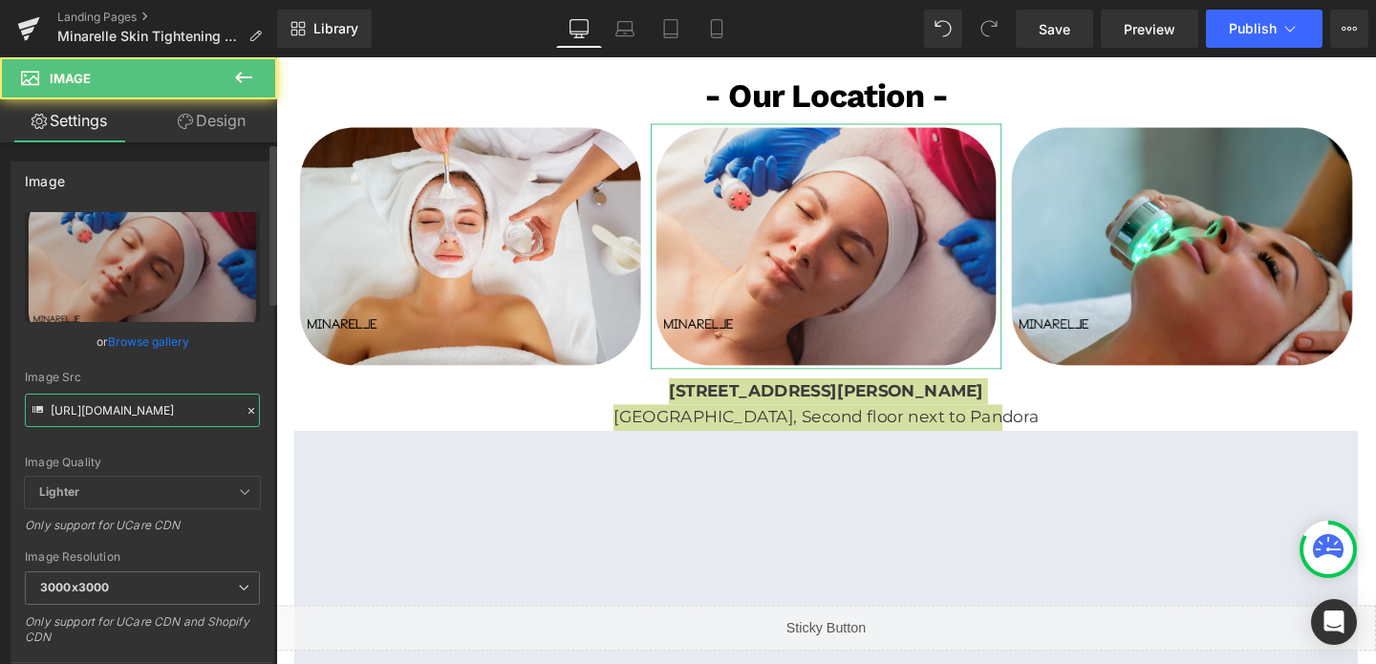
click at [95, 405] on input "[URL][DOMAIN_NAME]" at bounding box center [142, 410] width 235 height 33
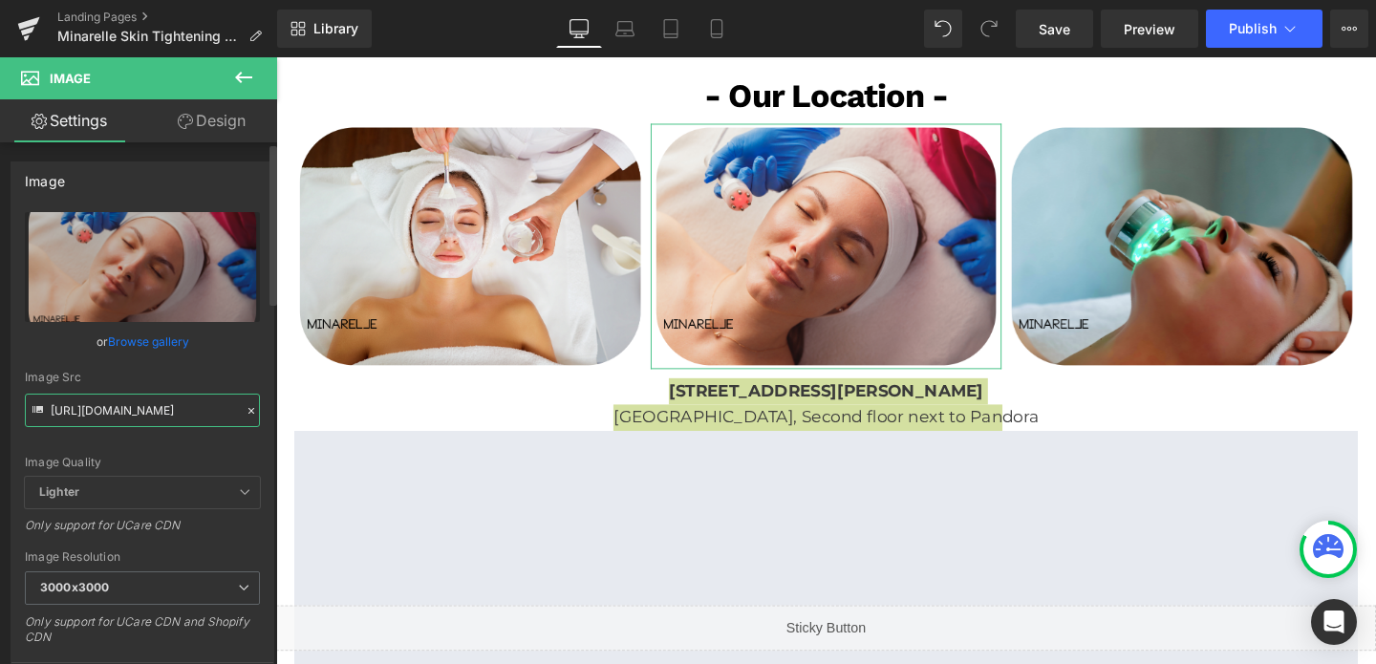
click at [95, 405] on input "[URL][DOMAIN_NAME]" at bounding box center [142, 410] width 235 height 33
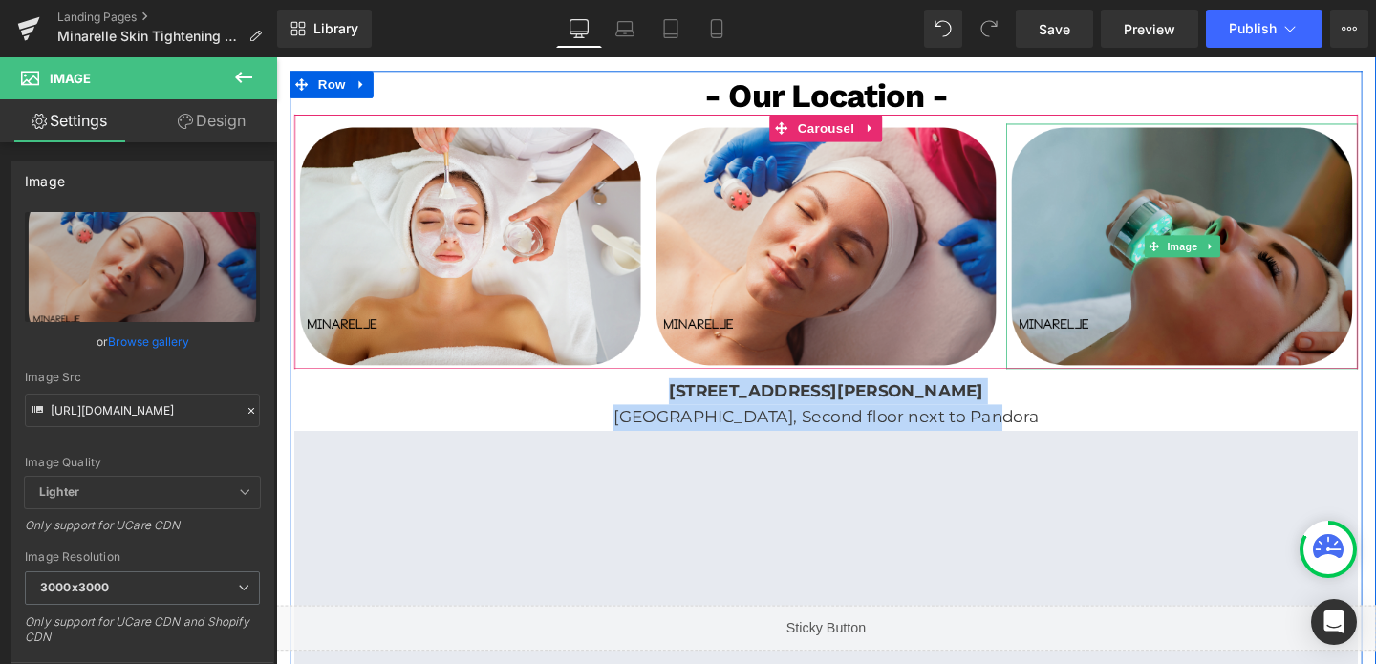
click at [1162, 179] on img at bounding box center [1228, 256] width 370 height 259
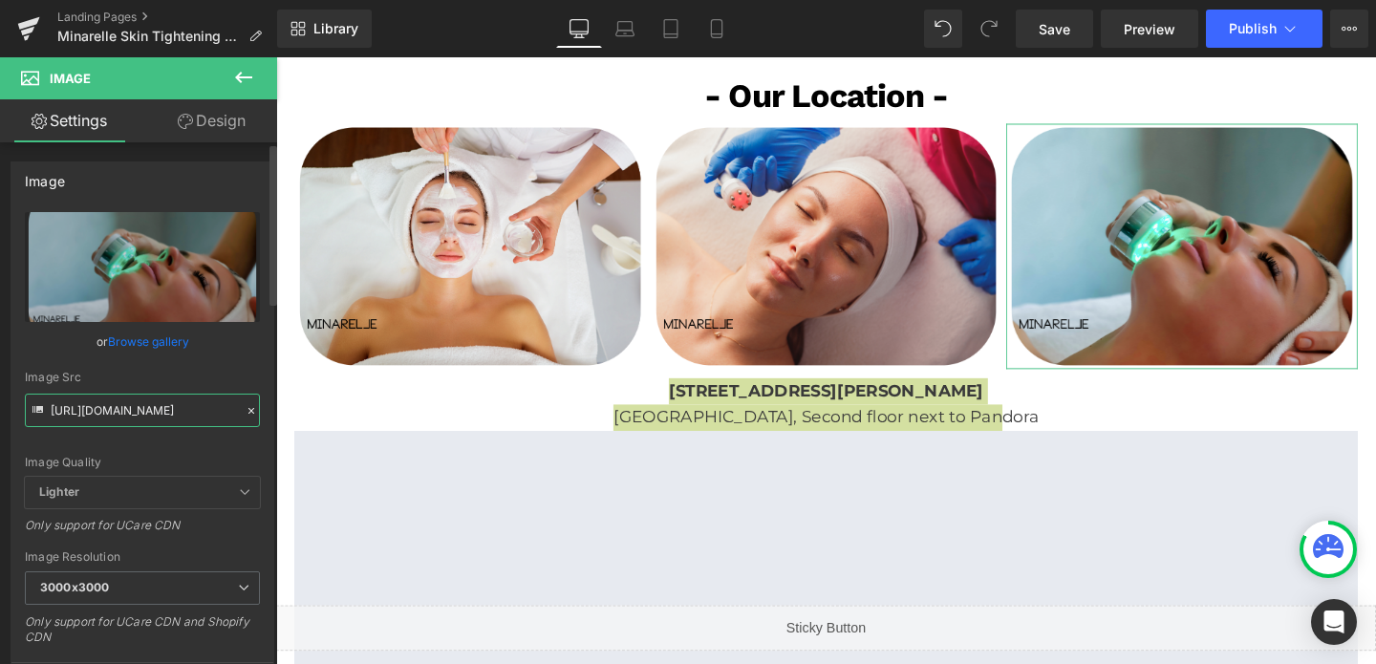
click at [121, 410] on input "[URL][DOMAIN_NAME]" at bounding box center [142, 410] width 235 height 33
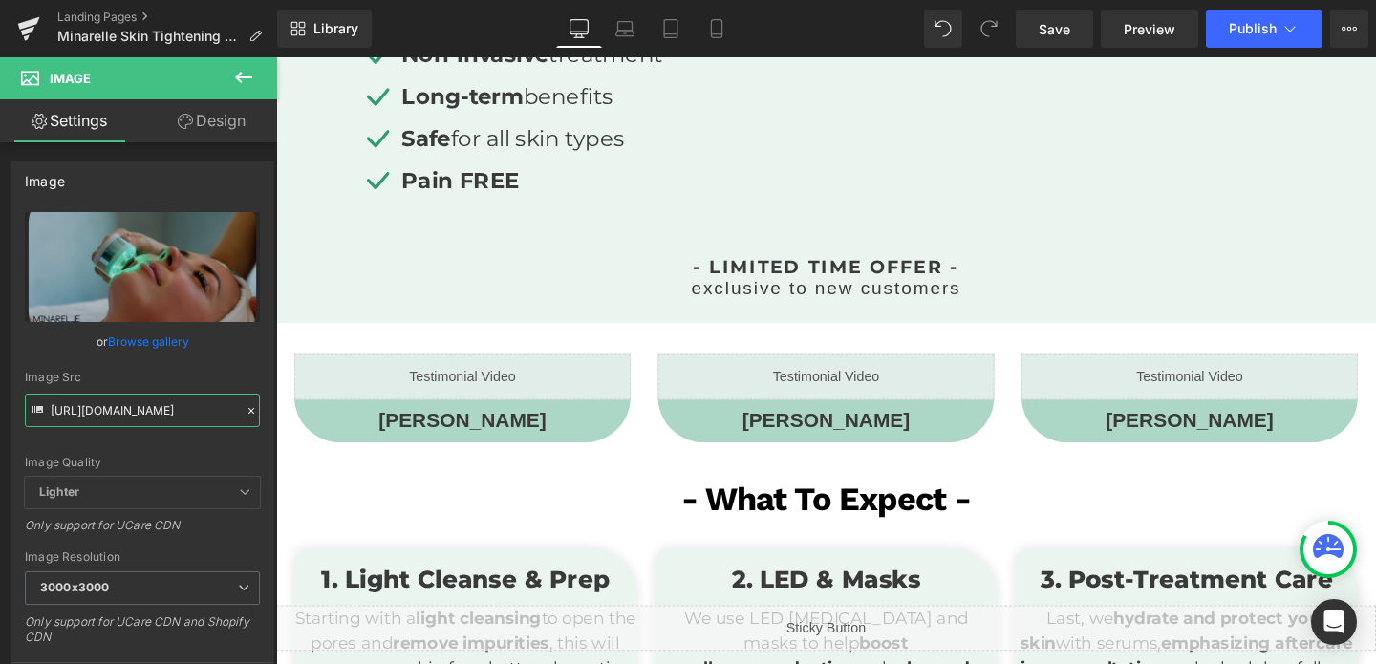
scroll to position [0, 0]
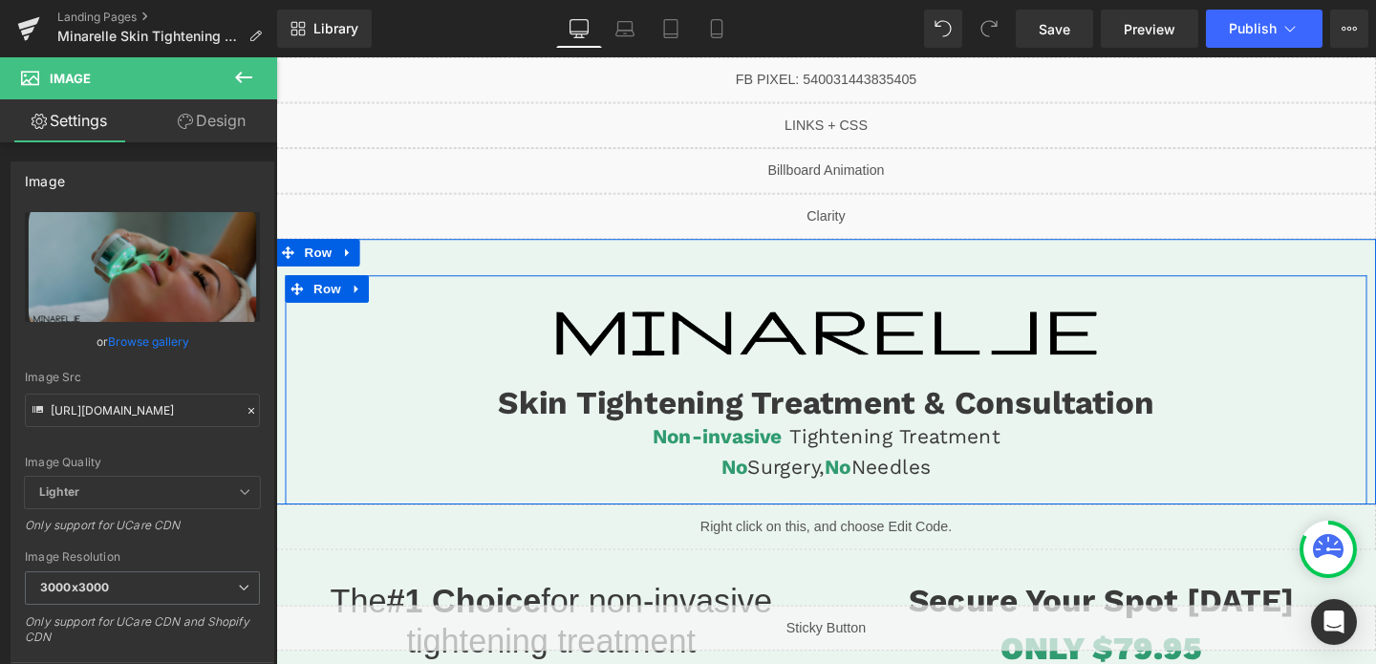
click at [754, 322] on div "Image Skin Tightening Treatment & Consultation Heading Non-invasive Tightening …" at bounding box center [854, 395] width 1137 height 217
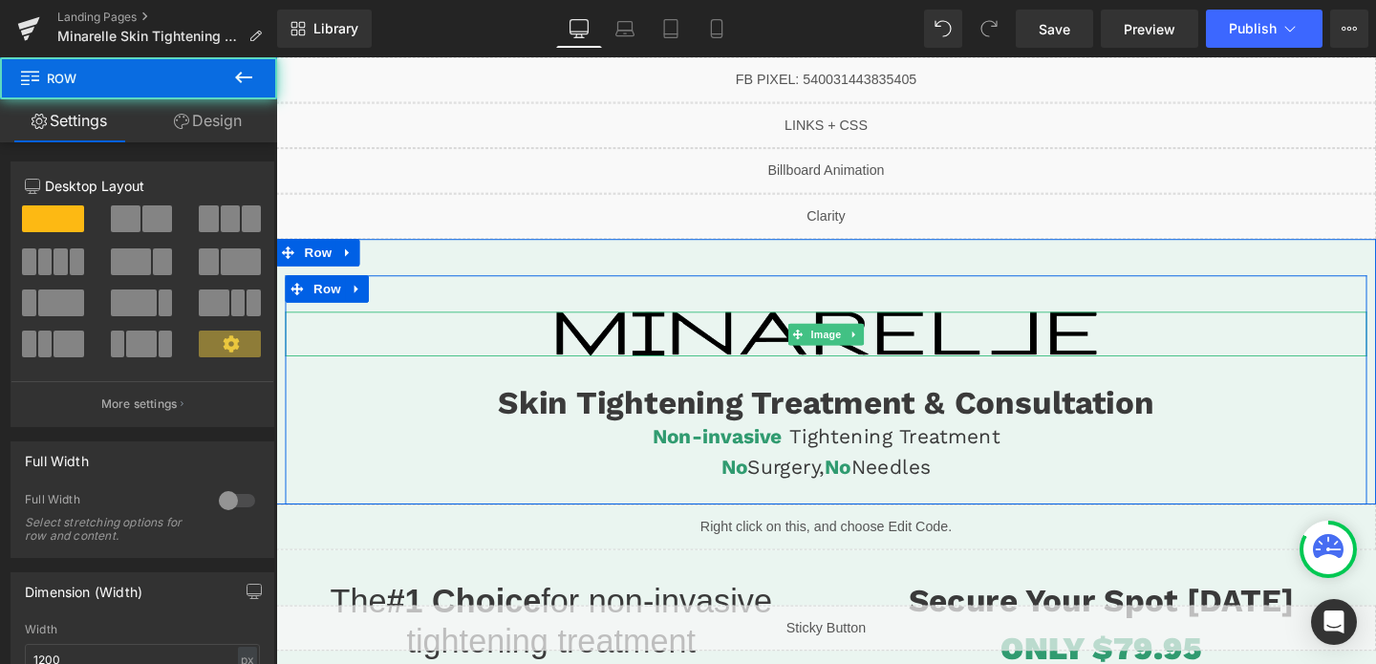
click at [742, 351] on img at bounding box center [854, 348] width 568 height 47
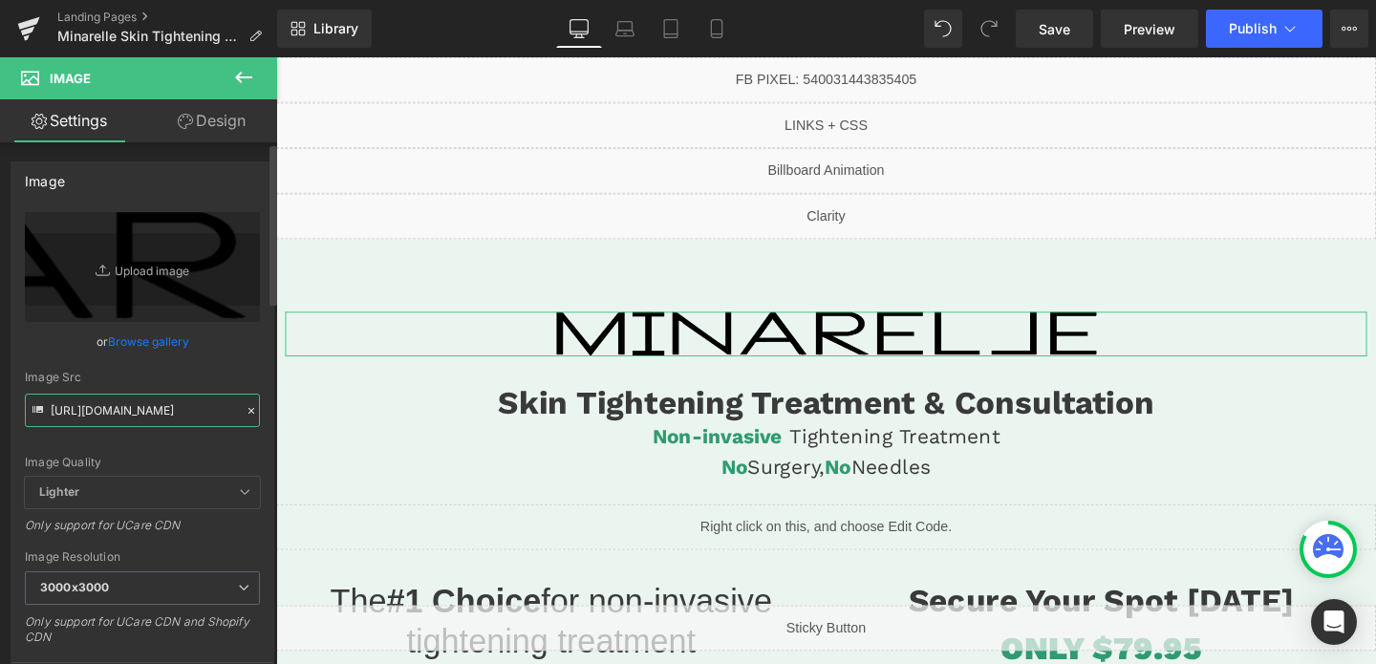
click at [111, 417] on input "[URL][DOMAIN_NAME]" at bounding box center [142, 410] width 235 height 33
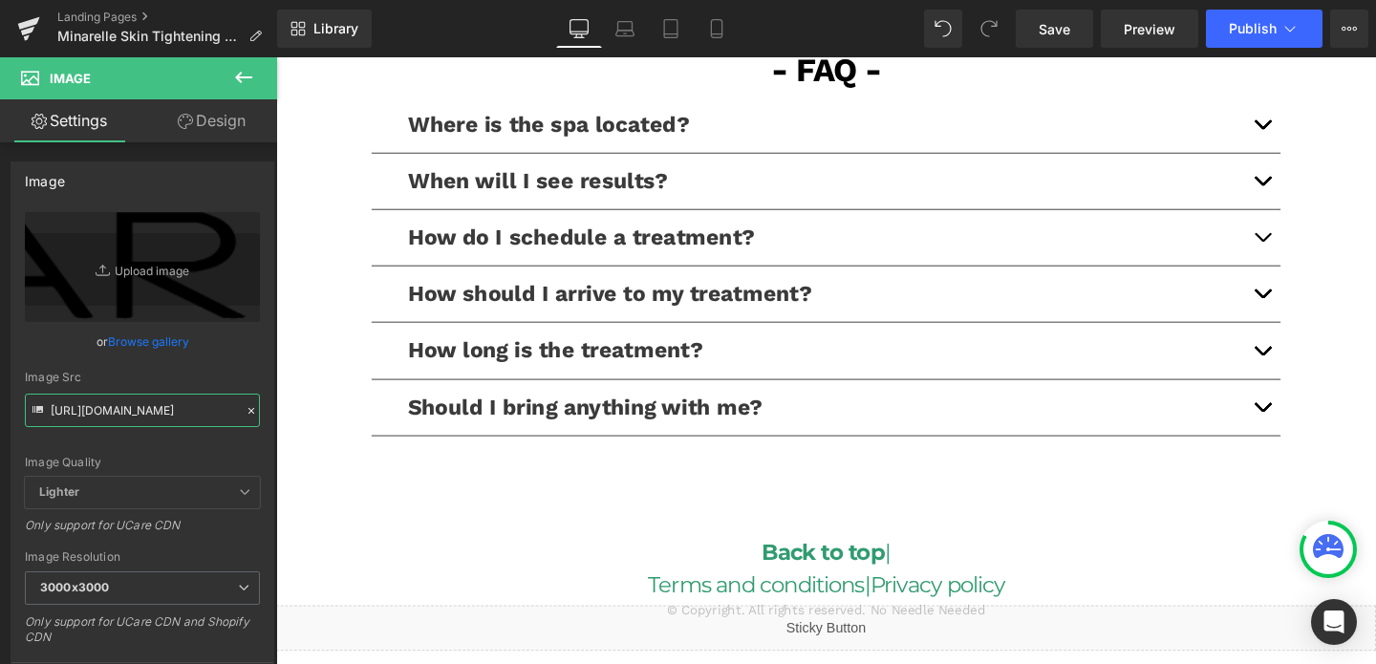
scroll to position [4184, 0]
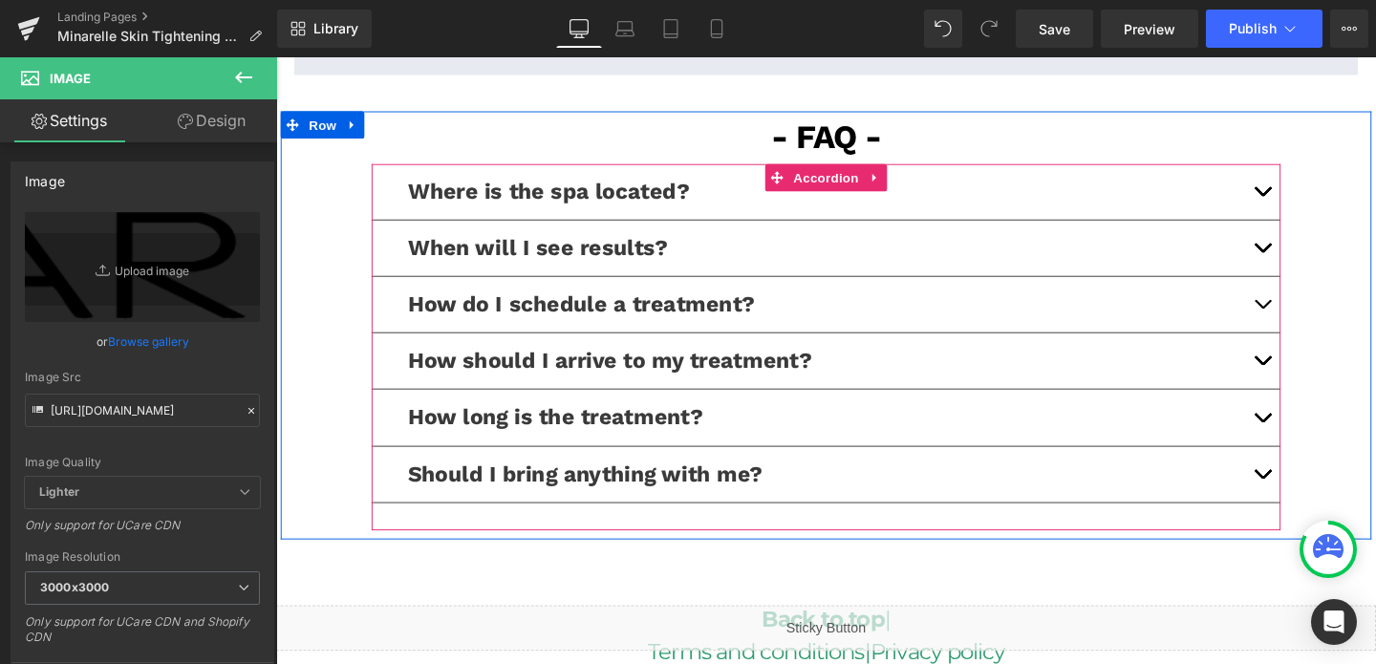
click at [1310, 169] on button "button" at bounding box center [1312, 198] width 38 height 58
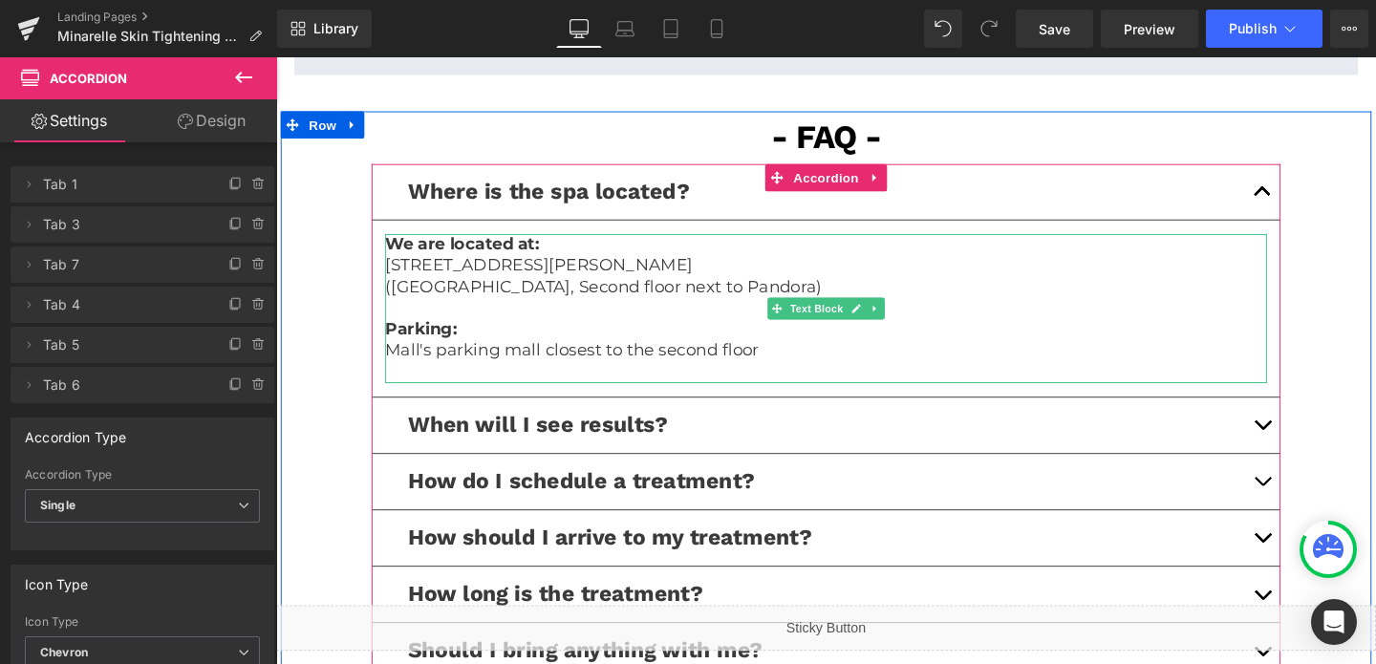
click at [793, 354] on p "Mall's parking mall closest to the second floor" at bounding box center [854, 365] width 927 height 22
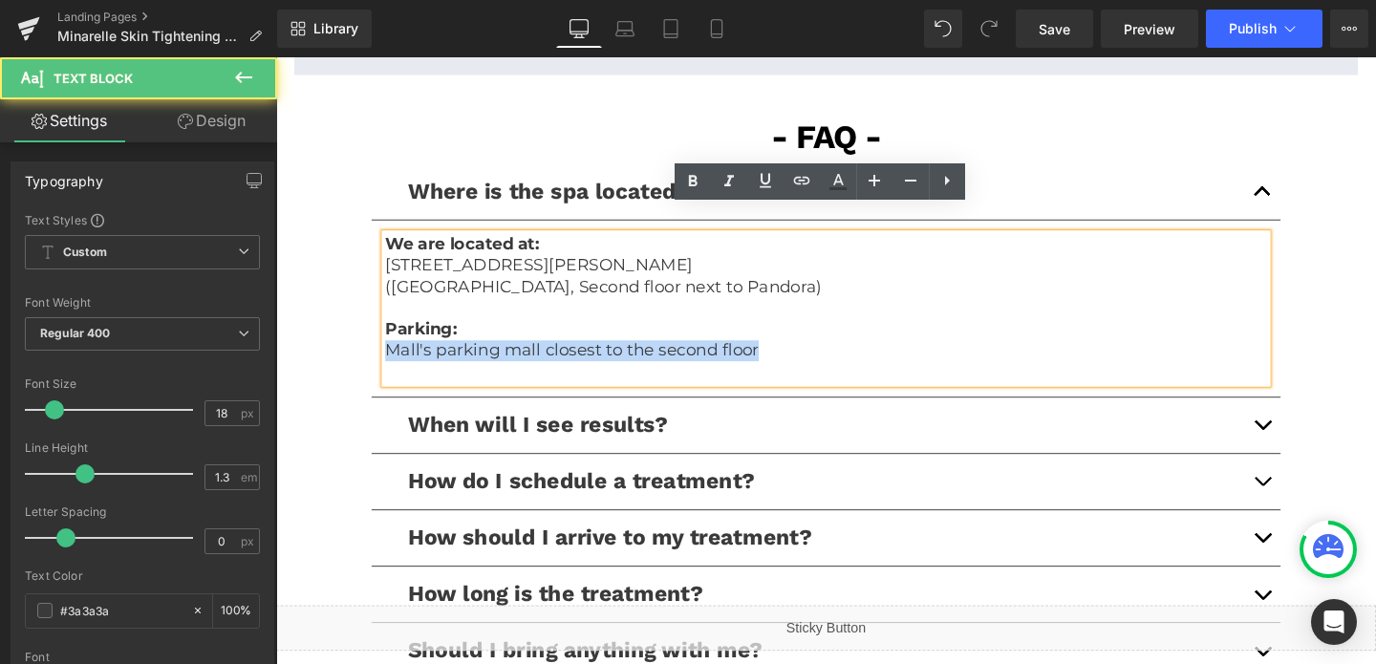
drag, startPoint x: 782, startPoint y: 336, endPoint x: 334, endPoint y: 345, distance: 448.1
click at [334, 345] on div "- FAQ - Text Block Row Where is the spa located? Text Block We are located at: …" at bounding box center [854, 427] width 1146 height 627
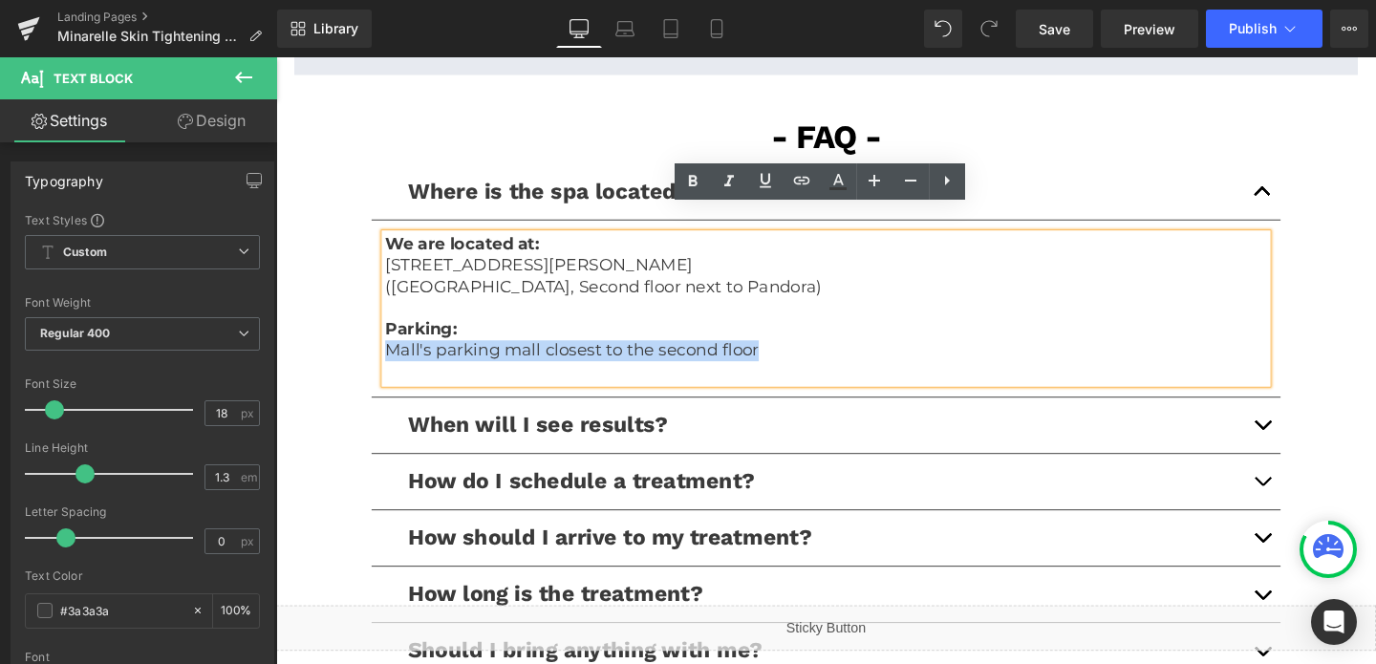
copy p "Mall's parking mall closest to the second floor"
